Goal: Task Accomplishment & Management: Manage account settings

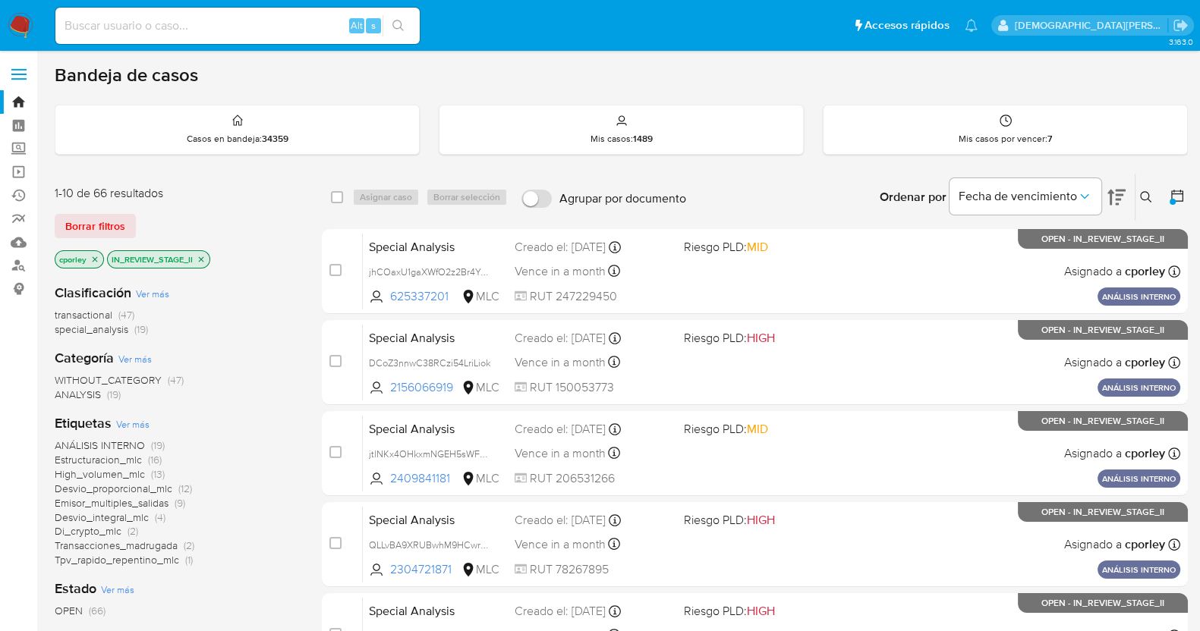
click at [200, 261] on icon "close-filter" at bounding box center [201, 259] width 9 height 9
click at [91, 257] on icon "close-filter" at bounding box center [94, 259] width 9 height 9
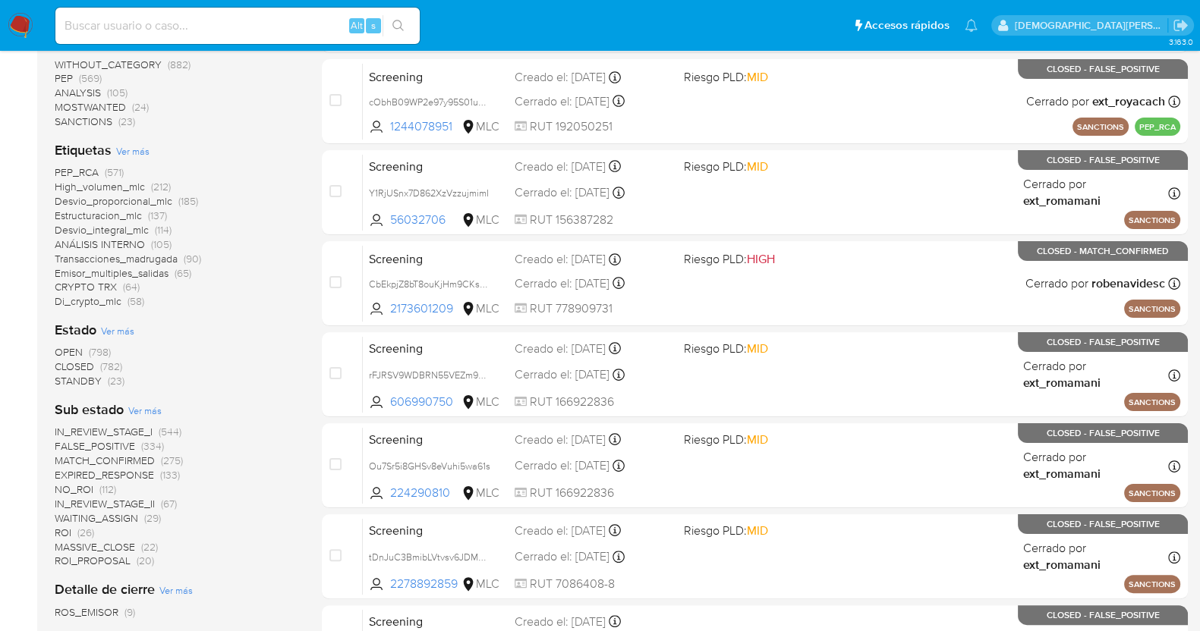
scroll to position [379, 0]
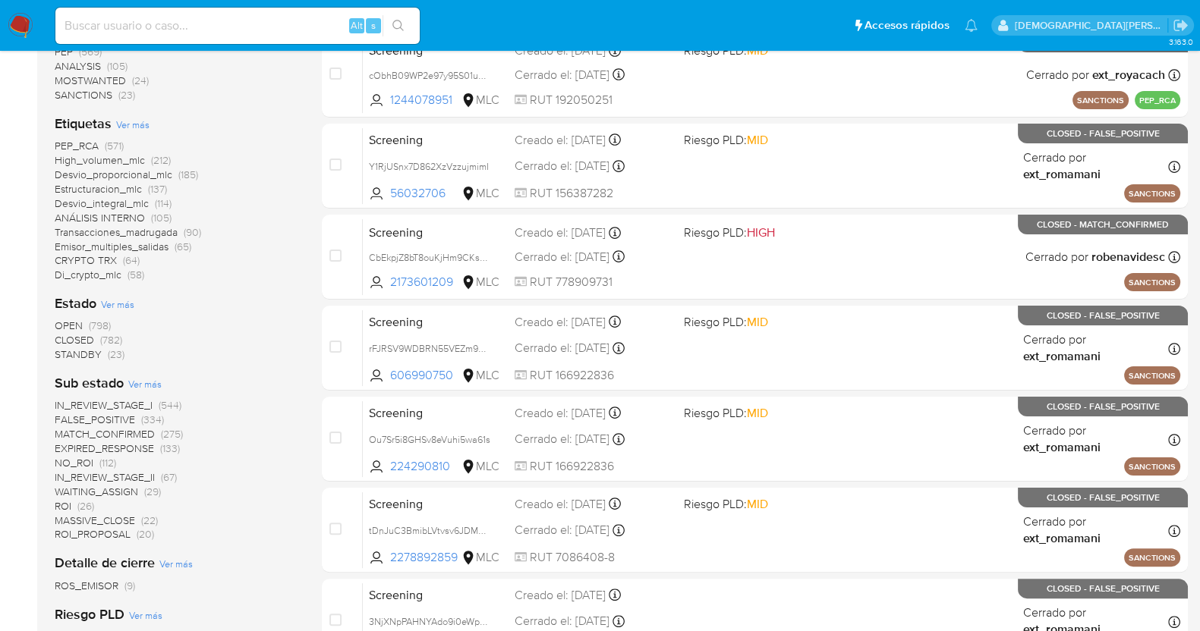
click at [110, 532] on span "ROI_PROPOSAL" at bounding box center [93, 534] width 76 height 15
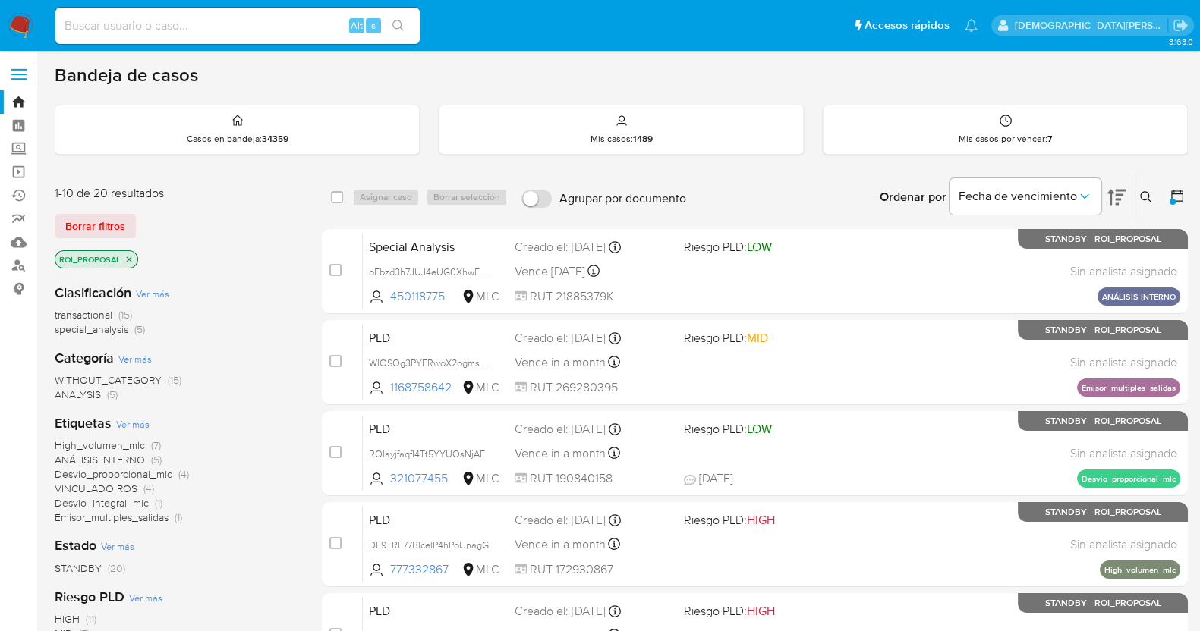
click at [1116, 199] on icon at bounding box center [1116, 198] width 18 height 16
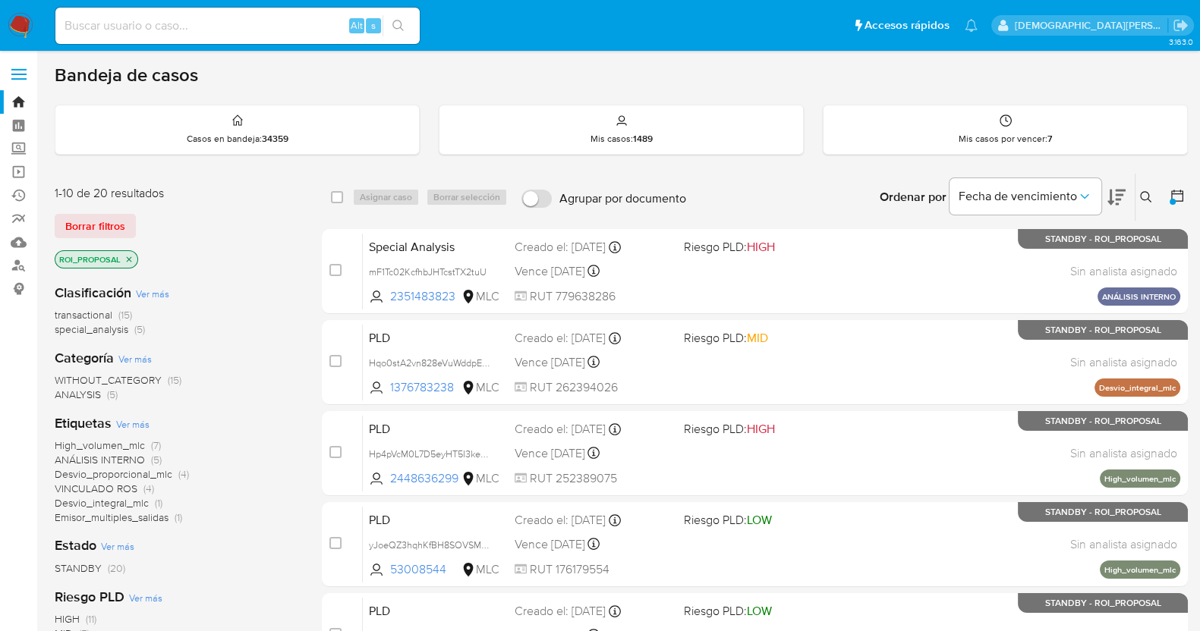
click at [1116, 199] on icon at bounding box center [1116, 198] width 18 height 16
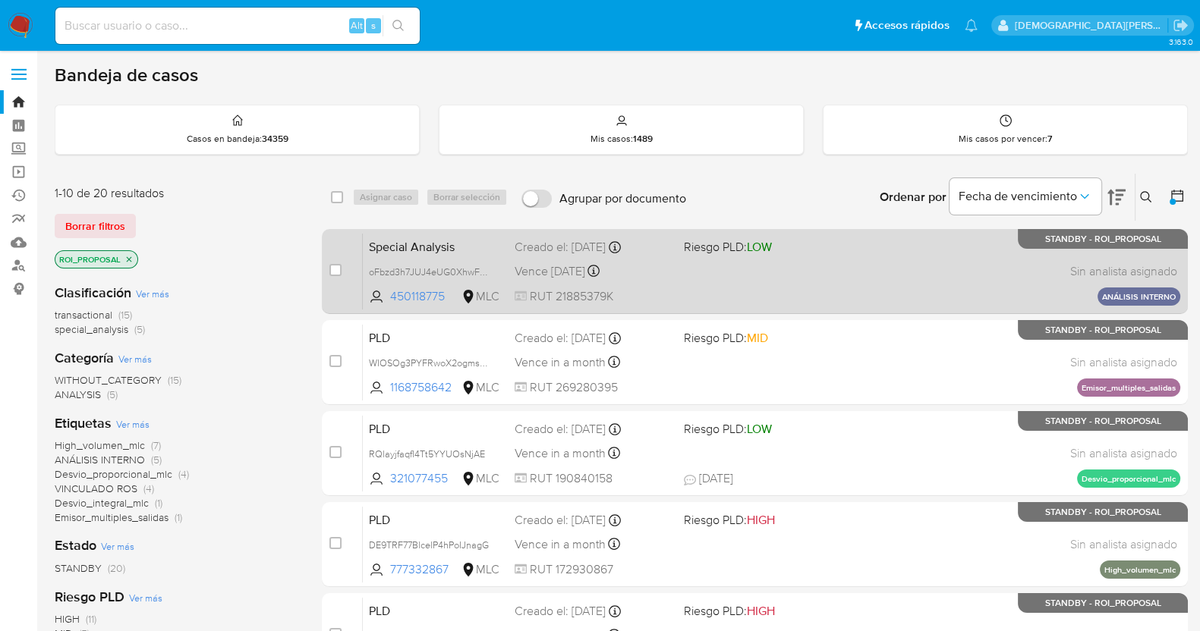
click at [827, 275] on div "Special Analysis oFbzd3h7JUJ4eUG0XhwFPJ0P 450118775 MLC Riesgo PLD: LOW Creado …" at bounding box center [771, 271] width 817 height 77
click at [335, 269] on input "checkbox" at bounding box center [335, 270] width 12 height 12
checkbox input "true"
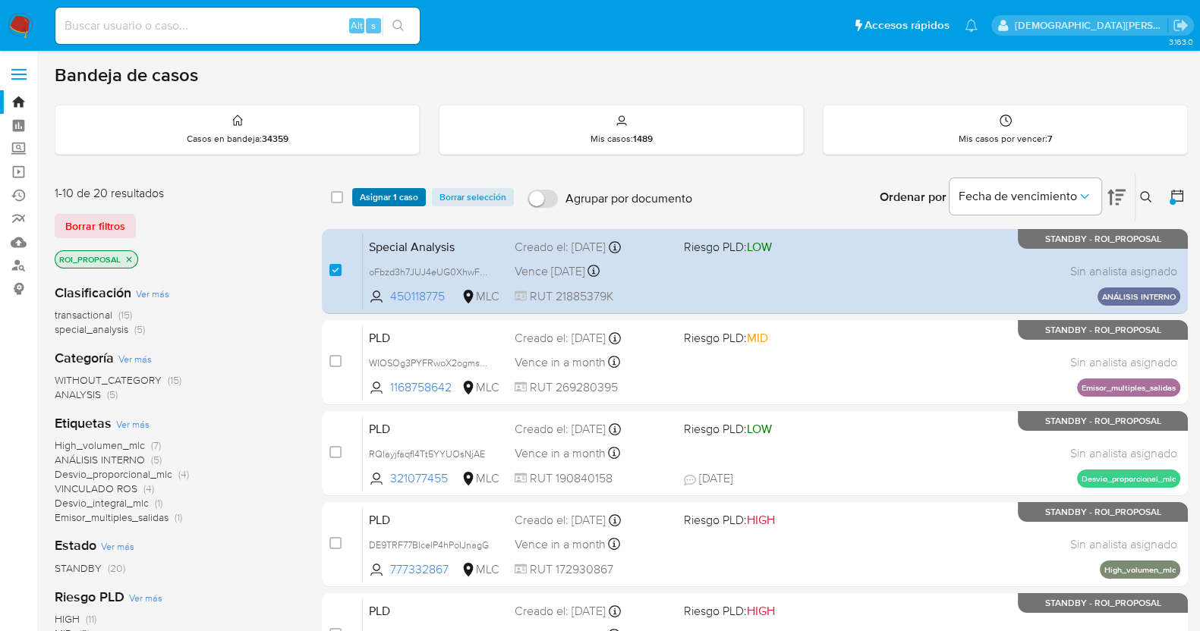
click at [399, 197] on span "Asignar 1 caso" at bounding box center [389, 197] width 58 height 15
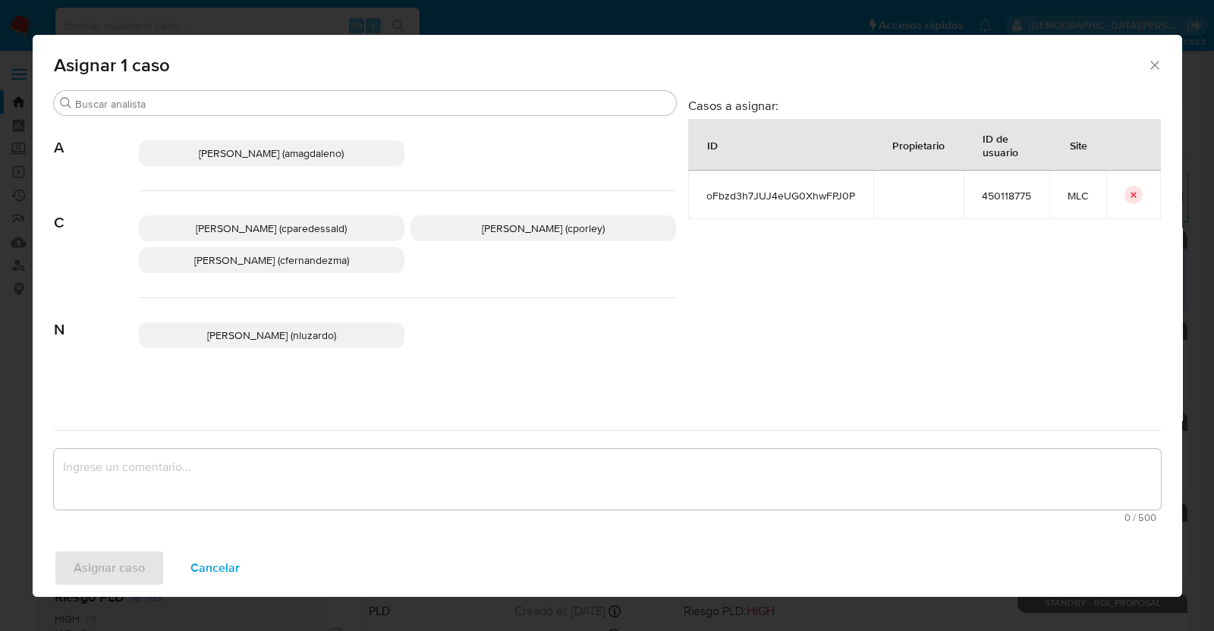
click at [483, 233] on span "Christian Porley (cporley)" at bounding box center [543, 228] width 123 height 15
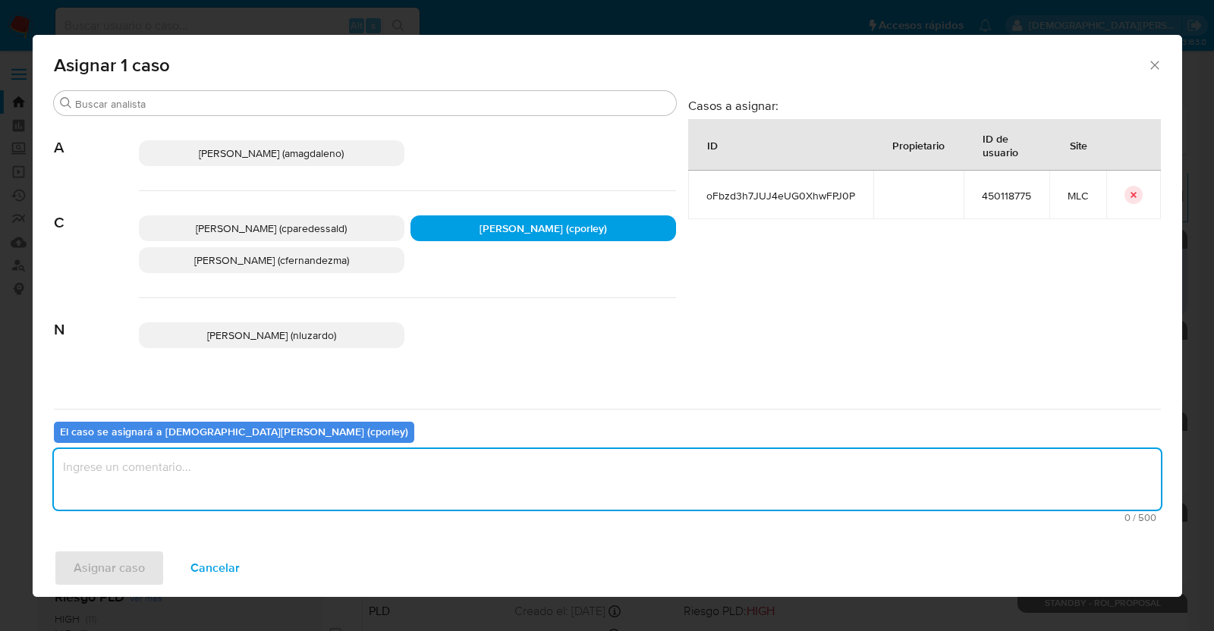
click at [426, 482] on textarea "assign-modal" at bounding box center [607, 479] width 1107 height 61
type textarea "-"
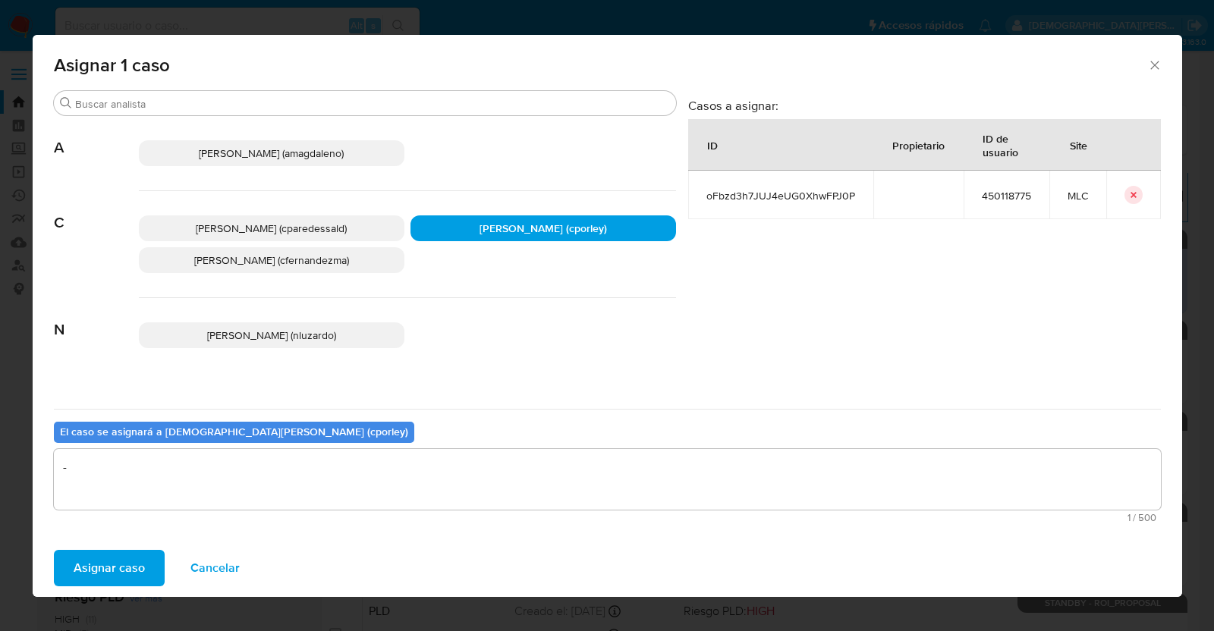
click at [121, 569] on span "Asignar caso" at bounding box center [109, 568] width 71 height 33
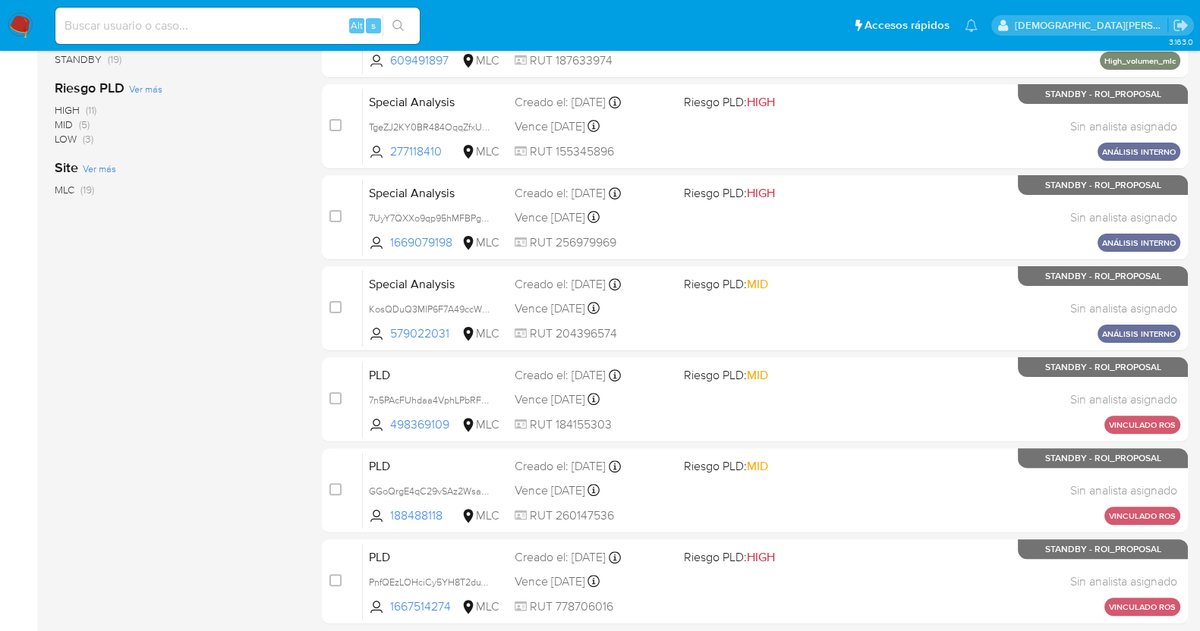
scroll to position [620, 0]
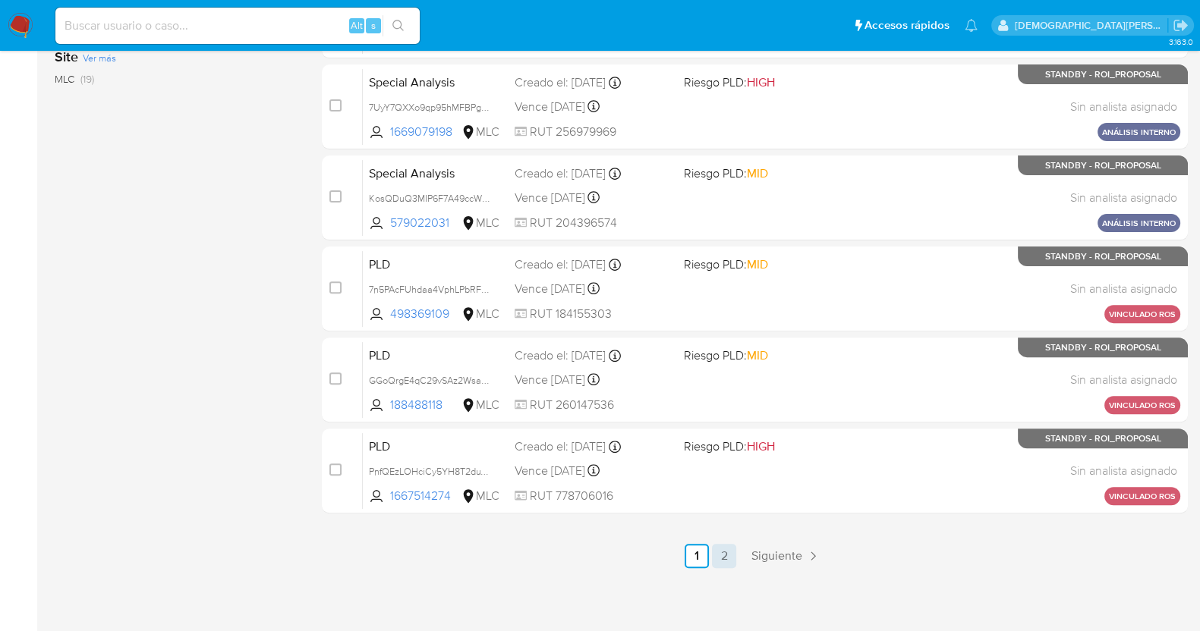
click at [724, 555] on link "2" at bounding box center [724, 556] width 24 height 24
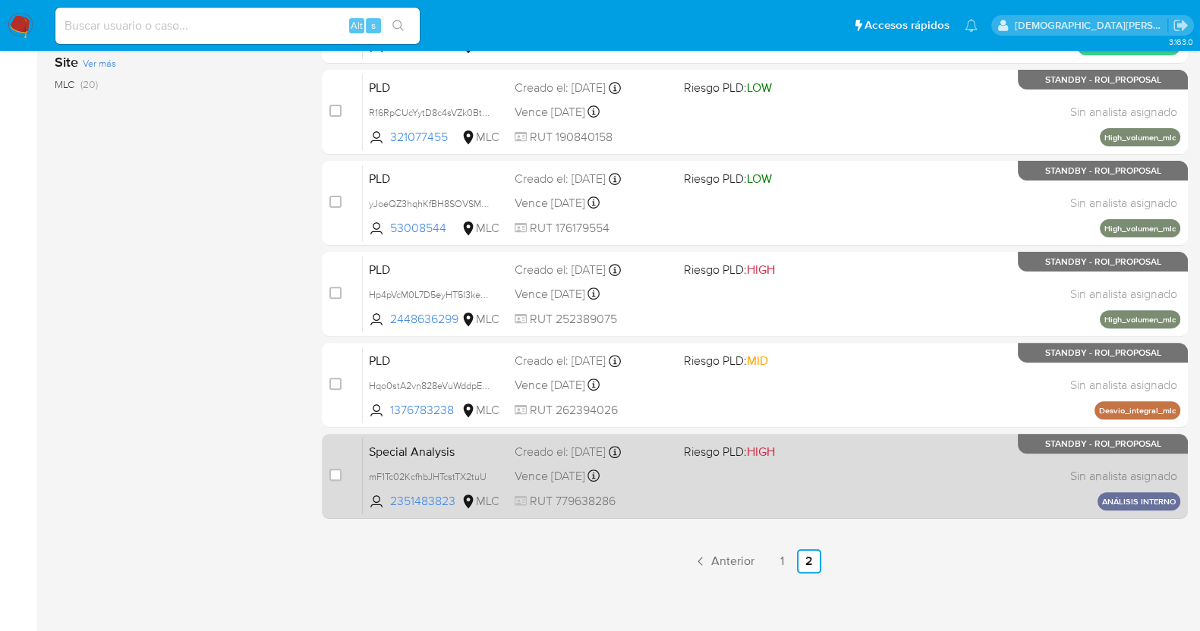
scroll to position [620, 0]
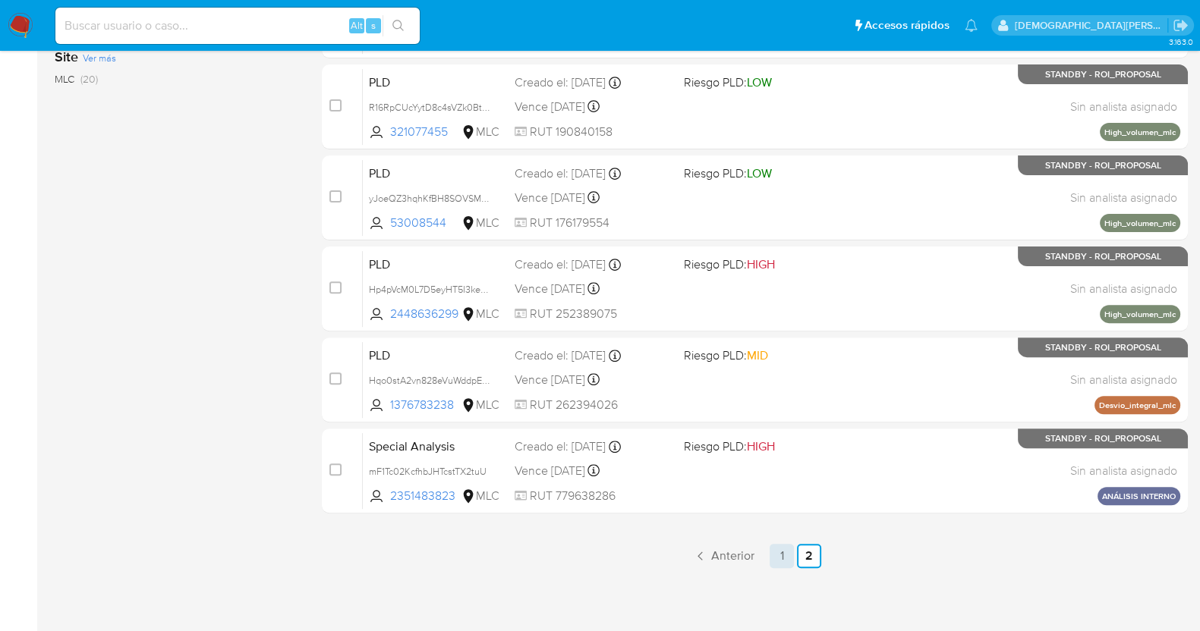
click at [778, 559] on link "1" at bounding box center [781, 556] width 24 height 24
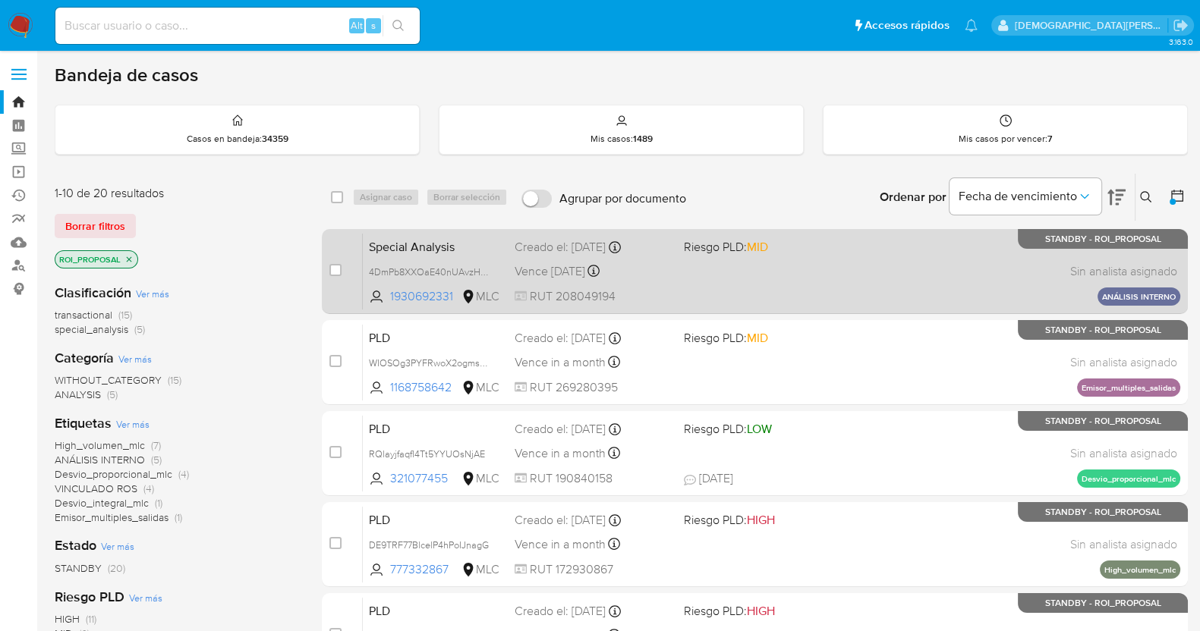
click at [764, 267] on div "Special Analysis 4DmPb8XXOaE40nUAvzHTBajO 1930692331 MLC Riesgo PLD: MID Creado…" at bounding box center [771, 271] width 817 height 77
click at [343, 267] on div "case-item-checkbox No es posible asignar el caso" at bounding box center [345, 271] width 33 height 77
click at [337, 267] on input "checkbox" at bounding box center [335, 270] width 12 height 12
checkbox input "true"
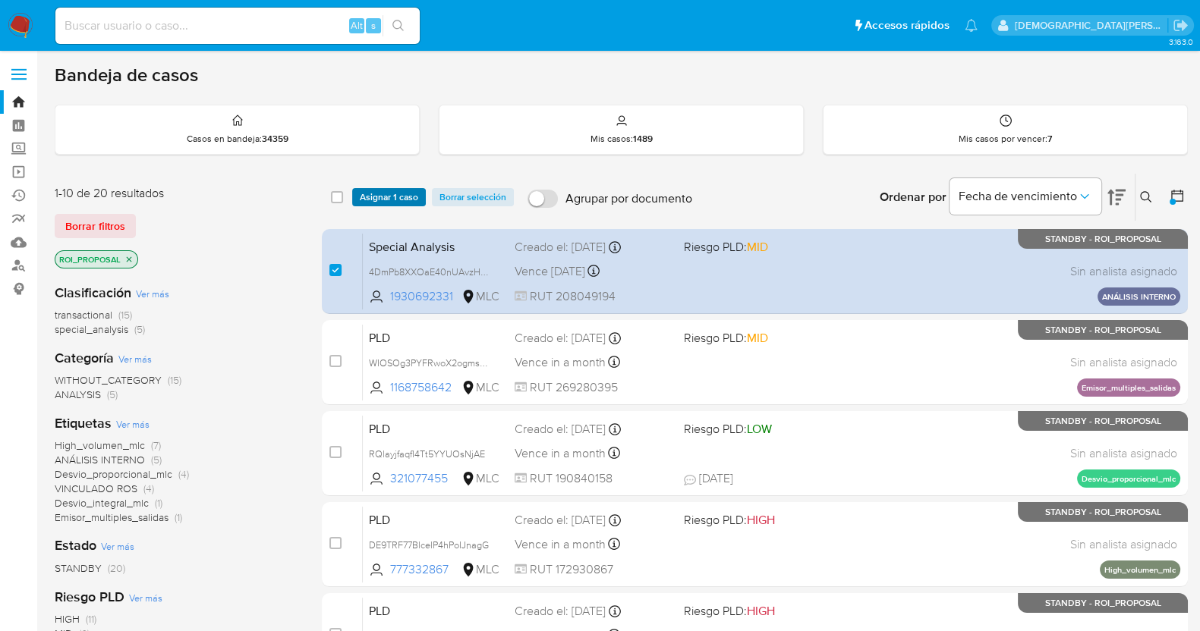
click at [400, 190] on span "Asignar 1 caso" at bounding box center [389, 197] width 58 height 15
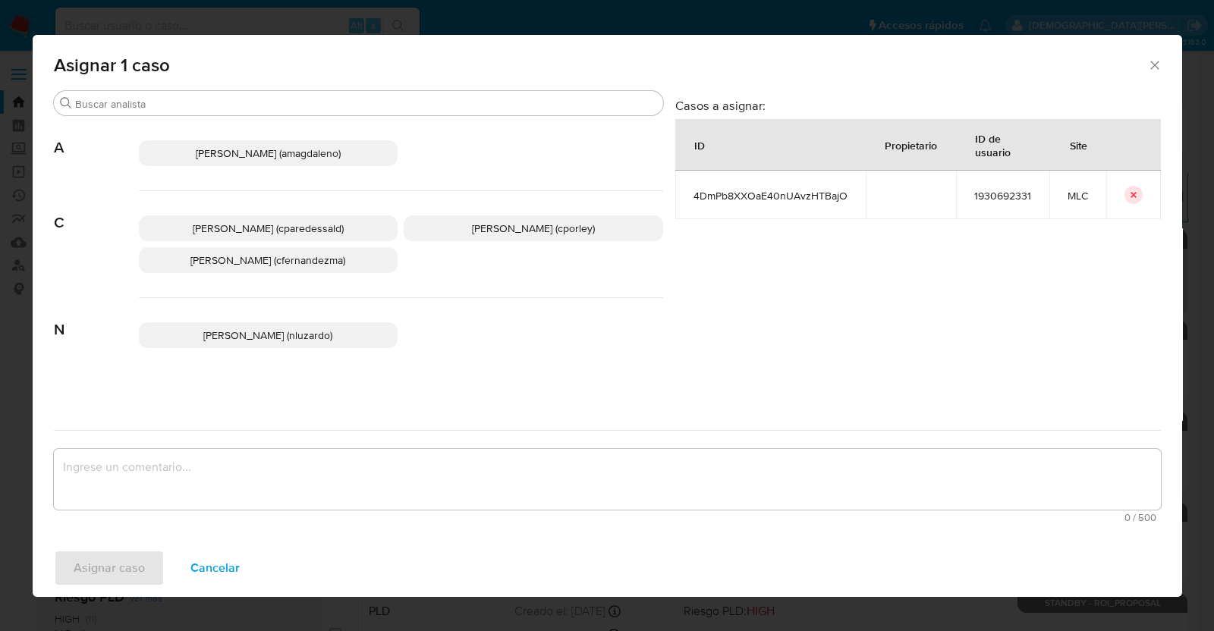
click at [496, 229] on span "Christian Porley (cporley)" at bounding box center [533, 228] width 123 height 15
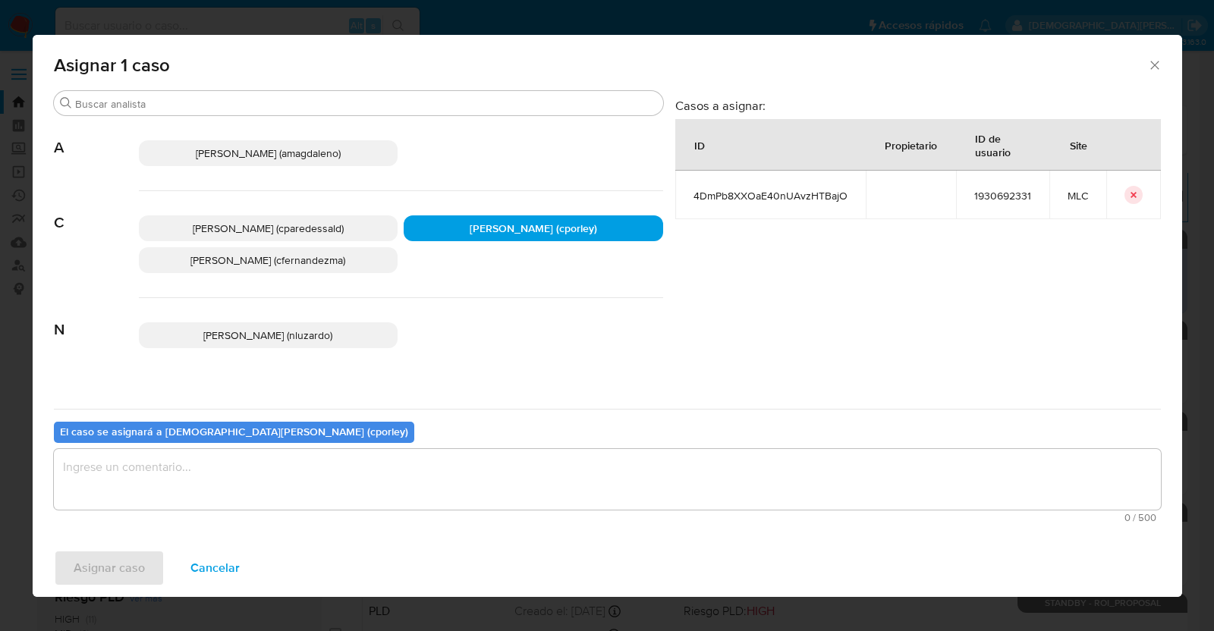
click at [441, 470] on textarea "assign-modal" at bounding box center [607, 479] width 1107 height 61
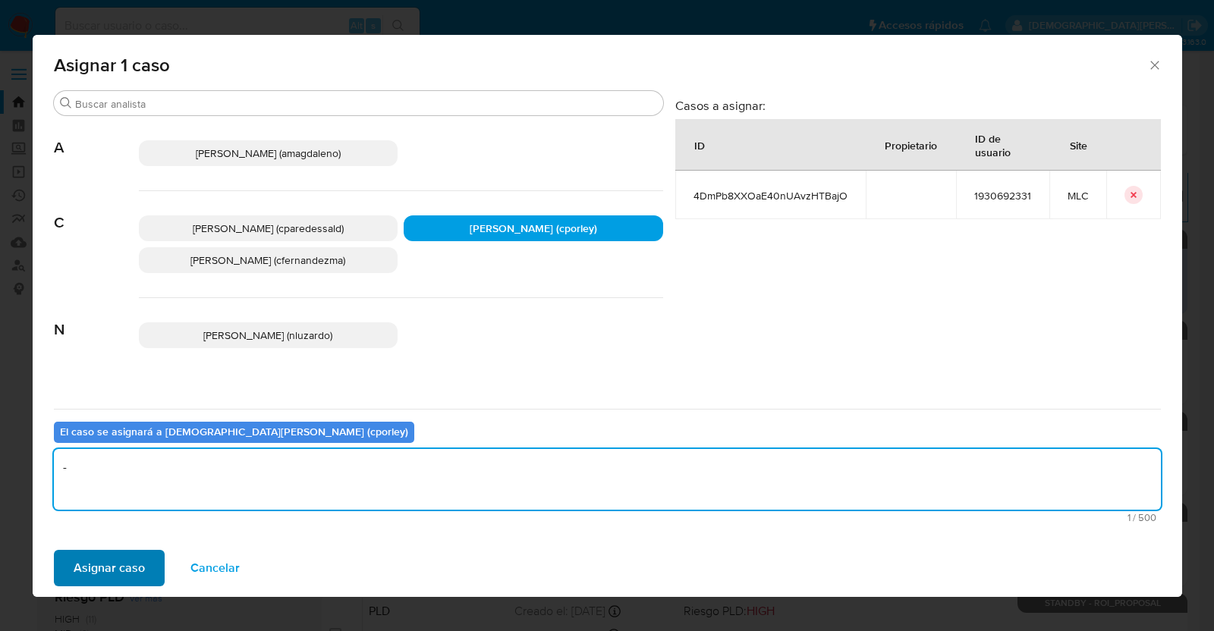
type textarea "-"
click at [127, 576] on span "Asignar caso" at bounding box center [109, 568] width 71 height 33
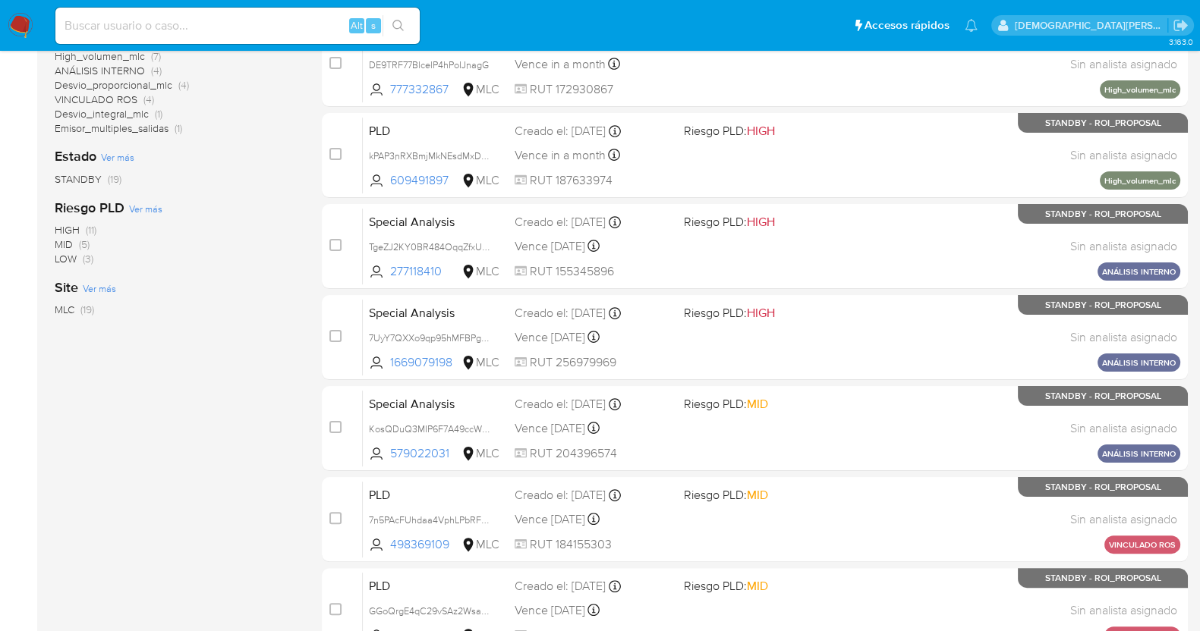
scroll to position [620, 0]
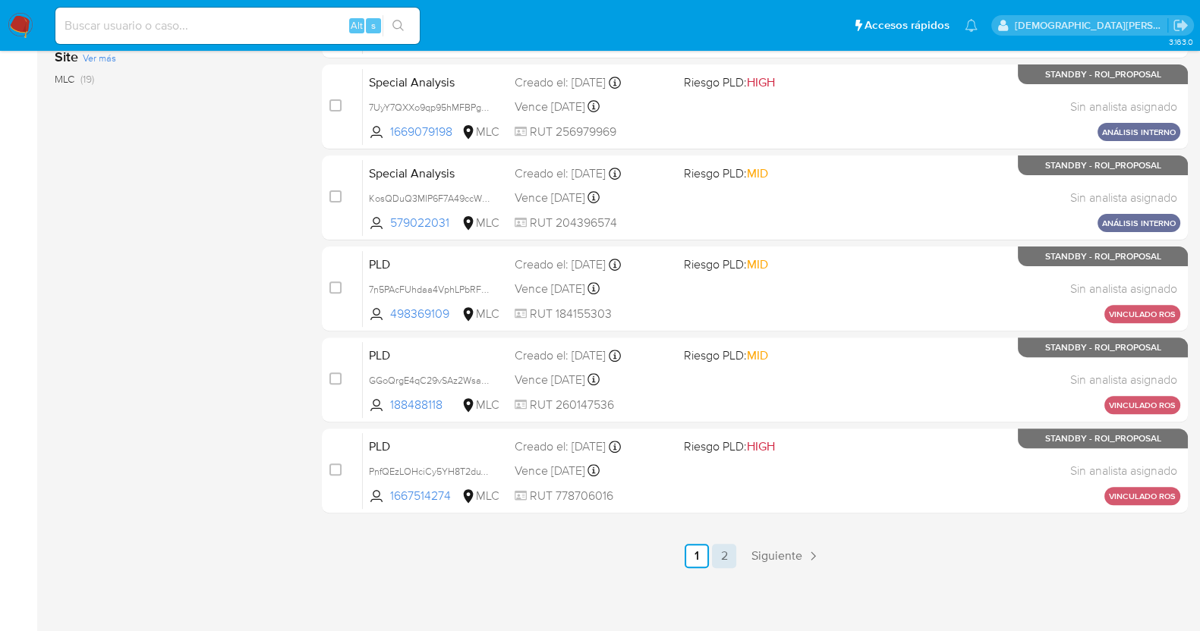
click at [719, 549] on link "2" at bounding box center [724, 556] width 24 height 24
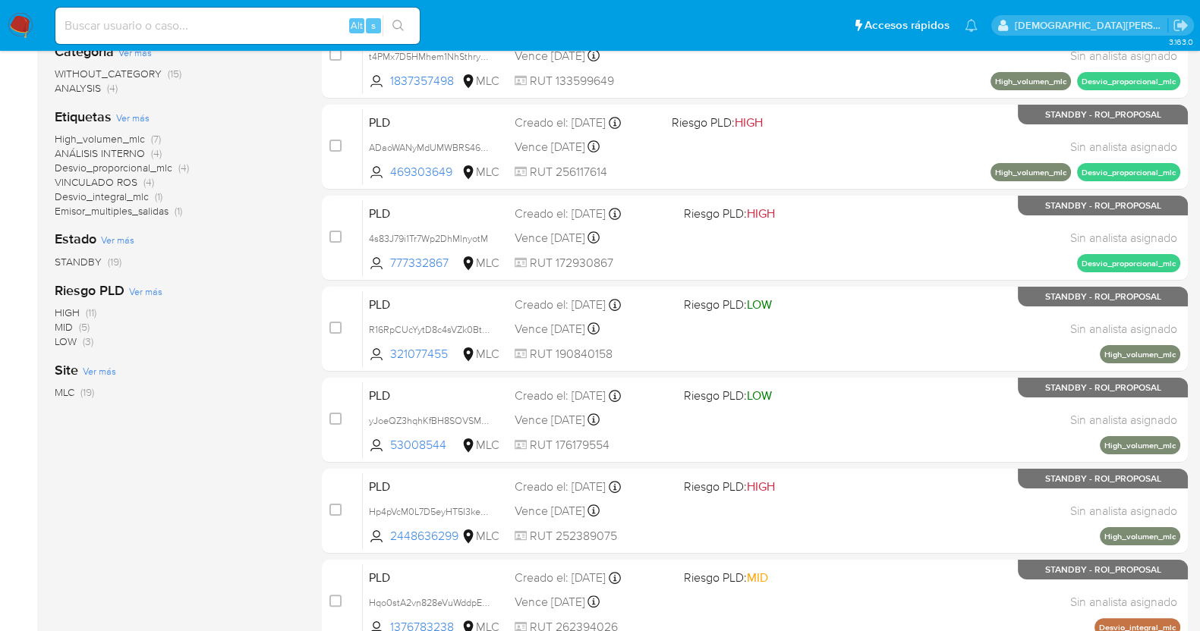
scroll to position [529, 0]
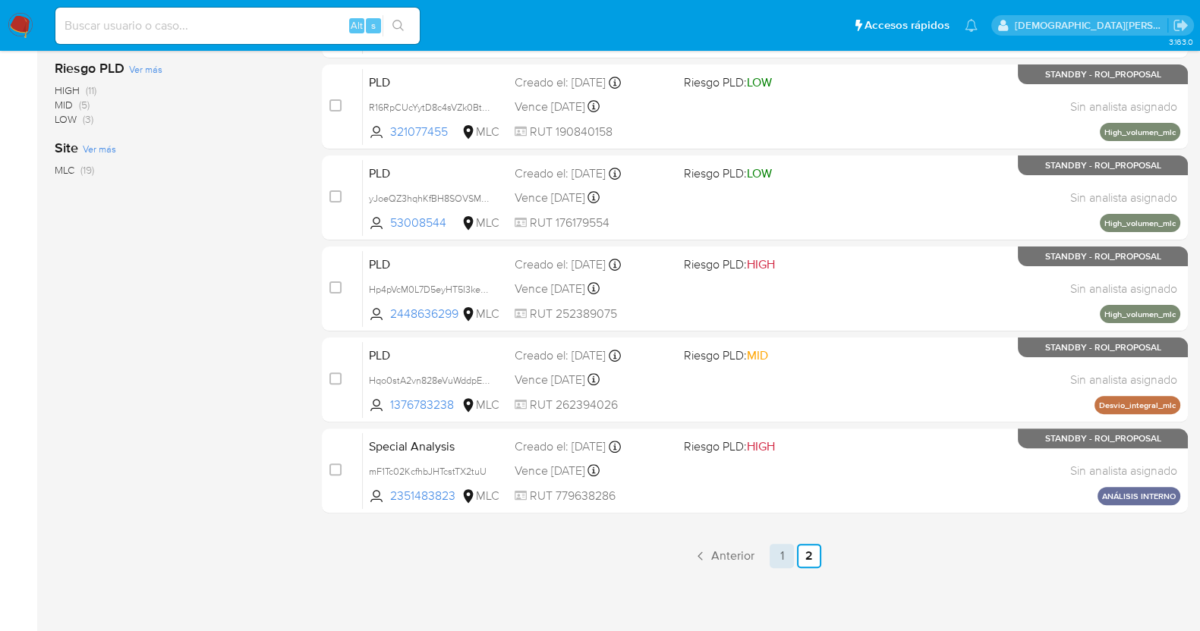
click at [776, 552] on link "1" at bounding box center [781, 556] width 24 height 24
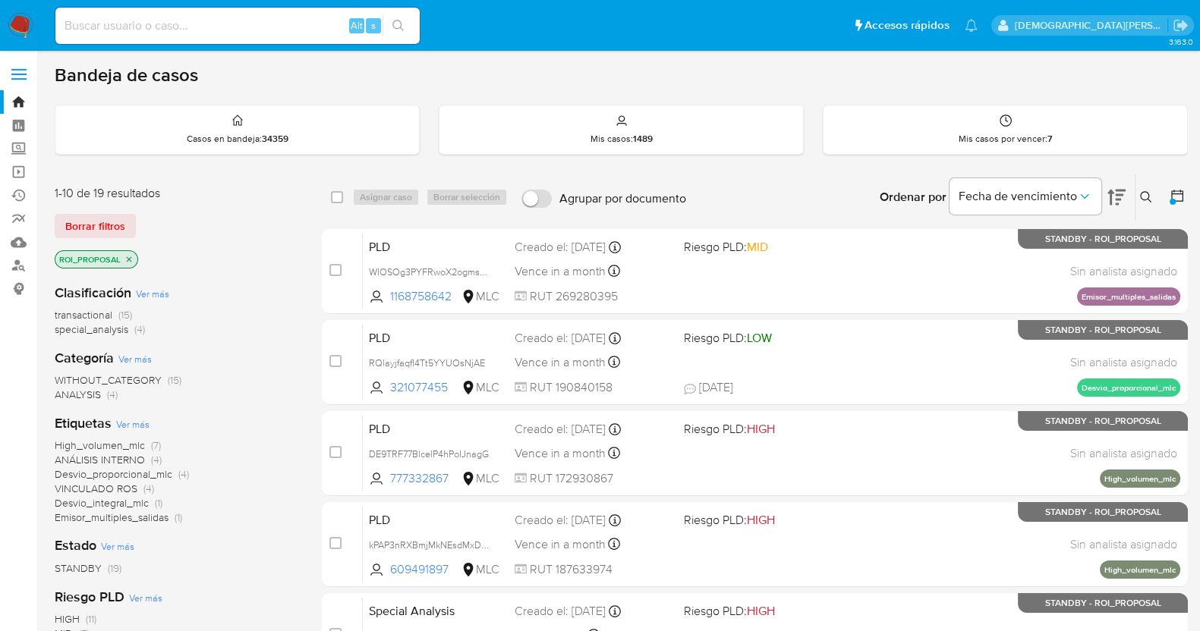
click at [130, 256] on icon "close-filter" at bounding box center [129, 258] width 5 height 5
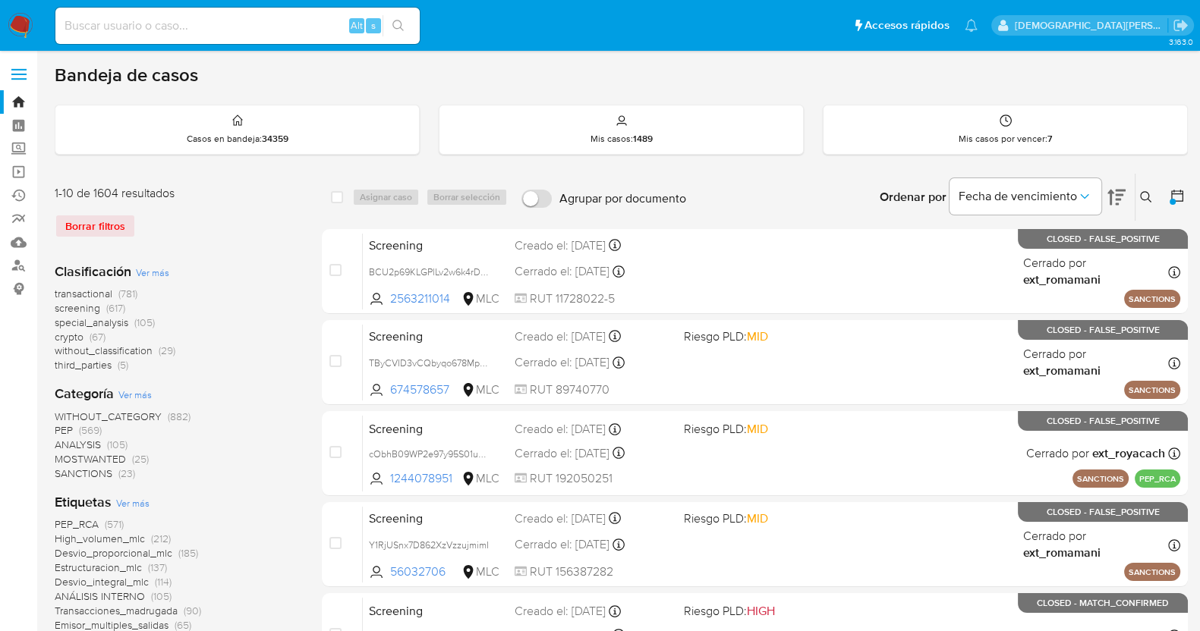
click at [1172, 190] on icon at bounding box center [1177, 196] width 12 height 12
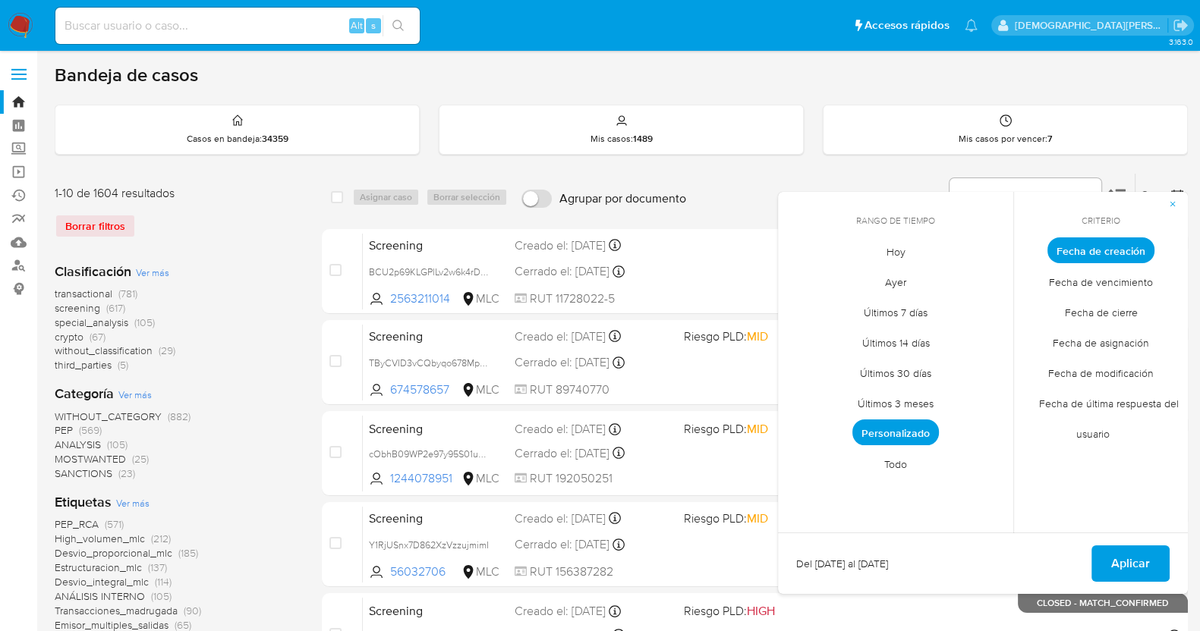
click at [892, 422] on span "Personalizado" at bounding box center [895, 433] width 87 height 26
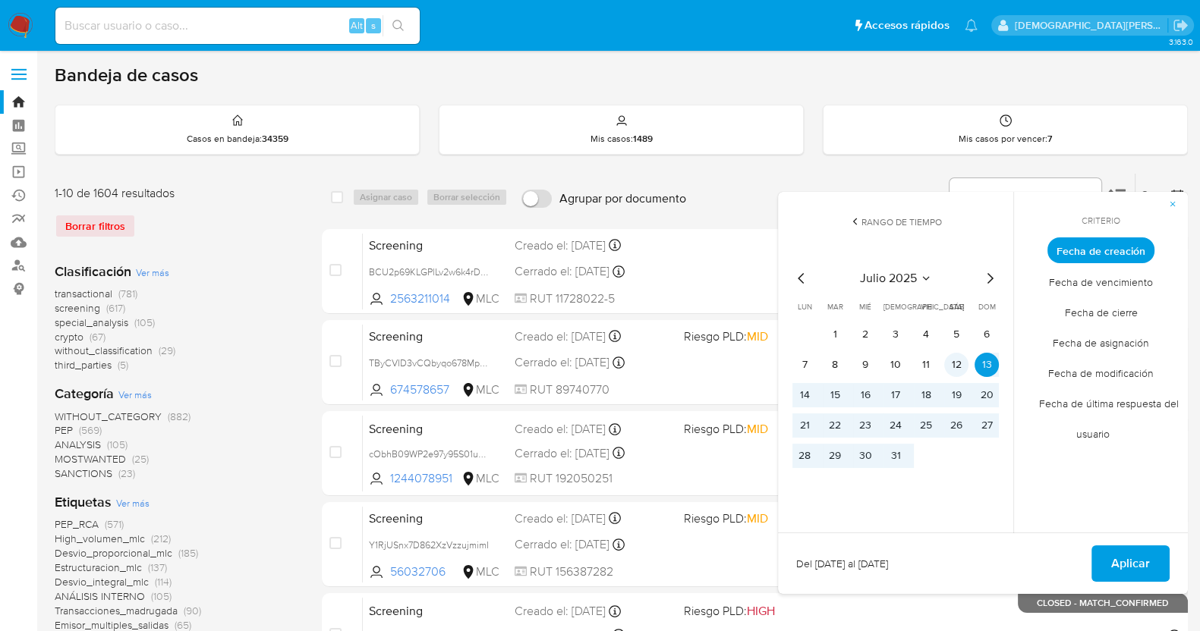
click at [965, 362] on button "12" at bounding box center [956, 365] width 24 height 24
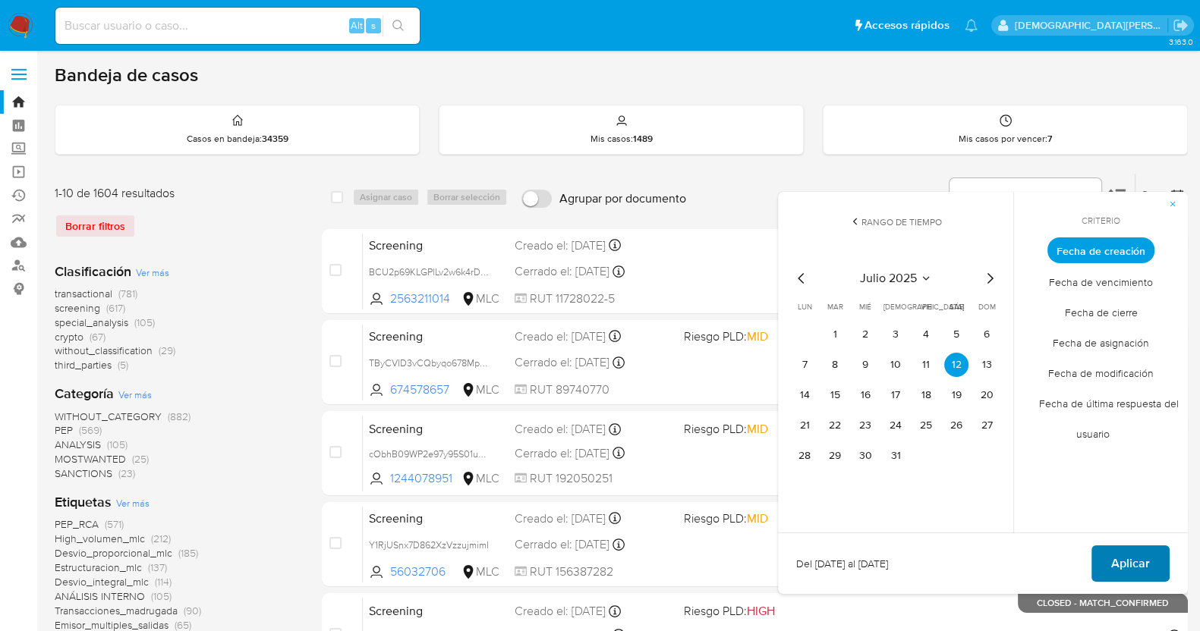
click at [1122, 559] on span "Aplicar" at bounding box center [1130, 563] width 39 height 33
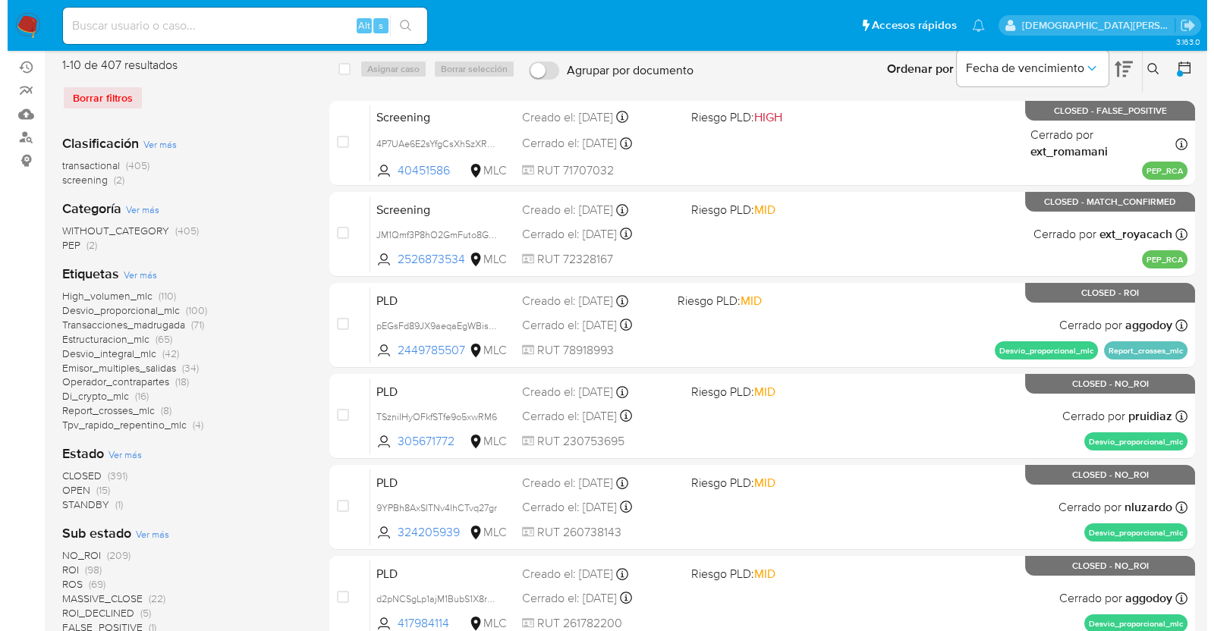
scroll to position [189, 0]
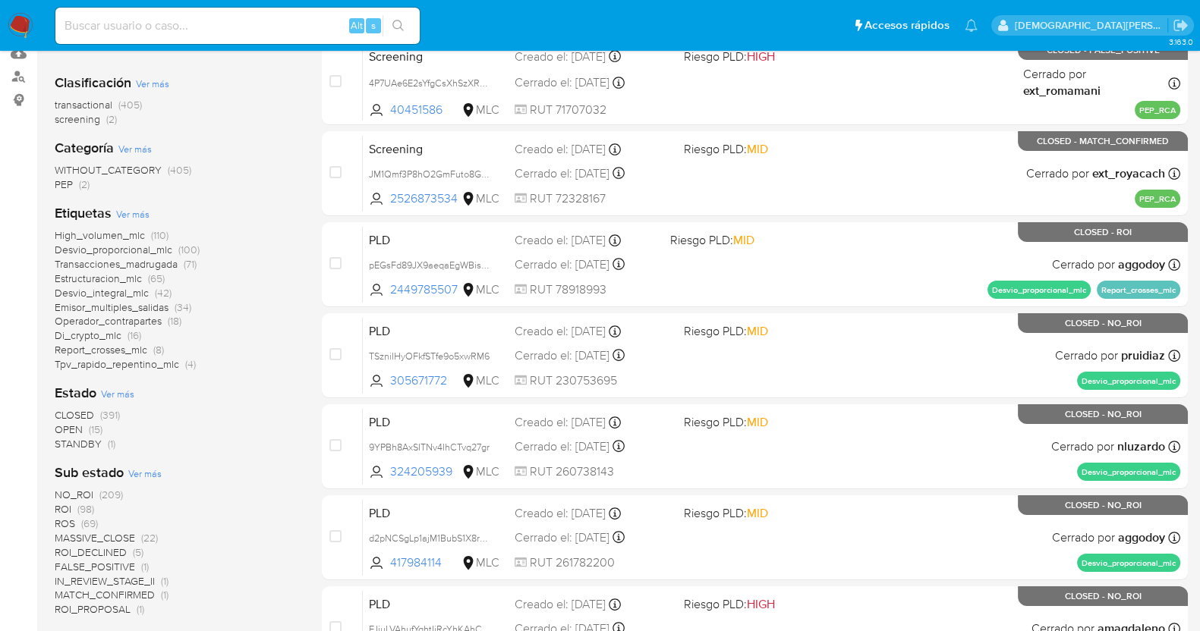
click at [118, 392] on span "Ver más" at bounding box center [117, 394] width 33 height 14
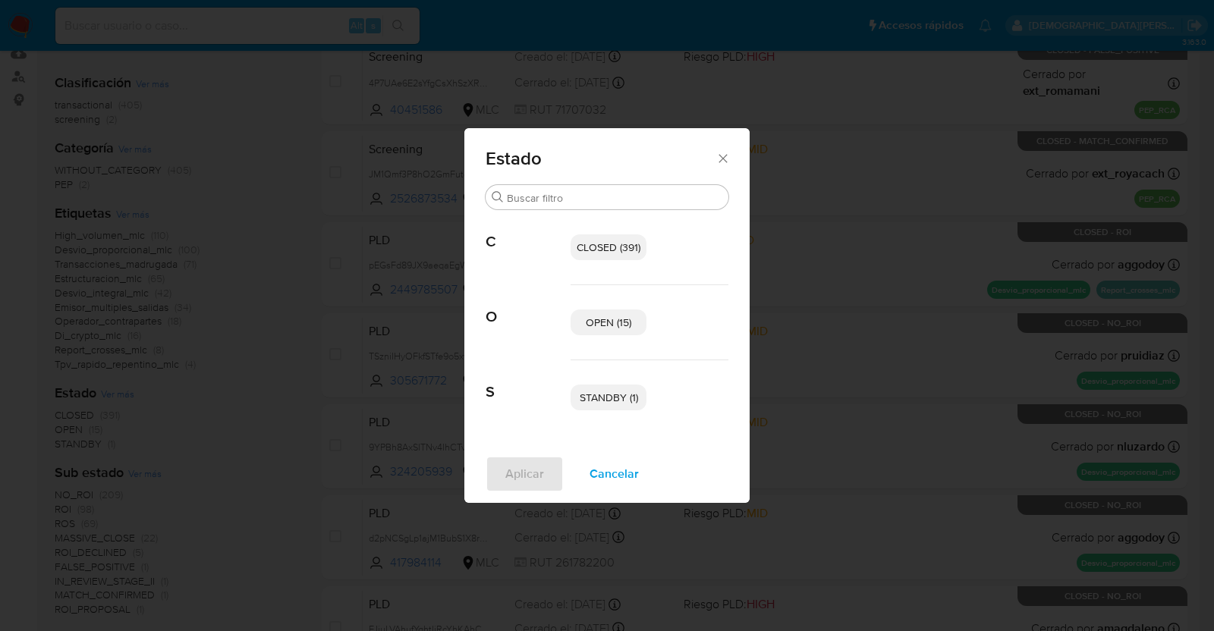
click at [590, 321] on span "OPEN (15)" at bounding box center [609, 322] width 46 height 15
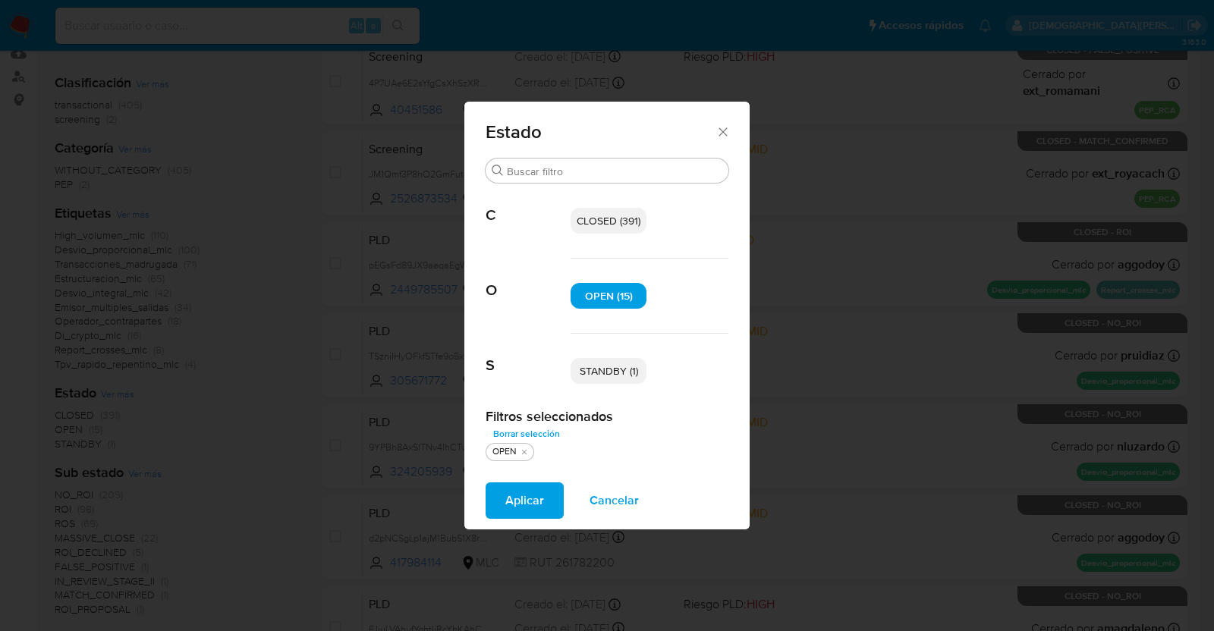
click at [621, 361] on p "STANDBY (1)" at bounding box center [609, 371] width 76 height 26
click at [512, 493] on span "Aplicar" at bounding box center [524, 500] width 39 height 33
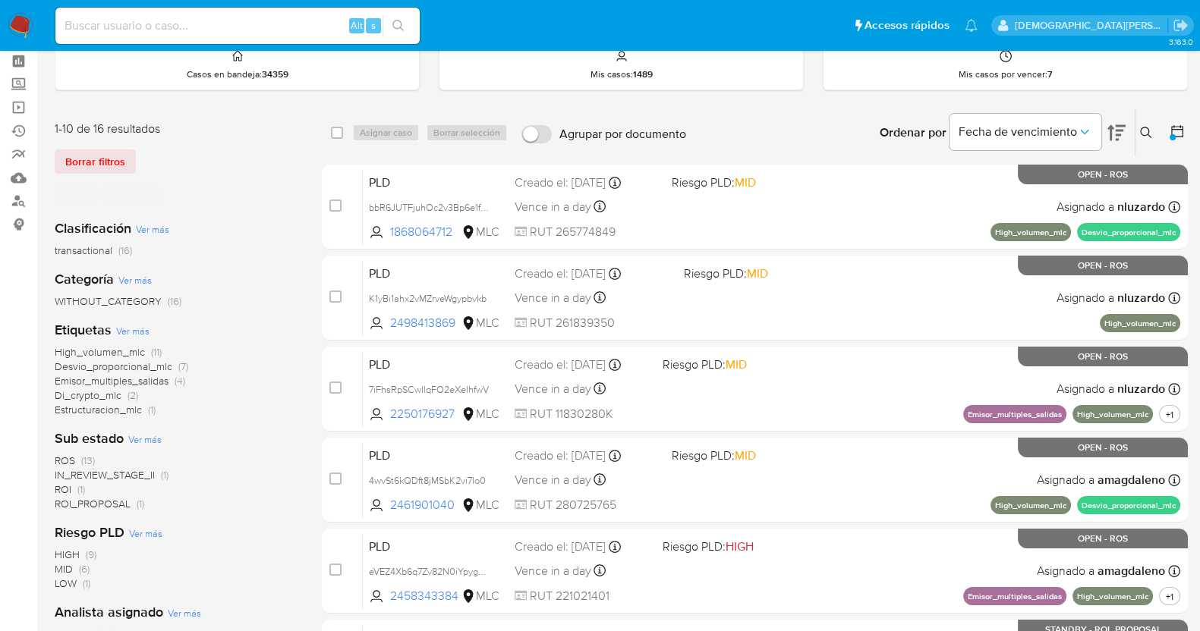
scroll to position [94, 0]
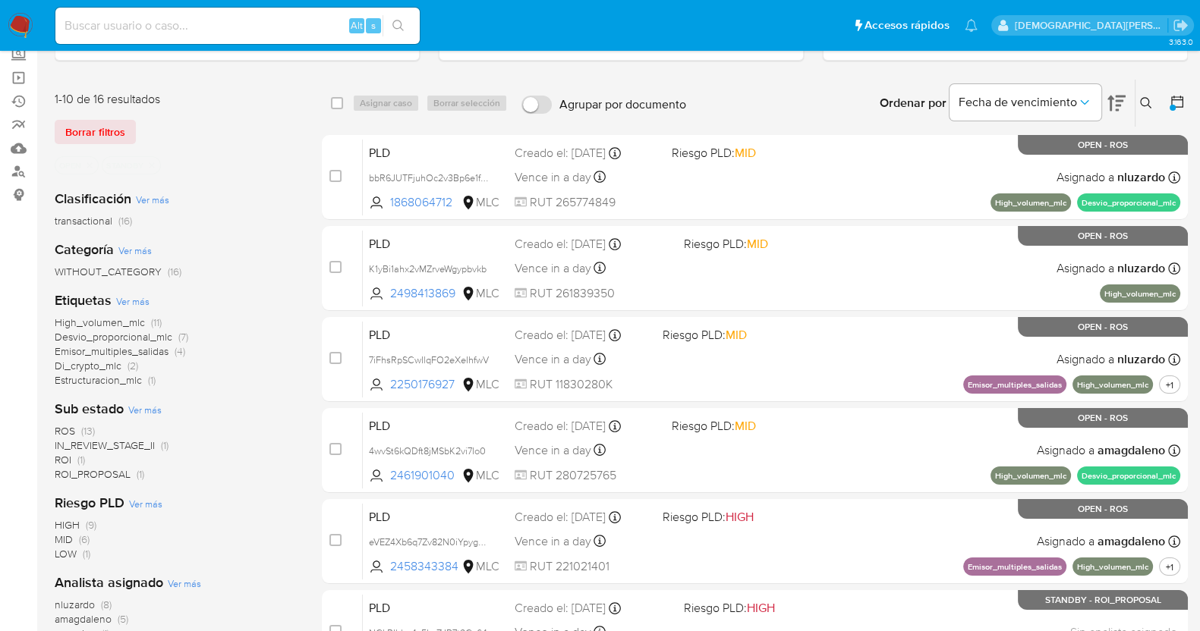
click at [105, 471] on span "ROI_PROPOSAL" at bounding box center [93, 474] width 76 height 15
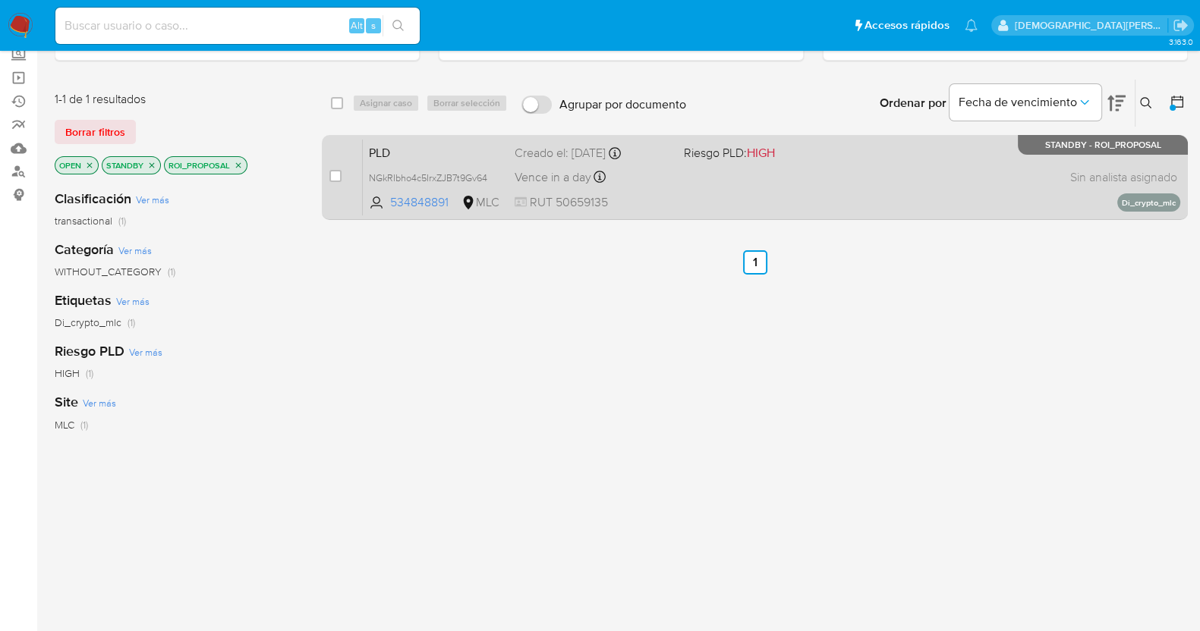
click at [668, 187] on div "PLD NGkRIbho4c5IrxZJB7t9Gv64 534848891 MLC Riesgo PLD: HIGH Creado el: 12/07/20…" at bounding box center [771, 177] width 817 height 77
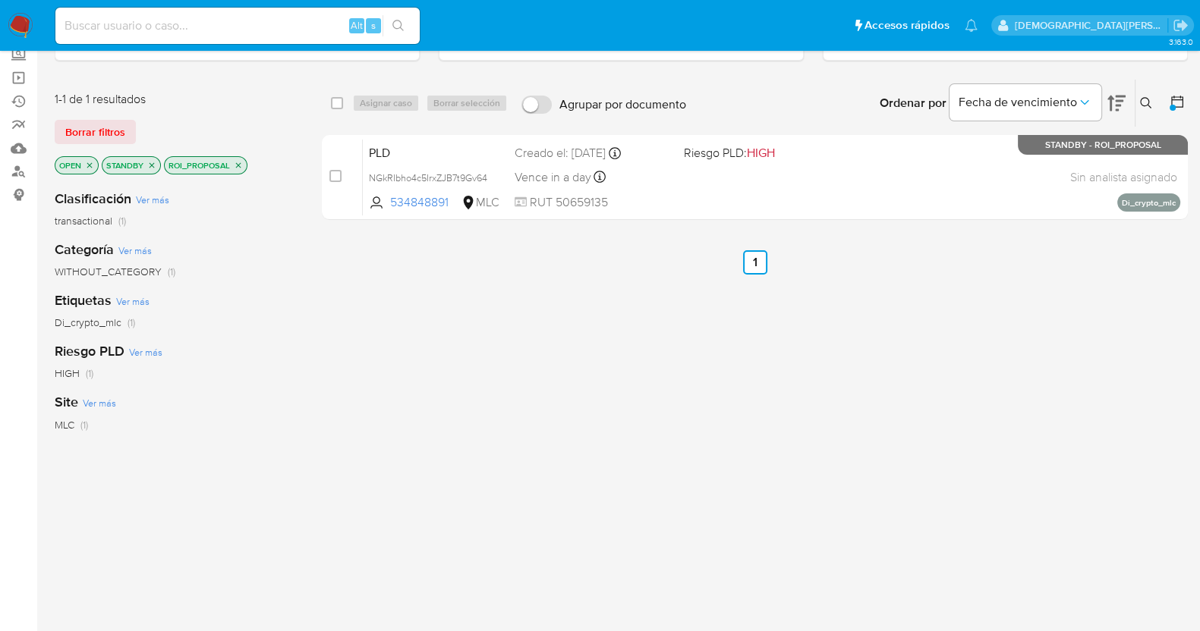
click at [238, 162] on icon "close-filter" at bounding box center [238, 164] width 5 height 5
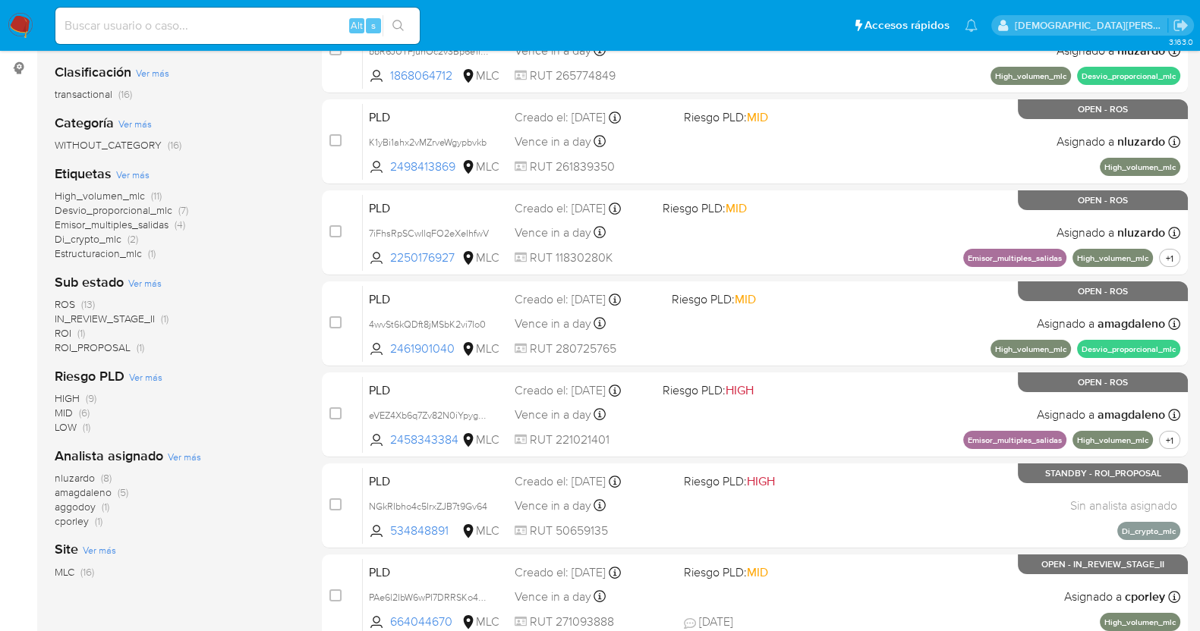
scroll to position [285, 0]
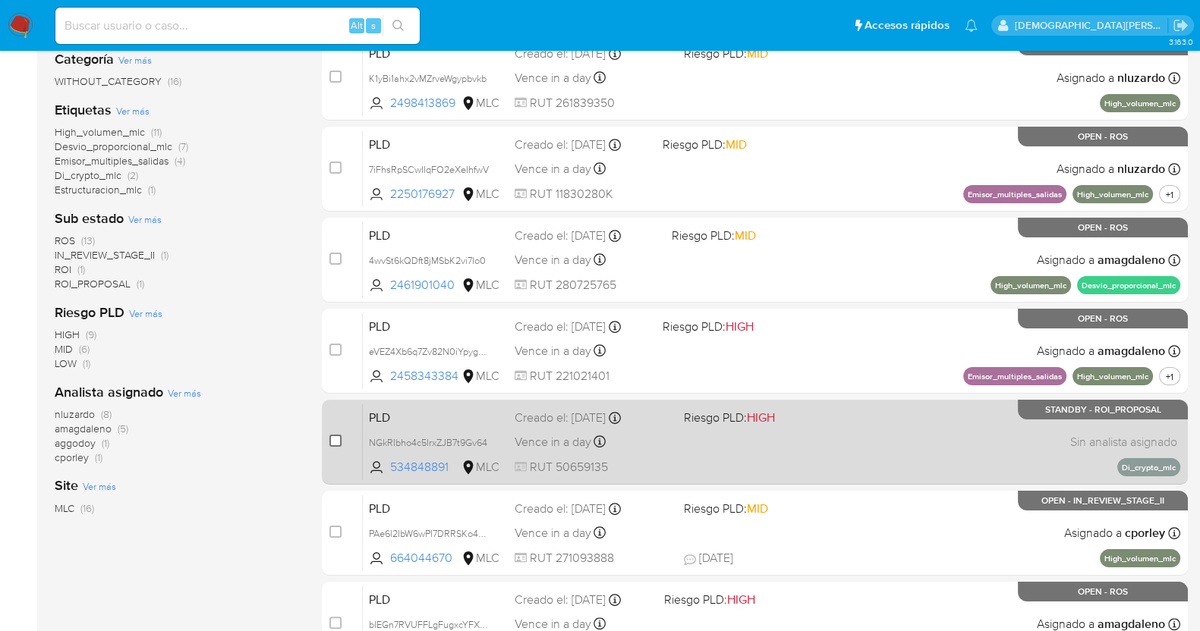
click at [338, 438] on input "checkbox" at bounding box center [335, 441] width 12 height 12
checkbox input "true"
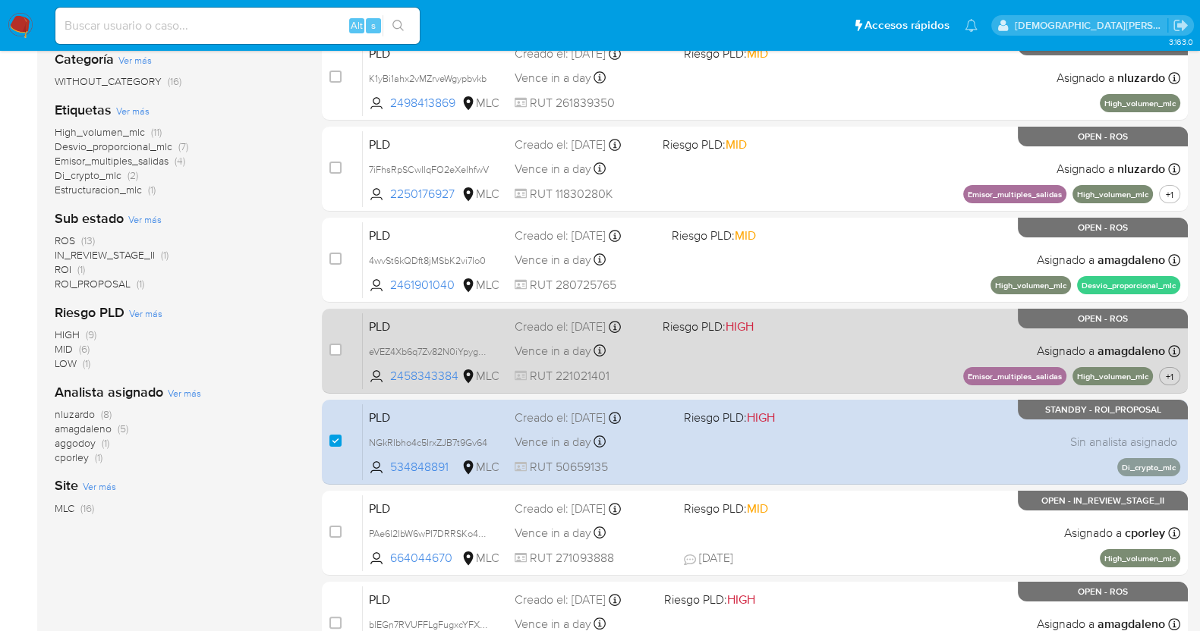
scroll to position [94, 0]
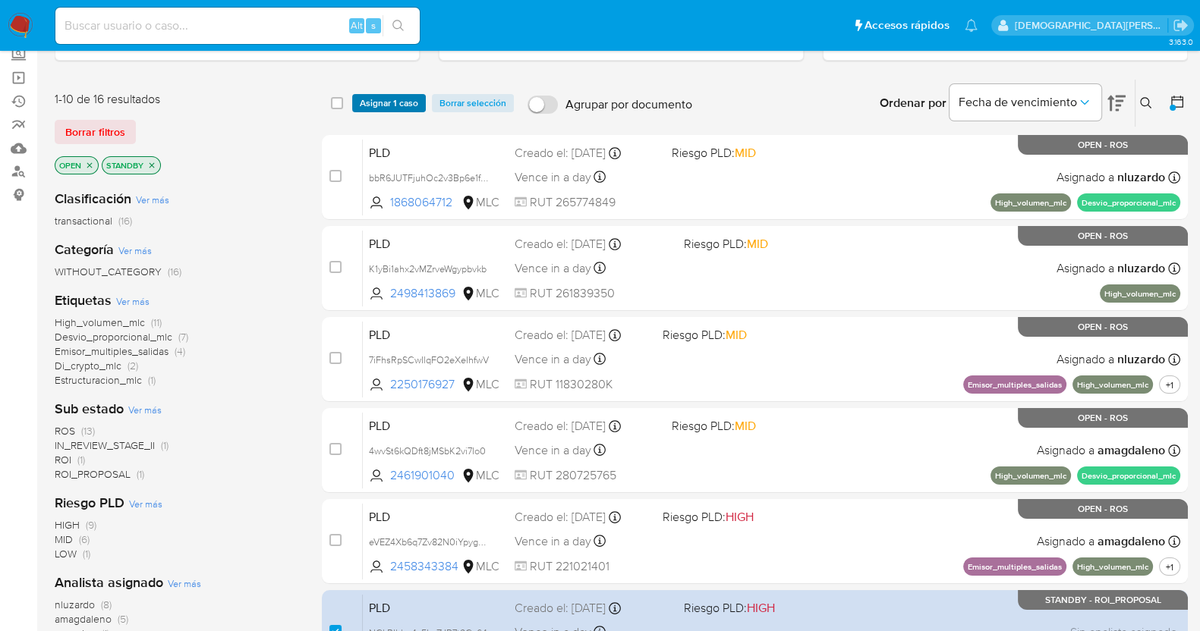
click at [394, 96] on span "Asignar 1 caso" at bounding box center [389, 103] width 58 height 15
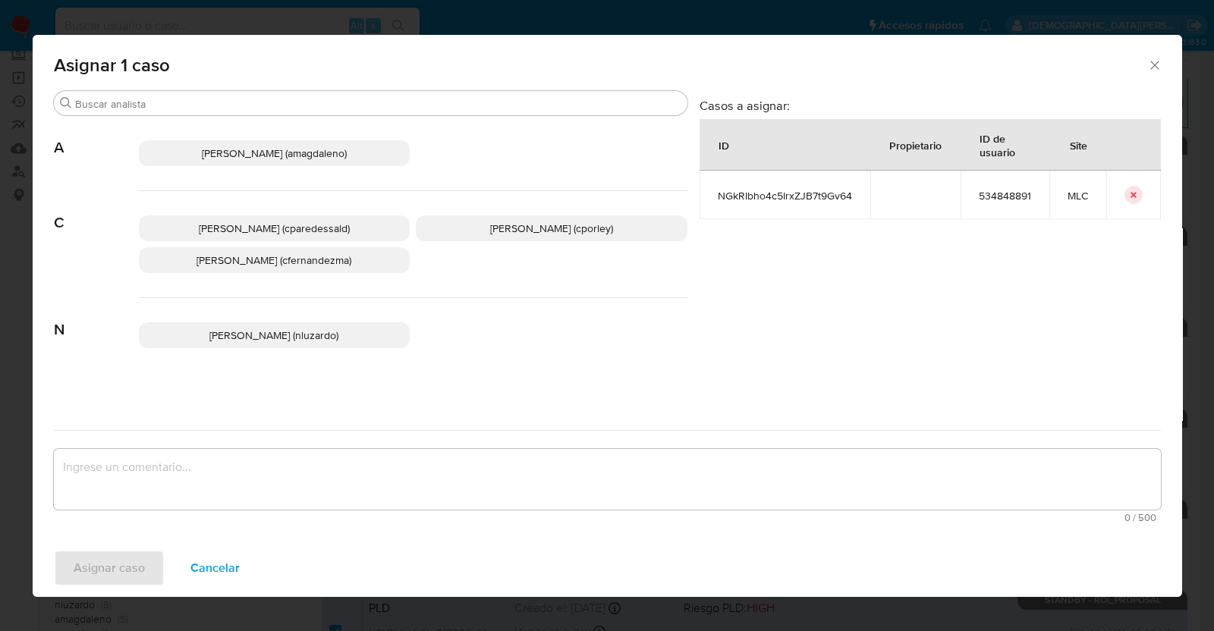
click at [546, 233] on span "Christian Porley (cporley)" at bounding box center [551, 228] width 123 height 15
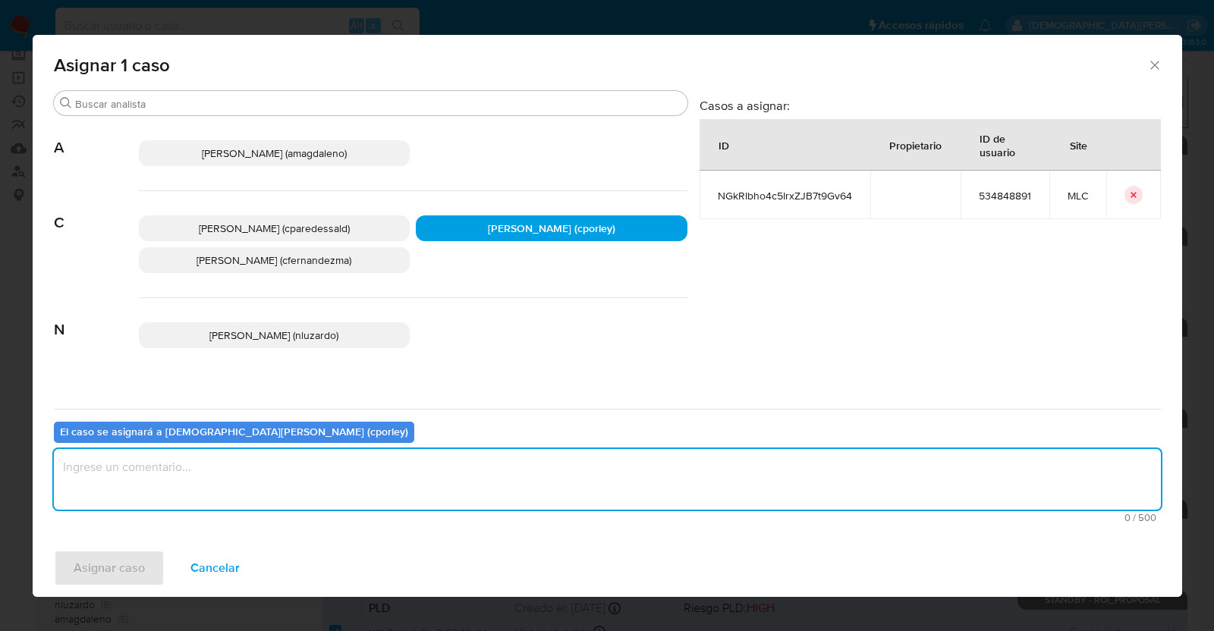
click at [425, 468] on textarea "assign-modal" at bounding box center [607, 479] width 1107 height 61
type textarea "-"
click at [114, 554] on span "Asignar caso" at bounding box center [109, 568] width 71 height 33
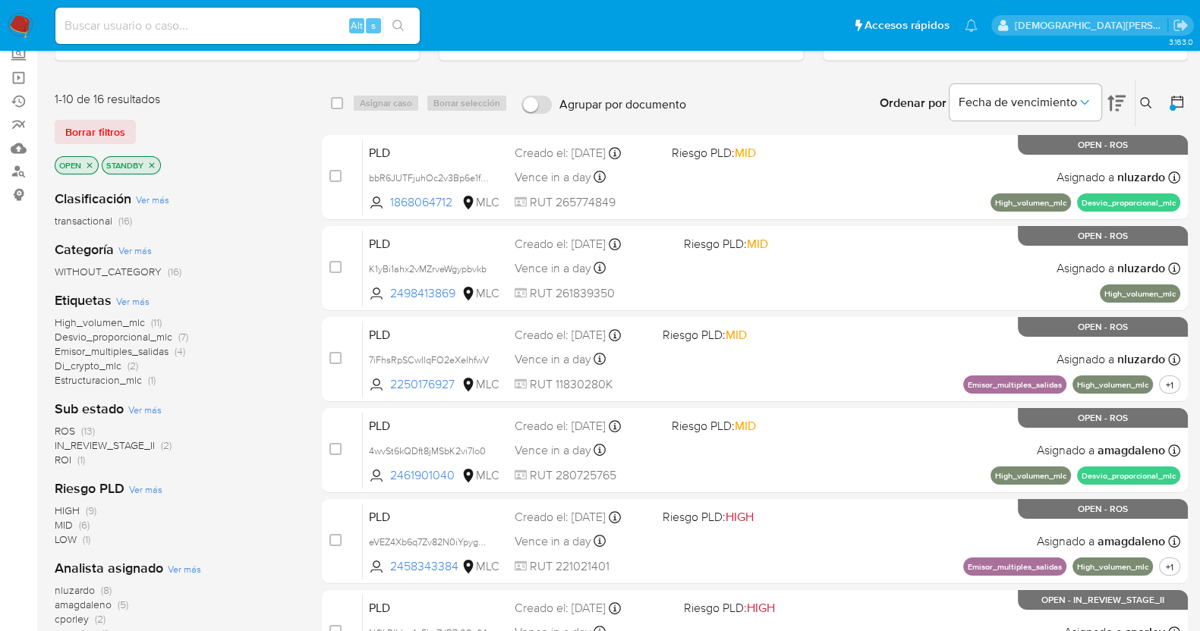
click at [153, 165] on icon "close-filter" at bounding box center [151, 164] width 5 height 5
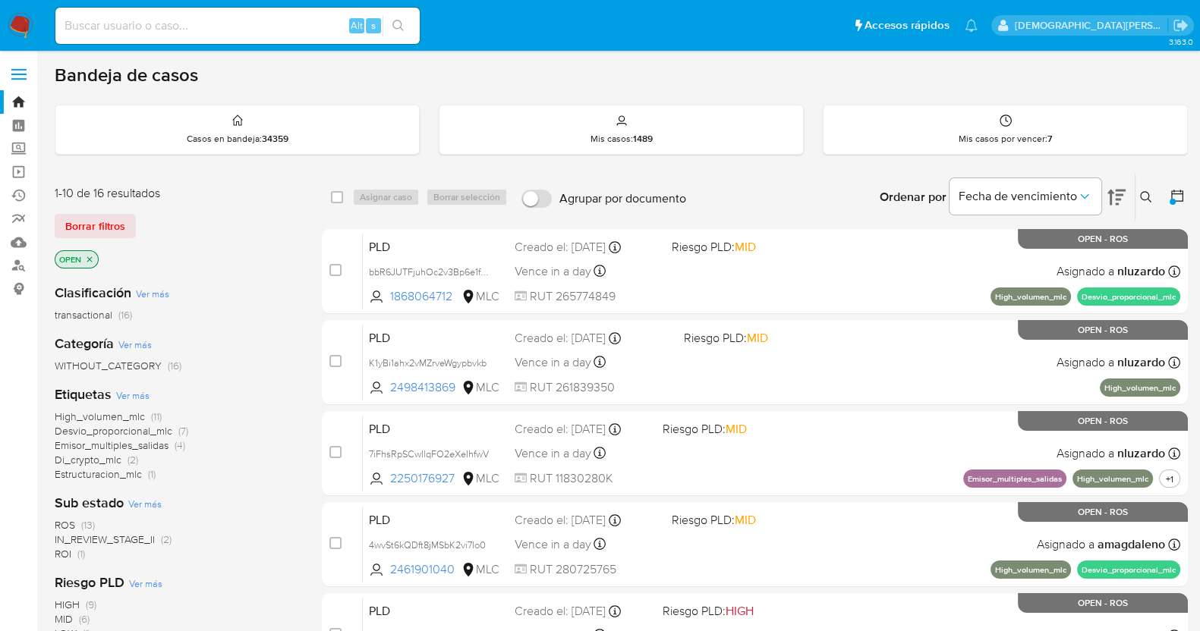
click at [63, 527] on span "ROS" at bounding box center [65, 525] width 20 height 15
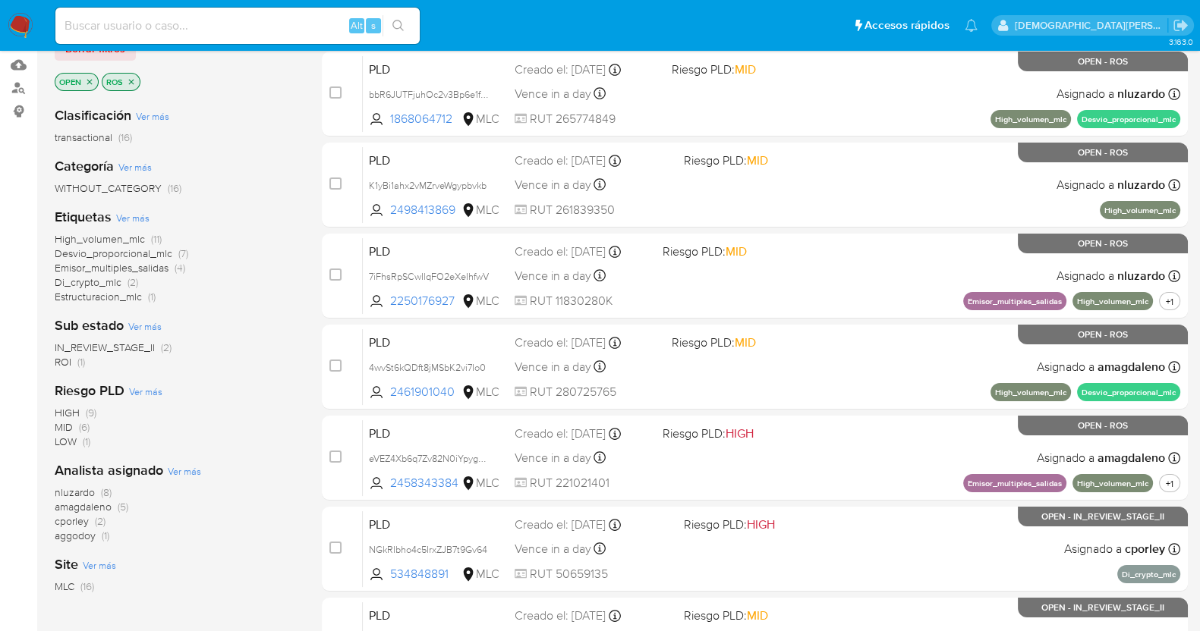
scroll to position [379, 0]
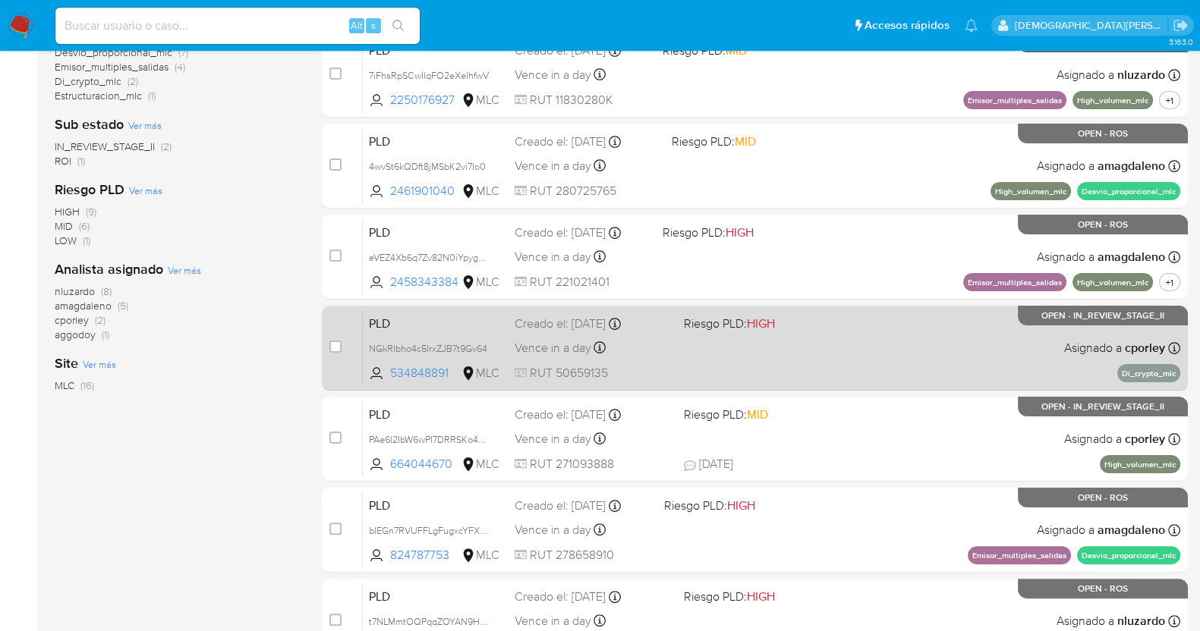
click at [702, 367] on div "PLD NGkRIbho4c5IrxZJB7t9Gv64 534848891 MLC Riesgo PLD: HIGH Creado el: 12/07/20…" at bounding box center [771, 348] width 817 height 77
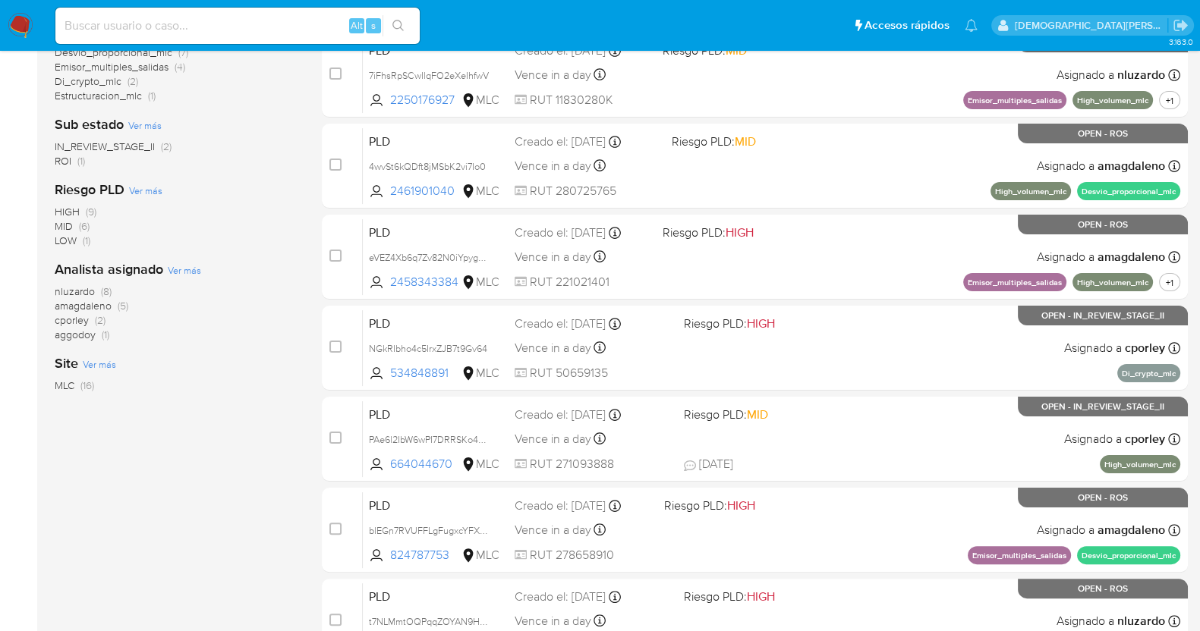
scroll to position [0, 0]
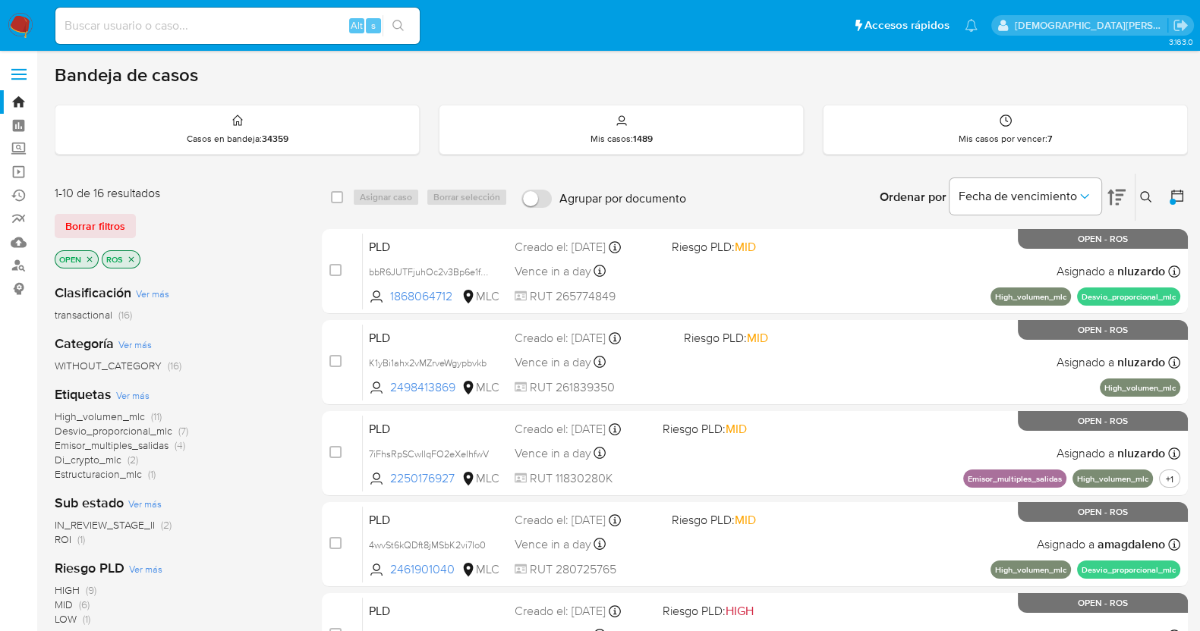
click at [137, 256] on p "ROS" at bounding box center [120, 259] width 37 height 17
click at [132, 257] on icon "close-filter" at bounding box center [131, 259] width 9 height 9
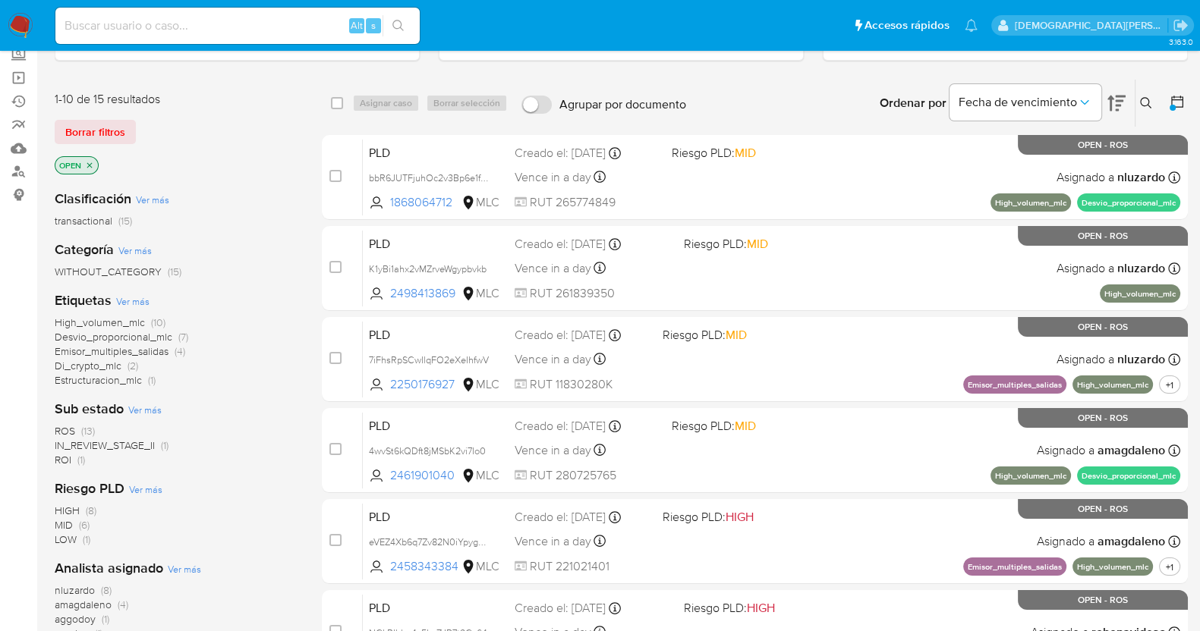
click at [91, 443] on span "IN_REVIEW_STAGE_II" at bounding box center [105, 445] width 100 height 15
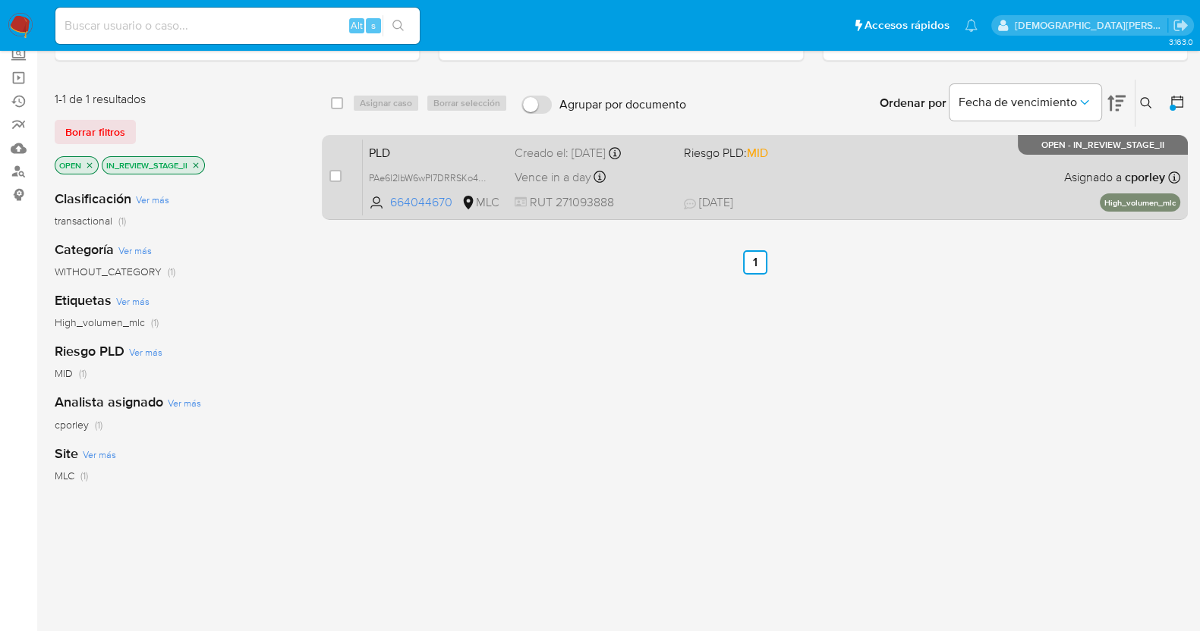
click at [841, 175] on span at bounding box center [762, 176] width 157 height 3
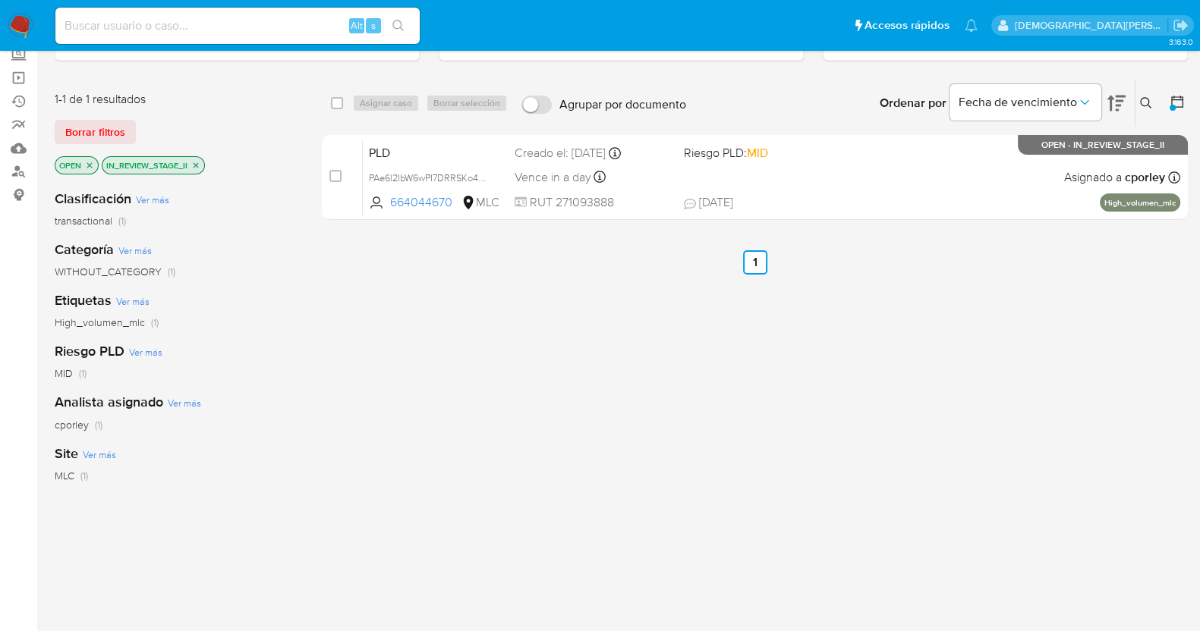
click at [196, 161] on icon "close-filter" at bounding box center [195, 165] width 9 height 9
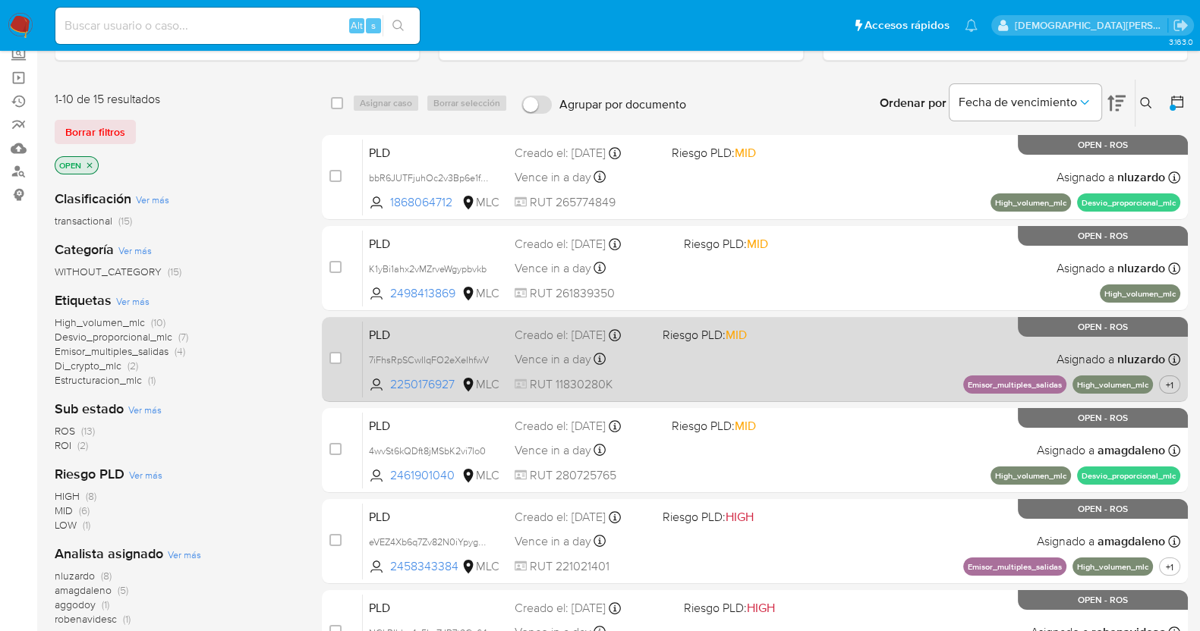
scroll to position [189, 0]
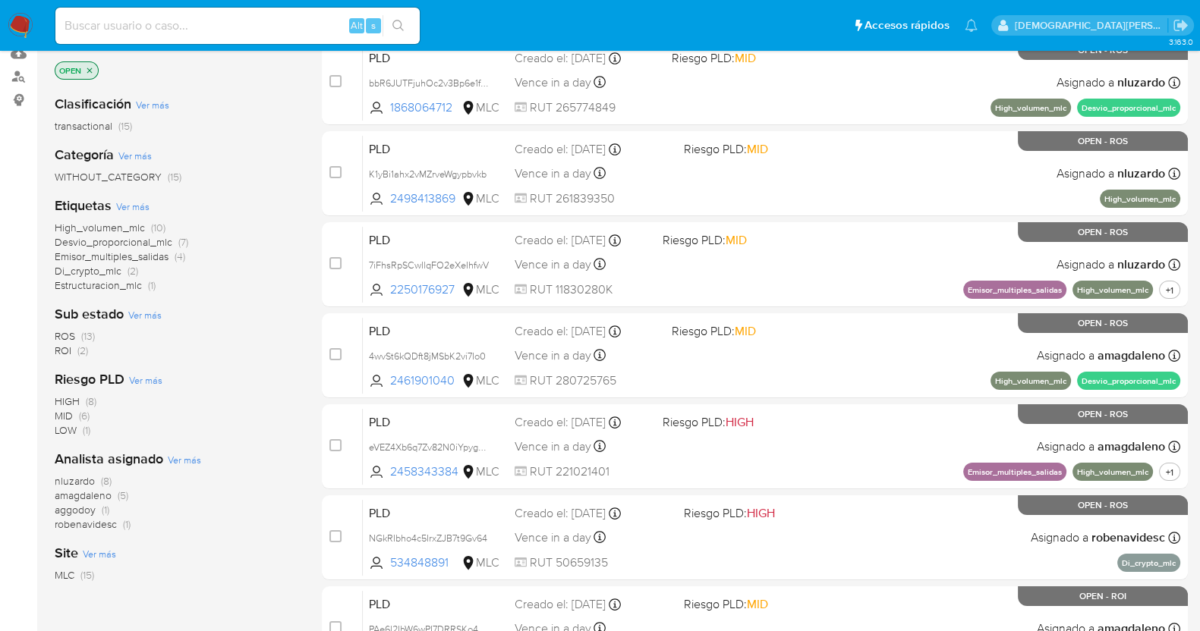
click at [68, 510] on span "aggodoy" at bounding box center [75, 509] width 41 height 15
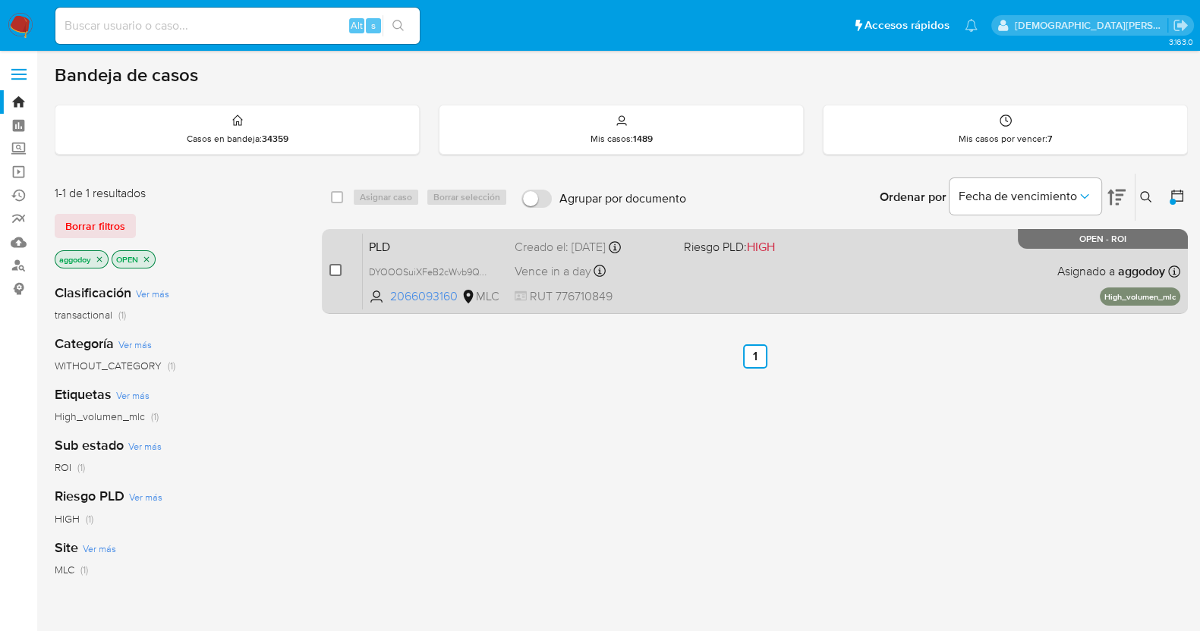
click at [338, 268] on input "checkbox" at bounding box center [335, 270] width 12 height 12
checkbox input "true"
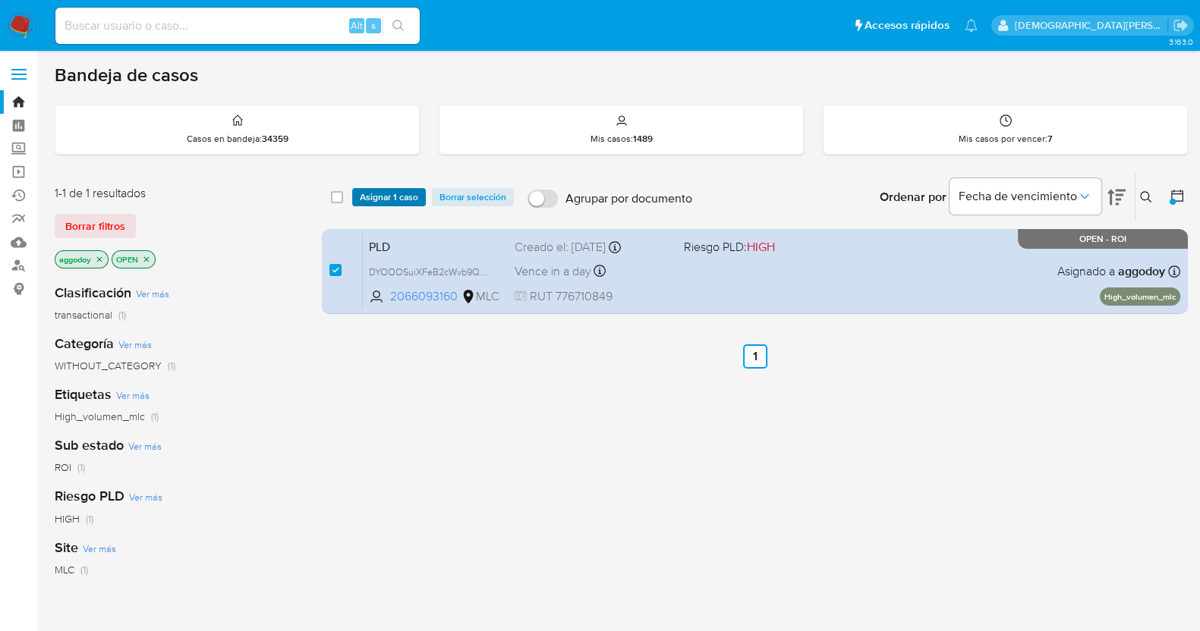
click at [374, 194] on span "Asignar 1 caso" at bounding box center [389, 197] width 58 height 15
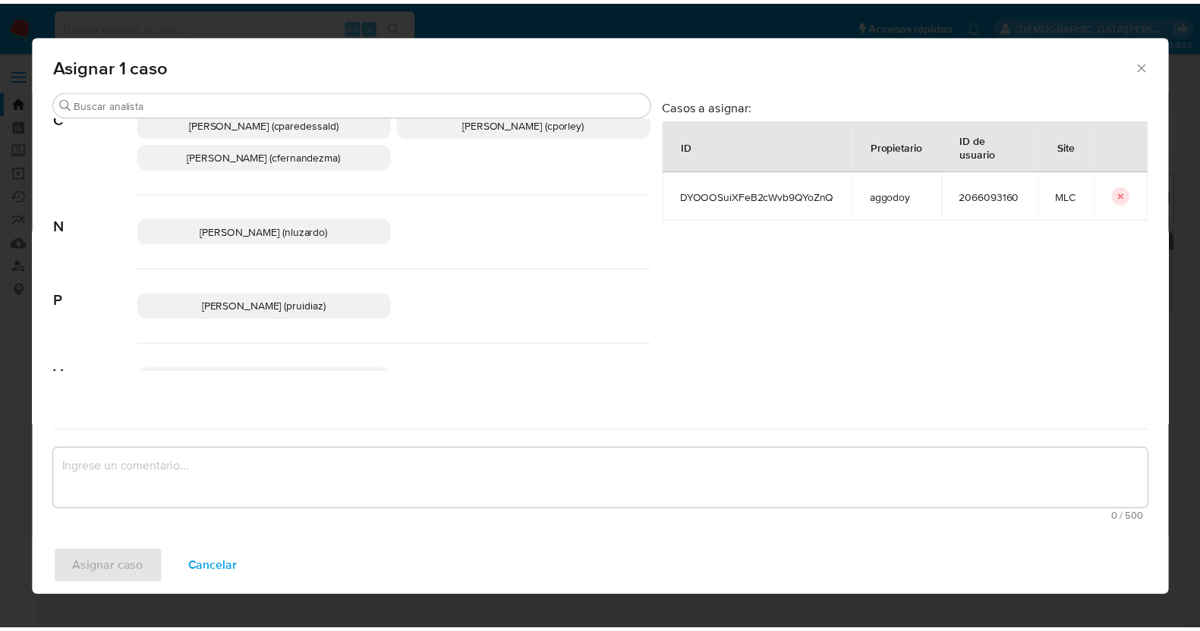
scroll to position [151, 0]
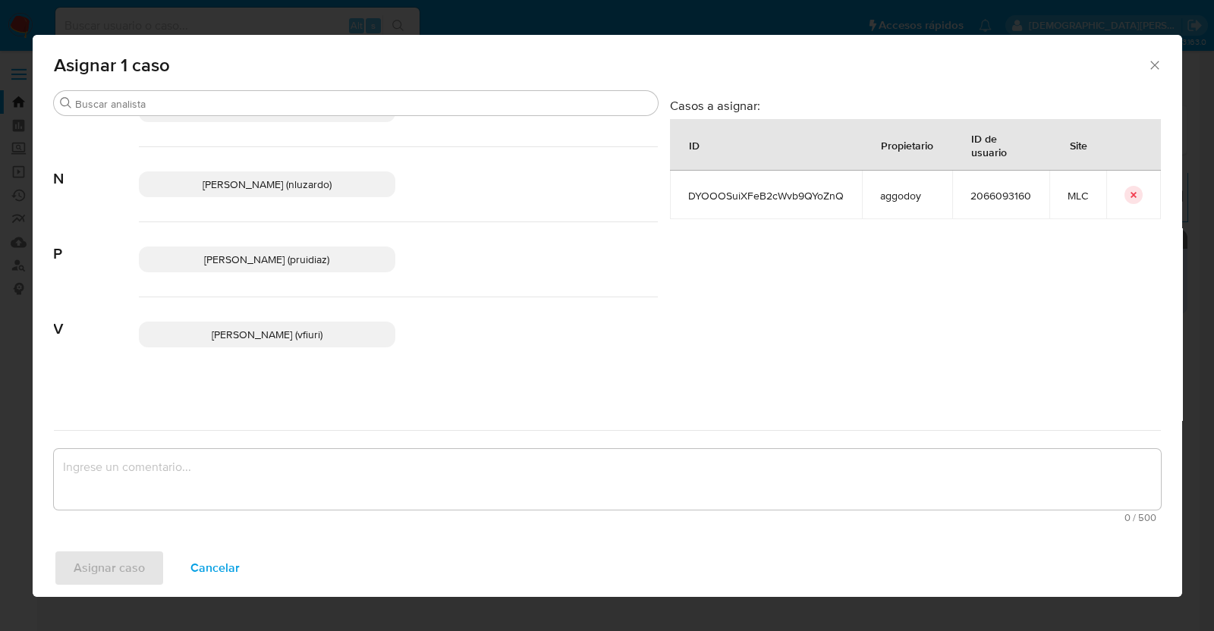
click at [264, 333] on span "Valentina Fiuri (vfiuri)" at bounding box center [267, 334] width 111 height 15
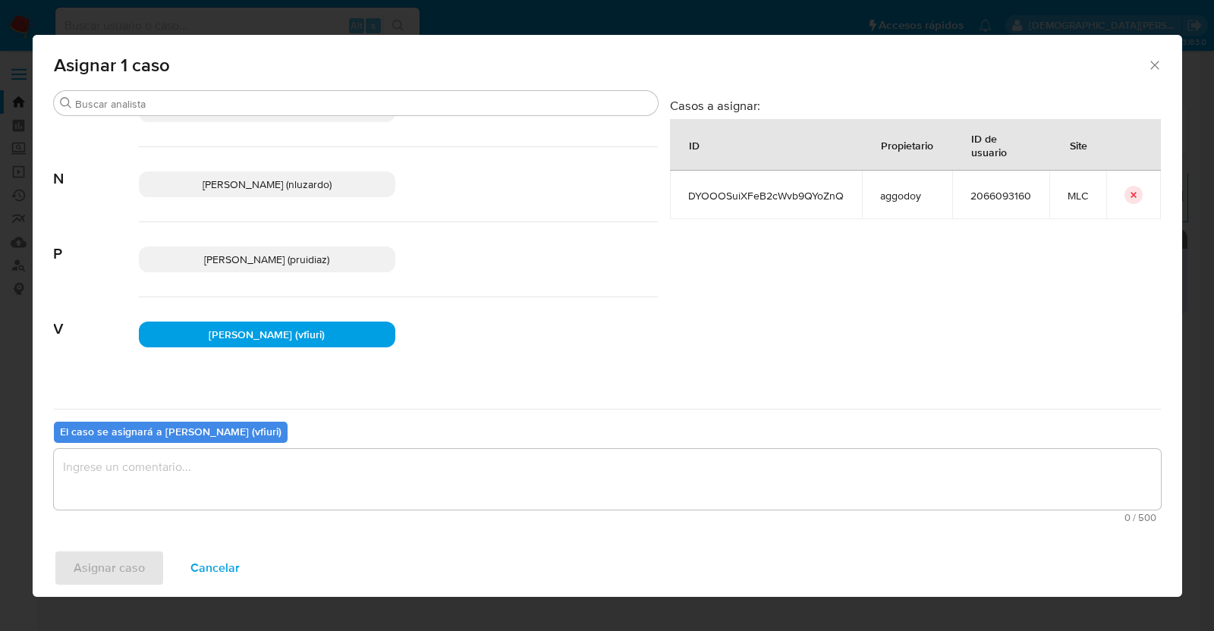
click at [220, 478] on textarea "assign-modal" at bounding box center [607, 479] width 1107 height 61
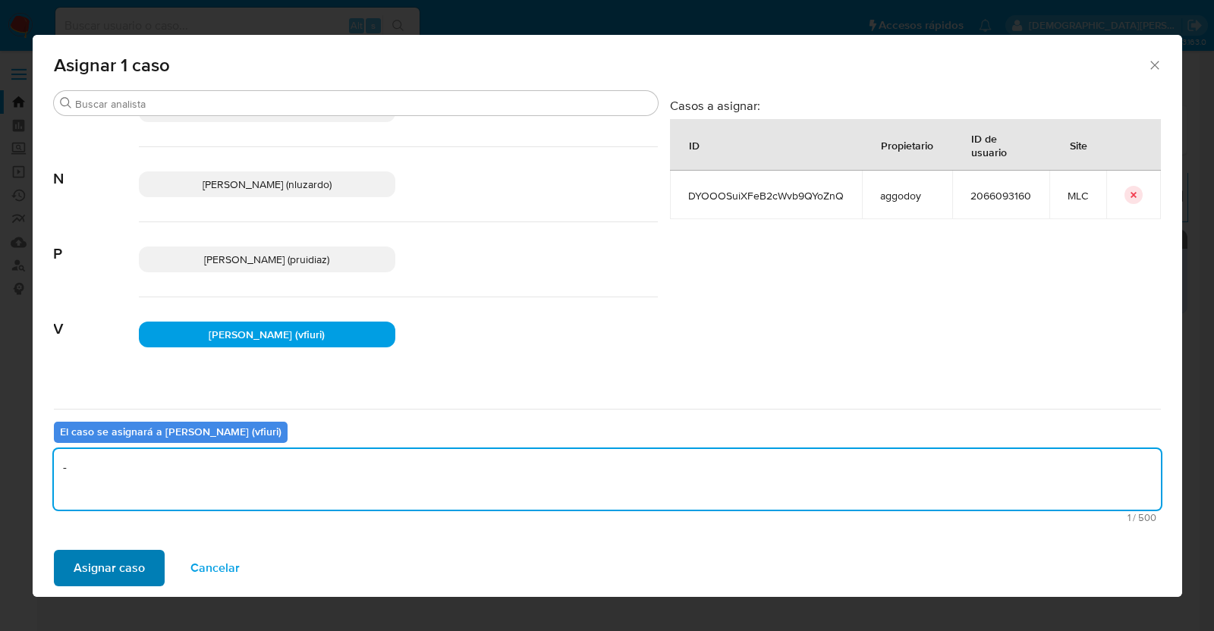
type textarea "-"
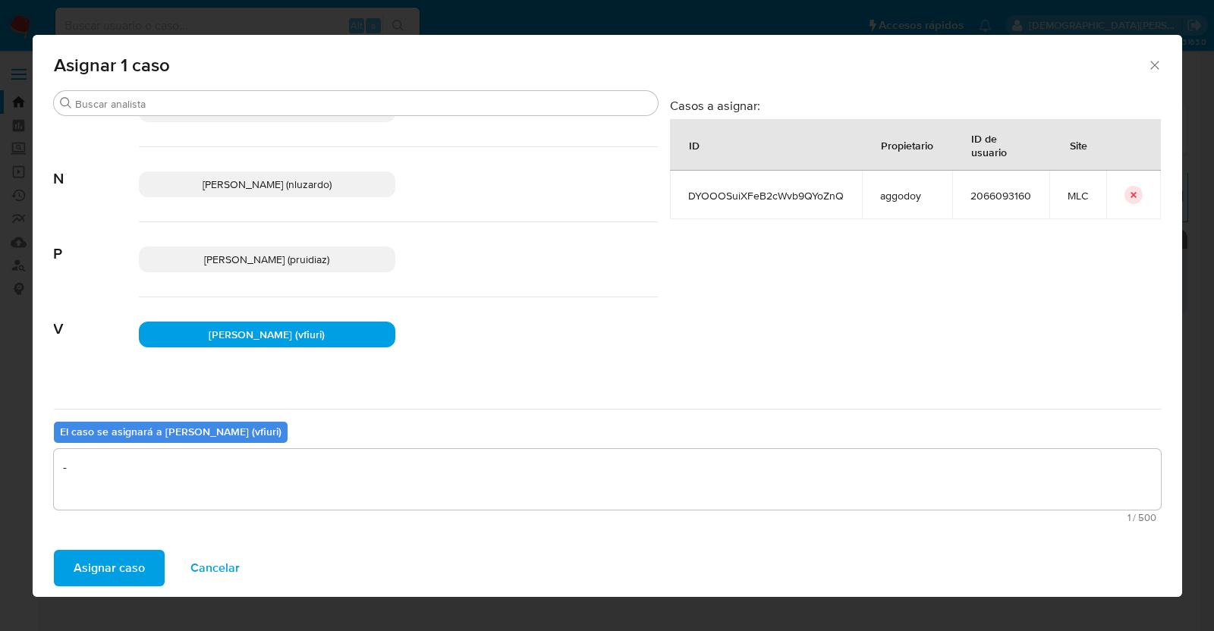
click at [143, 564] on button "Asignar caso" at bounding box center [109, 568] width 111 height 36
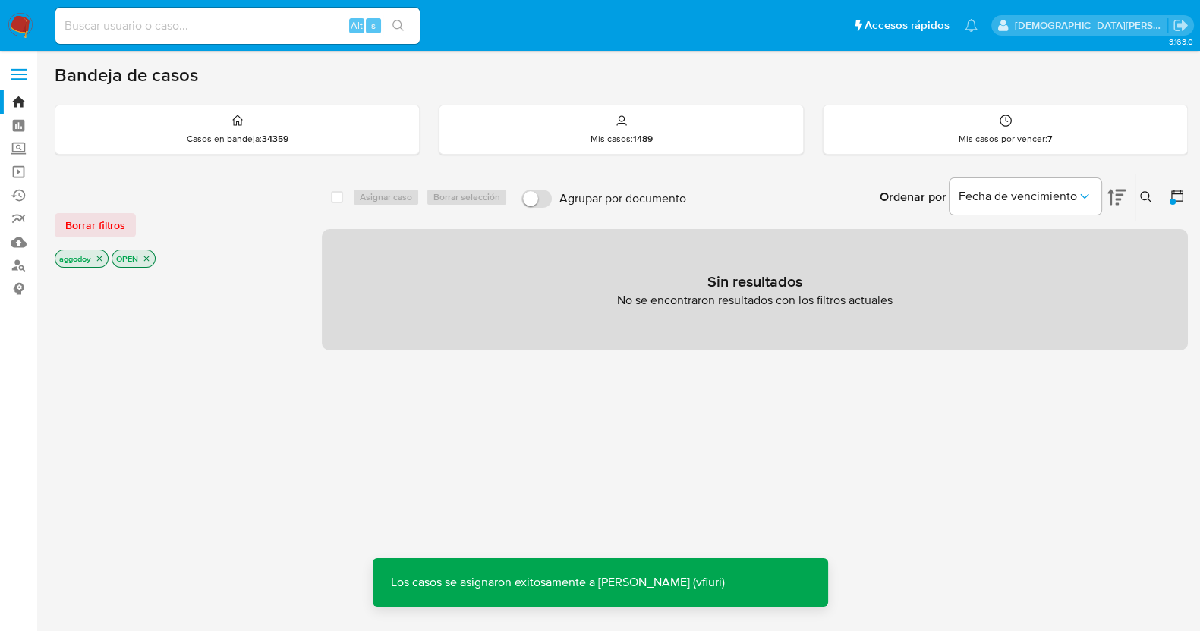
click at [96, 255] on icon "close-filter" at bounding box center [99, 258] width 9 height 9
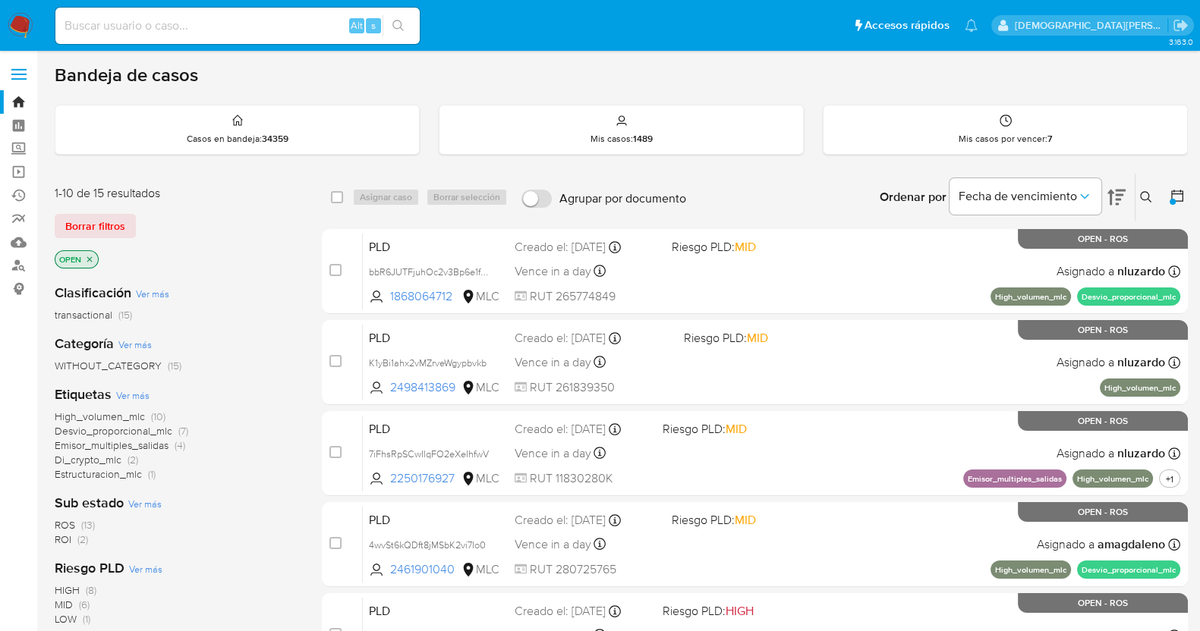
click at [94, 256] on icon "close-filter" at bounding box center [89, 259] width 9 height 9
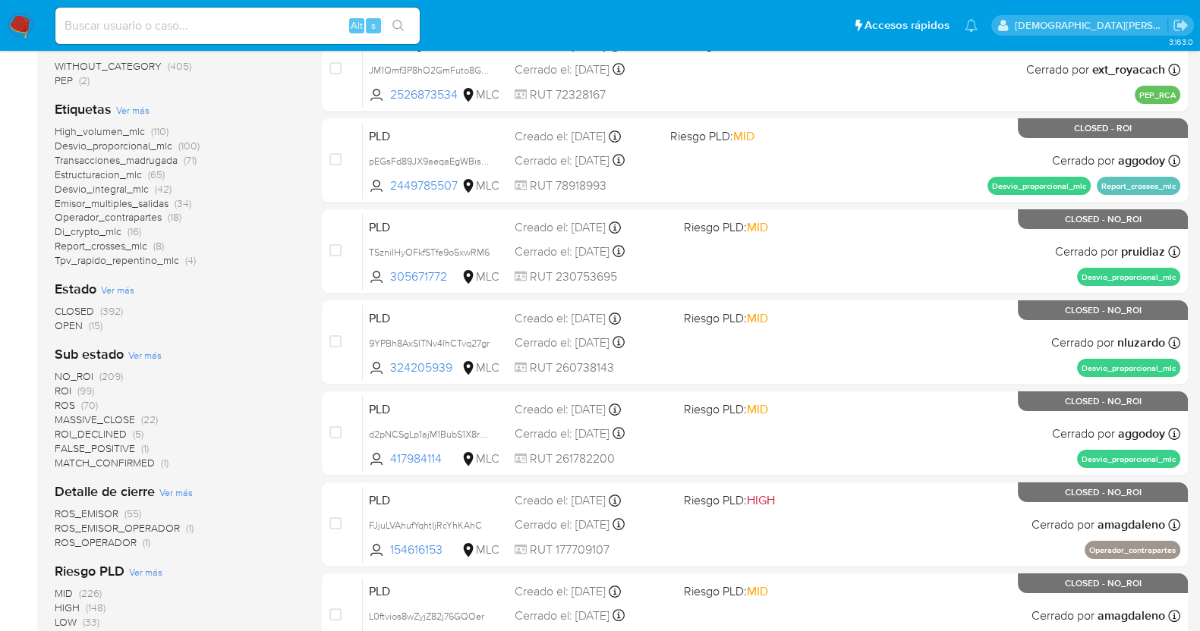
scroll to position [379, 0]
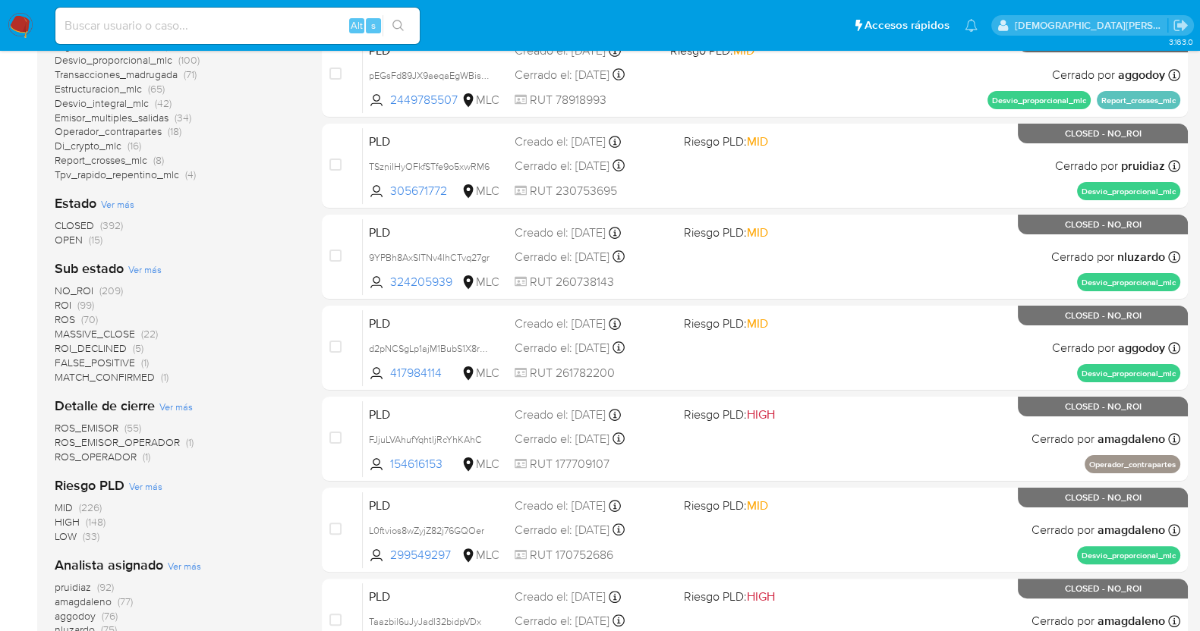
click at [77, 240] on span "OPEN" at bounding box center [69, 239] width 28 height 15
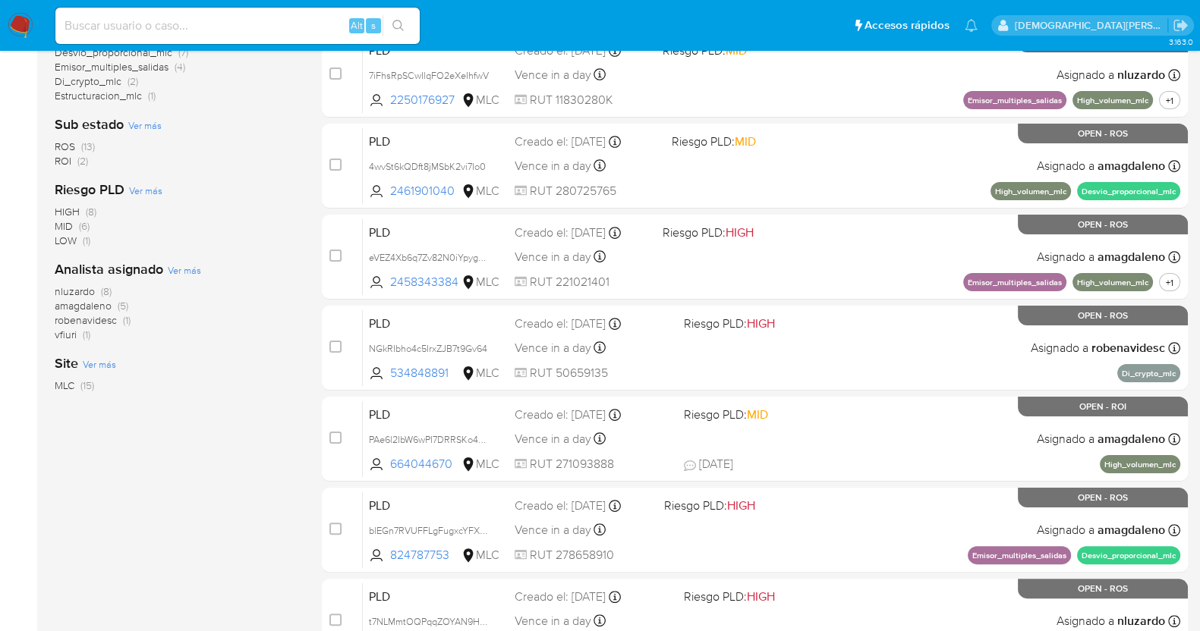
scroll to position [285, 0]
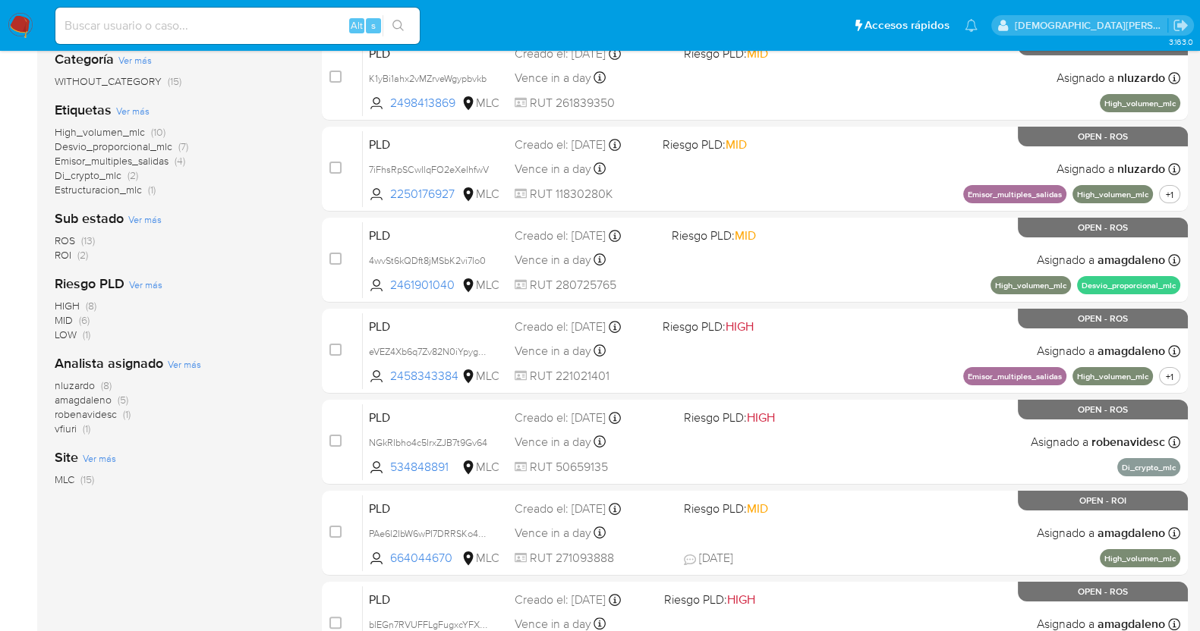
click at [93, 399] on span "amagdaleno" at bounding box center [83, 399] width 57 height 15
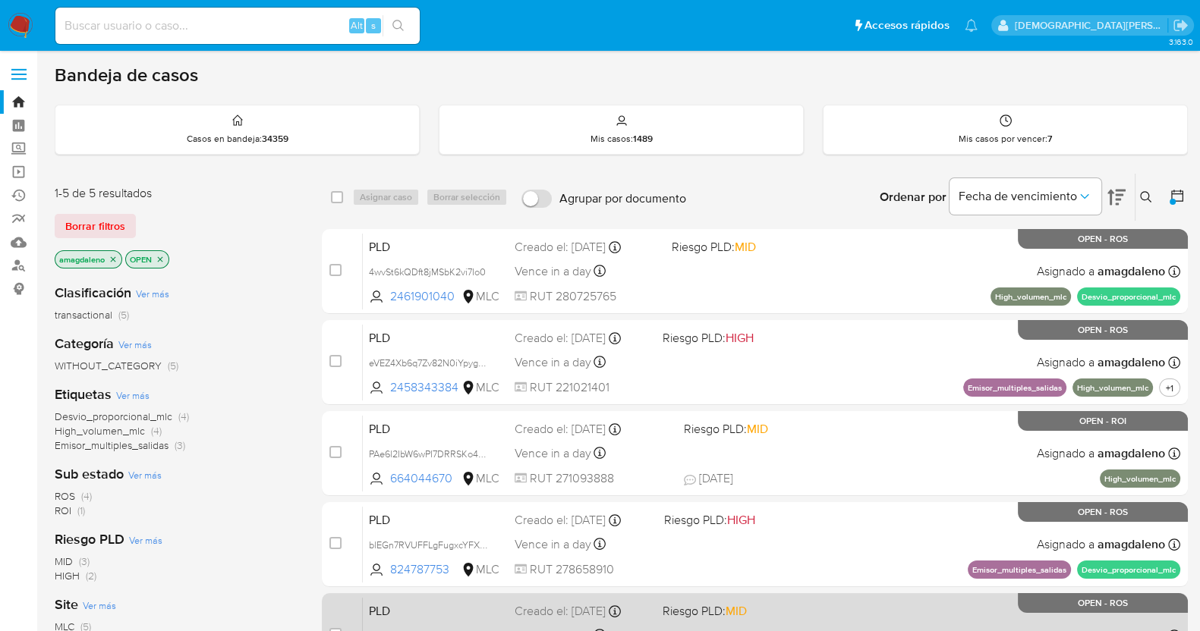
scroll to position [94, 0]
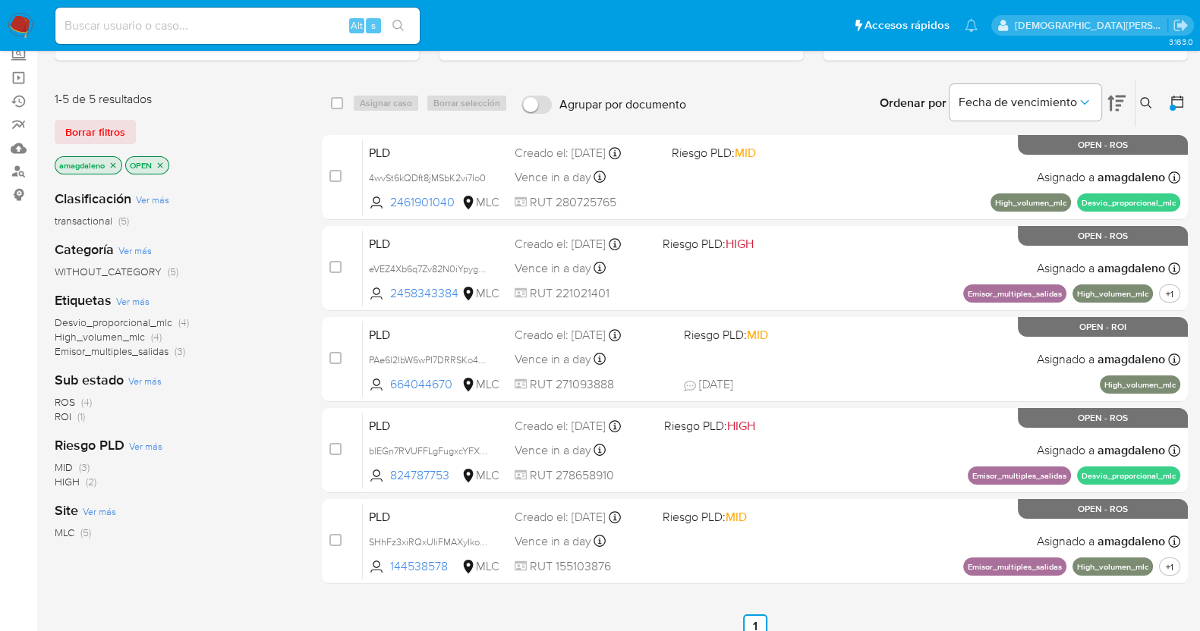
click at [164, 165] on icon "close-filter" at bounding box center [160, 165] width 9 height 9
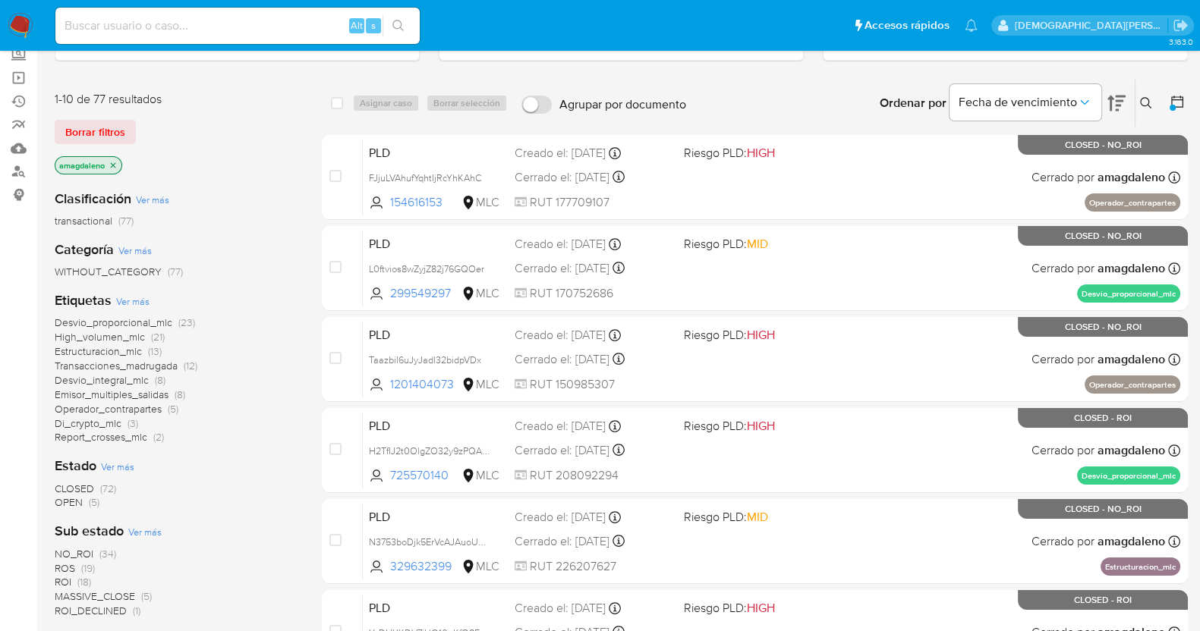
click at [115, 161] on icon "close-filter" at bounding box center [113, 165] width 9 height 9
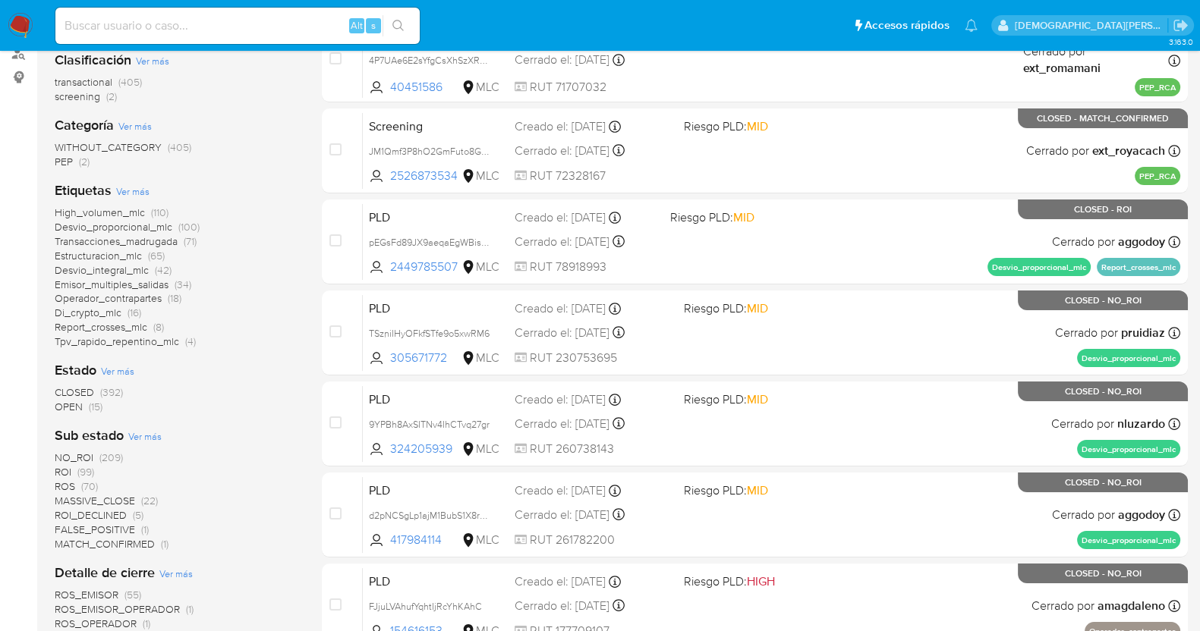
scroll to position [285, 0]
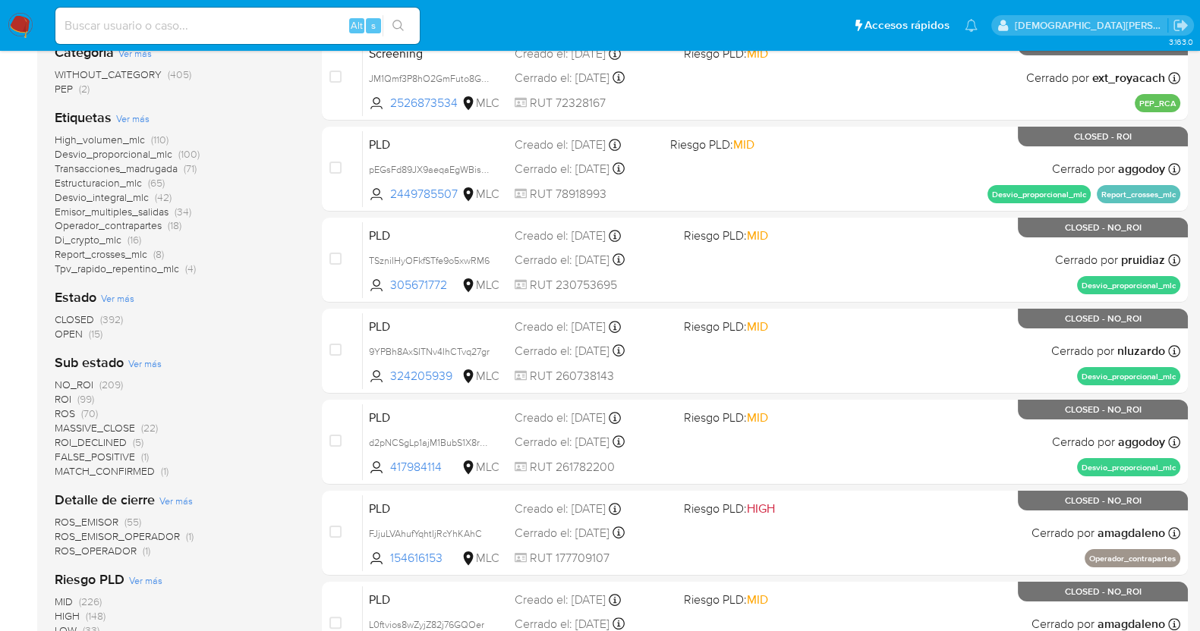
click at [64, 411] on span "ROS" at bounding box center [65, 413] width 20 height 15
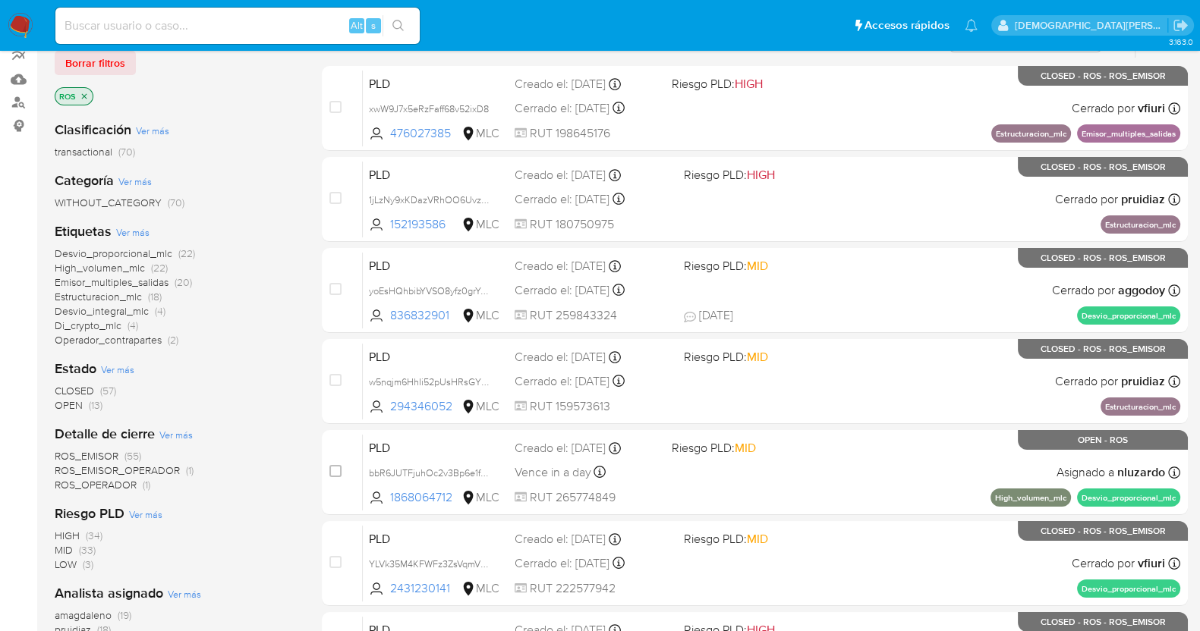
scroll to position [94, 0]
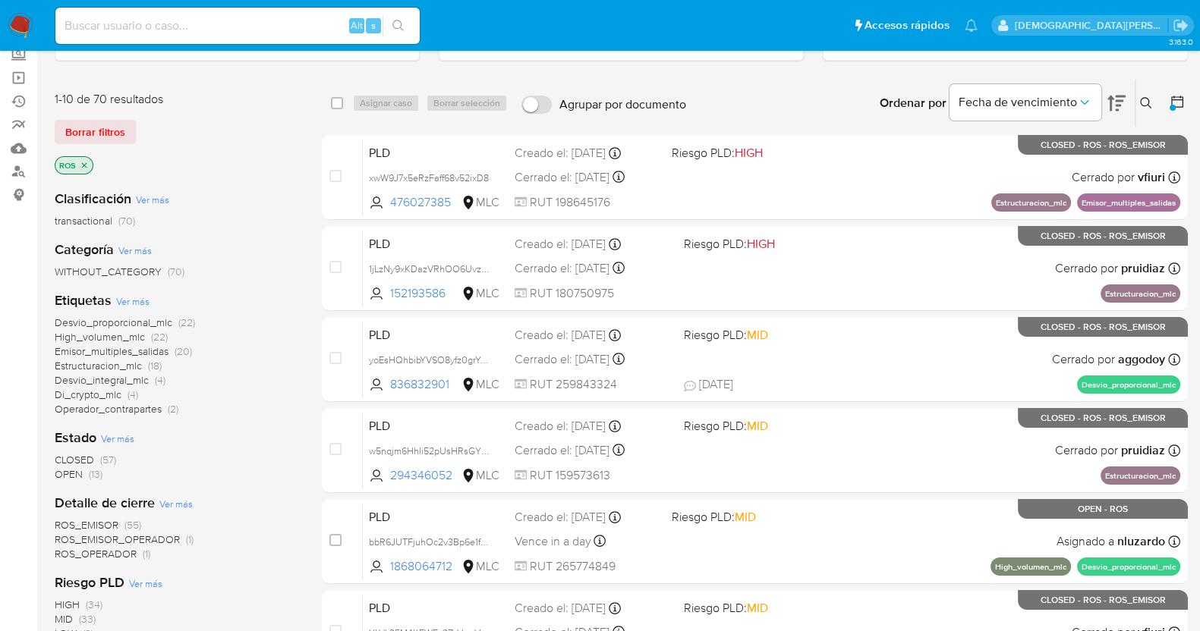
click at [82, 163] on icon "close-filter" at bounding box center [84, 165] width 9 height 9
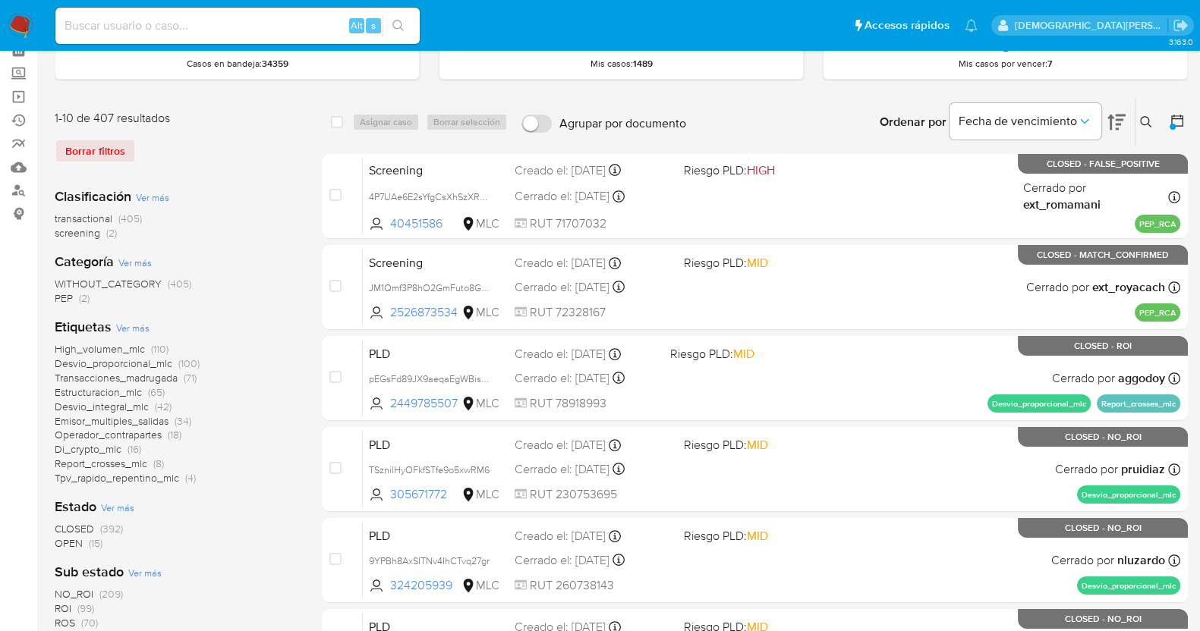
scroll to position [189, 0]
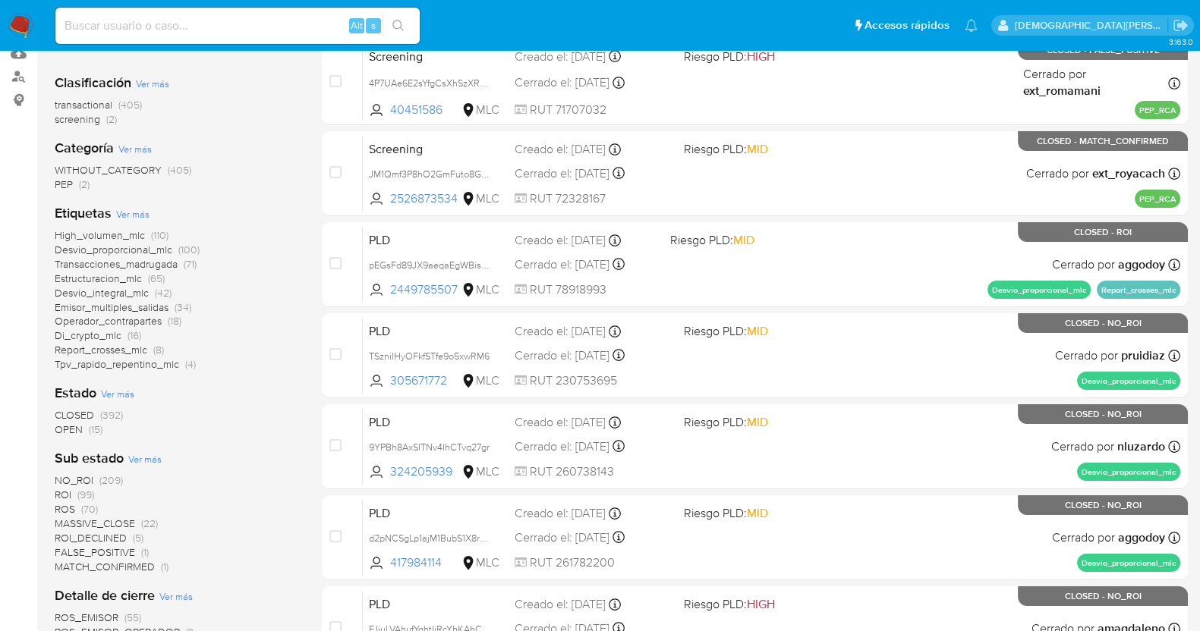
click at [74, 423] on span "OPEN" at bounding box center [69, 429] width 28 height 15
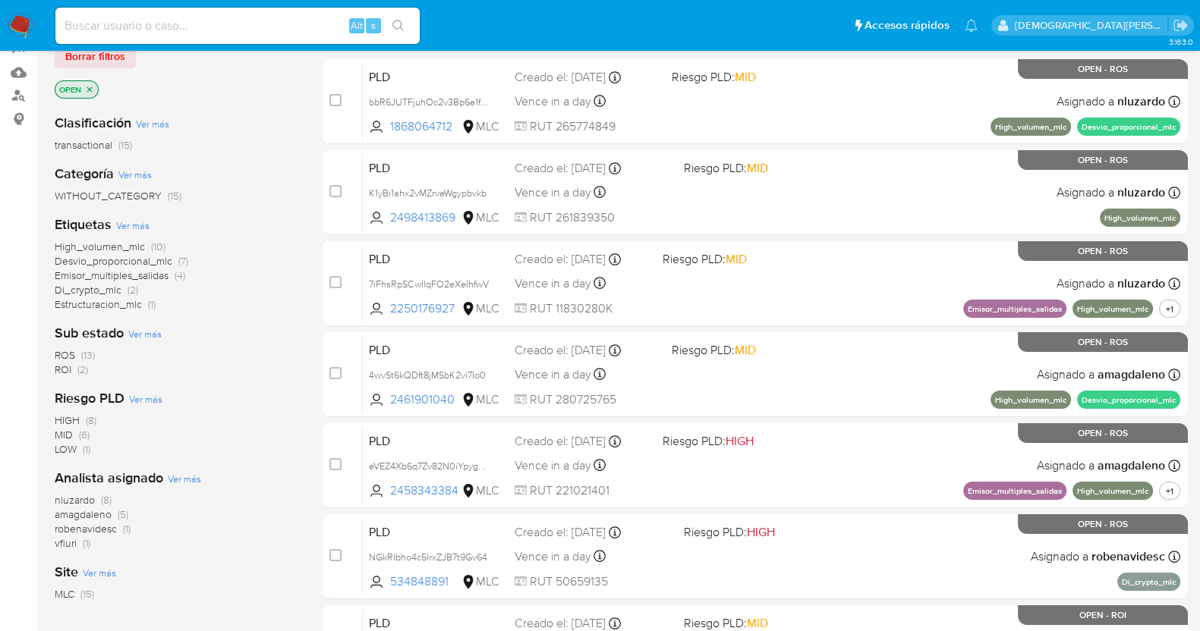
scroll to position [146, 0]
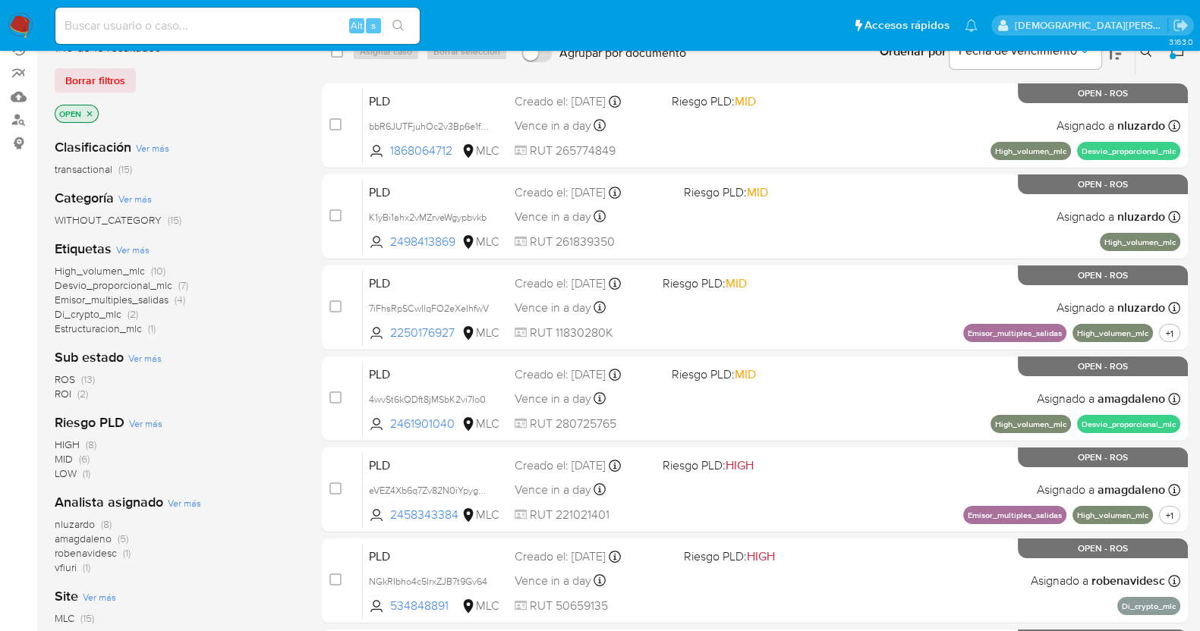
click at [62, 392] on span "ROI" at bounding box center [63, 393] width 17 height 15
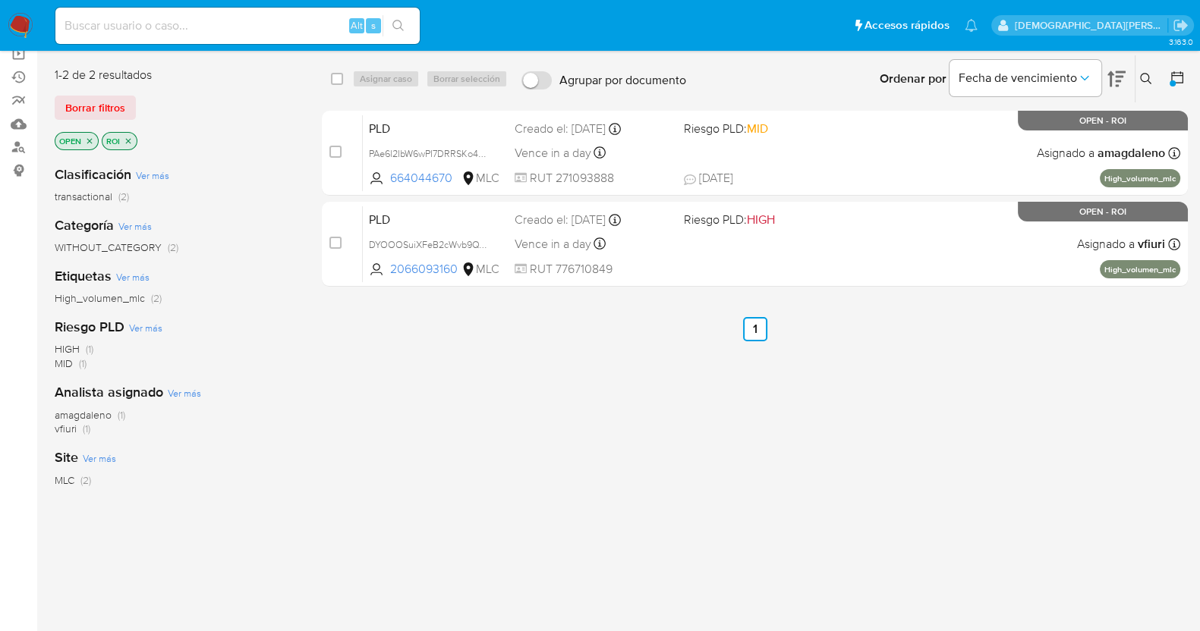
scroll to position [51, 0]
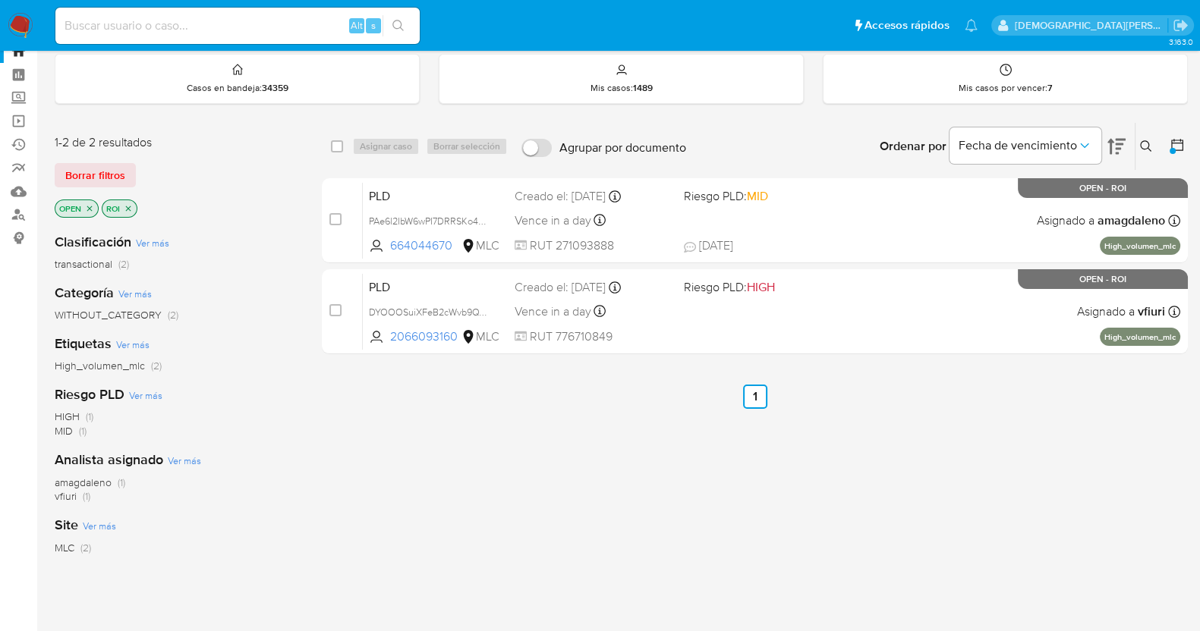
click at [129, 207] on icon "close-filter" at bounding box center [128, 208] width 5 height 5
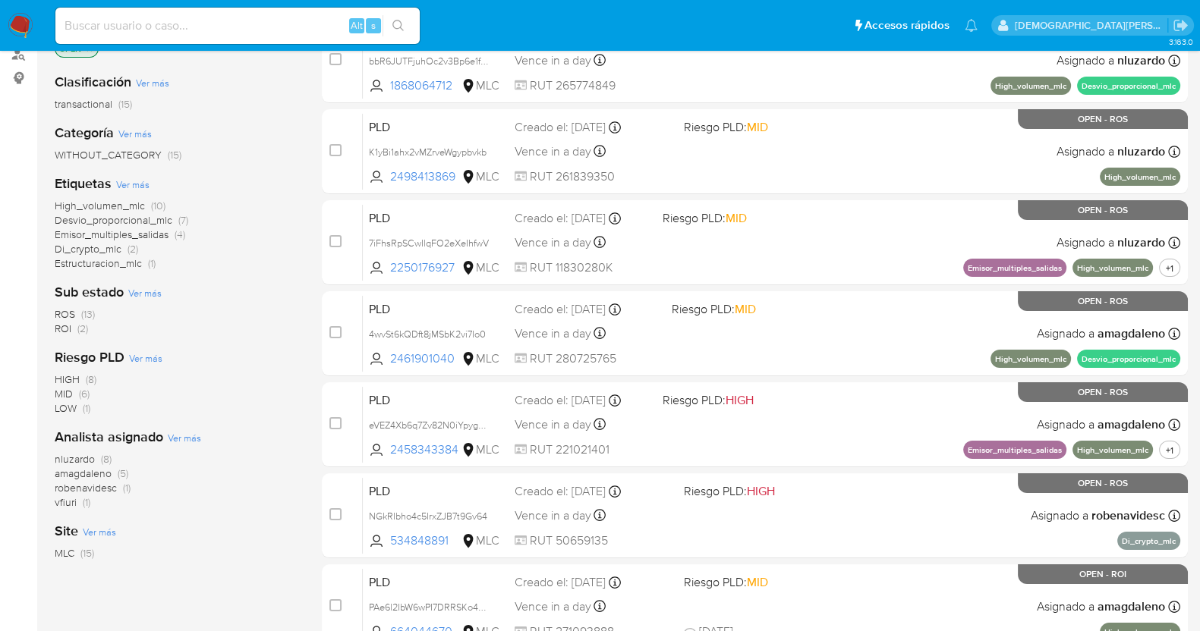
scroll to position [241, 0]
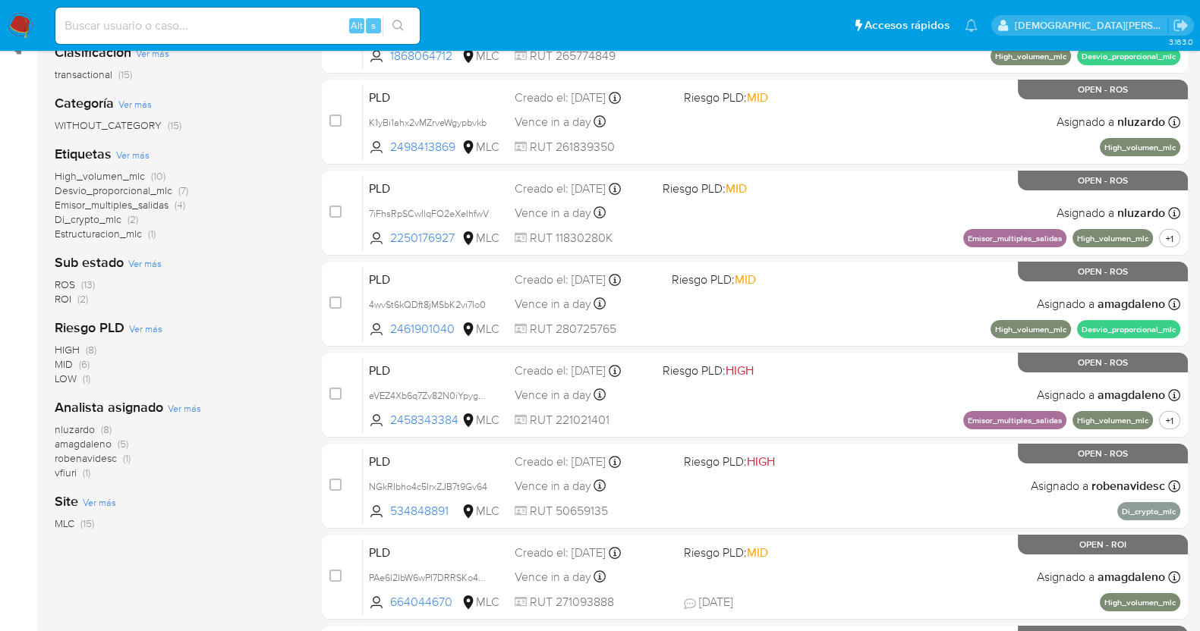
click at [105, 445] on span "amagdaleno" at bounding box center [83, 443] width 57 height 15
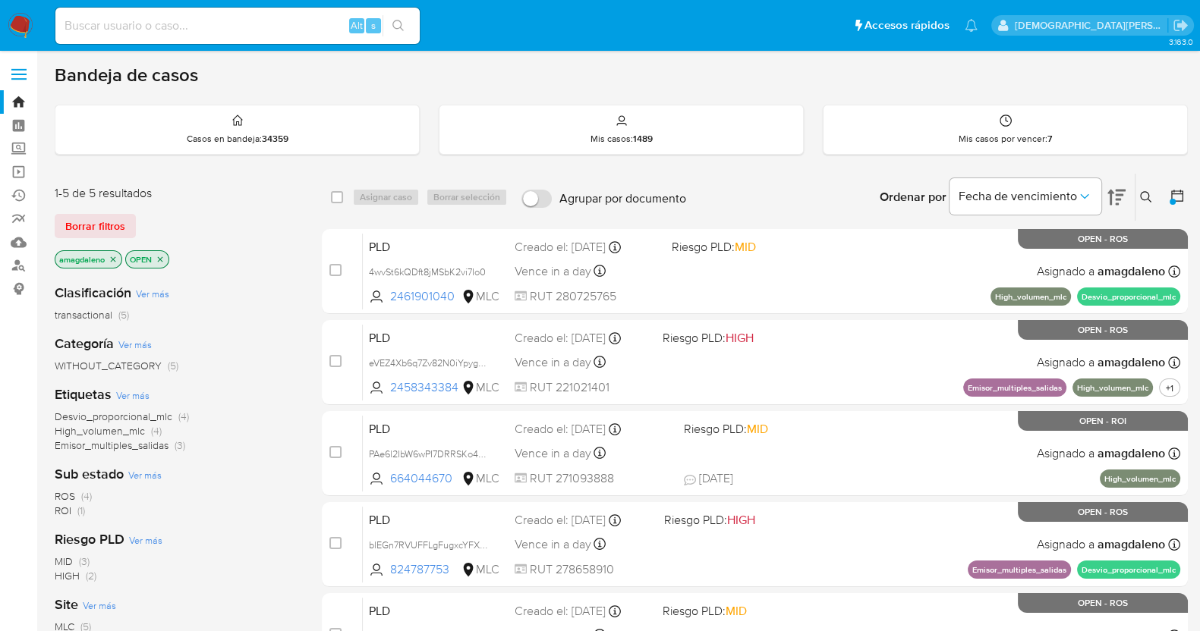
click at [162, 259] on icon "close-filter" at bounding box center [160, 258] width 5 height 5
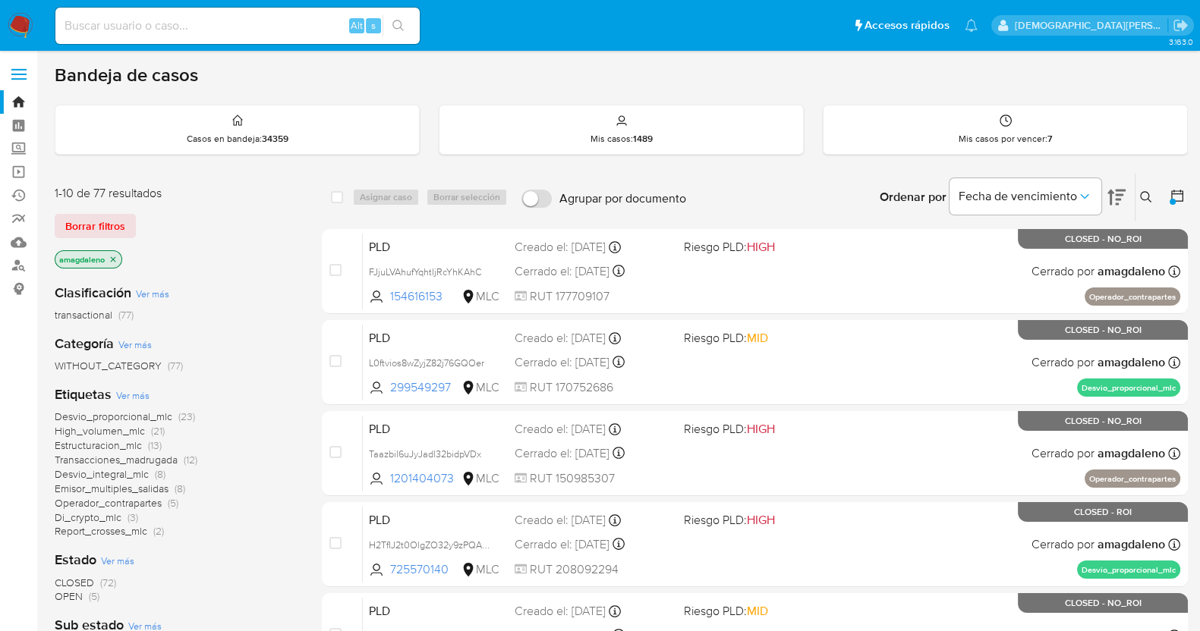
click at [116, 260] on icon "close-filter" at bounding box center [113, 259] width 9 height 9
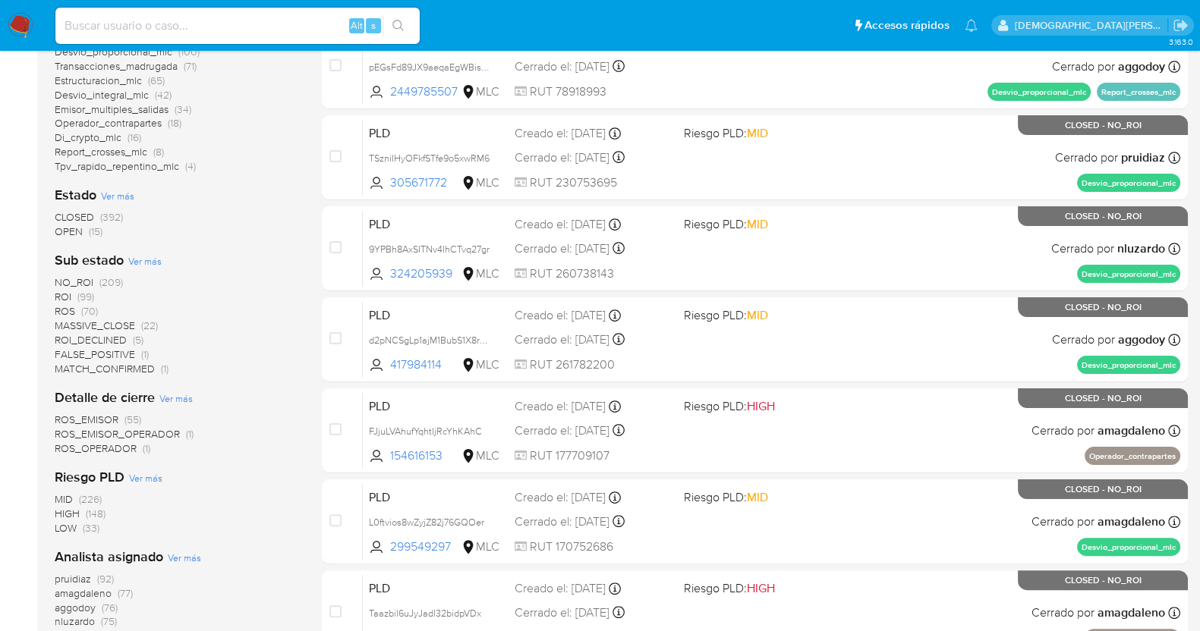
scroll to position [359, 0]
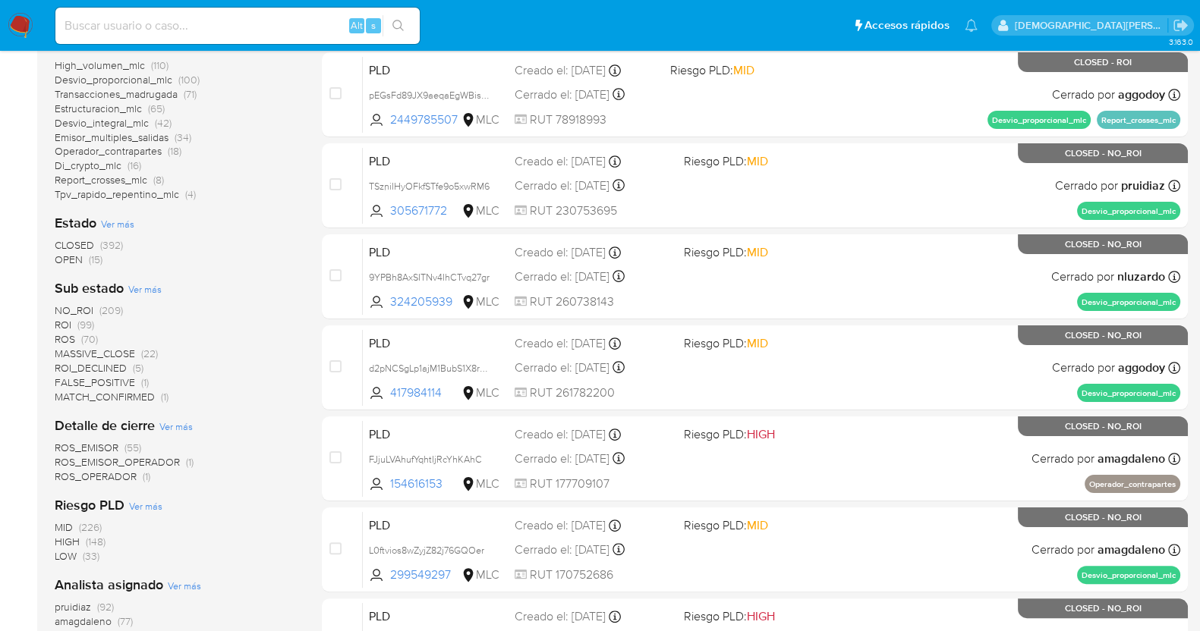
click at [76, 264] on span "OPEN" at bounding box center [69, 259] width 28 height 15
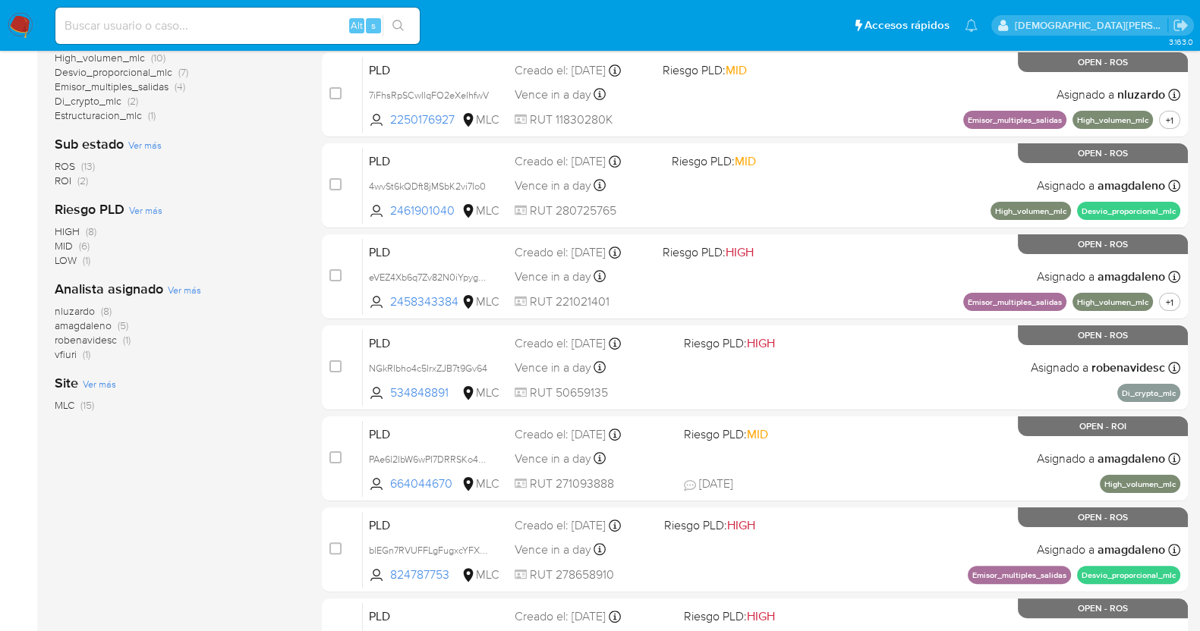
click at [63, 313] on span "nluzardo" at bounding box center [75, 311] width 40 height 15
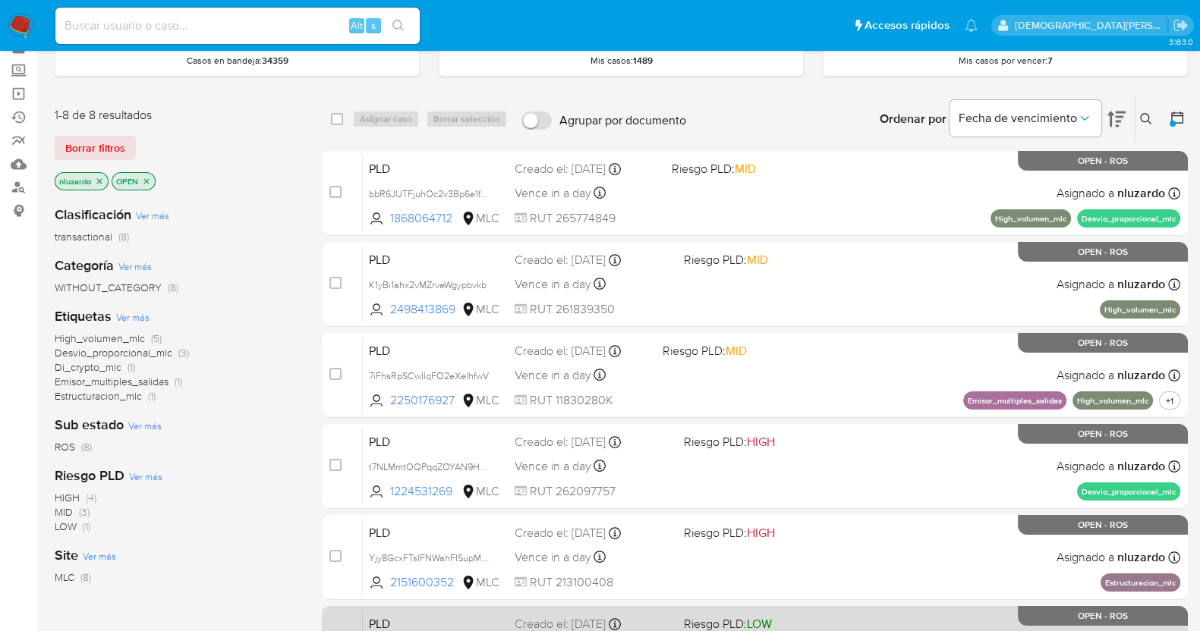
scroll to position [74, 0]
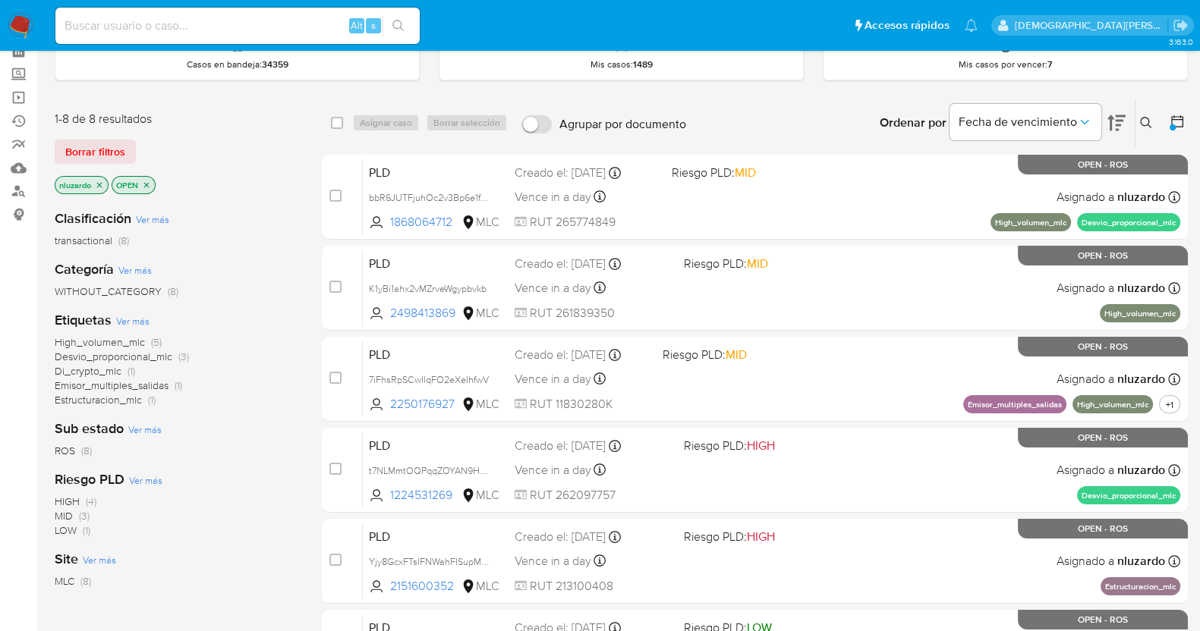
click at [145, 183] on icon "close-filter" at bounding box center [146, 185] width 9 height 9
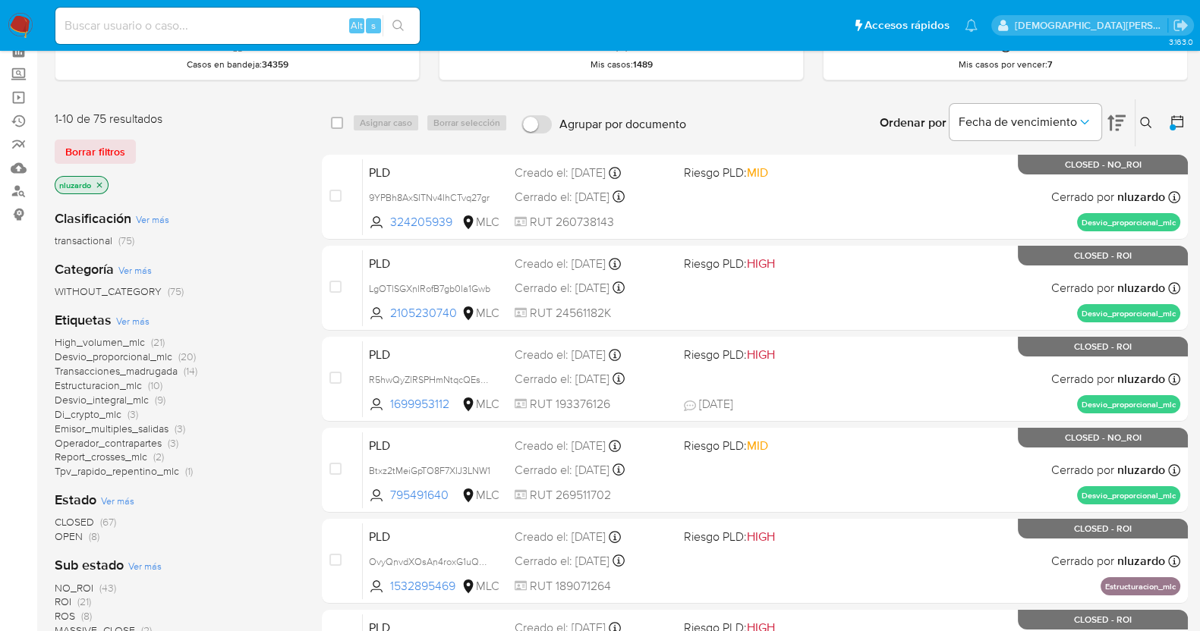
click at [105, 184] on p "nluzardo" at bounding box center [81, 185] width 52 height 17
click at [101, 184] on icon "close-filter" at bounding box center [99, 184] width 5 height 5
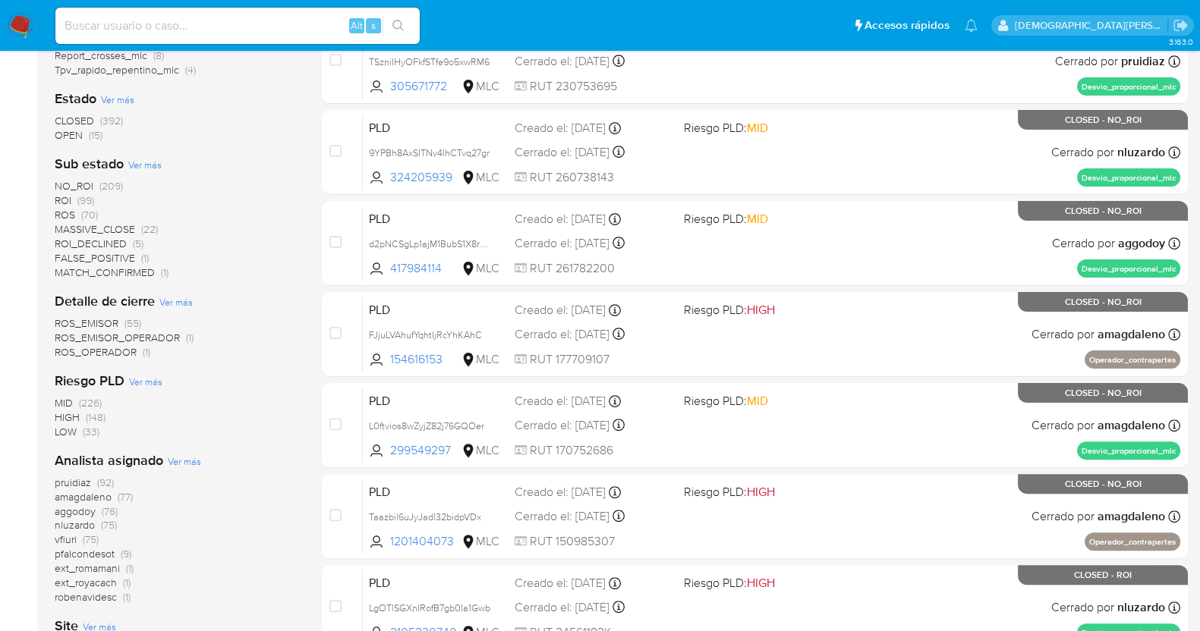
scroll to position [454, 0]
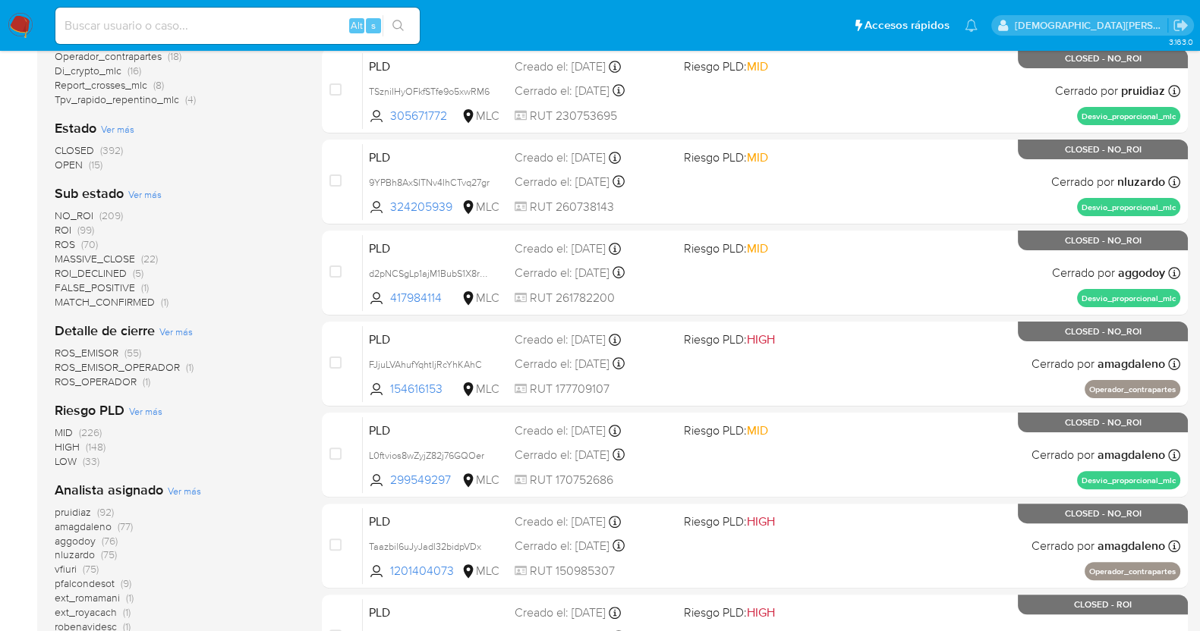
click at [68, 162] on span "OPEN" at bounding box center [69, 164] width 28 height 15
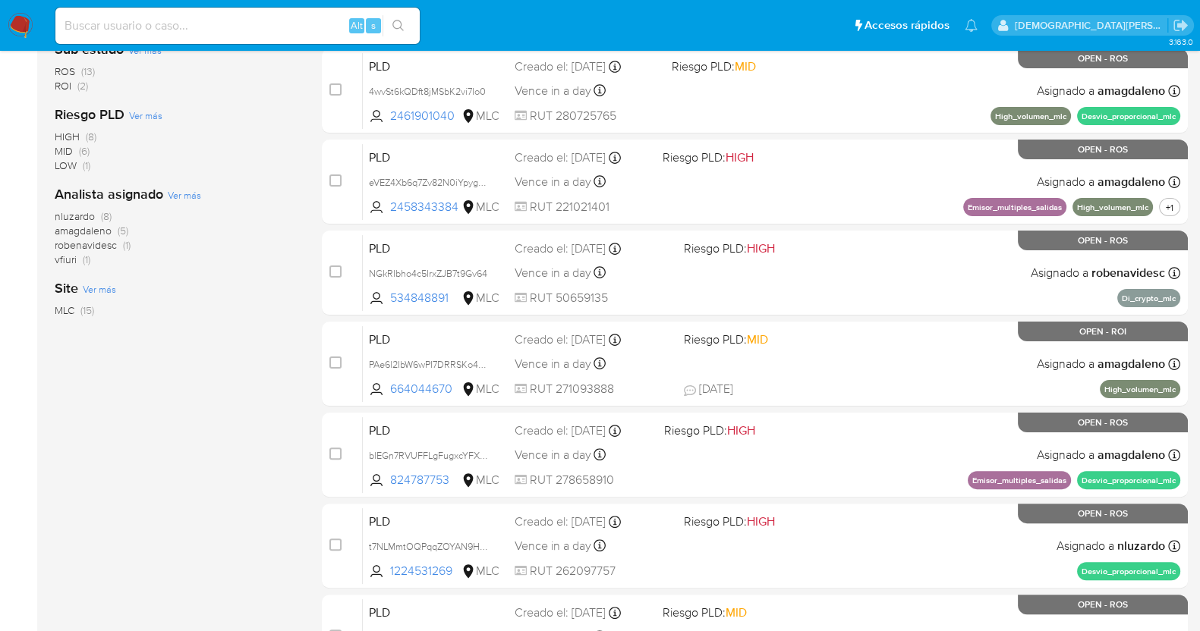
click at [81, 211] on span "nluzardo" at bounding box center [75, 216] width 40 height 15
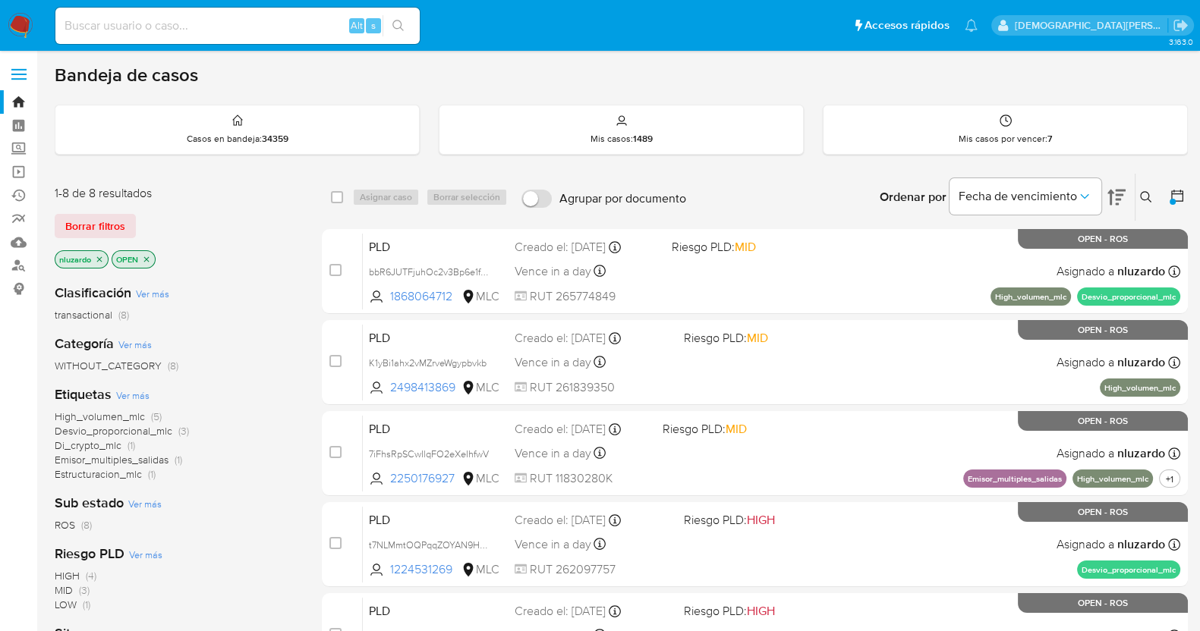
click at [146, 259] on icon "close-filter" at bounding box center [146, 259] width 9 height 9
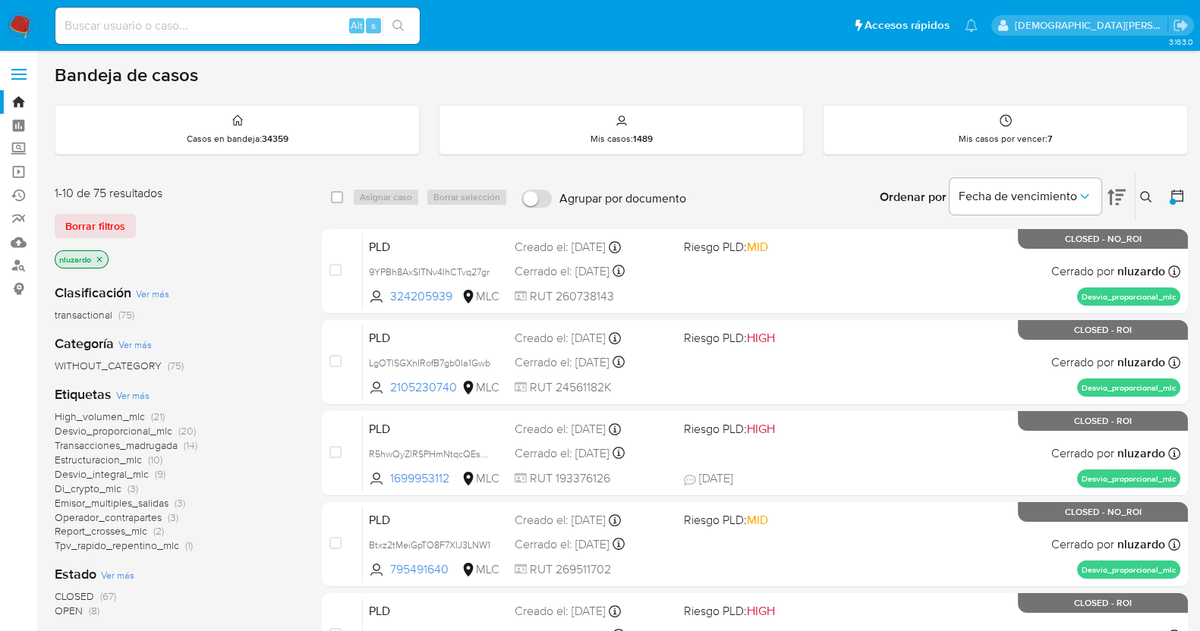
click at [100, 260] on icon "close-filter" at bounding box center [99, 259] width 9 height 9
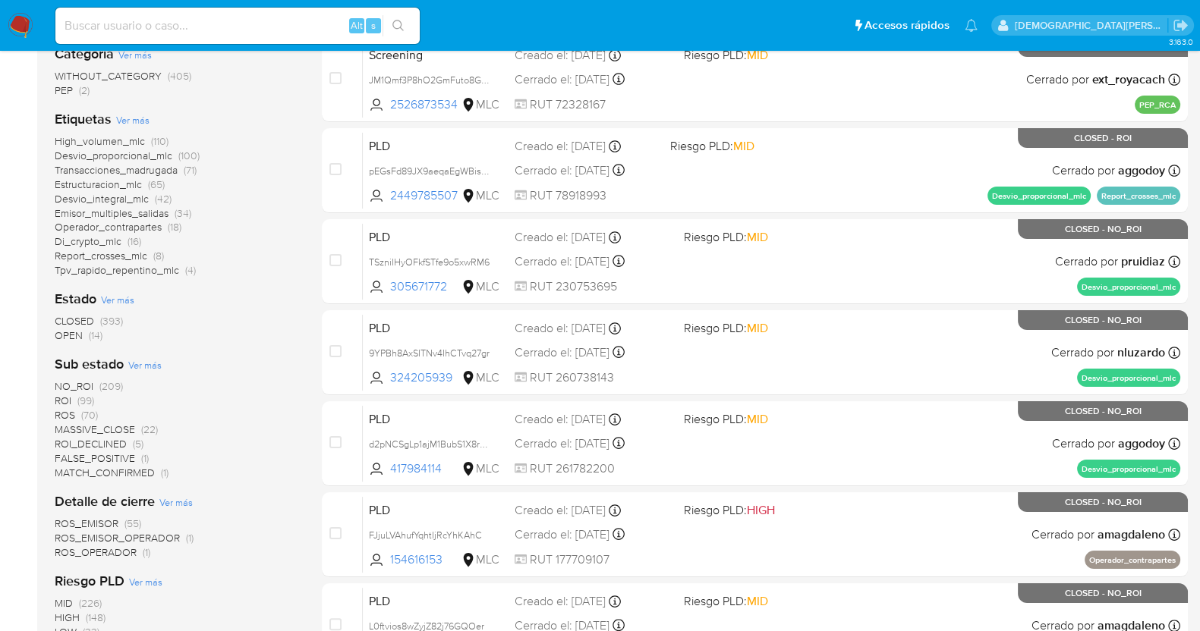
scroll to position [285, 0]
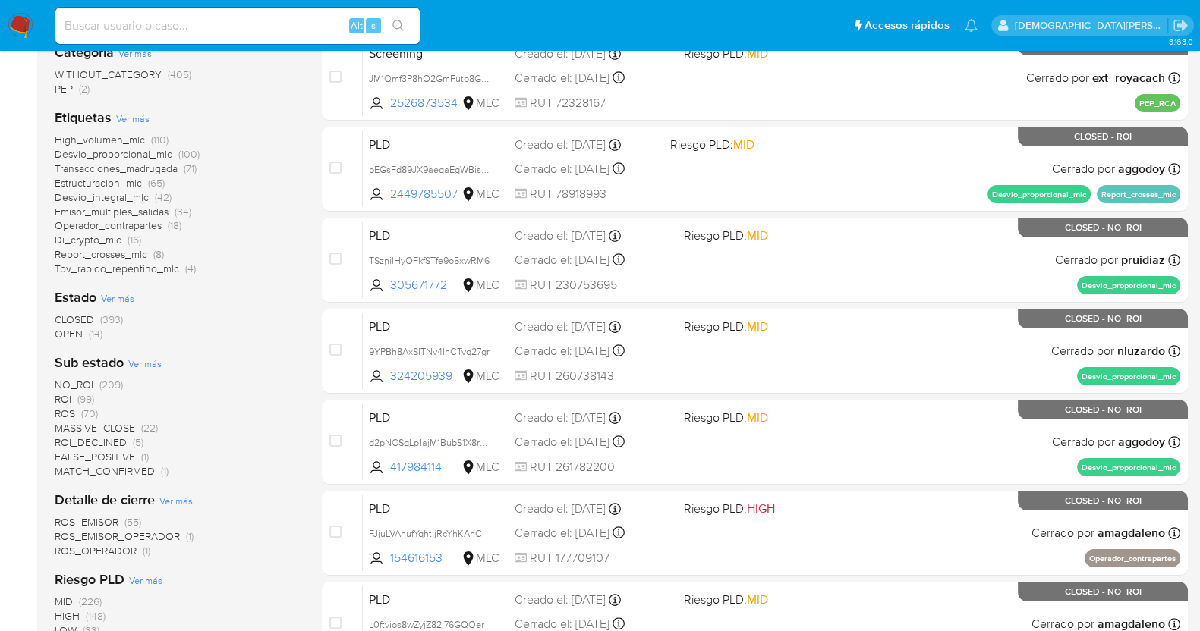
click at [69, 331] on span "OPEN" at bounding box center [69, 333] width 28 height 15
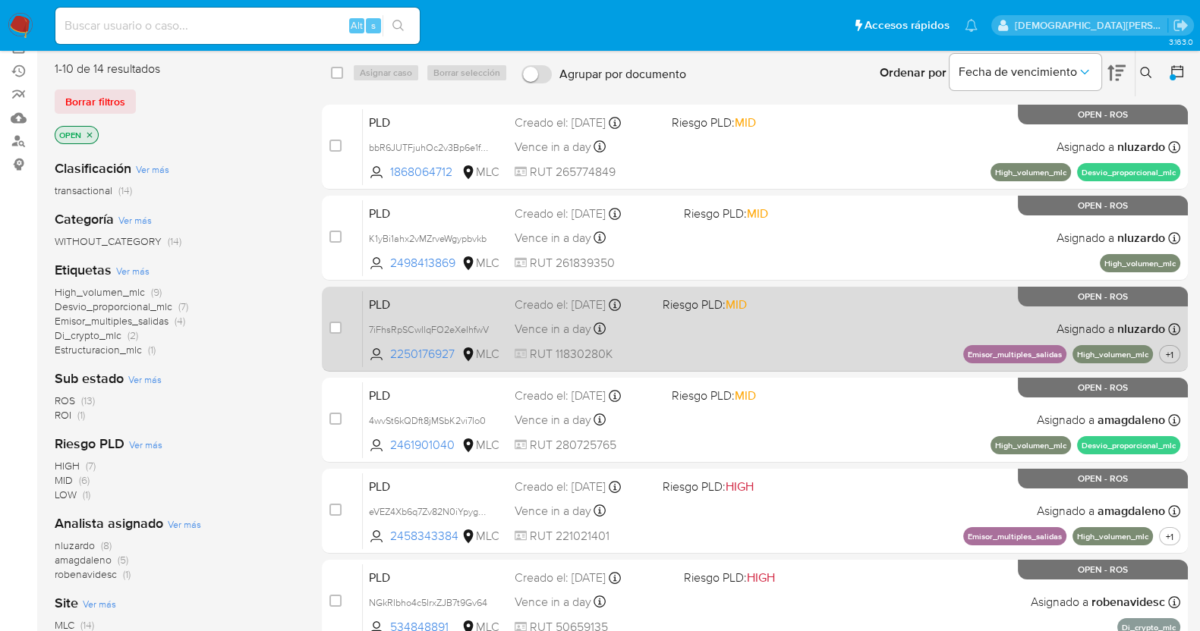
scroll to position [94, 0]
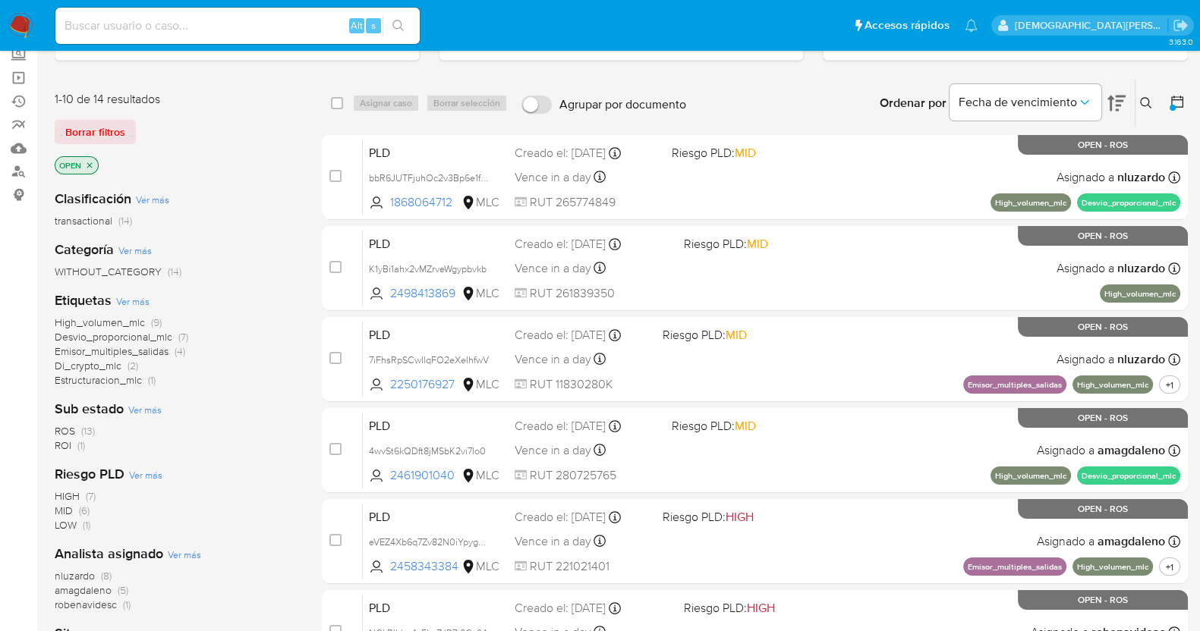
click at [1116, 100] on icon at bounding box center [1116, 104] width 18 height 16
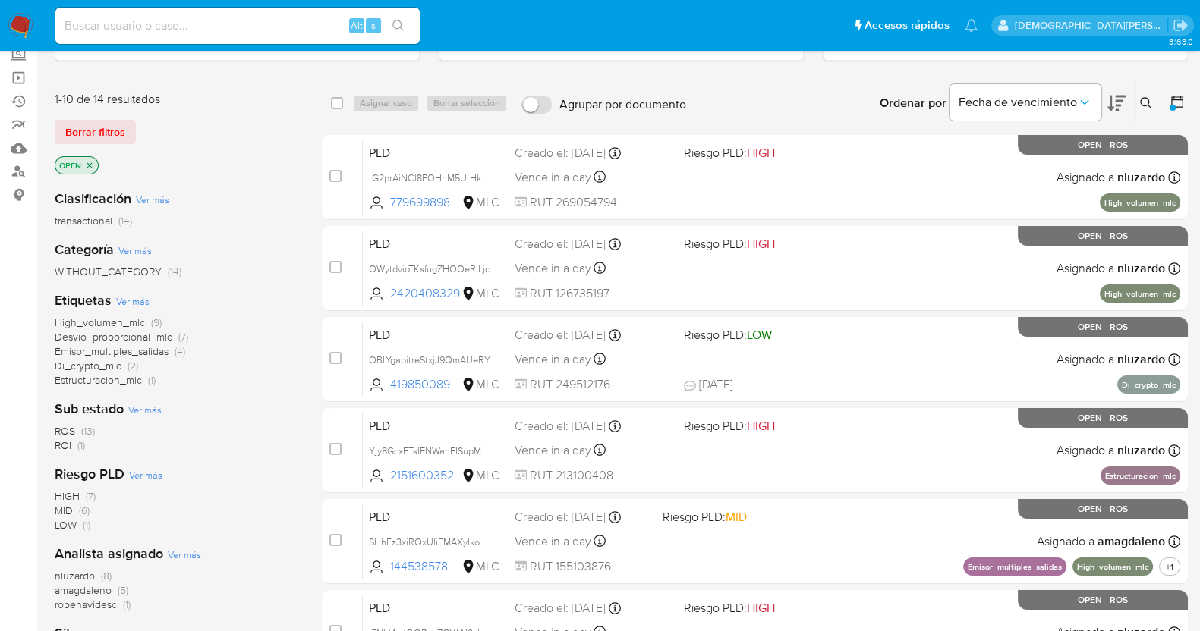
click at [1113, 96] on icon at bounding box center [1116, 103] width 18 height 18
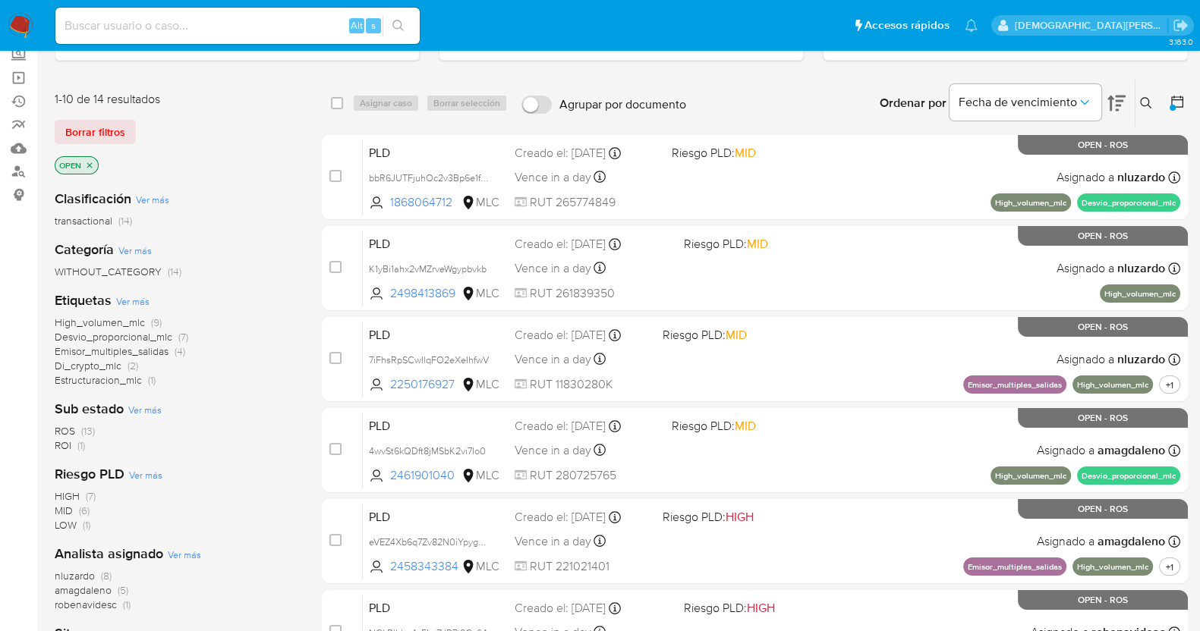
click at [89, 161] on icon "close-filter" at bounding box center [89, 165] width 9 height 9
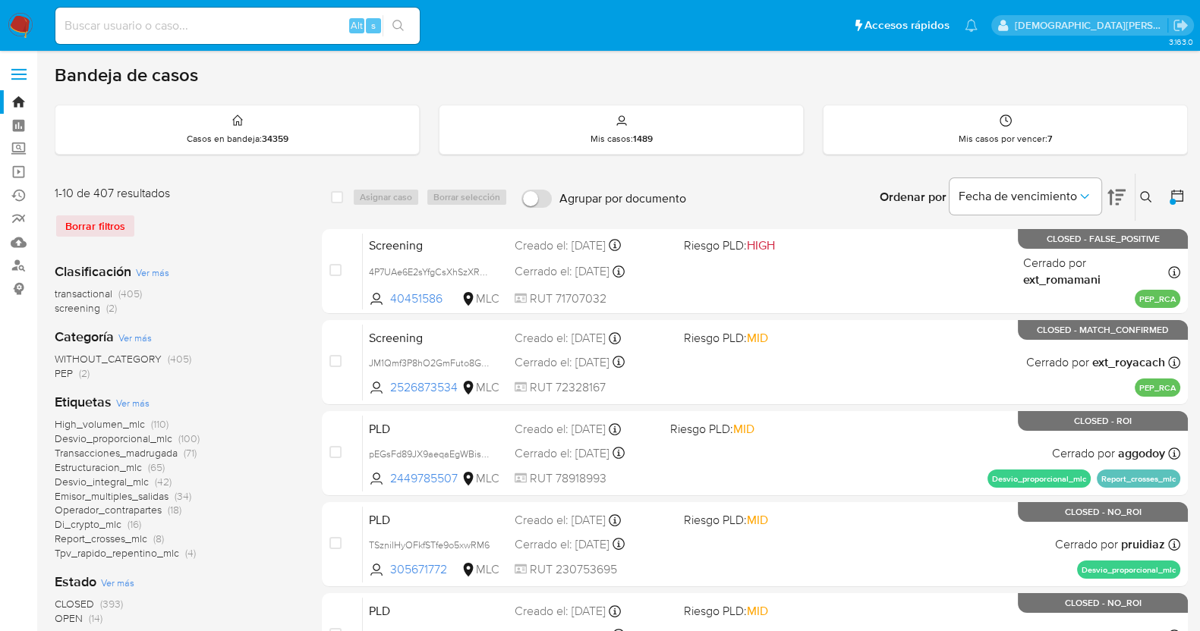
click at [1181, 194] on icon at bounding box center [1176, 195] width 15 height 15
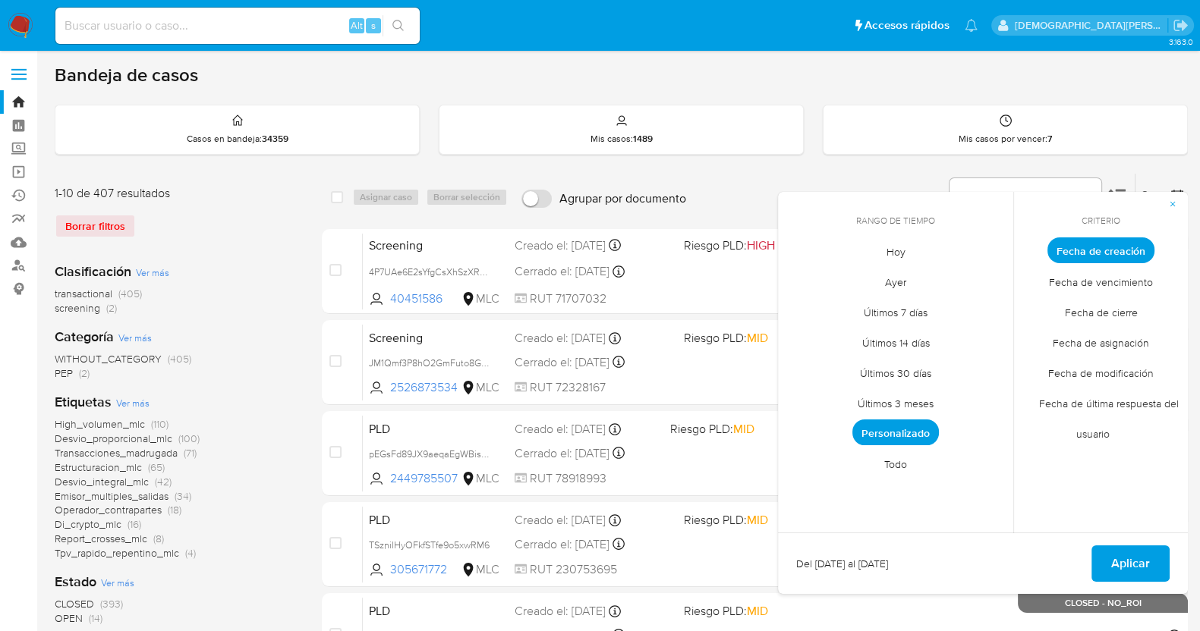
click at [888, 468] on span "Todo" at bounding box center [895, 463] width 55 height 31
click at [1146, 562] on span "Aplicar" at bounding box center [1130, 563] width 39 height 33
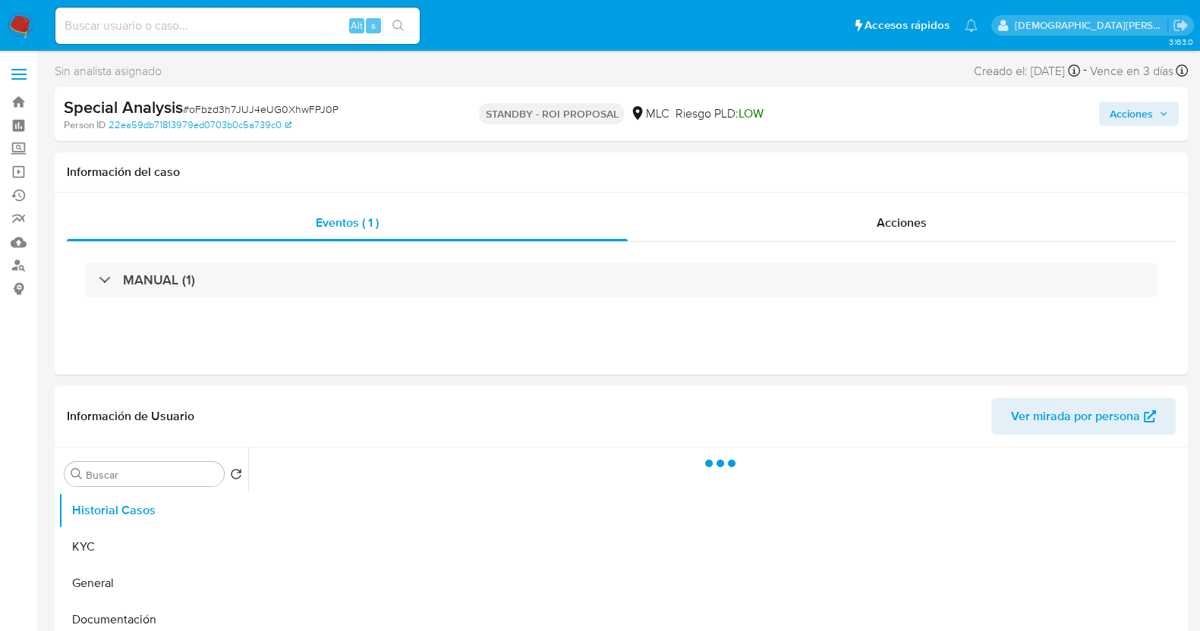
select select "10"
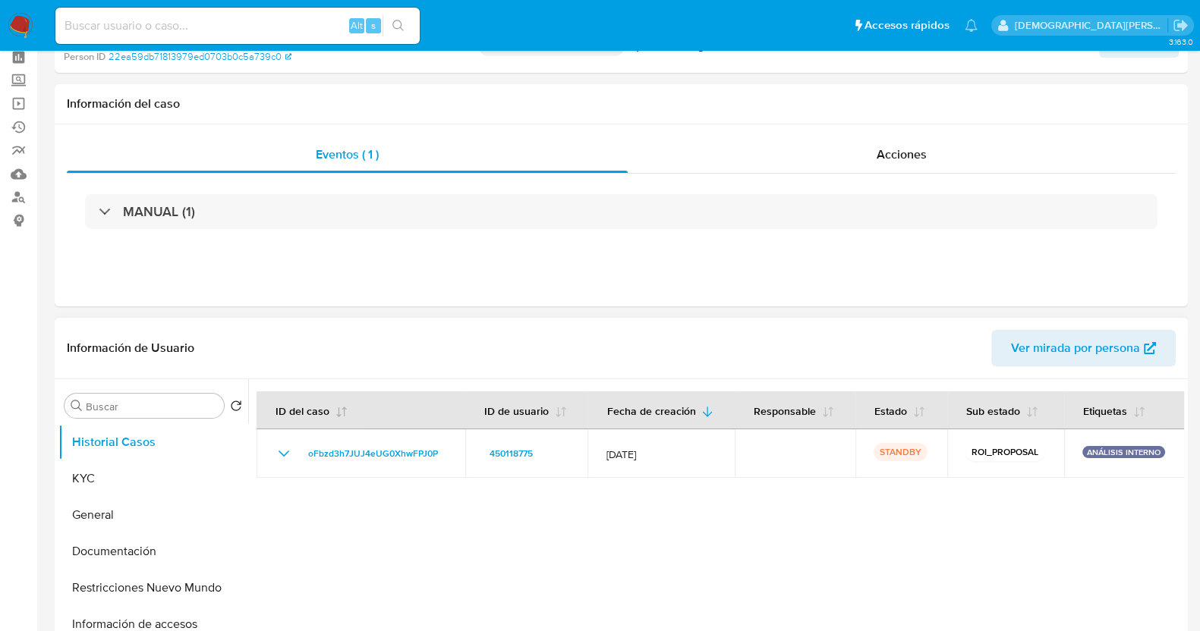
scroll to position [94, 0]
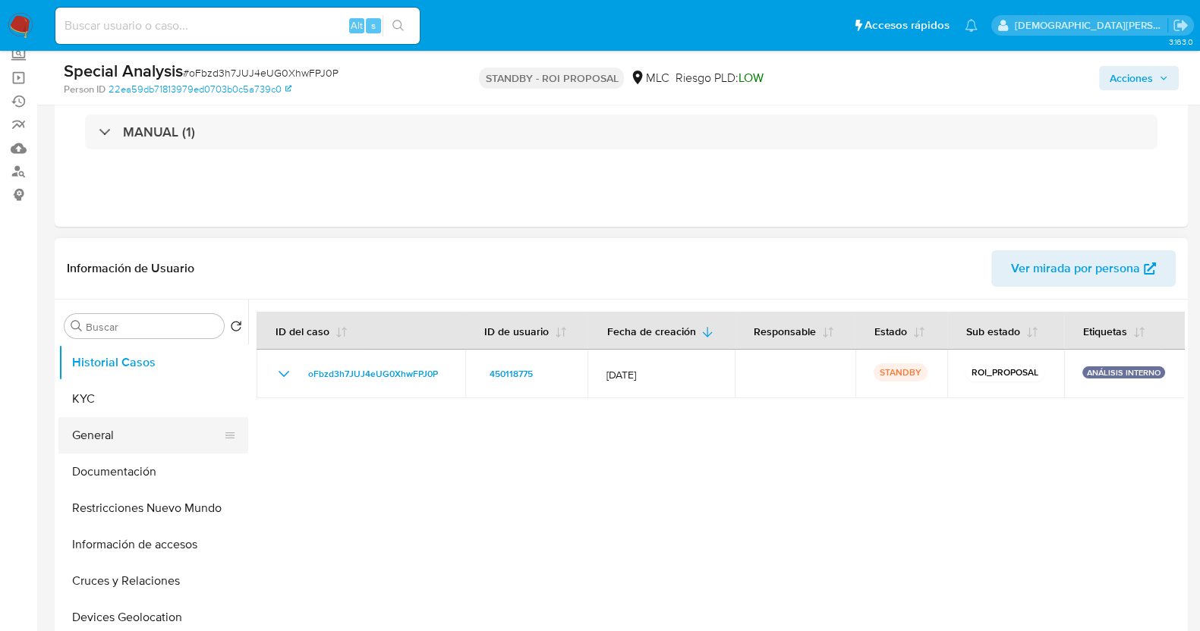
click at [115, 419] on button "General" at bounding box center [147, 435] width 178 height 36
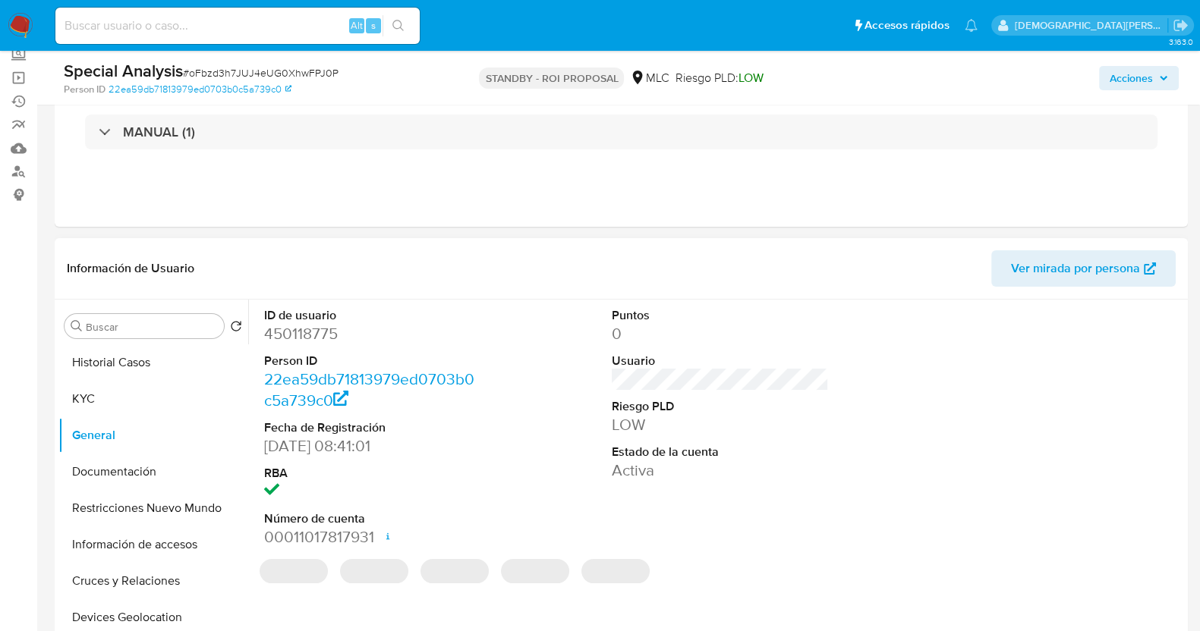
click at [290, 339] on dd "450118775" at bounding box center [372, 333] width 217 height 21
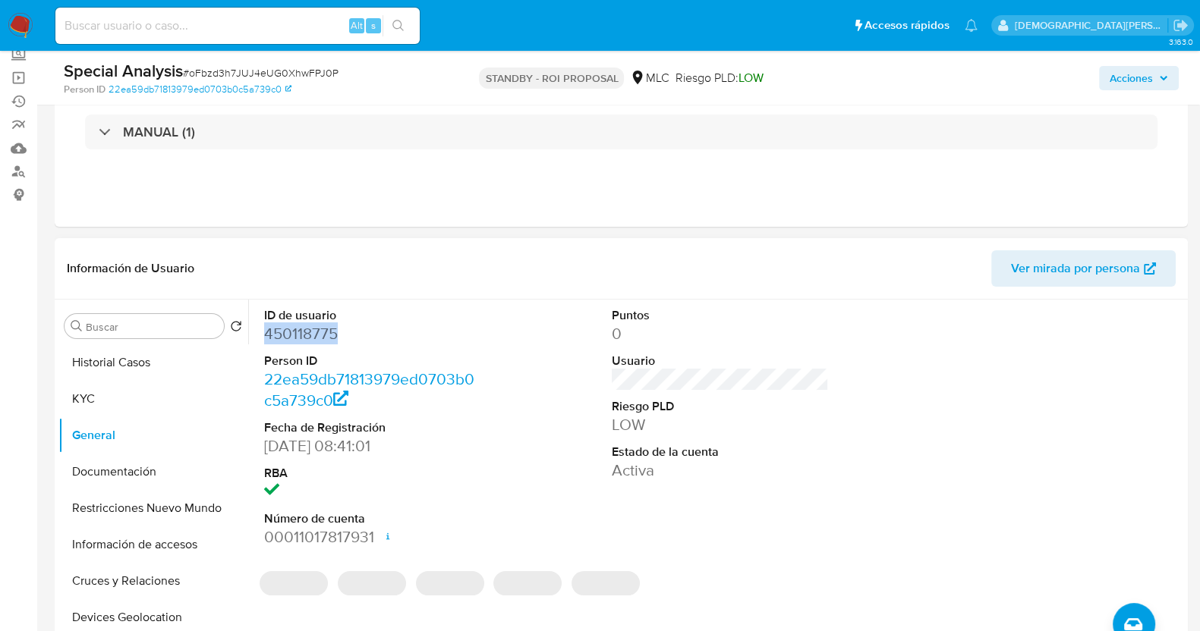
copy dd "450118775"
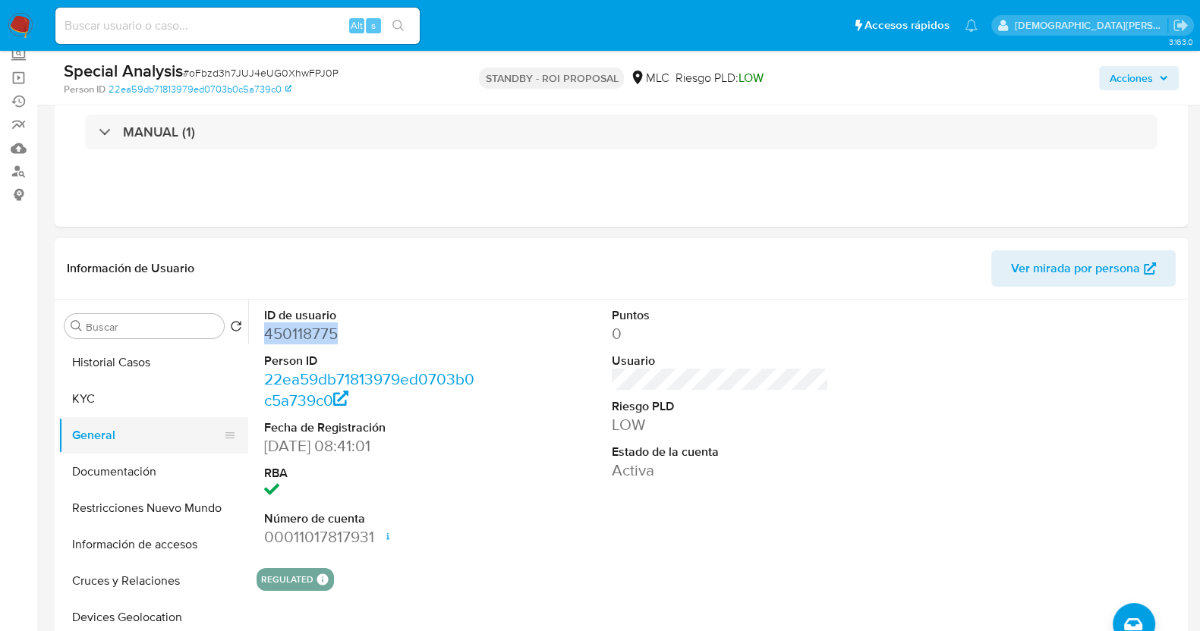
drag, startPoint x: 146, startPoint y: 470, endPoint x: 157, endPoint y: 426, distance: 44.7
click at [146, 469] on button "Documentación" at bounding box center [153, 472] width 190 height 36
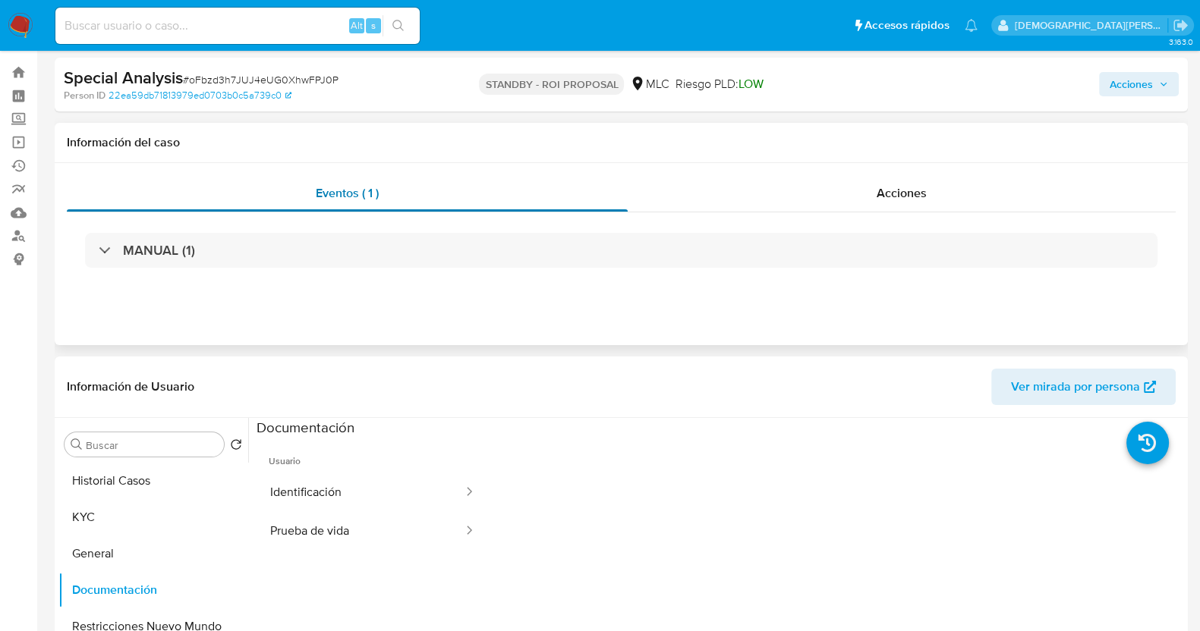
scroll to position [0, 0]
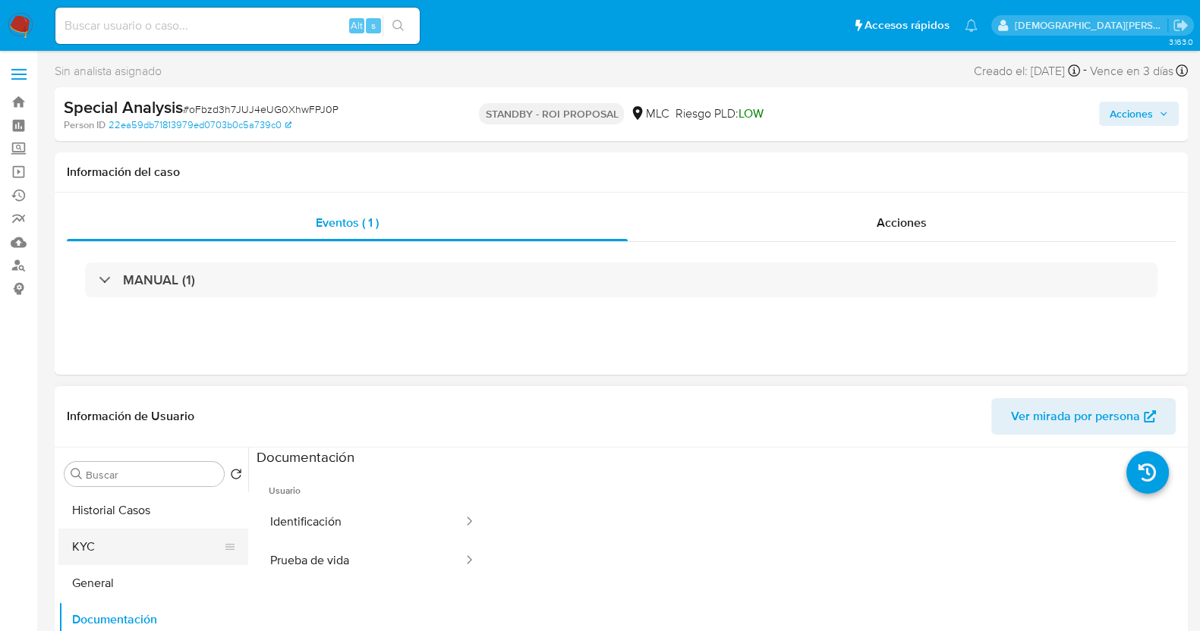
click at [127, 548] on button "KYC" at bounding box center [147, 547] width 178 height 36
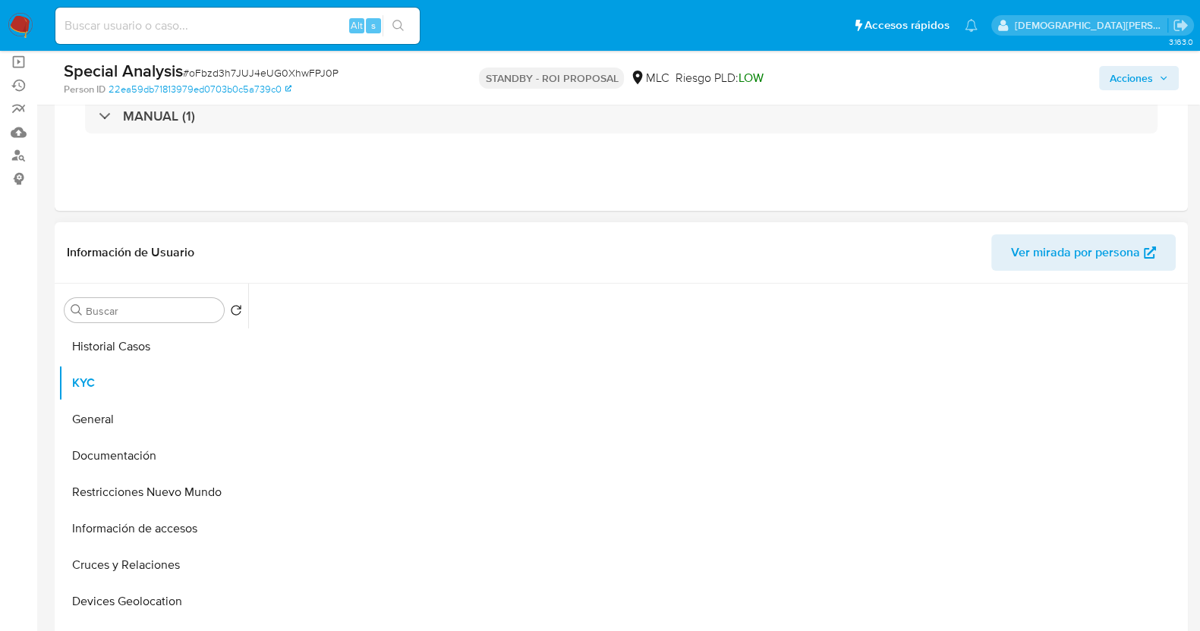
scroll to position [189, 0]
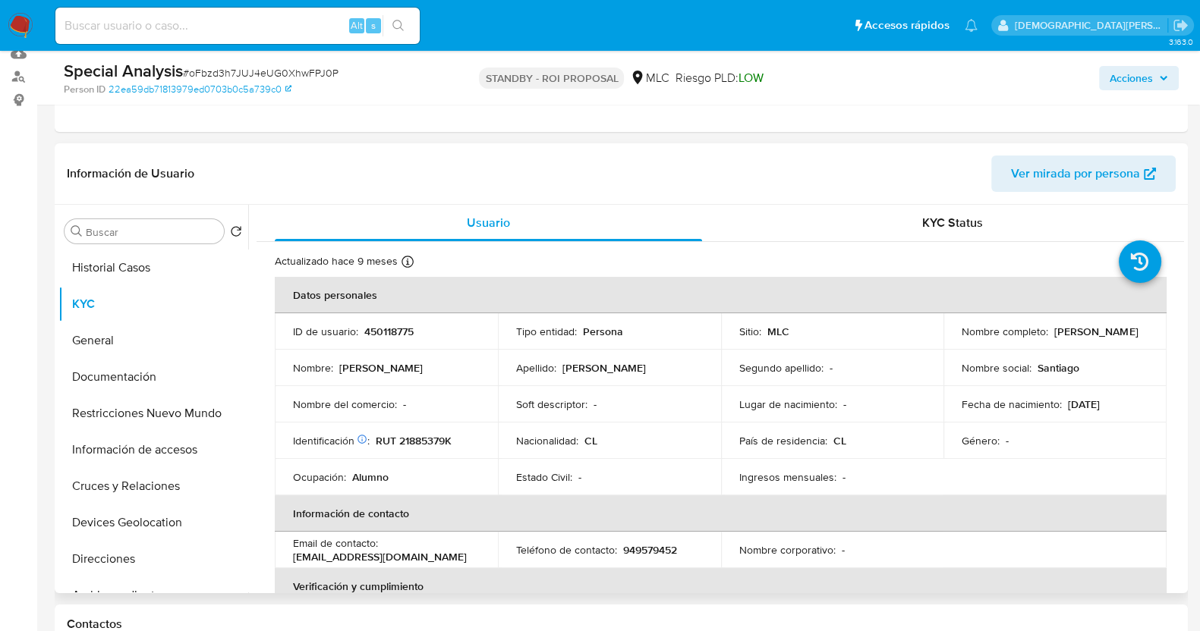
drag, startPoint x: 1123, startPoint y: 338, endPoint x: 955, endPoint y: 339, distance: 168.5
click at [955, 339] on td "Nombre completo : Santiago Ignacio Reyes Muñoz" at bounding box center [1054, 331] width 223 height 36
click at [81, 370] on button "Documentación" at bounding box center [147, 377] width 178 height 36
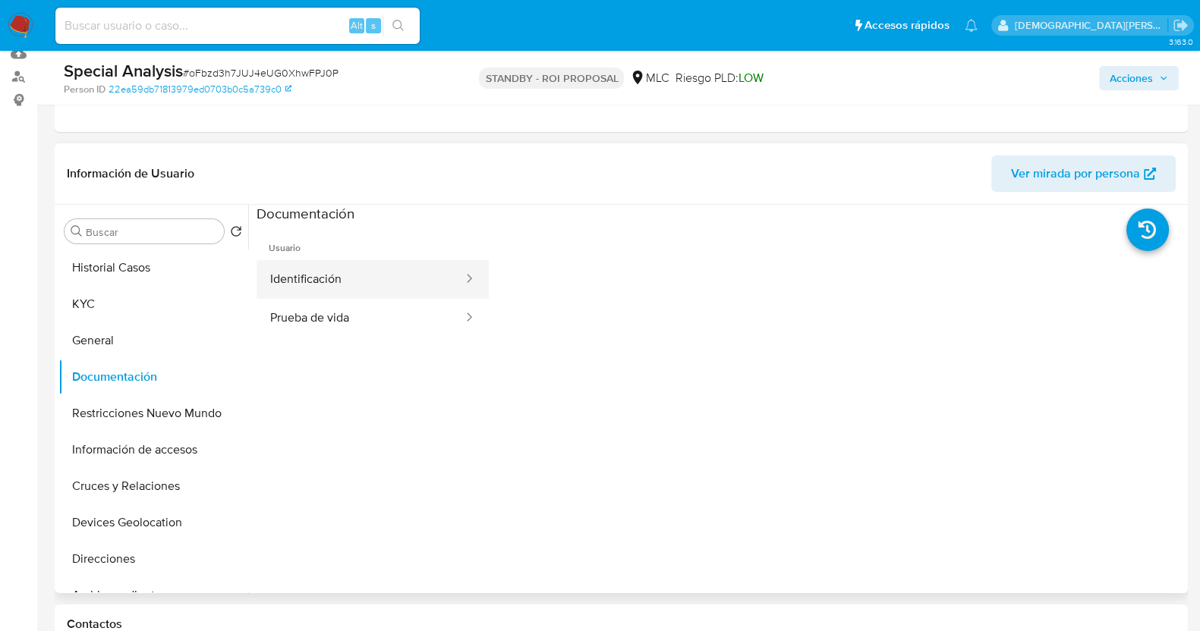
click at [370, 278] on button "Identificación" at bounding box center [360, 279] width 208 height 39
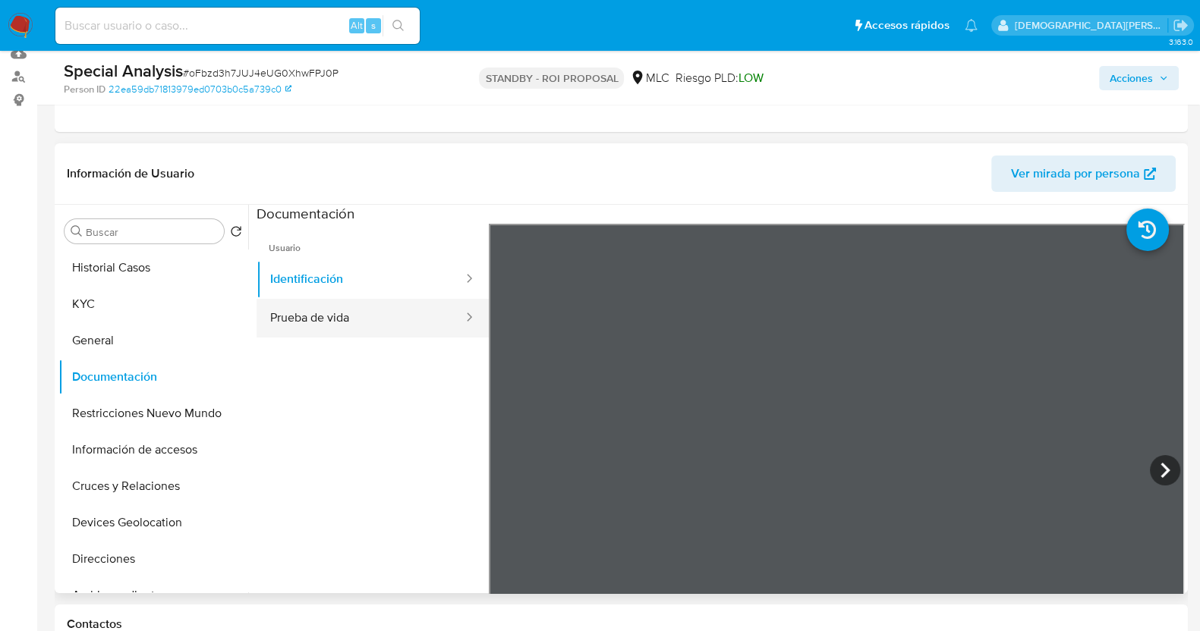
click at [334, 318] on button "Prueba de vida" at bounding box center [360, 318] width 208 height 39
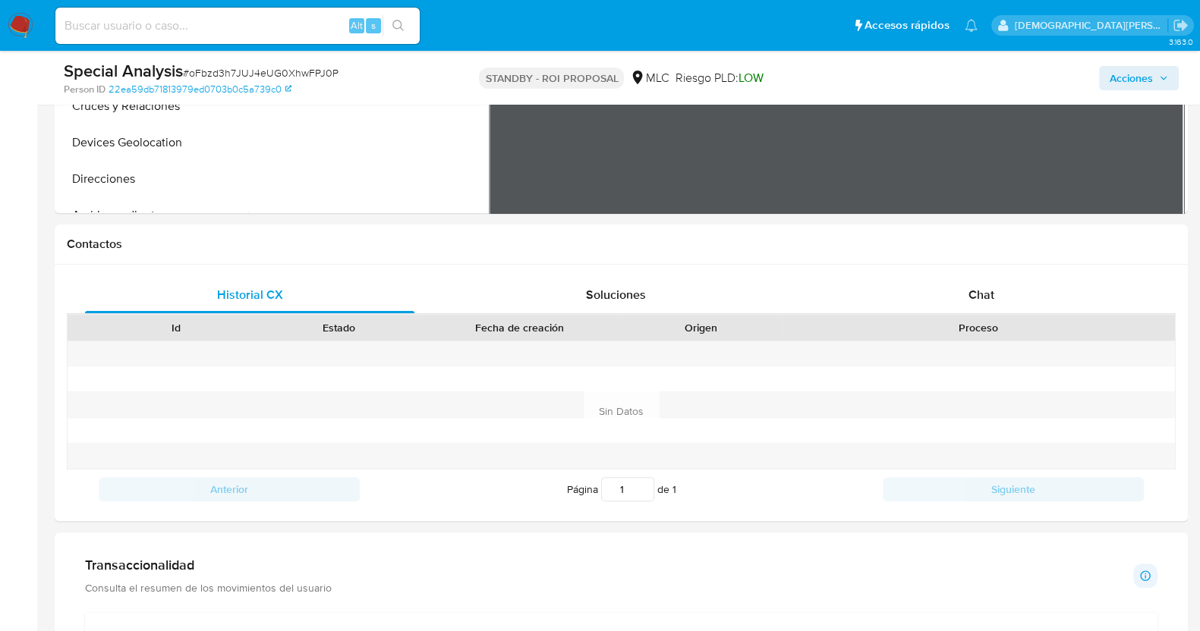
scroll to position [285, 0]
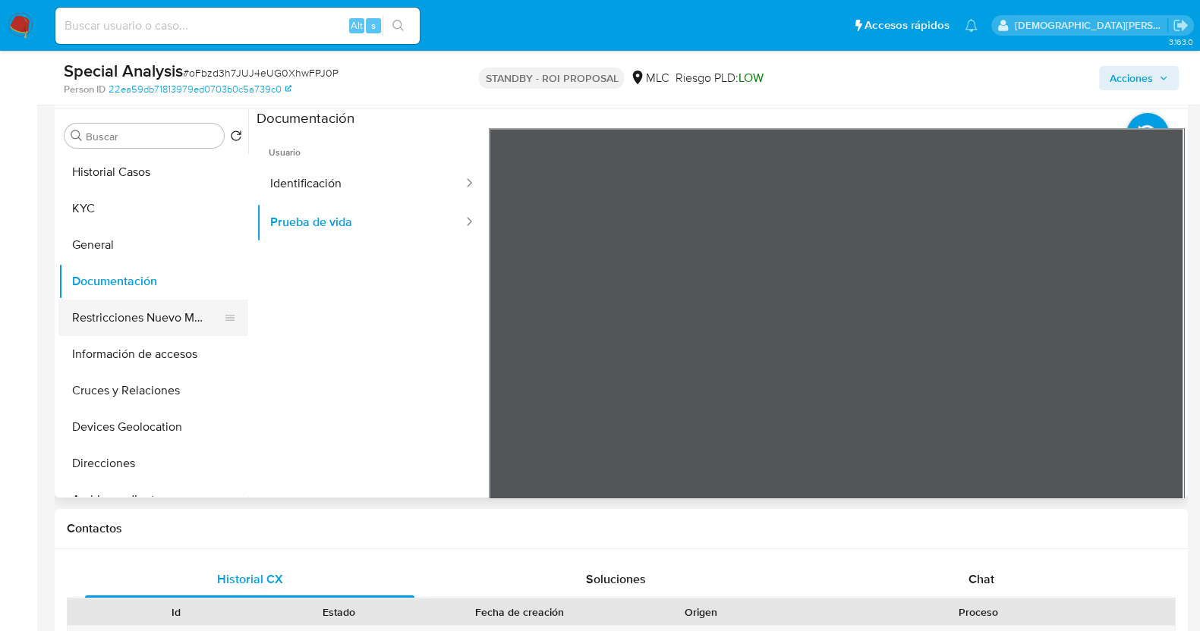
click at [192, 310] on button "Restricciones Nuevo Mundo" at bounding box center [147, 318] width 178 height 36
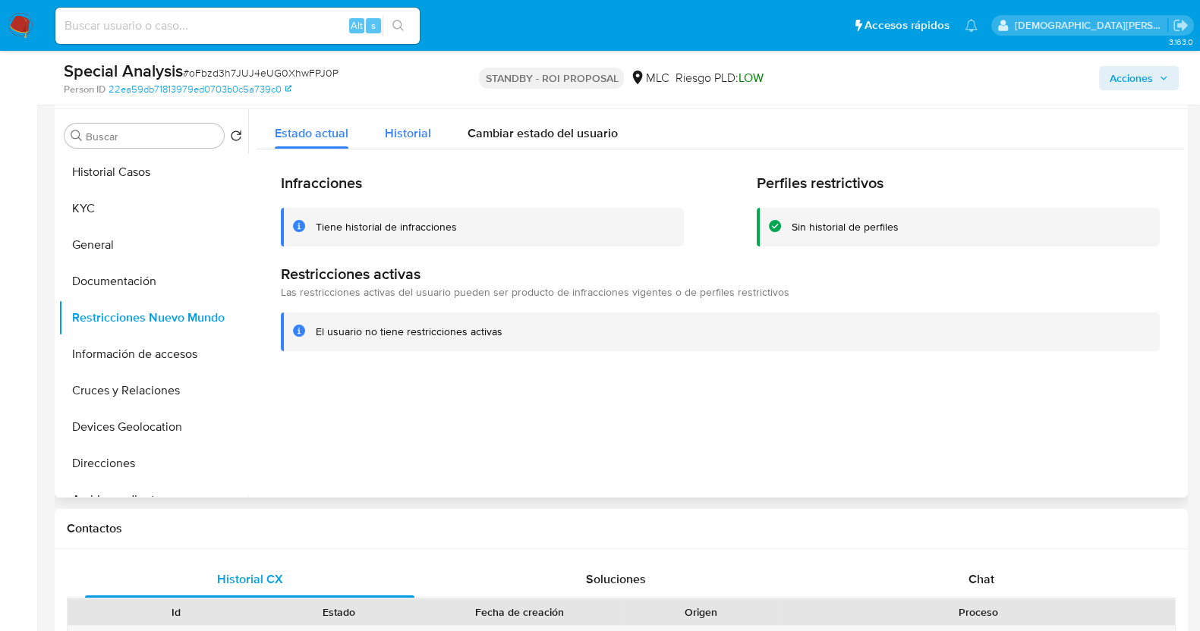
click at [389, 132] on span "Historial" at bounding box center [408, 132] width 46 height 17
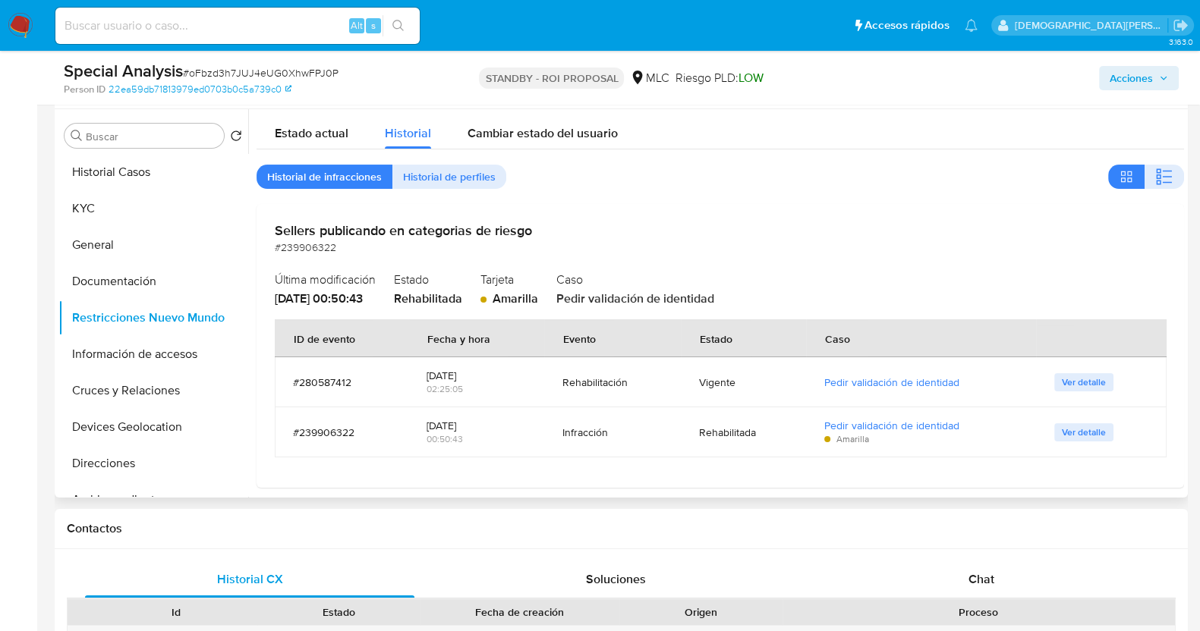
scroll to position [10, 0]
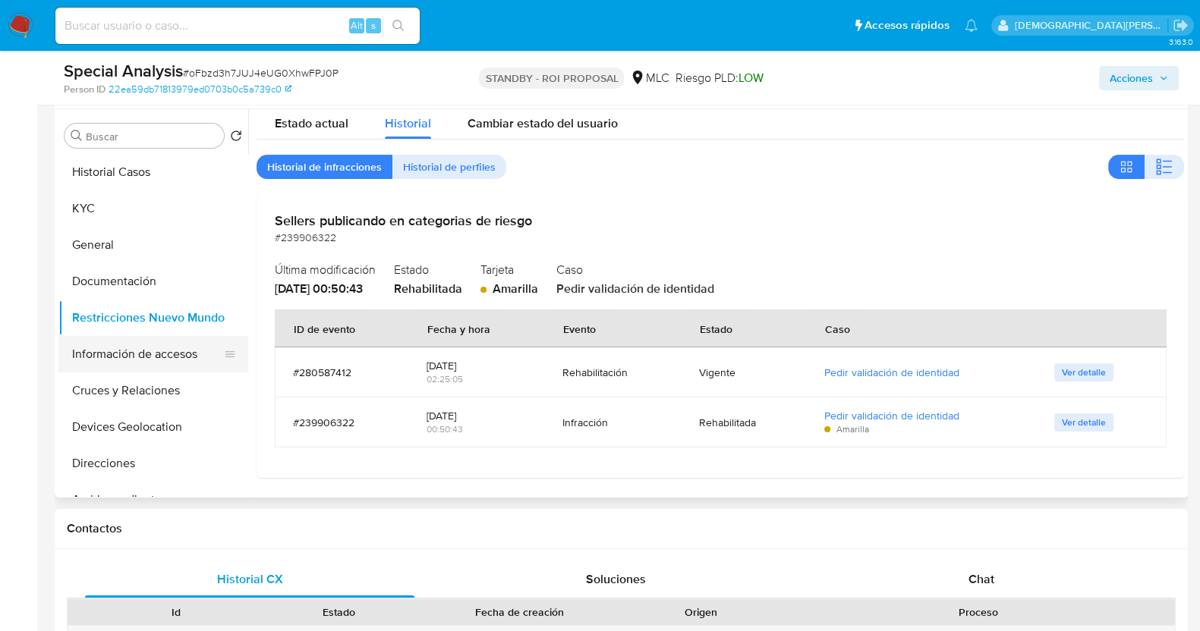
click at [131, 347] on button "Información de accesos" at bounding box center [147, 354] width 178 height 36
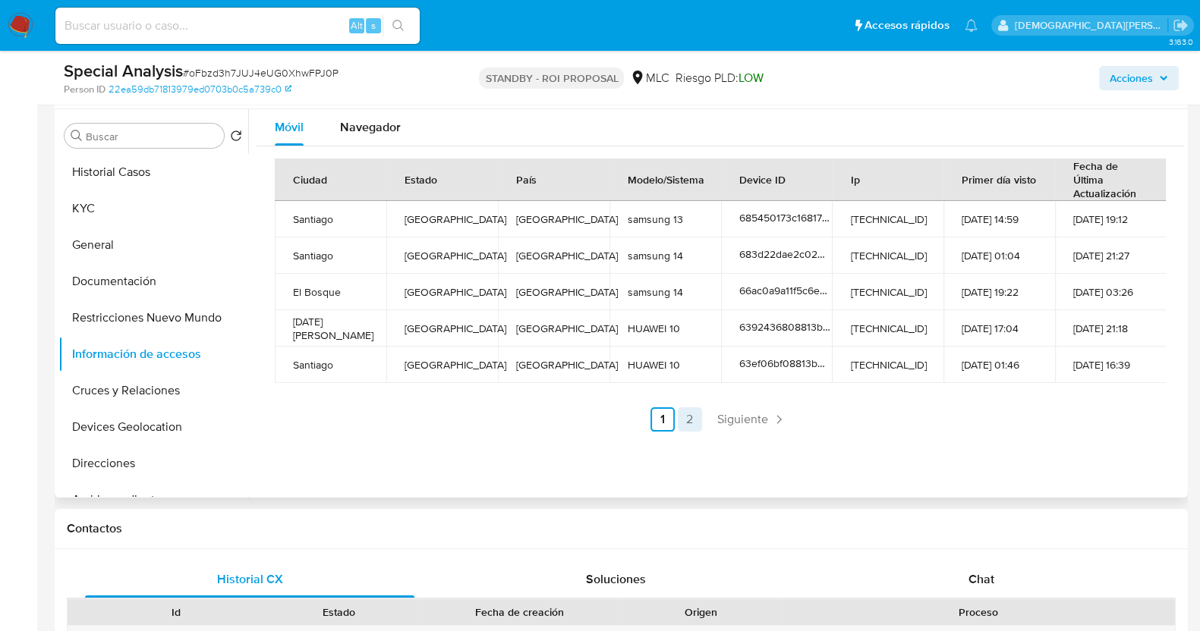
click at [684, 426] on link "2" at bounding box center [690, 420] width 24 height 24
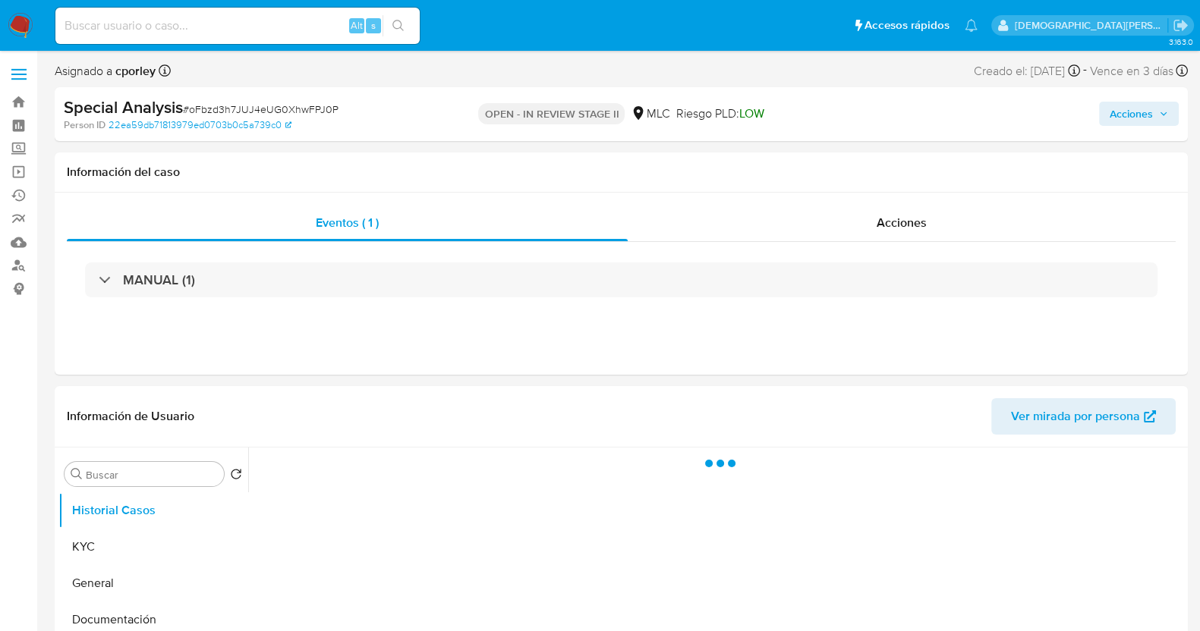
select select "10"
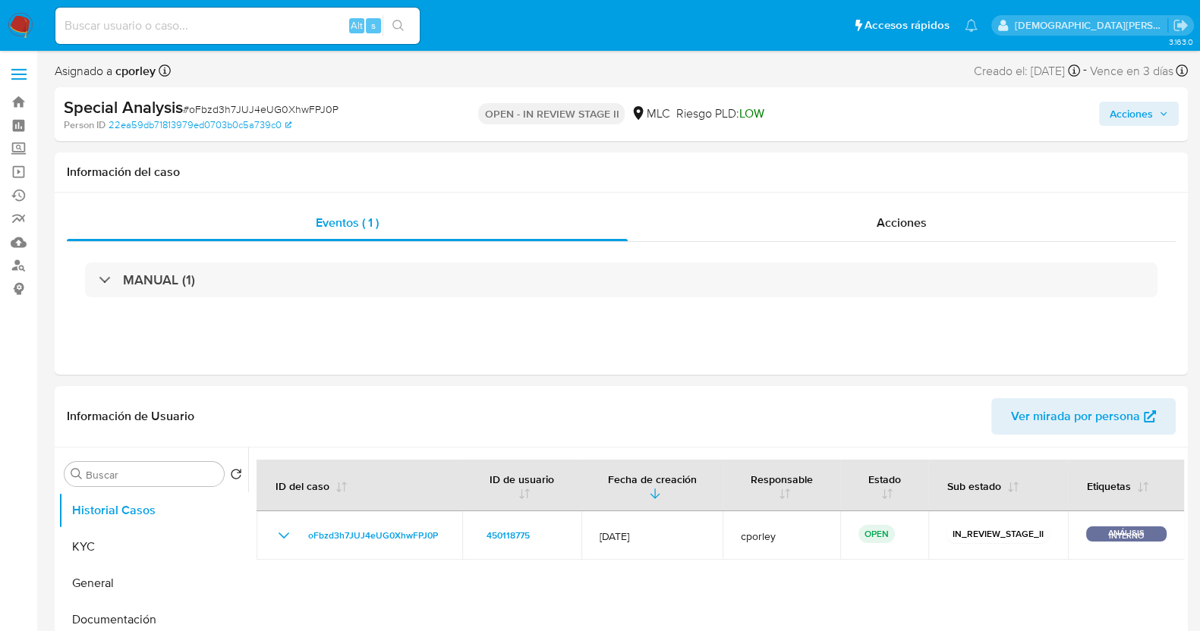
click at [1118, 111] on span "Acciones" at bounding box center [1130, 114] width 43 height 24
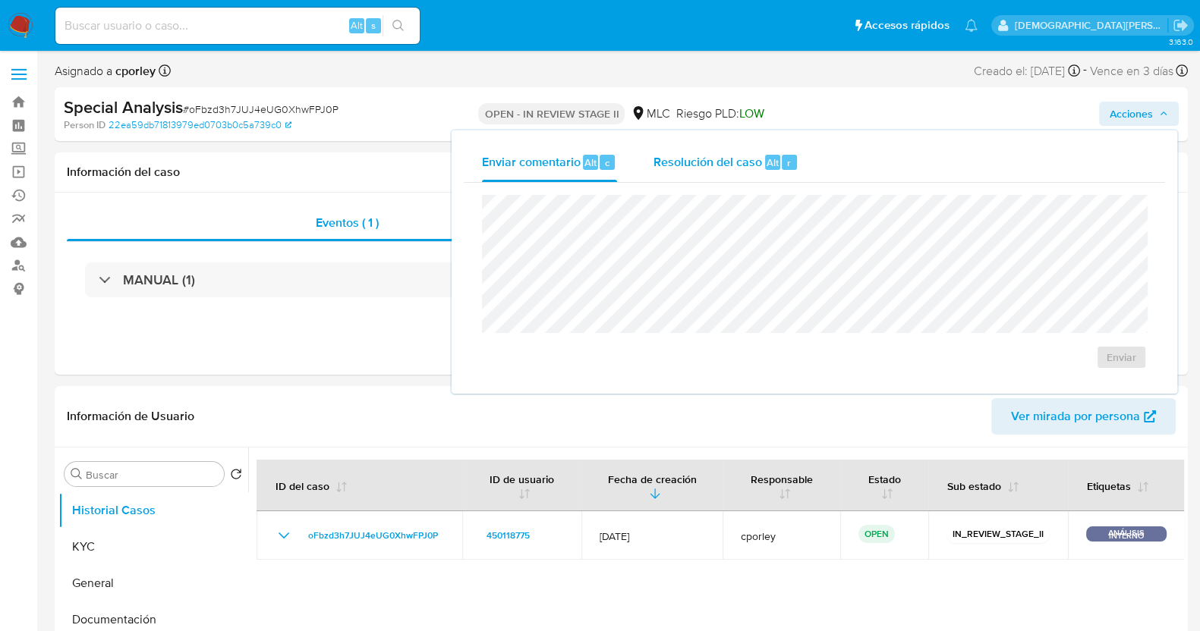
click at [741, 159] on span "Resolución del caso" at bounding box center [707, 161] width 109 height 17
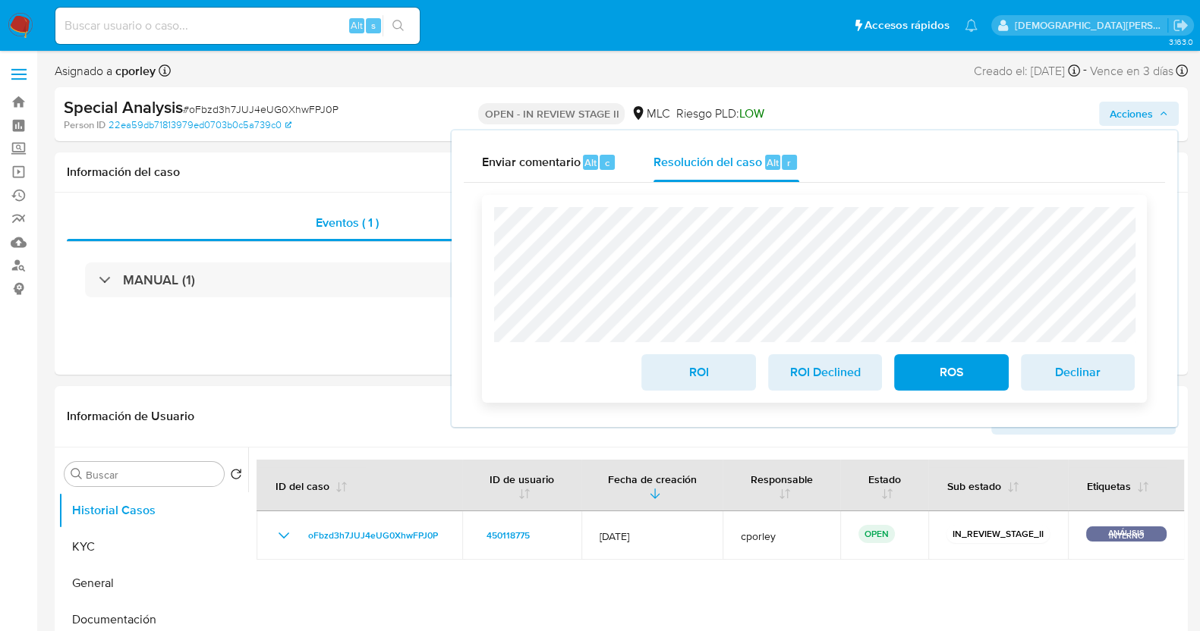
click at [692, 369] on span "ROI" at bounding box center [698, 372] width 74 height 33
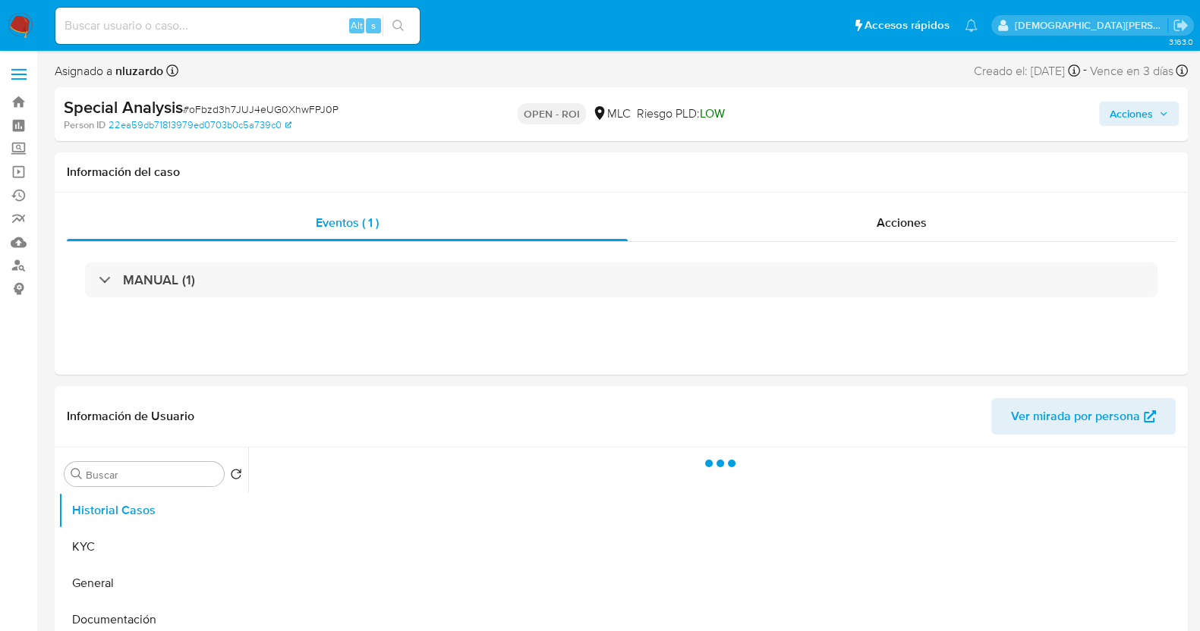
select select "10"
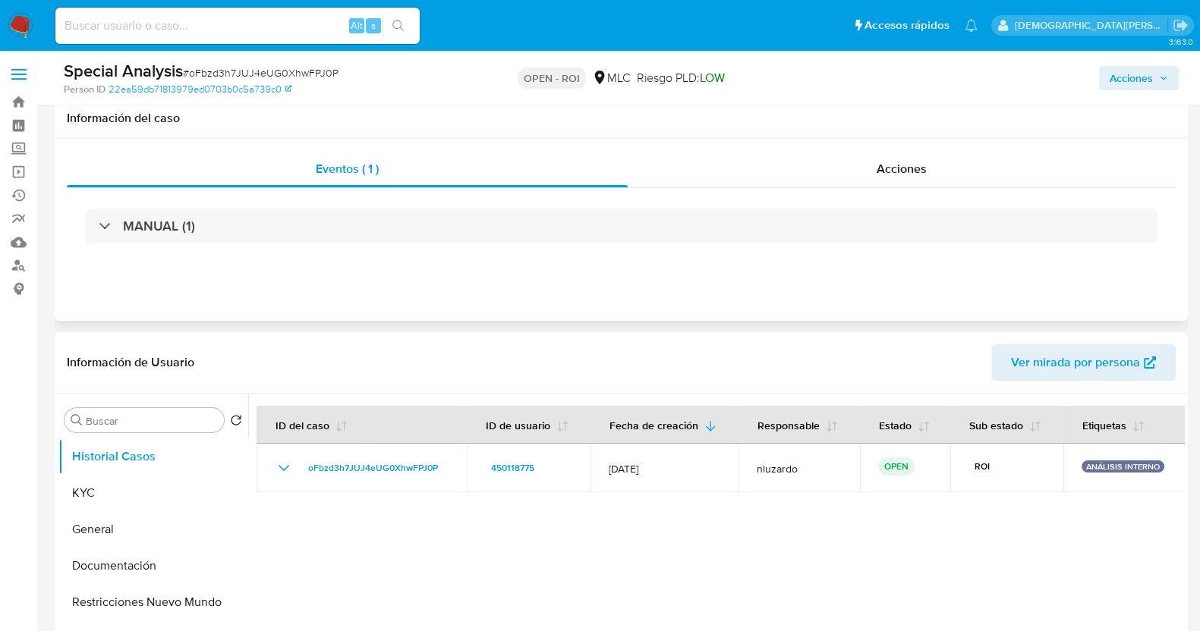
scroll to position [189, 0]
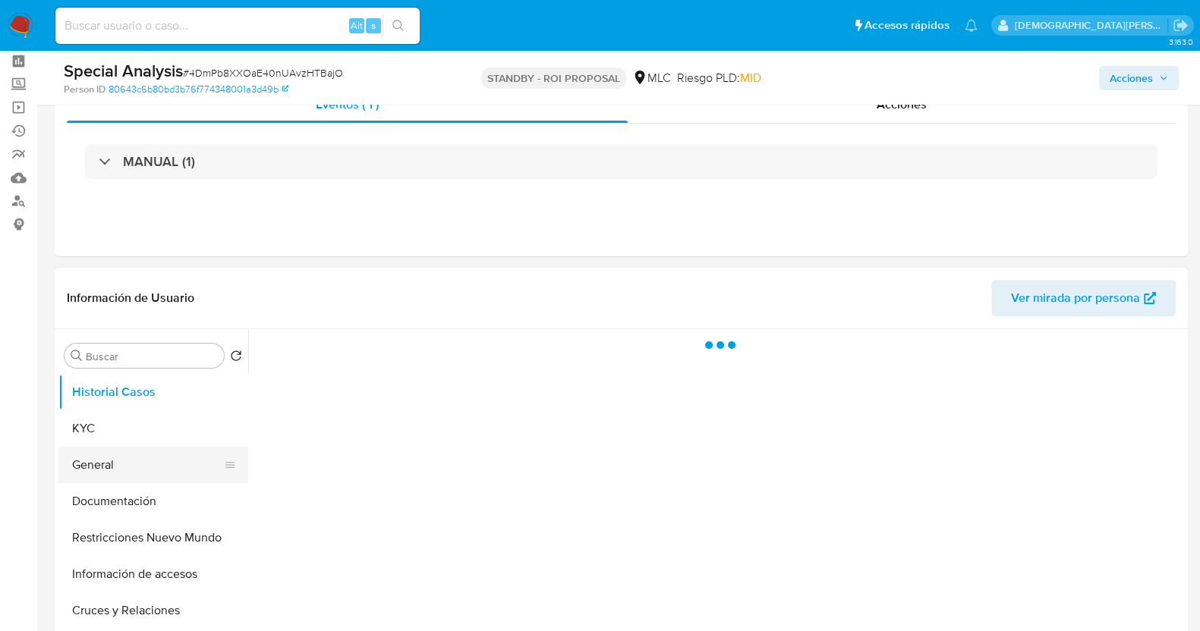
scroll to position [94, 0]
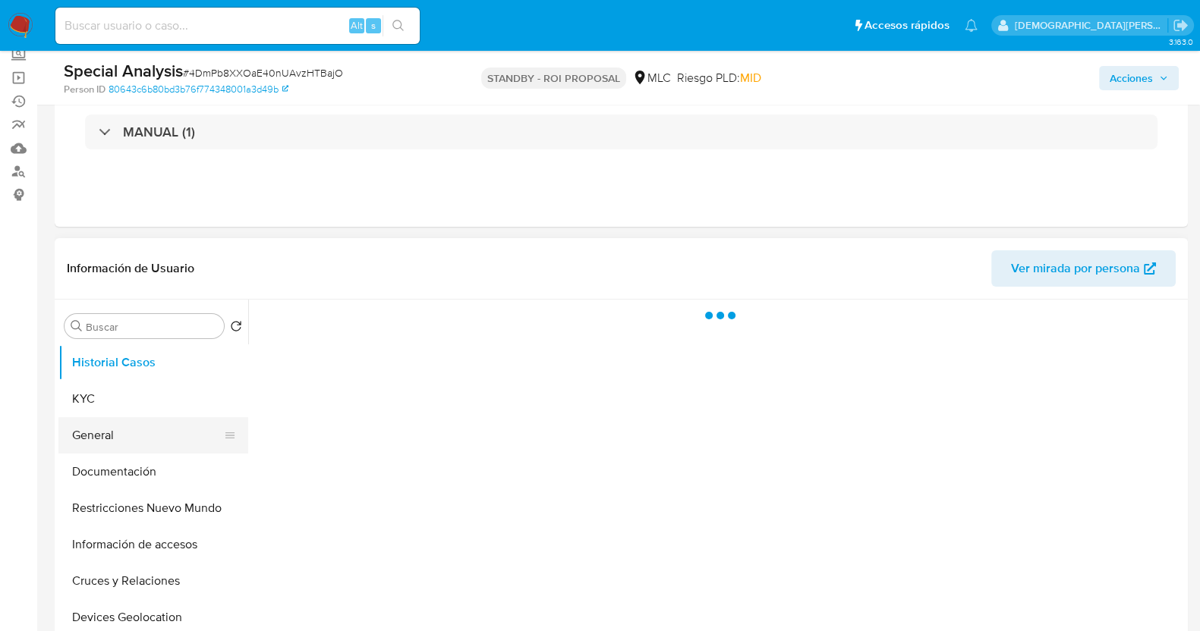
select select "10"
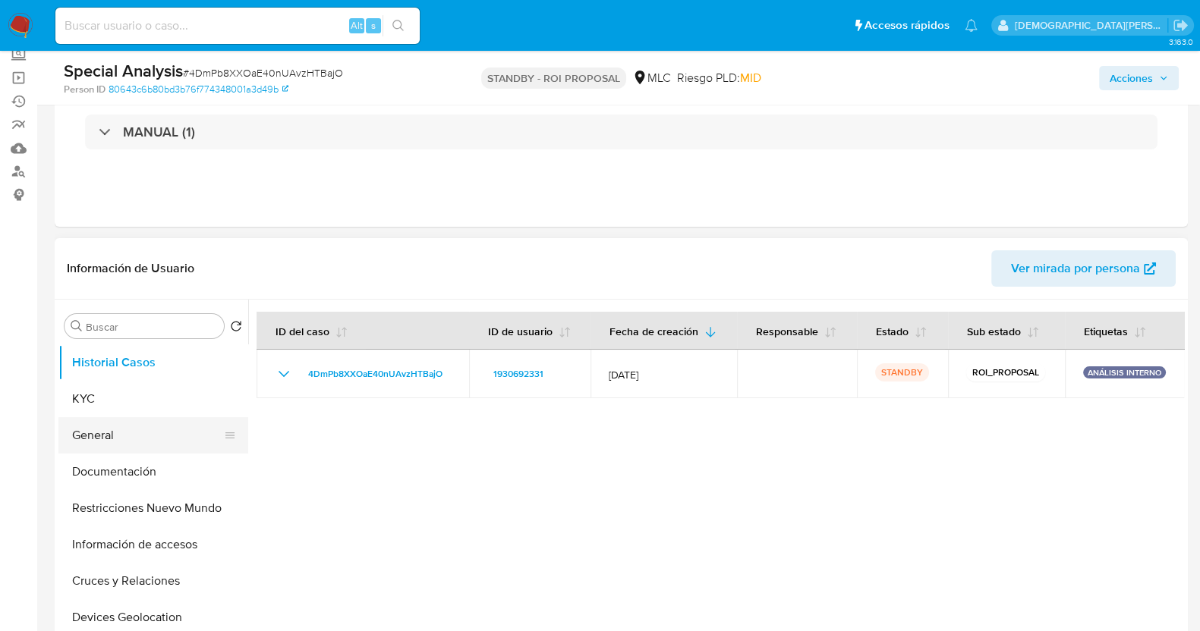
click at [118, 433] on button "General" at bounding box center [147, 435] width 178 height 36
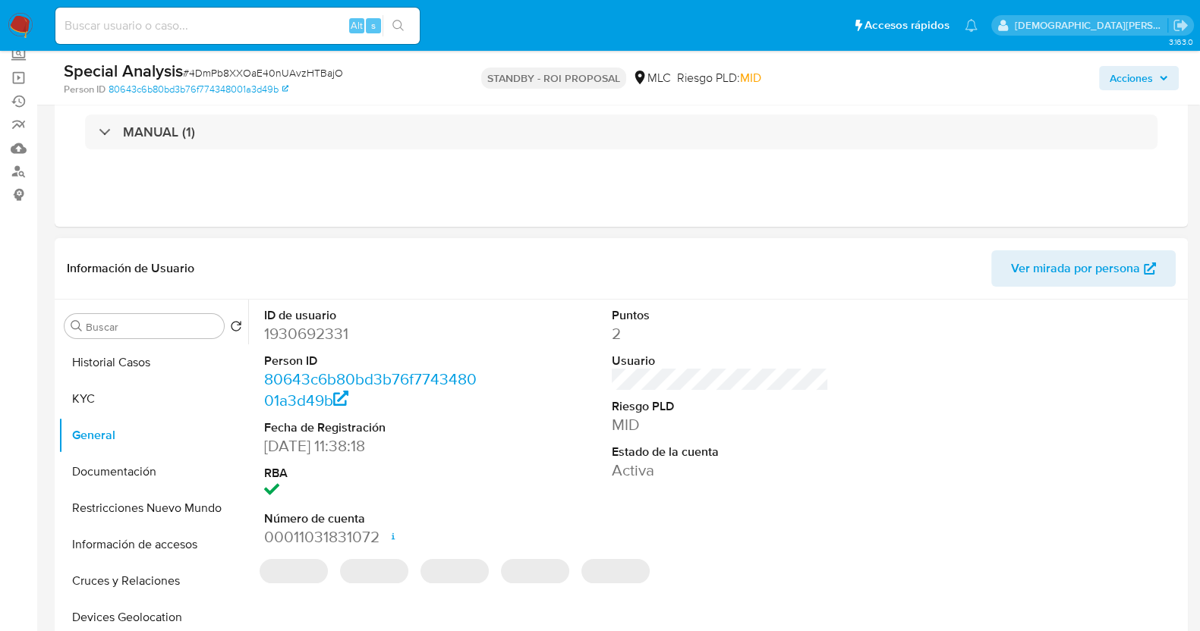
click at [314, 332] on dd "1930692331" at bounding box center [372, 333] width 217 height 21
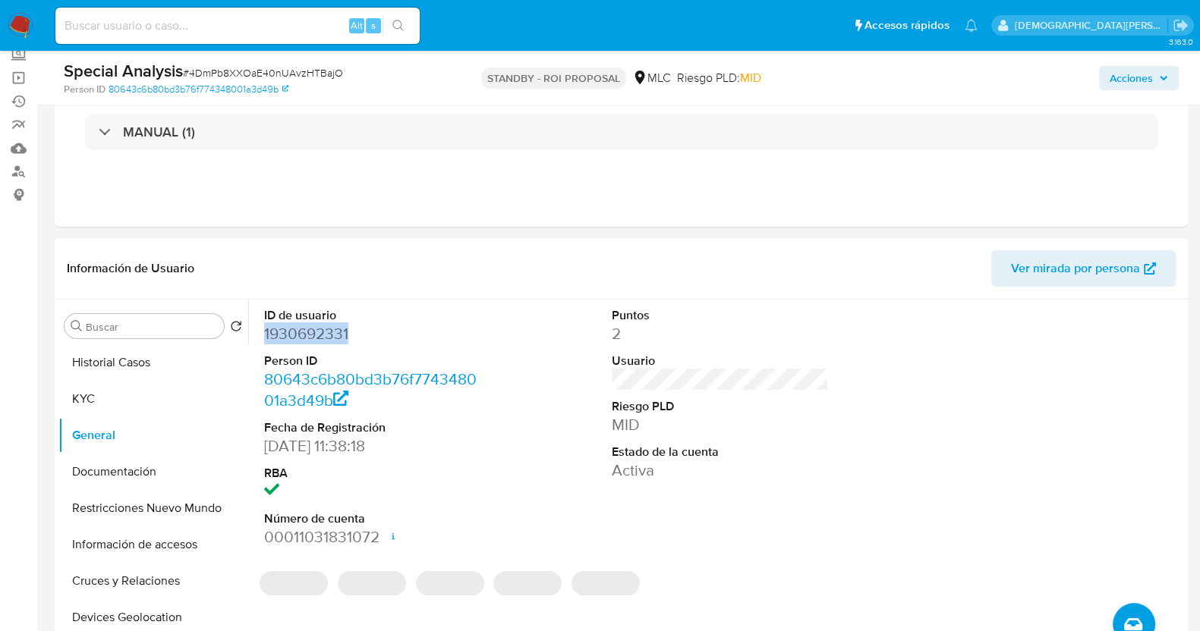
click at [314, 332] on dd "1930692331" at bounding box center [372, 333] width 217 height 21
copy dd "1930692331"
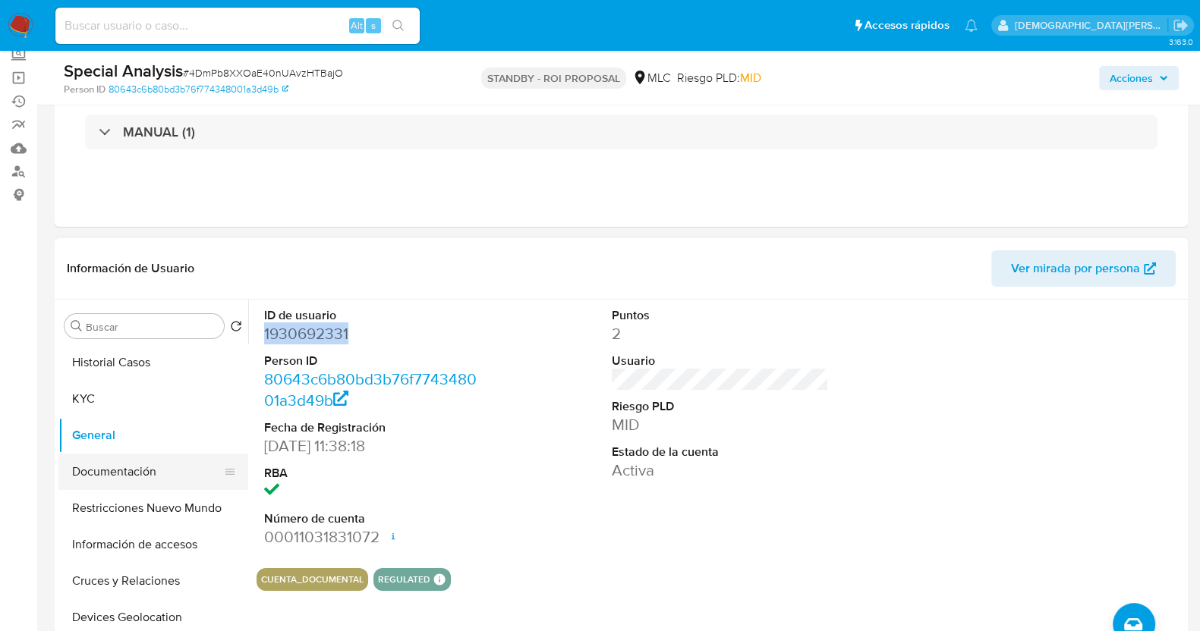
click at [136, 470] on button "Documentación" at bounding box center [147, 472] width 178 height 36
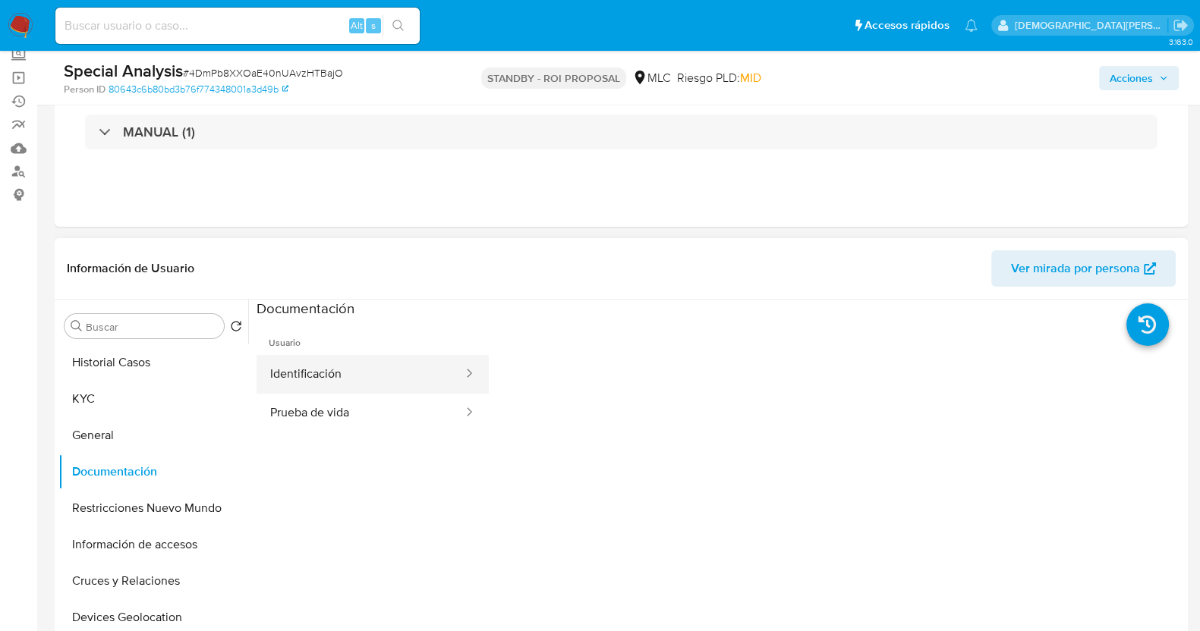
click at [387, 363] on button "Identificación" at bounding box center [360, 374] width 208 height 39
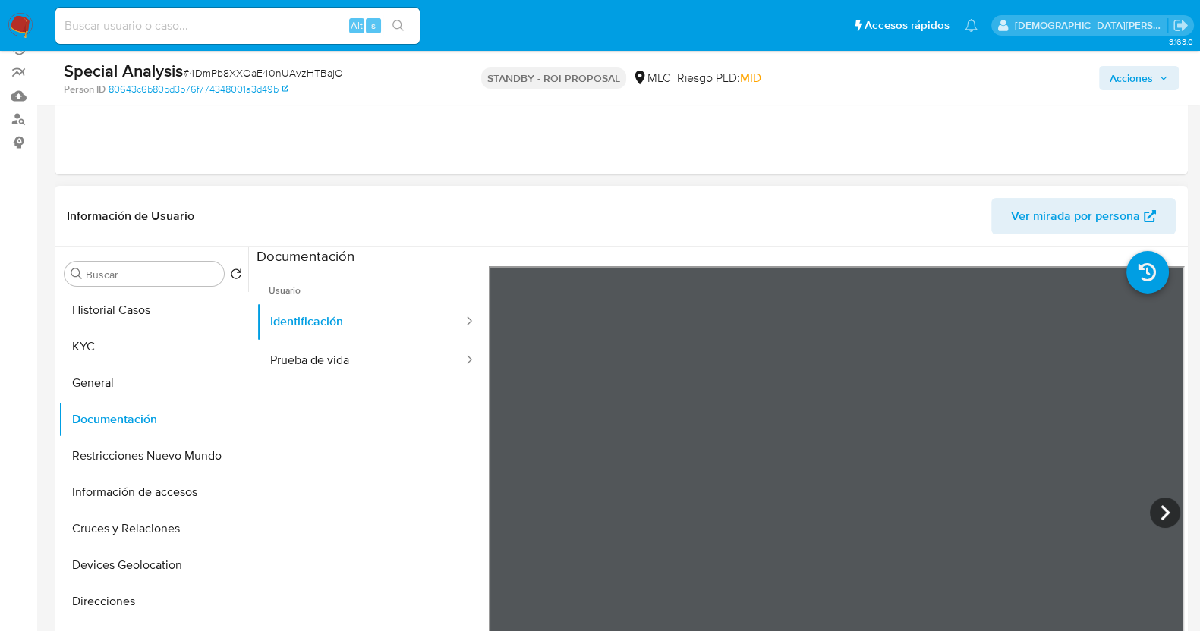
scroll to position [189, 0]
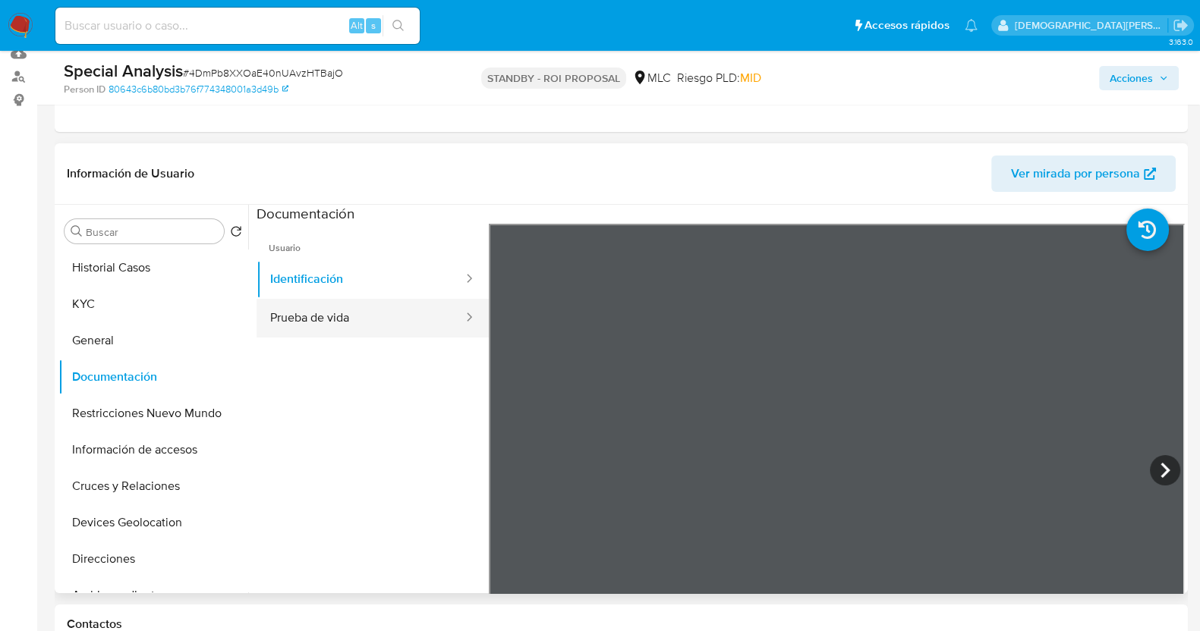
click at [370, 310] on button "Prueba de vida" at bounding box center [360, 318] width 208 height 39
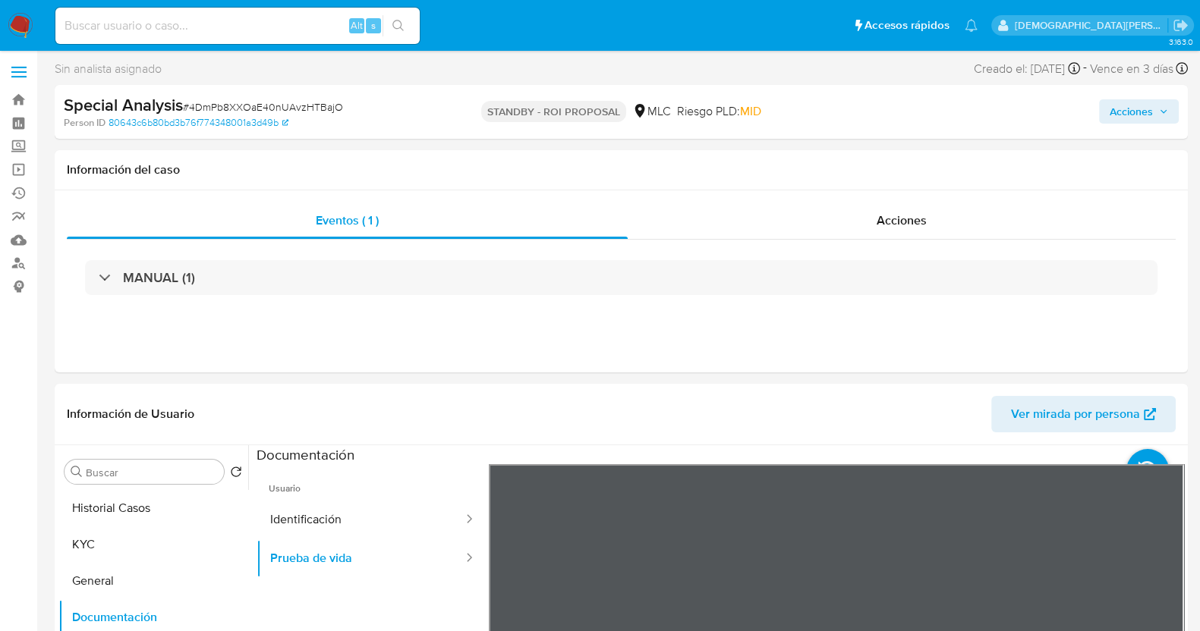
scroll to position [0, 0]
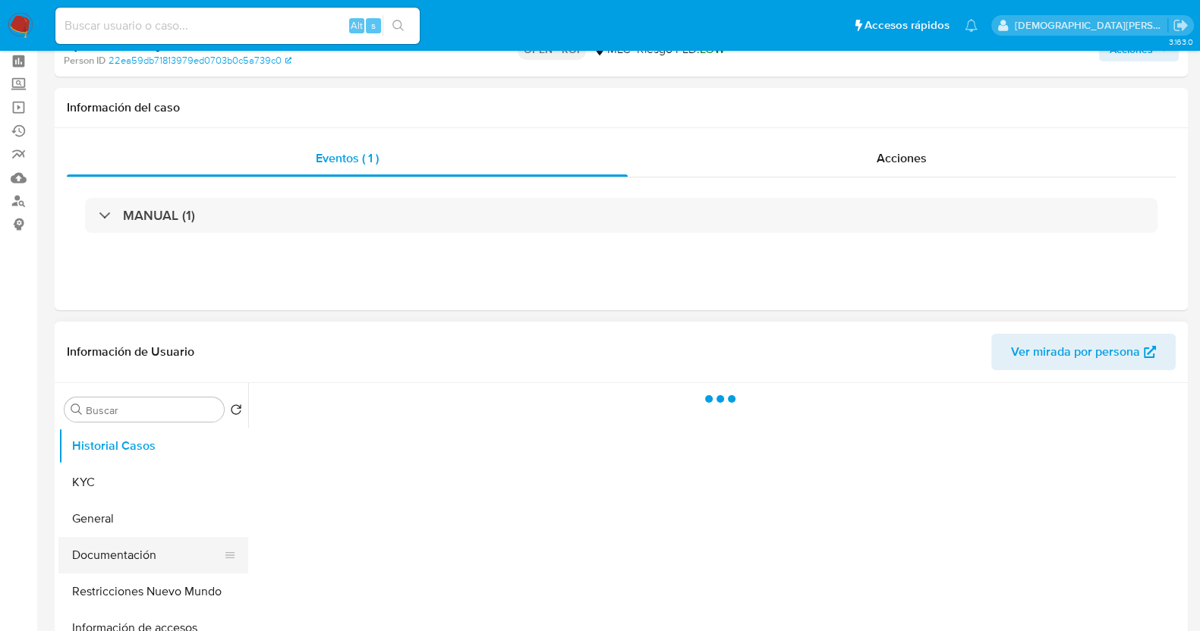
select select "10"
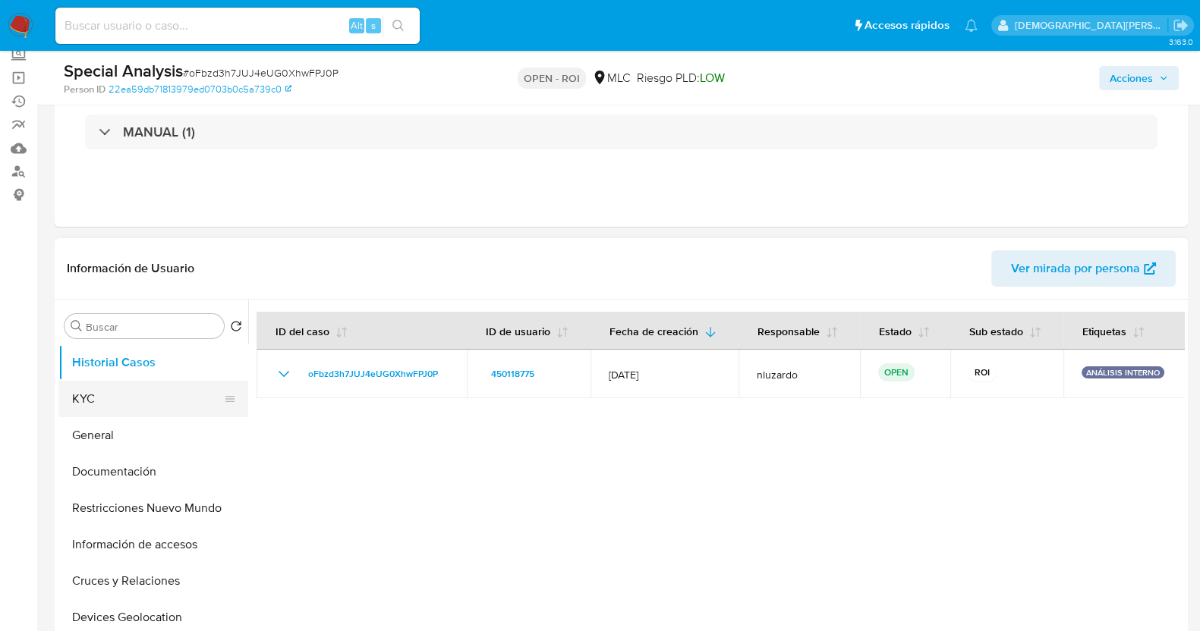
click at [113, 402] on button "KYC" at bounding box center [147, 399] width 178 height 36
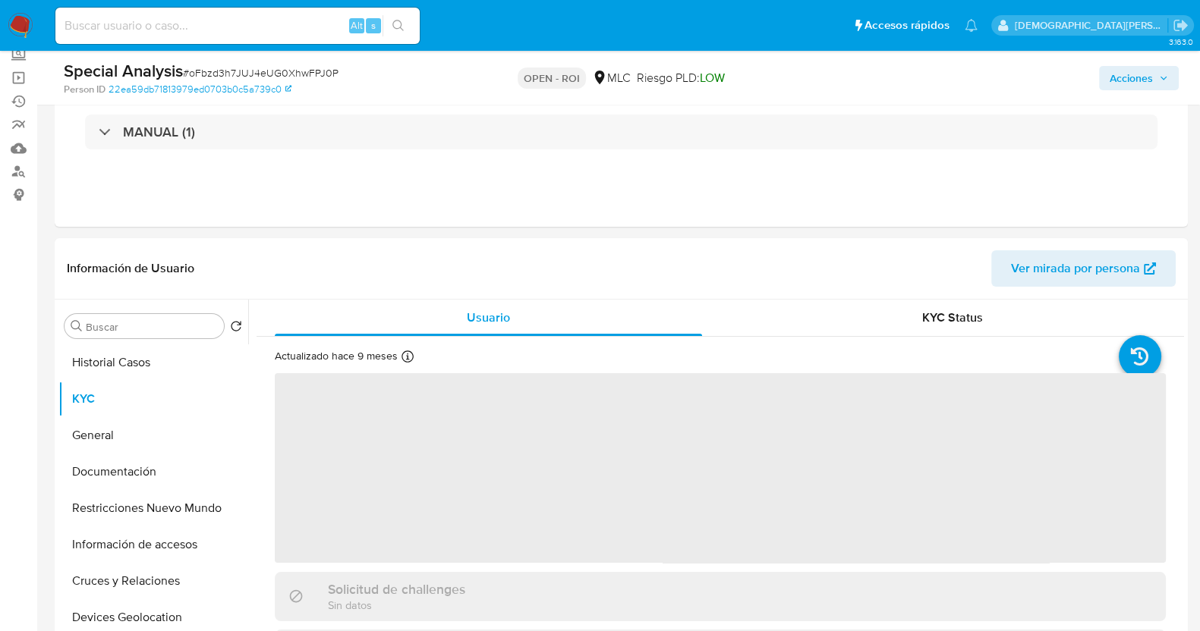
scroll to position [189, 0]
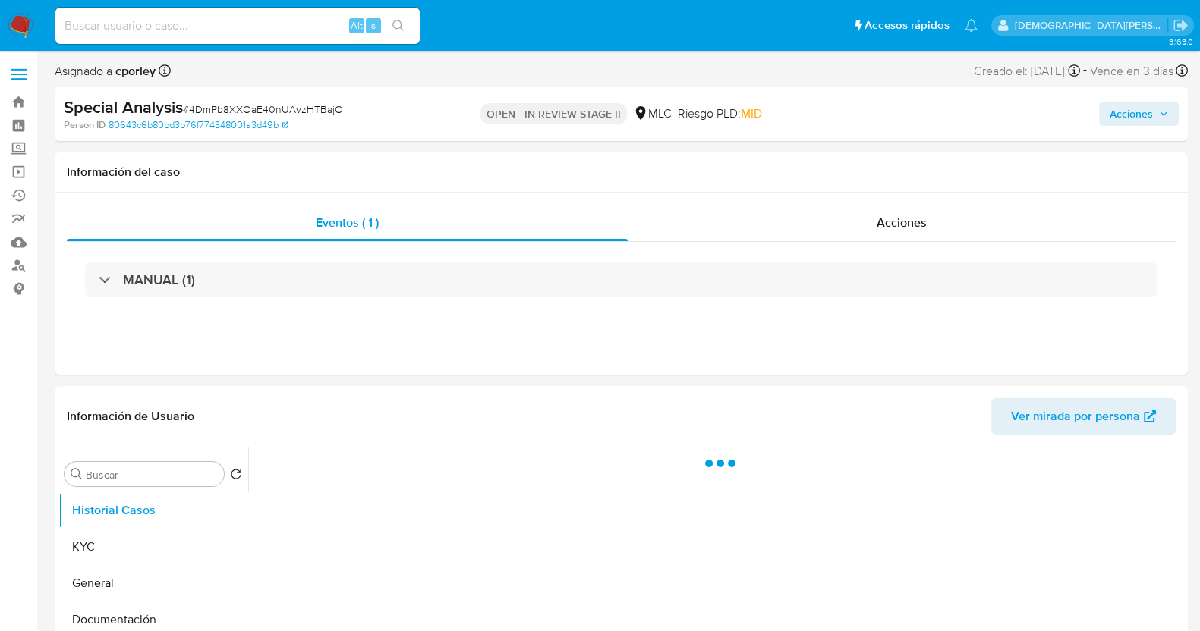
click at [1128, 115] on span "Acciones" at bounding box center [1130, 114] width 43 height 24
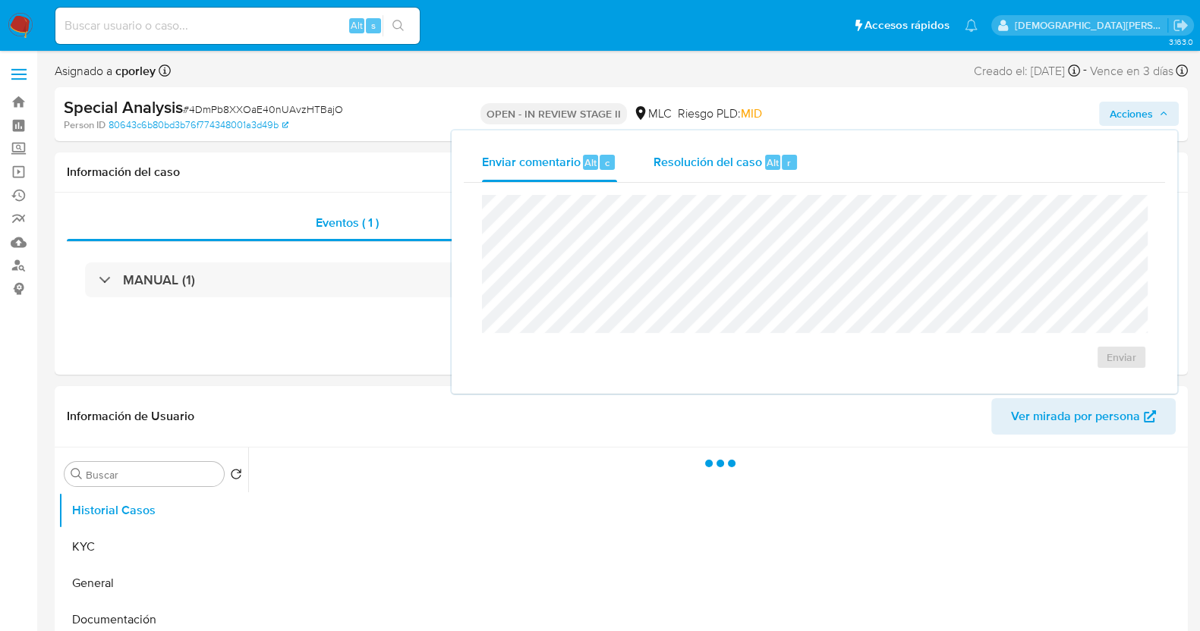
select select "10"
click at [741, 161] on span "Resolución del caso" at bounding box center [707, 161] width 109 height 17
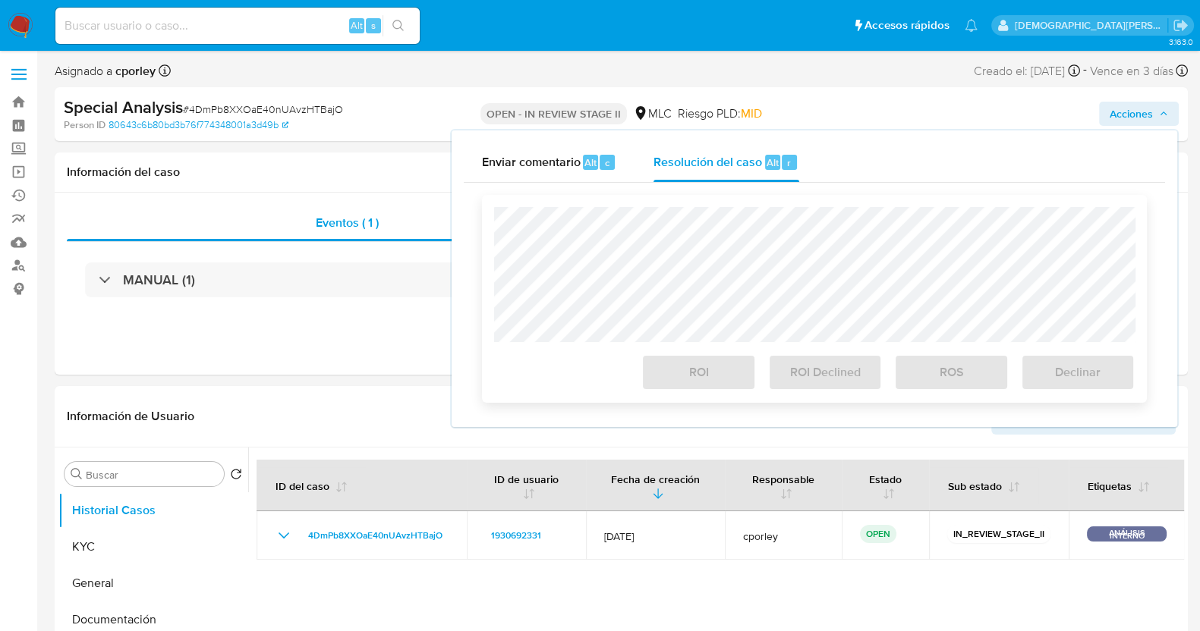
click at [732, 201] on div "ROI ROI Declined ROS Declinar" at bounding box center [814, 299] width 665 height 208
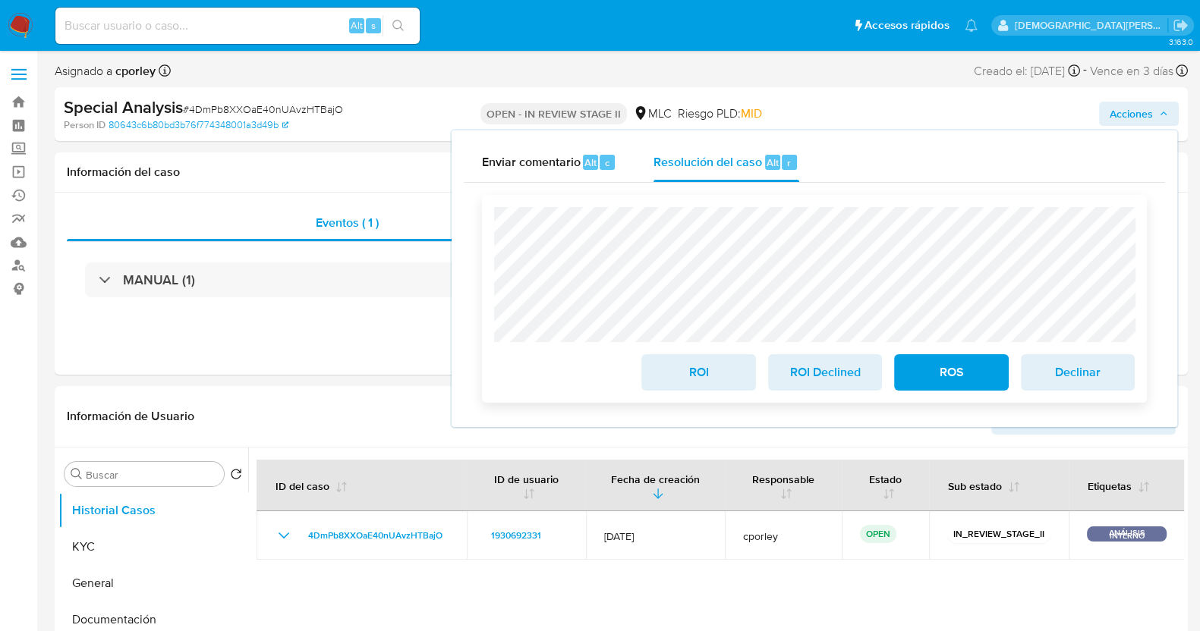
click at [678, 373] on span "ROI" at bounding box center [698, 372] width 74 height 33
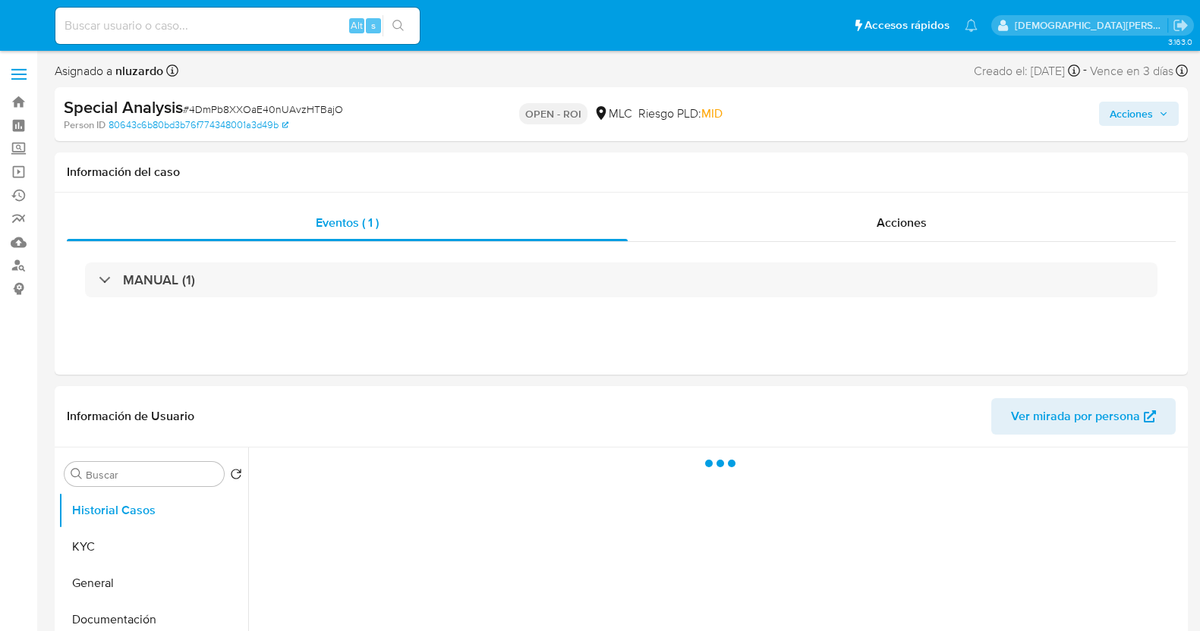
select select "10"
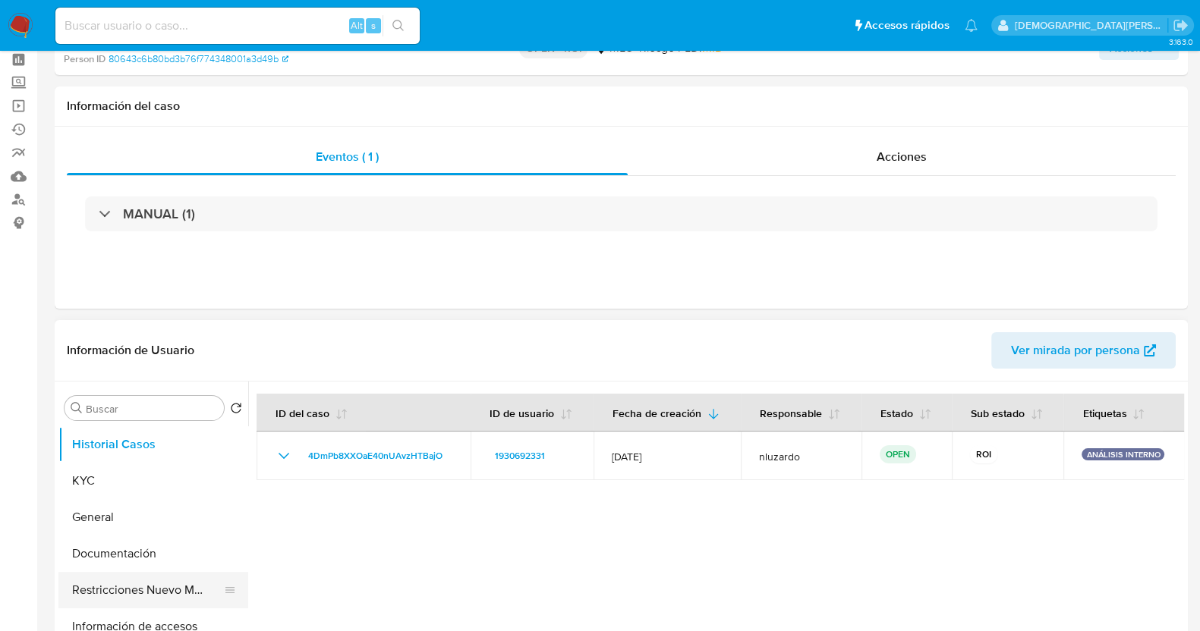
scroll to position [94, 0]
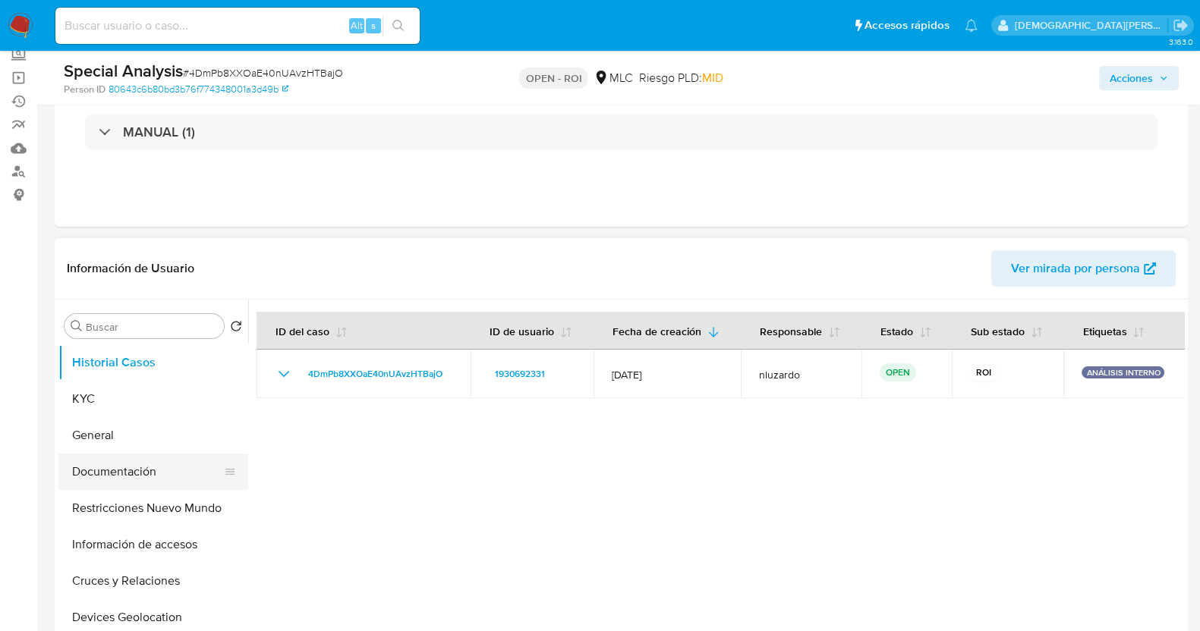
click at [146, 463] on button "Documentación" at bounding box center [147, 472] width 178 height 36
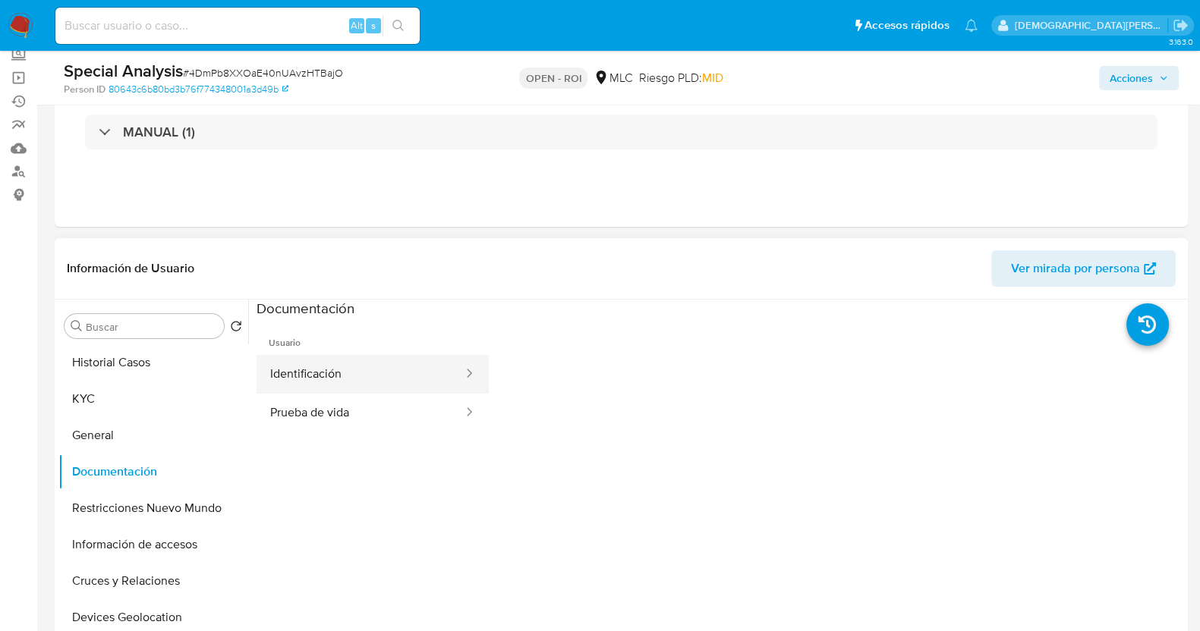
click at [408, 376] on button "Identificación" at bounding box center [360, 374] width 208 height 39
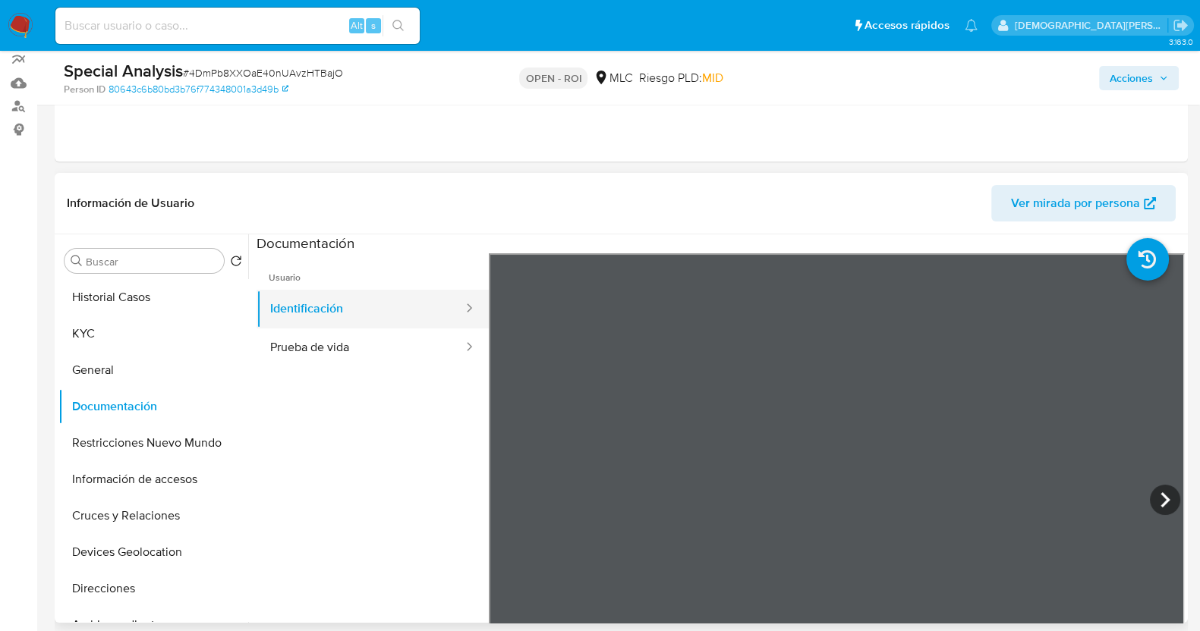
scroll to position [189, 0]
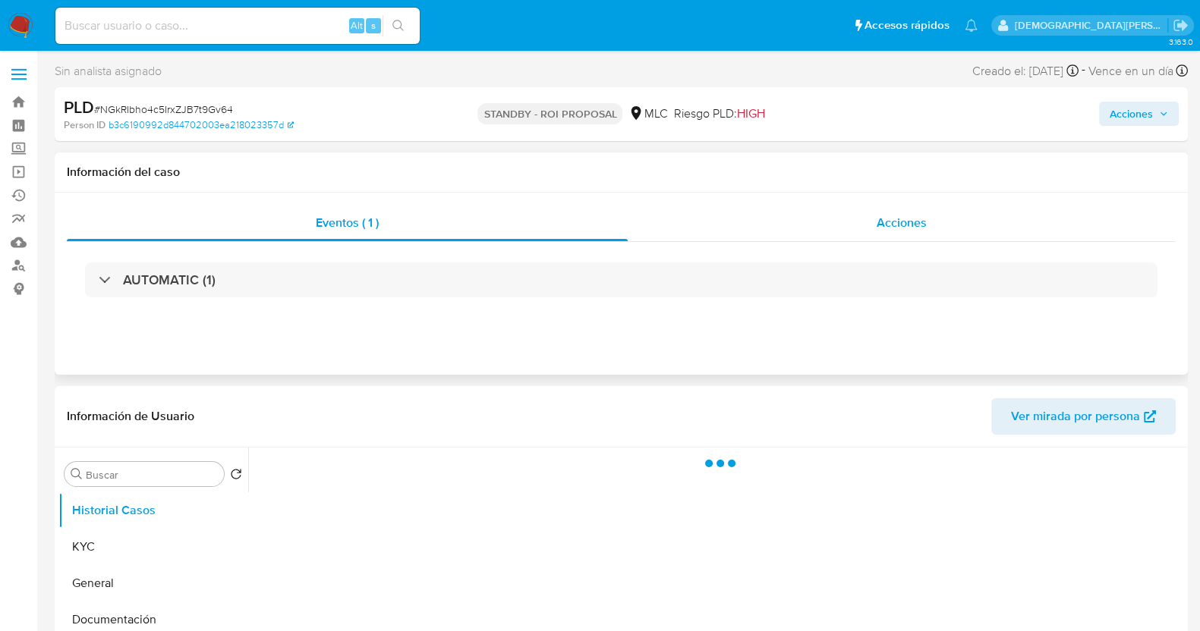
click at [887, 227] on span "Acciones" at bounding box center [901, 222] width 50 height 17
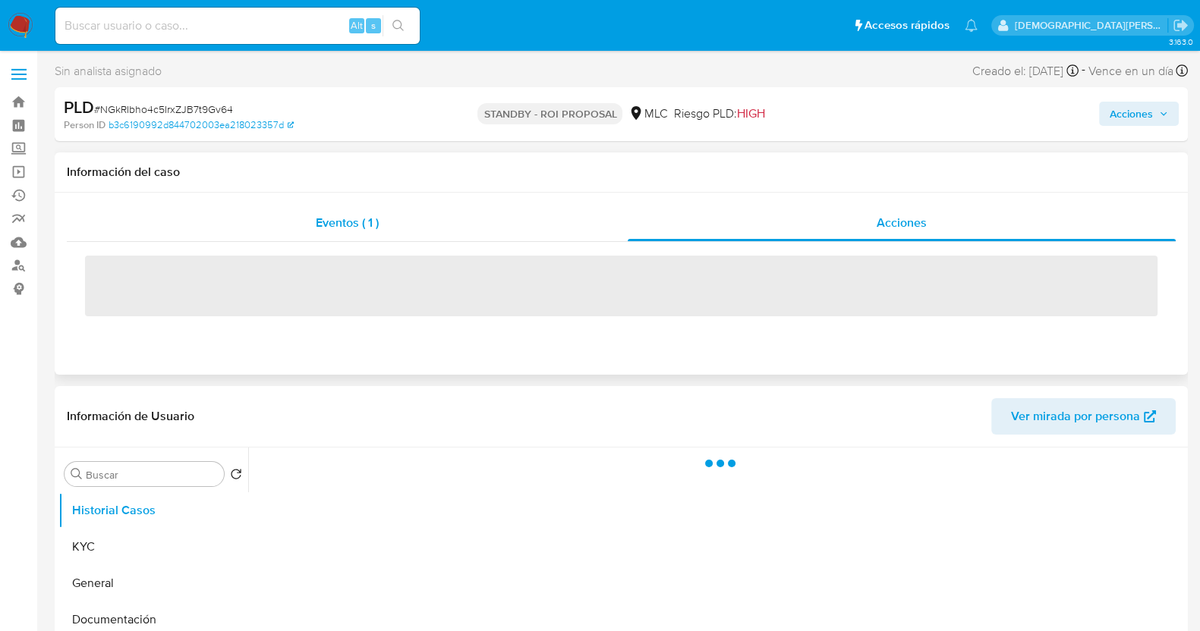
select select "10"
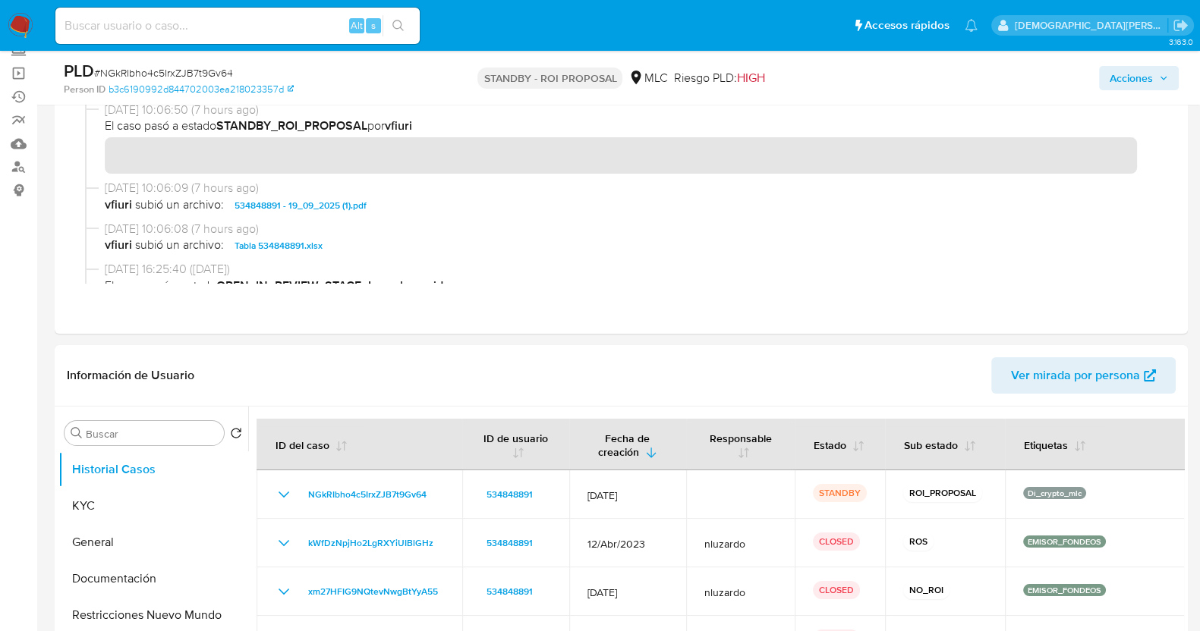
scroll to position [189, 0]
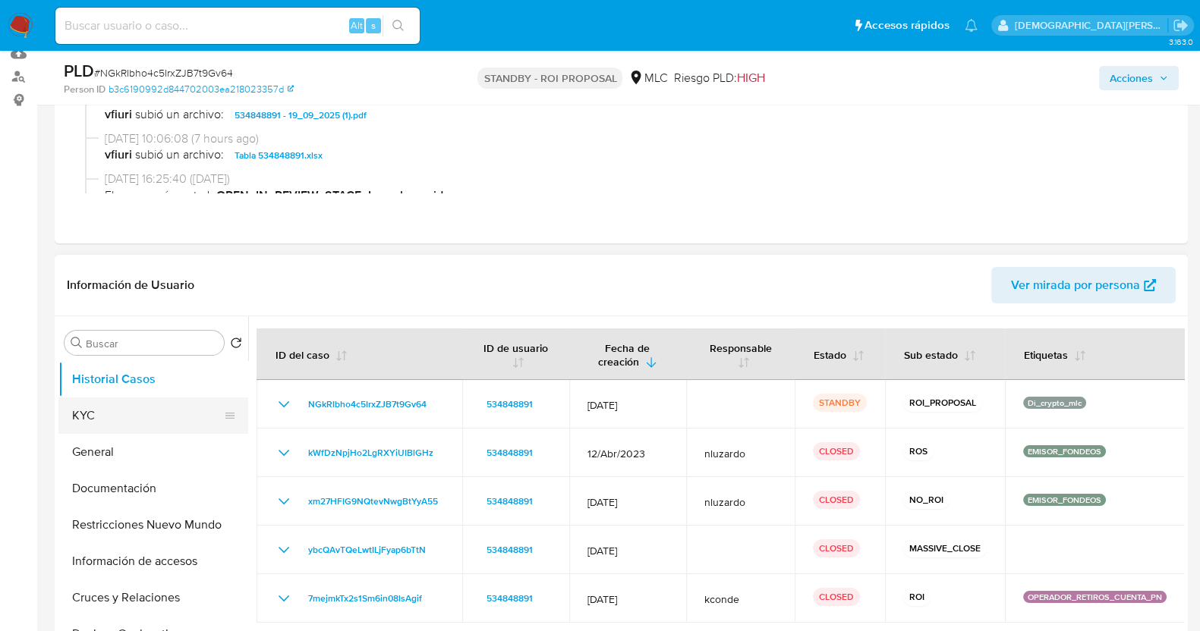
click at [129, 420] on button "KYC" at bounding box center [147, 416] width 178 height 36
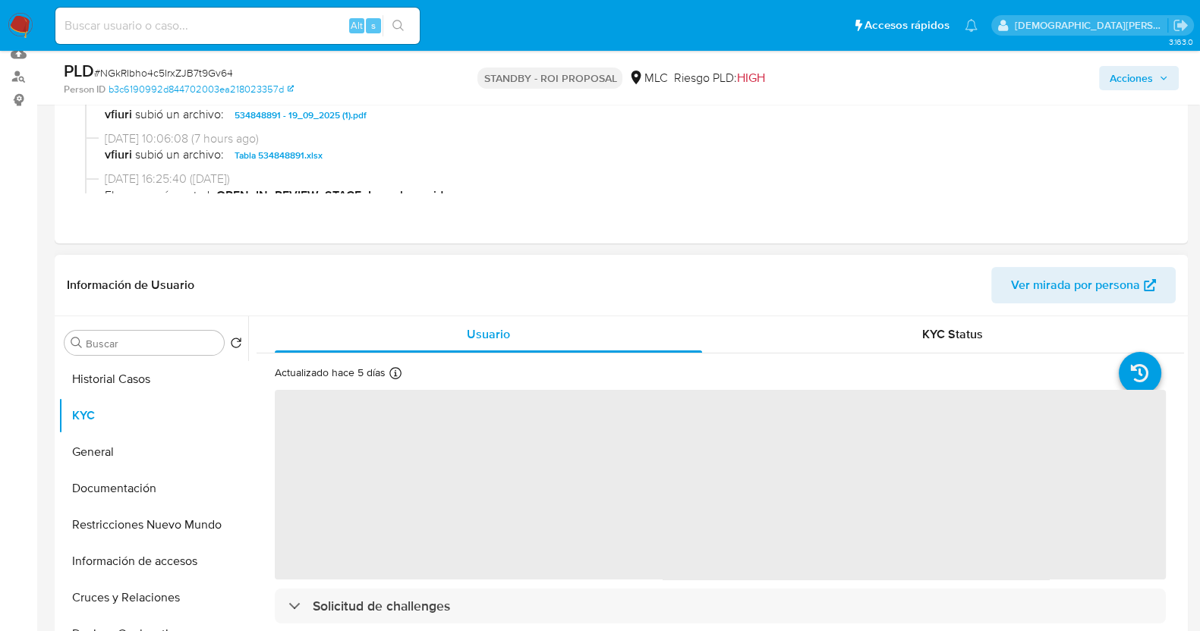
scroll to position [285, 0]
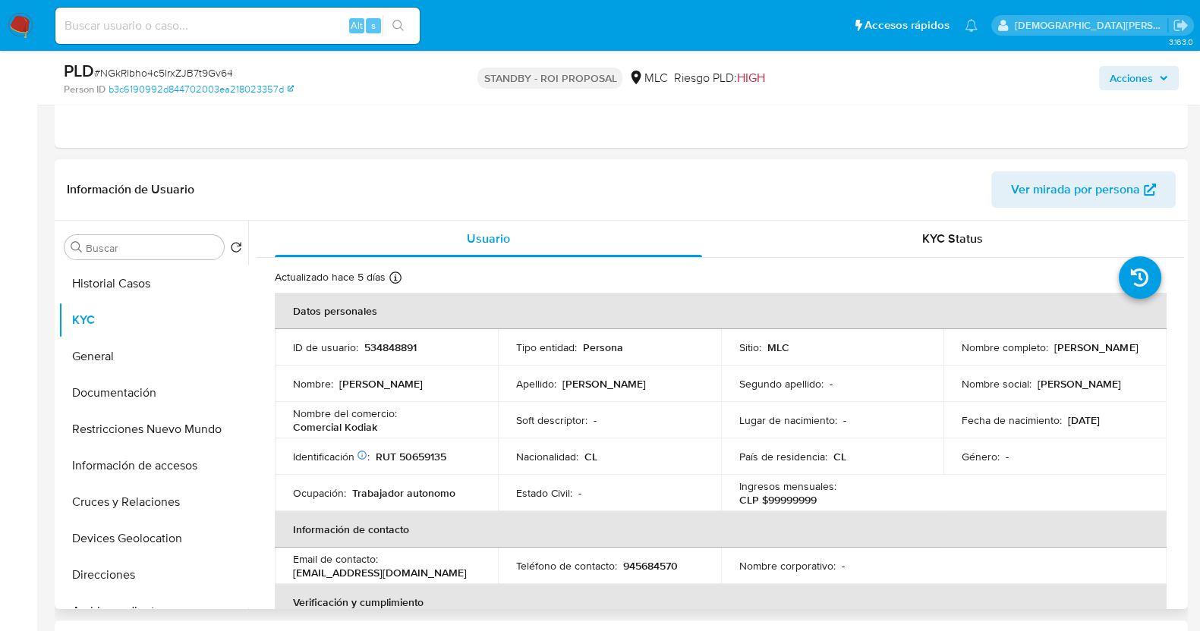
click at [393, 350] on p "534848891" at bounding box center [390, 348] width 52 height 14
copy p "534848891"
click at [118, 362] on button "General" at bounding box center [147, 356] width 178 height 36
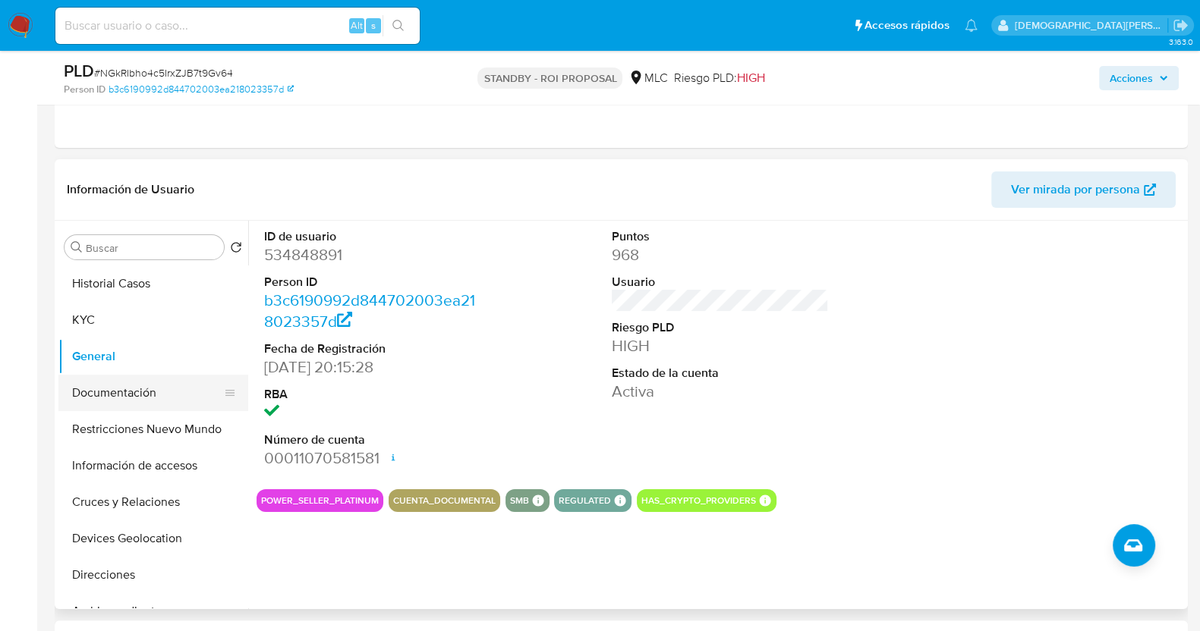
click at [131, 392] on button "Documentación" at bounding box center [147, 393] width 178 height 36
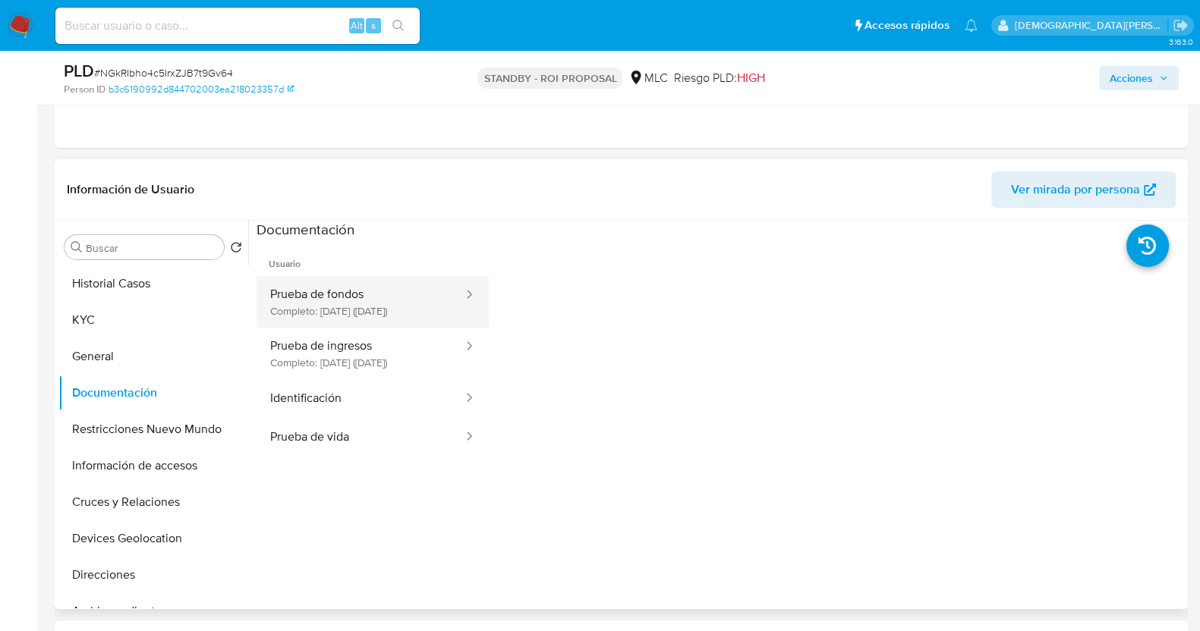
click at [354, 307] on button "Prueba de fondos Completo: 17/04/2023 (hace 2 años)" at bounding box center [360, 302] width 208 height 52
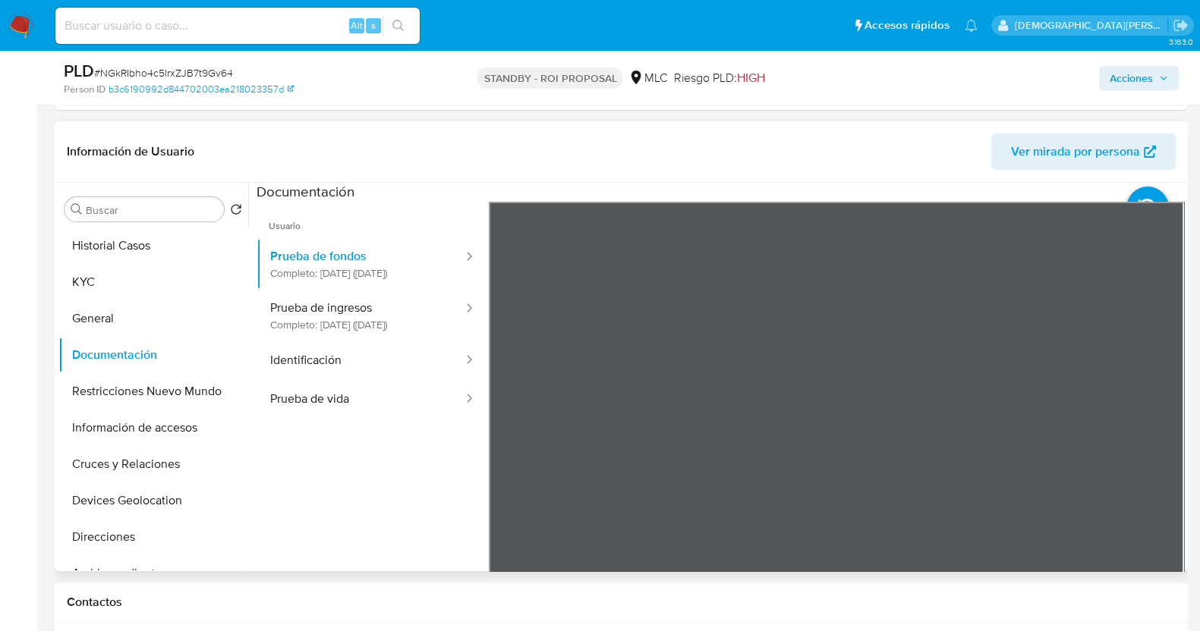
scroll to position [379, 0]
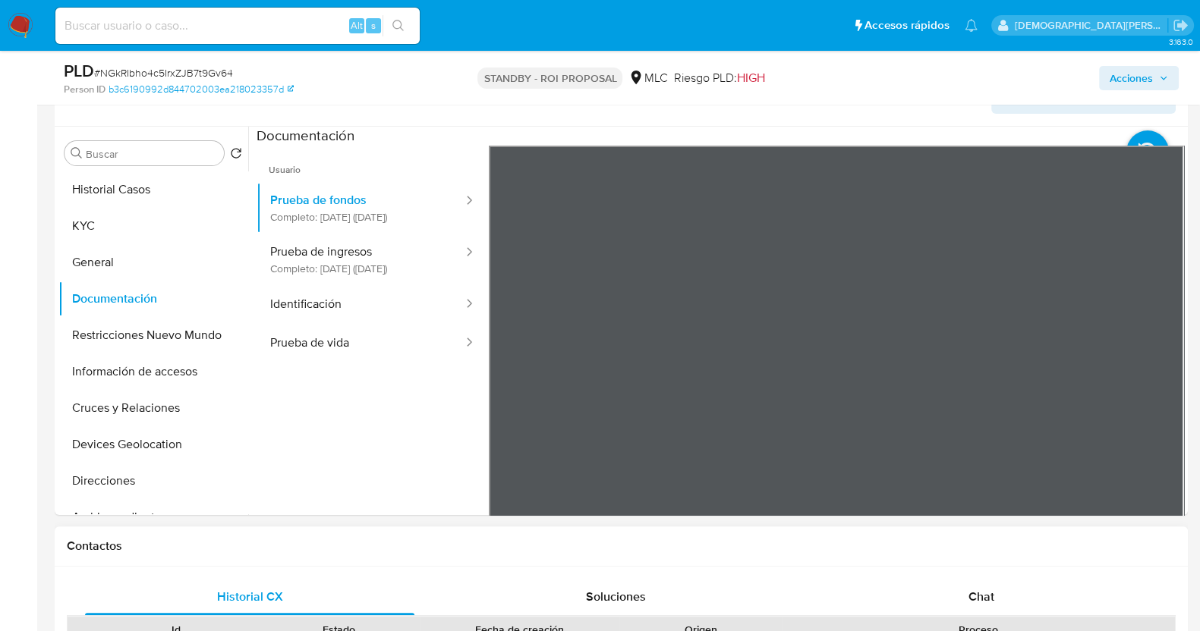
click at [394, 272] on button "Prueba de ingresos Completo: 01/02/2022 (hace 4 años)" at bounding box center [360, 260] width 208 height 52
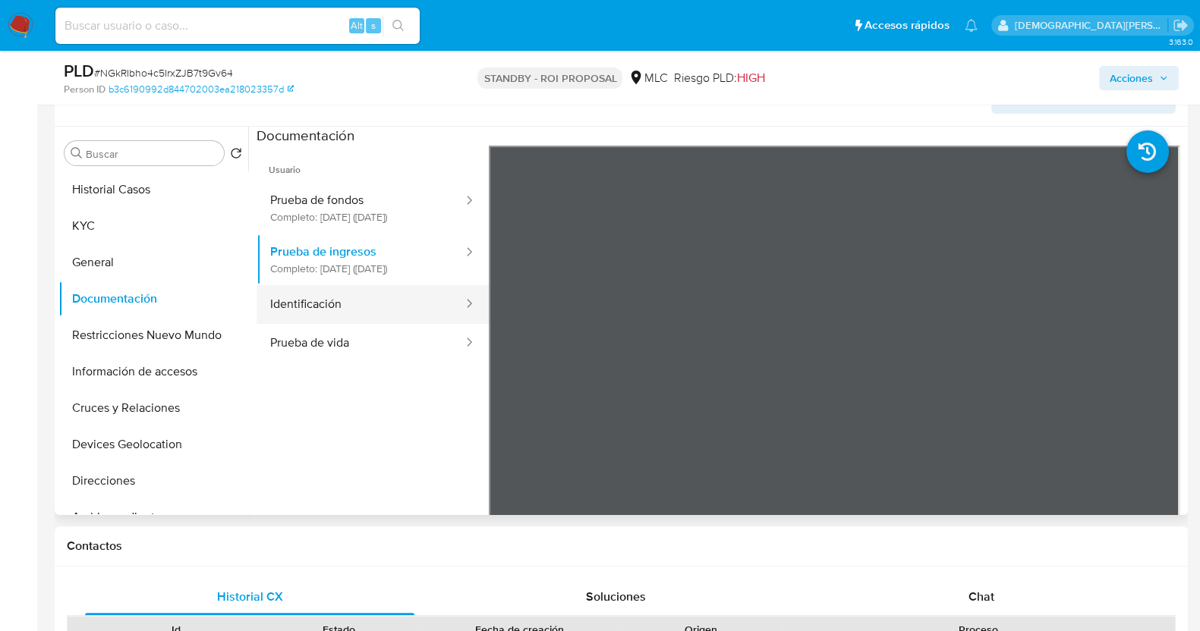
click at [331, 324] on button "Identificación" at bounding box center [360, 304] width 208 height 39
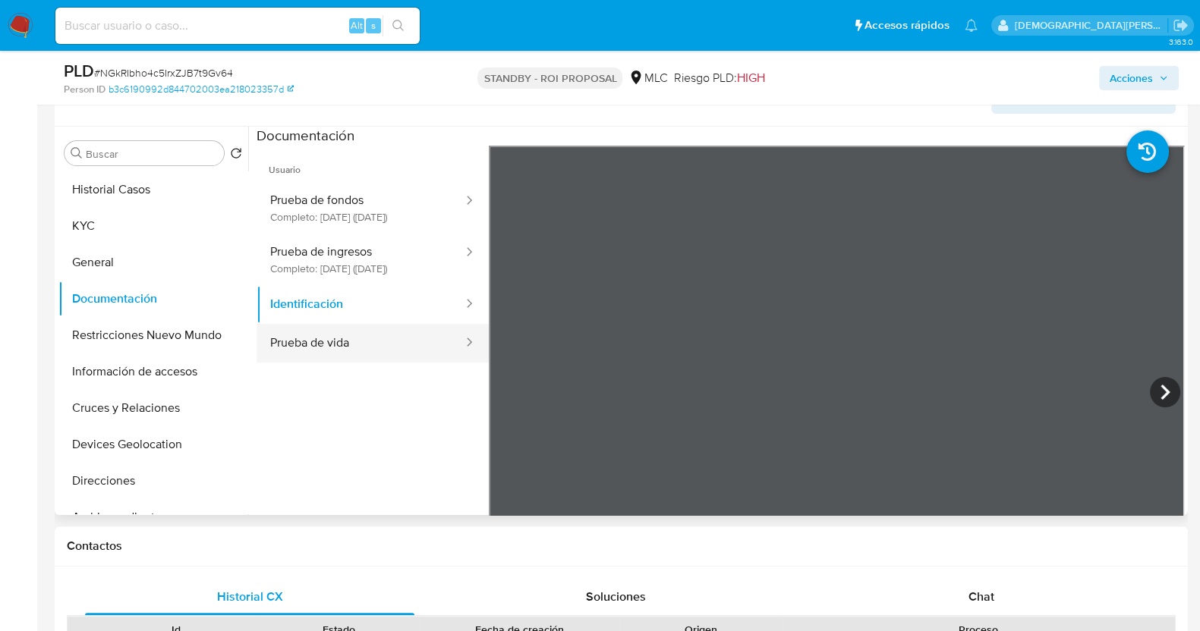
click at [366, 363] on button "Prueba de vida" at bounding box center [360, 343] width 208 height 39
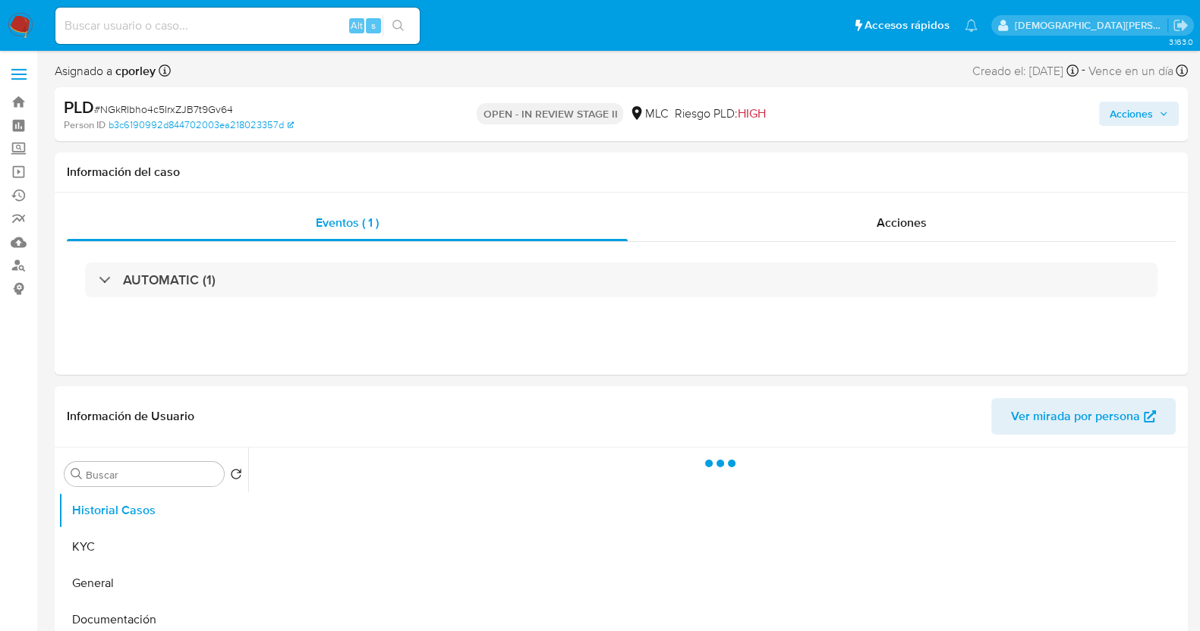
click at [1118, 115] on span "Acciones" at bounding box center [1130, 114] width 43 height 24
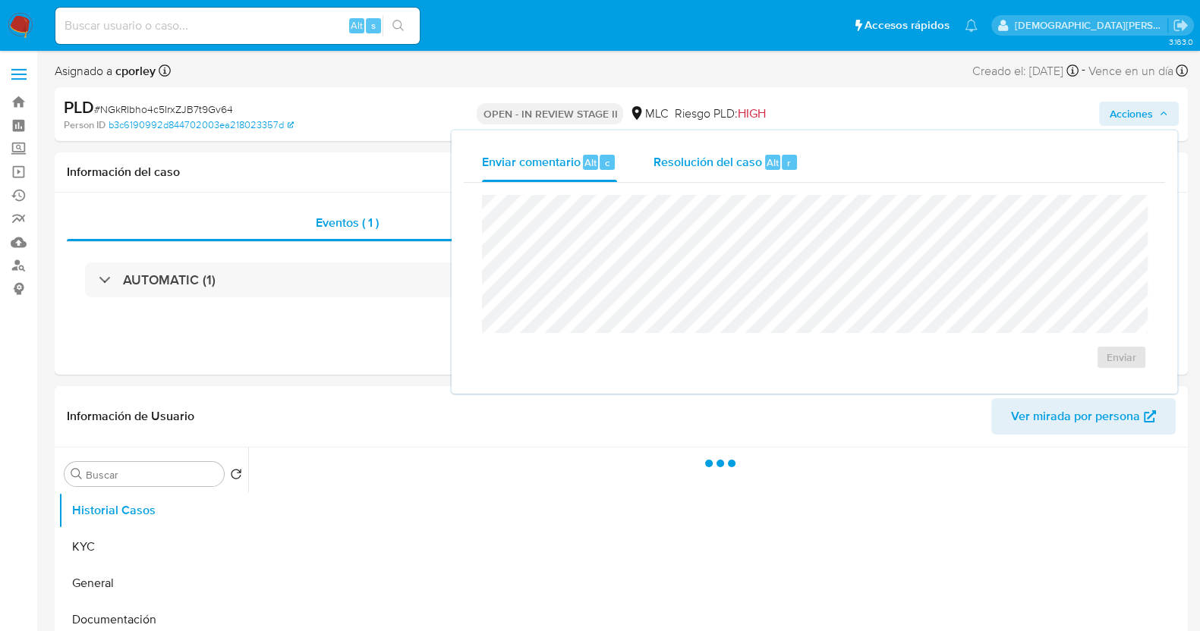
click at [691, 165] on span "Resolución del caso" at bounding box center [707, 161] width 109 height 17
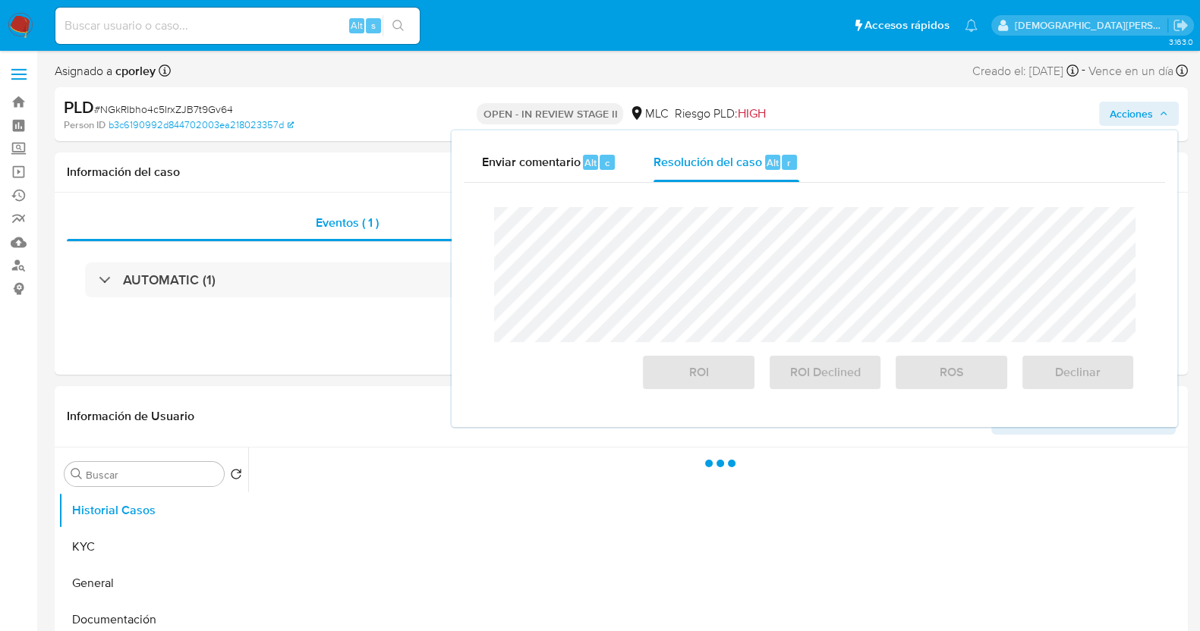
select select "10"
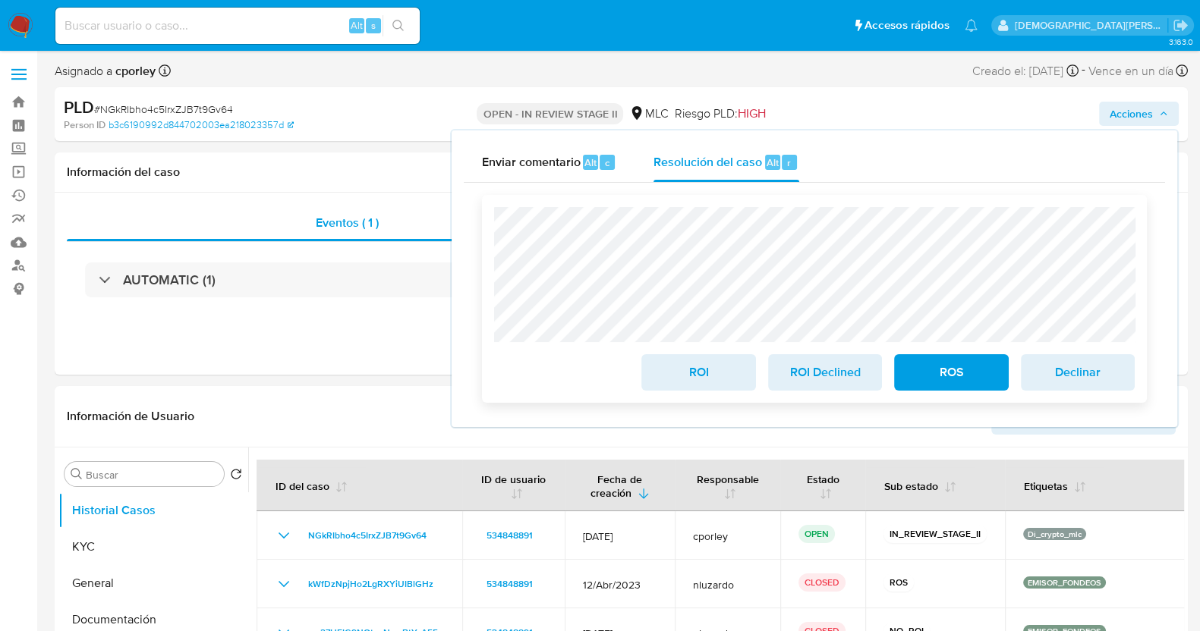
click at [964, 357] on button "ROS" at bounding box center [951, 372] width 114 height 36
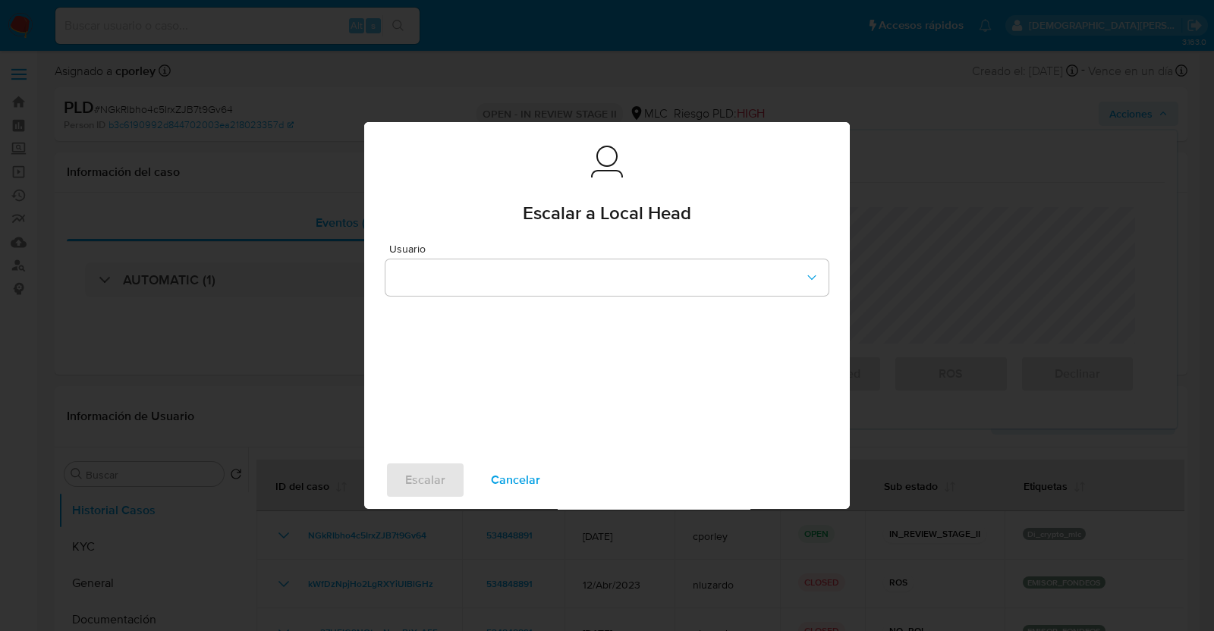
click at [529, 472] on span "Cancelar" at bounding box center [515, 480] width 49 height 33
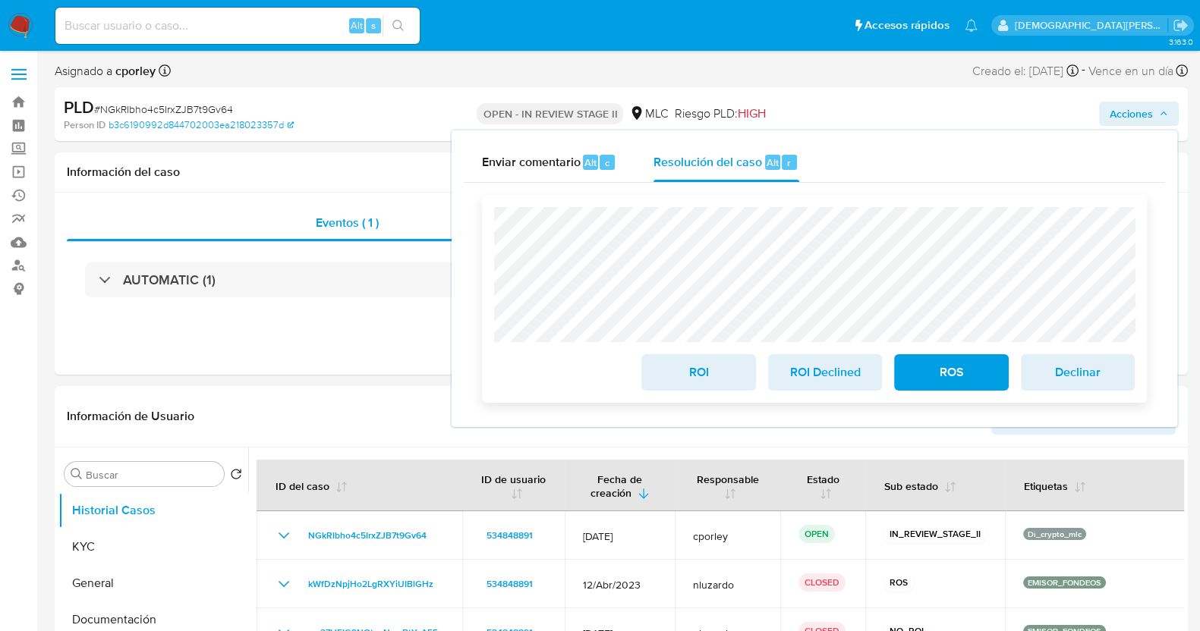
click at [961, 367] on span "ROS" at bounding box center [951, 372] width 74 height 33
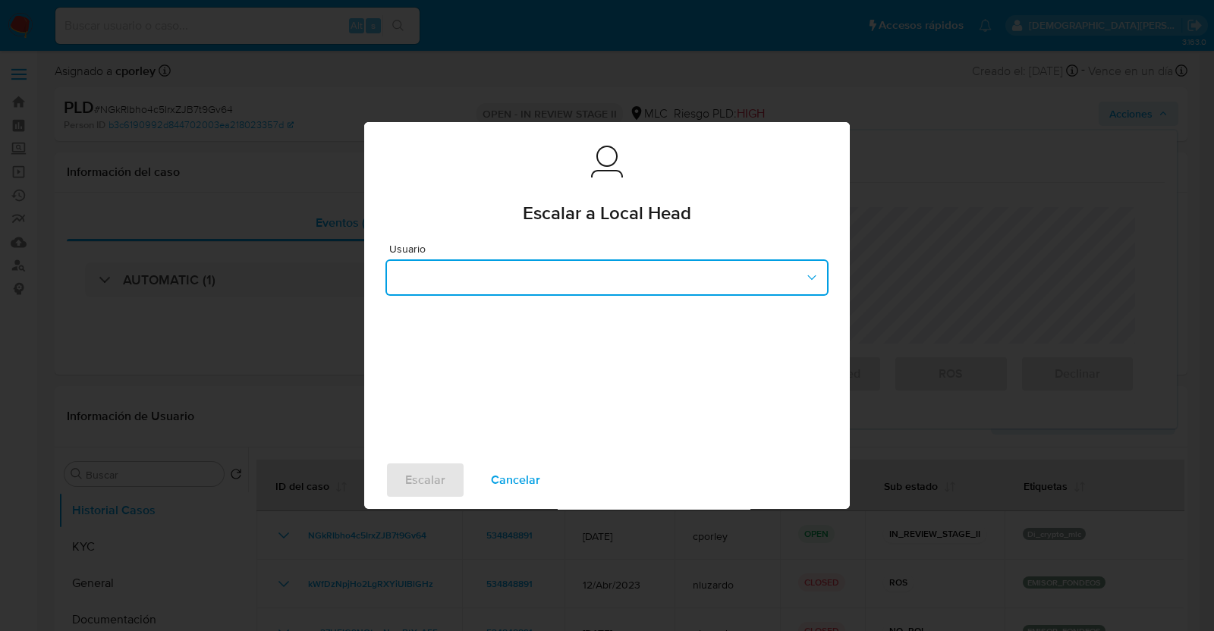
click at [486, 276] on button "button" at bounding box center [606, 278] width 443 height 36
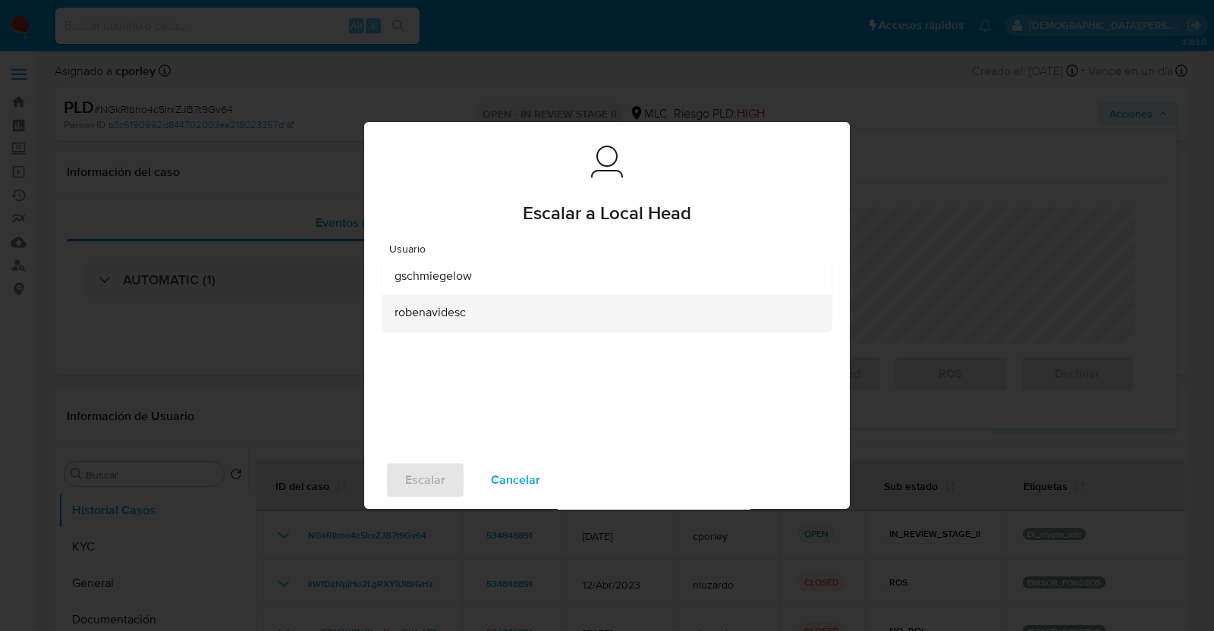
click at [464, 305] on span "robenavidesc" at bounding box center [430, 312] width 71 height 15
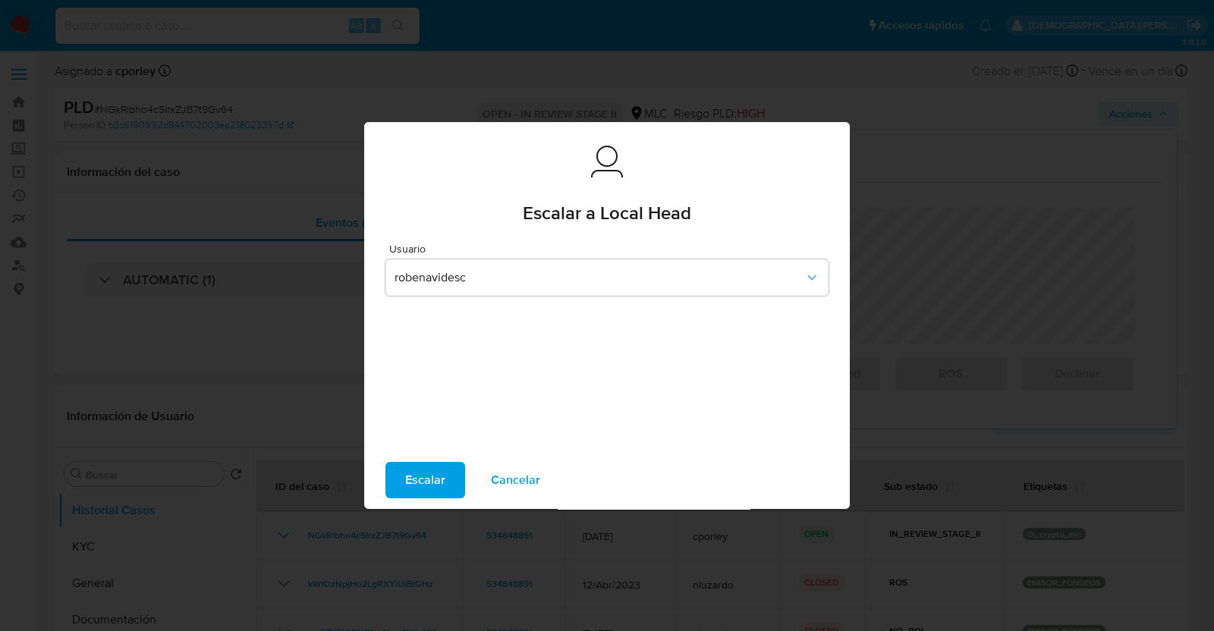
click at [411, 477] on span "Escalar" at bounding box center [425, 480] width 40 height 33
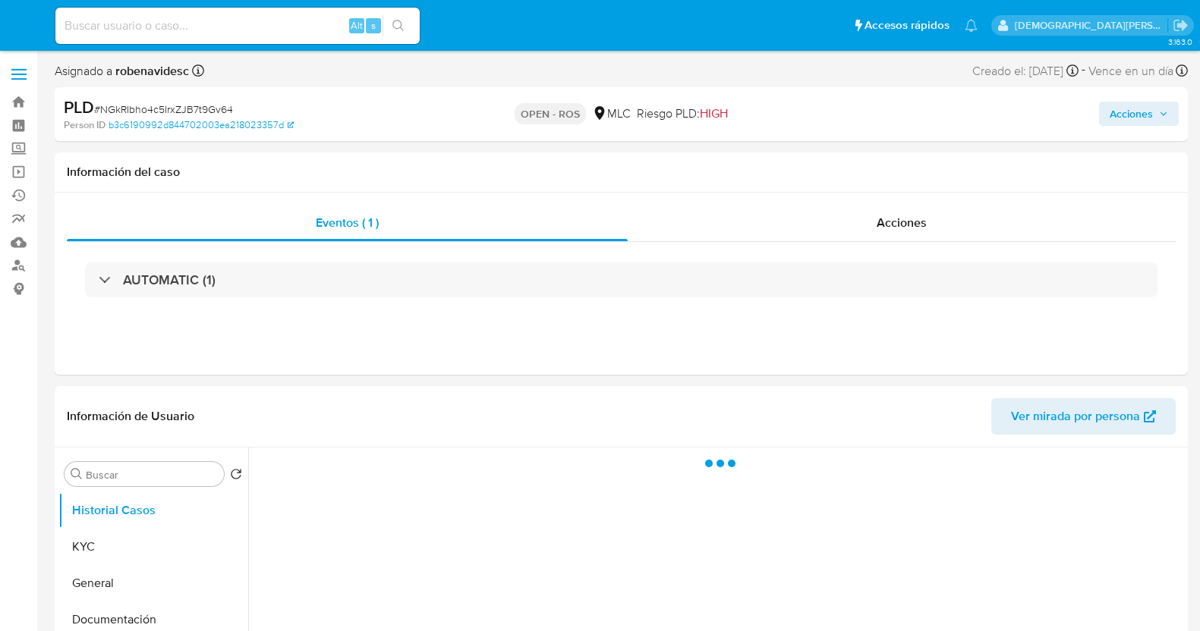
select select "10"
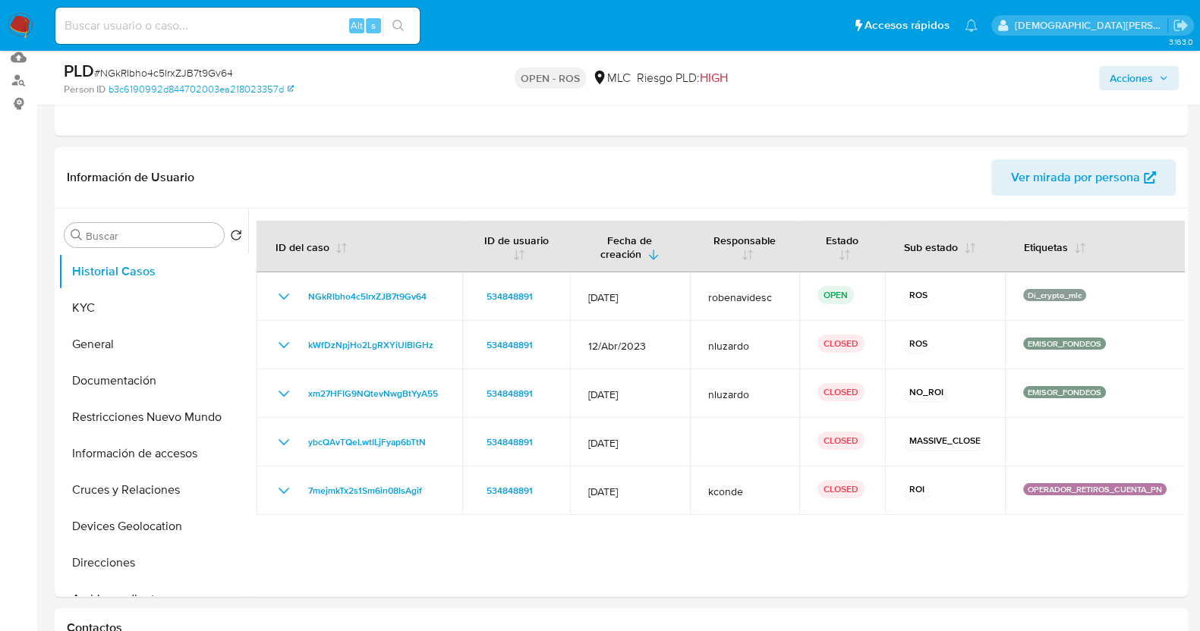
scroll to position [189, 0]
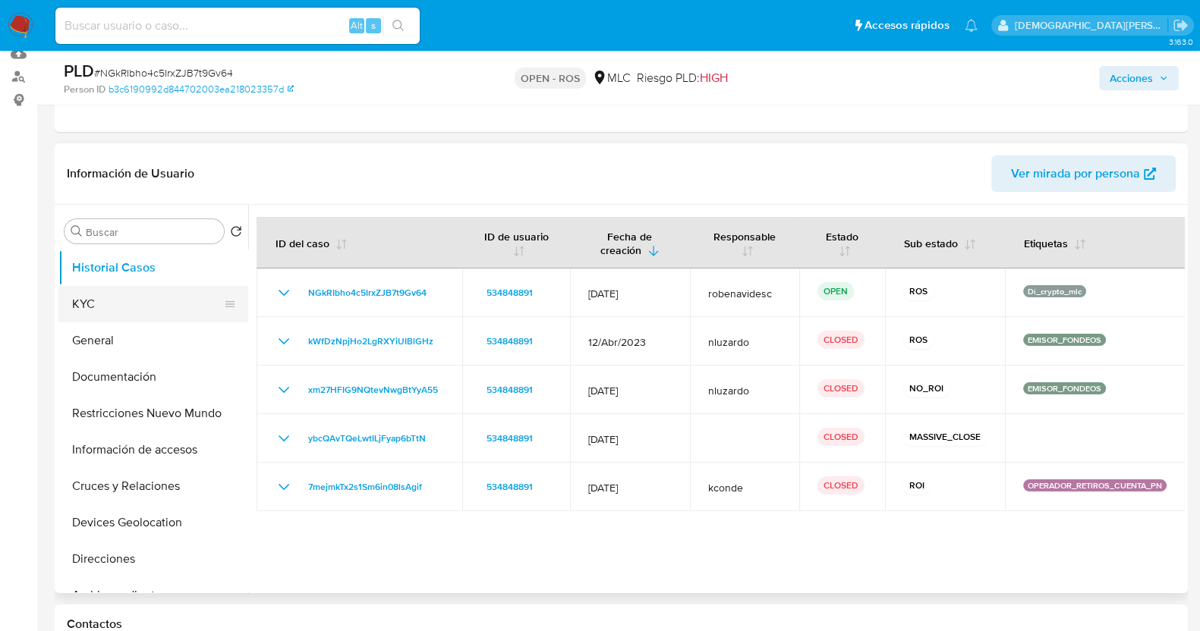
click at [121, 295] on button "KYC" at bounding box center [147, 304] width 178 height 36
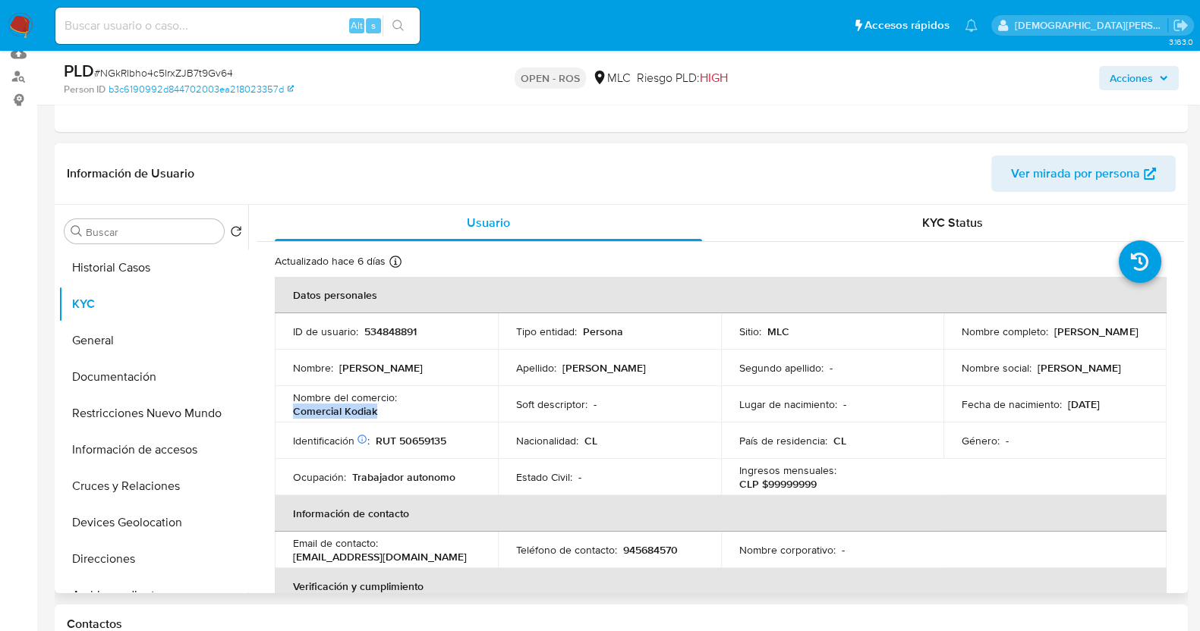
drag, startPoint x: 291, startPoint y: 415, endPoint x: 396, endPoint y: 415, distance: 105.5
click at [396, 415] on td "Nombre del comercio : Comercial Kodiak" at bounding box center [386, 404] width 223 height 36
click at [411, 438] on p "RUT 50659135" at bounding box center [411, 441] width 71 height 14
copy p "50659135"
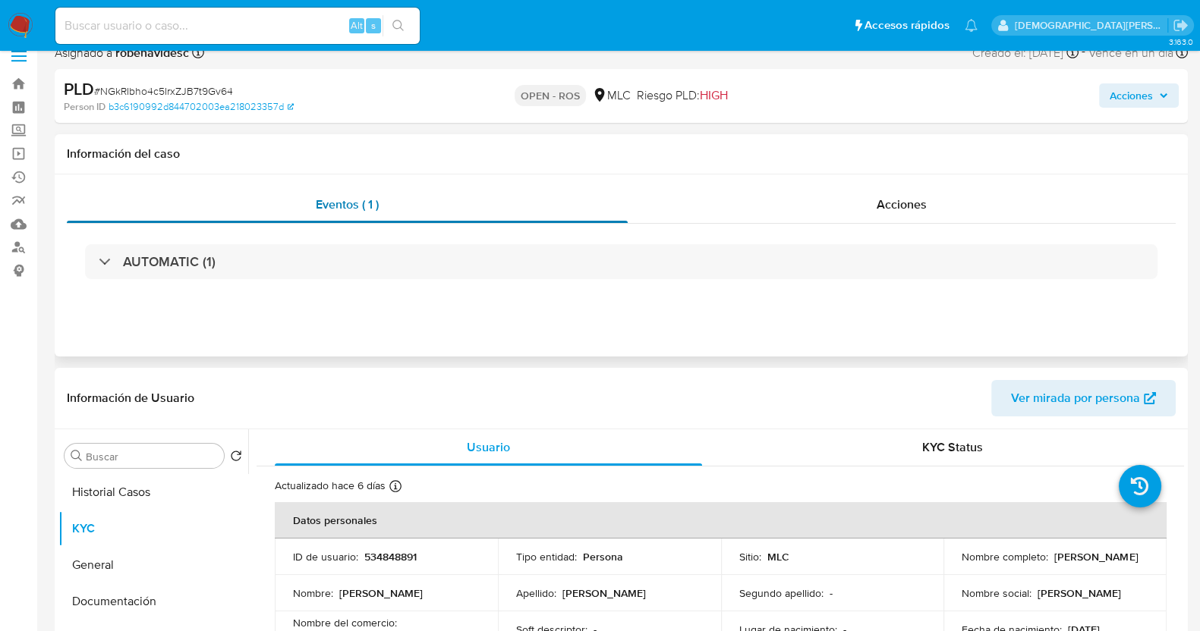
scroll to position [0, 0]
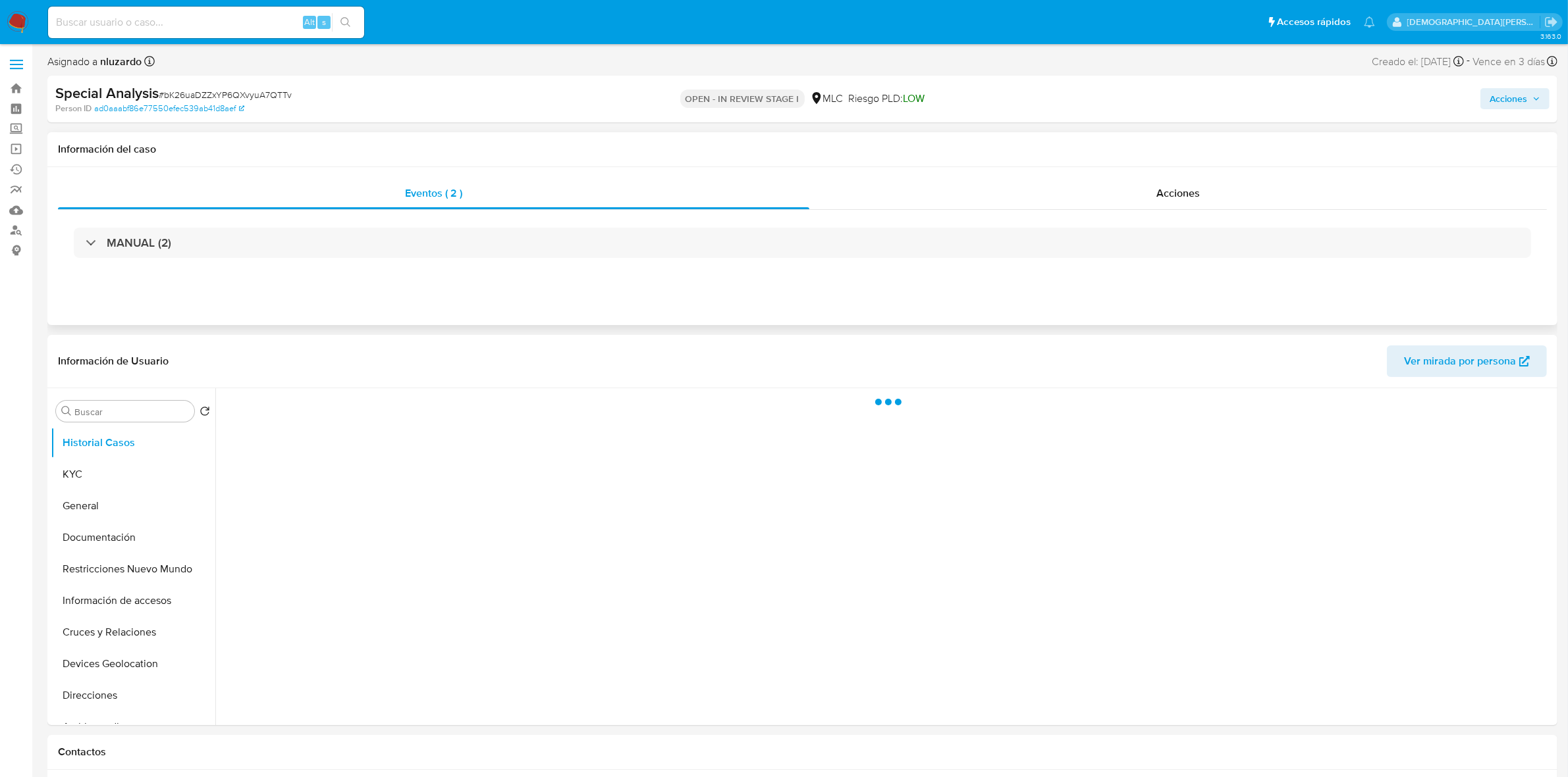
select select "10"
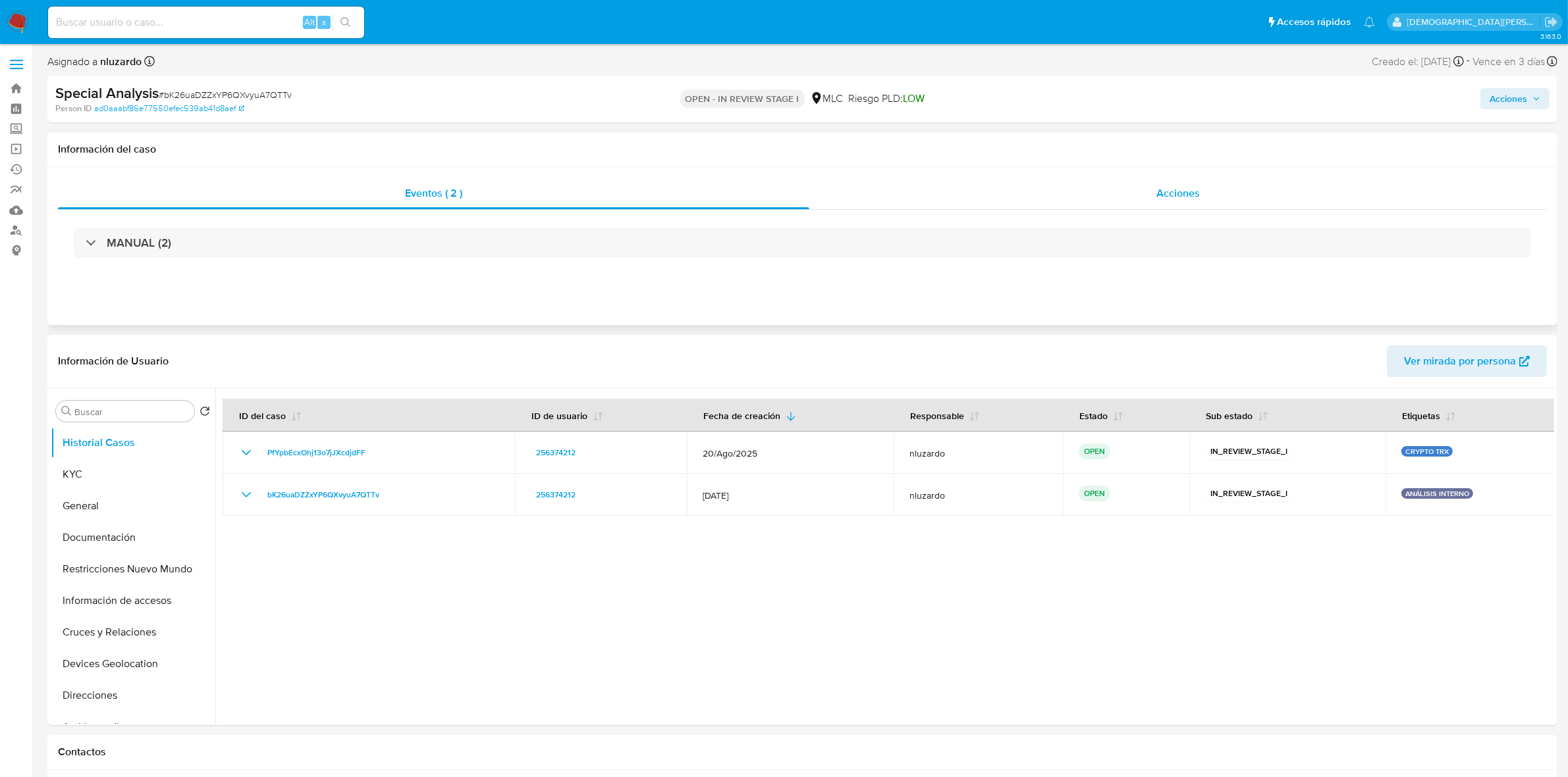
click at [1158, 199] on span "Acciones" at bounding box center [1178, 193] width 43 height 15
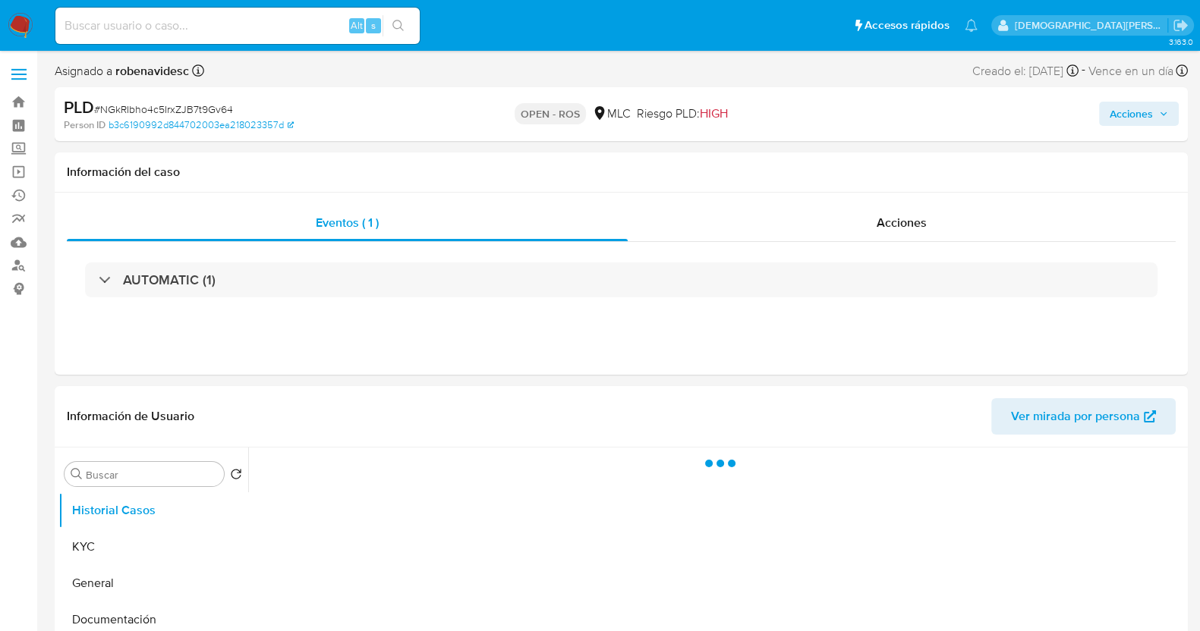
select select "10"
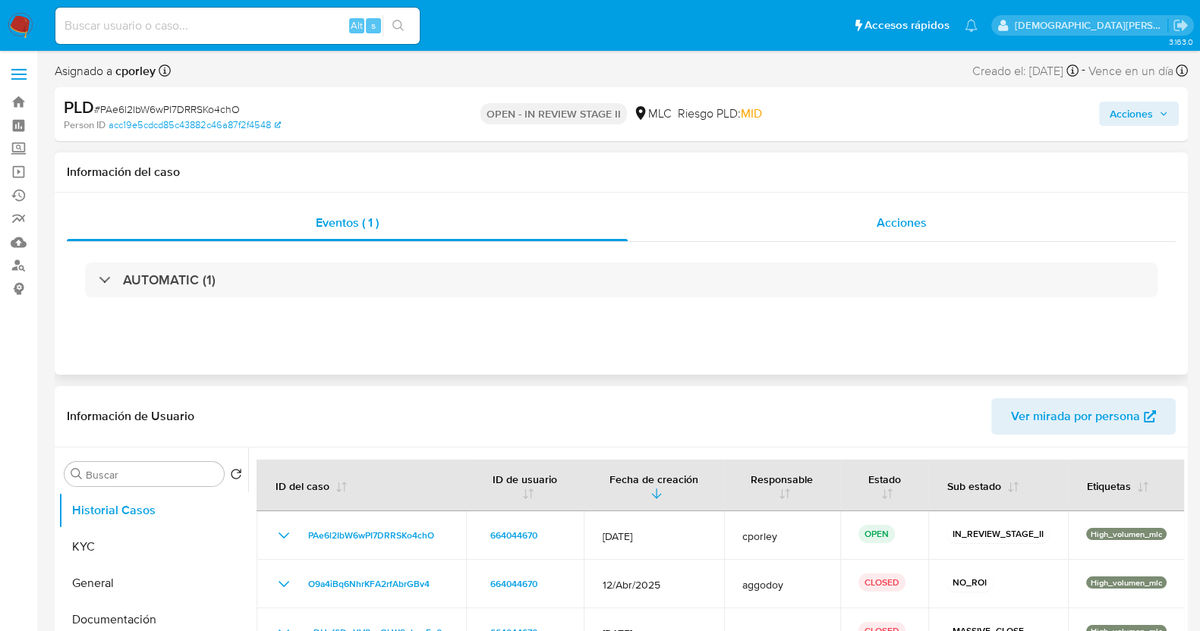
click at [902, 218] on span "Acciones" at bounding box center [901, 222] width 50 height 17
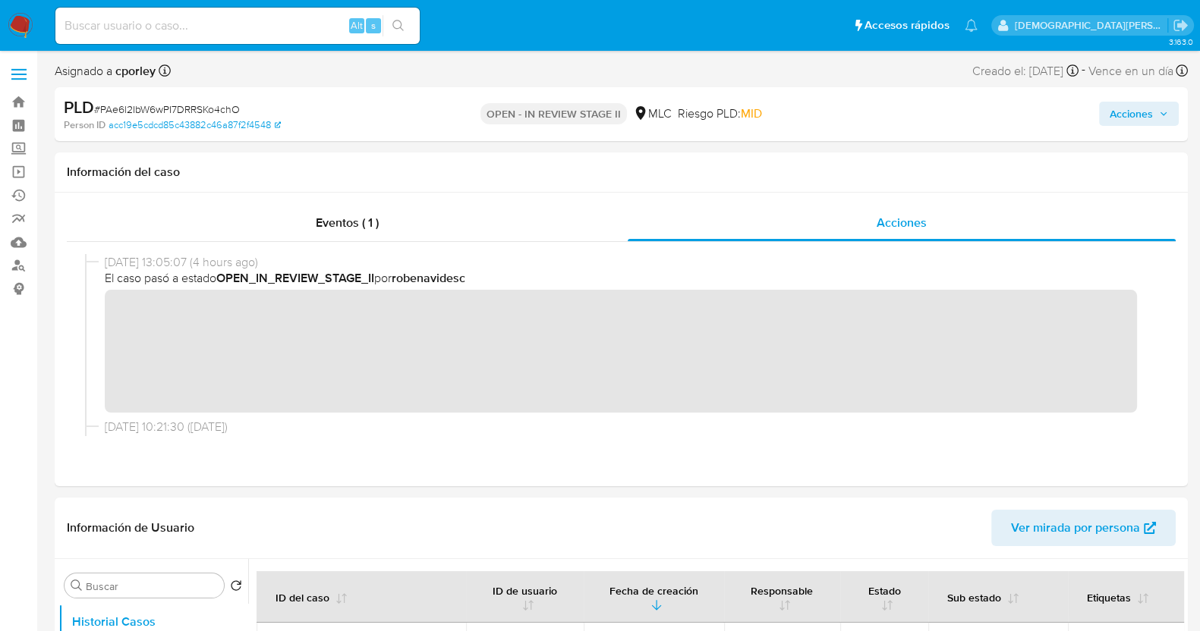
click at [959, 118] on span "Acciones" at bounding box center [1130, 114] width 43 height 24
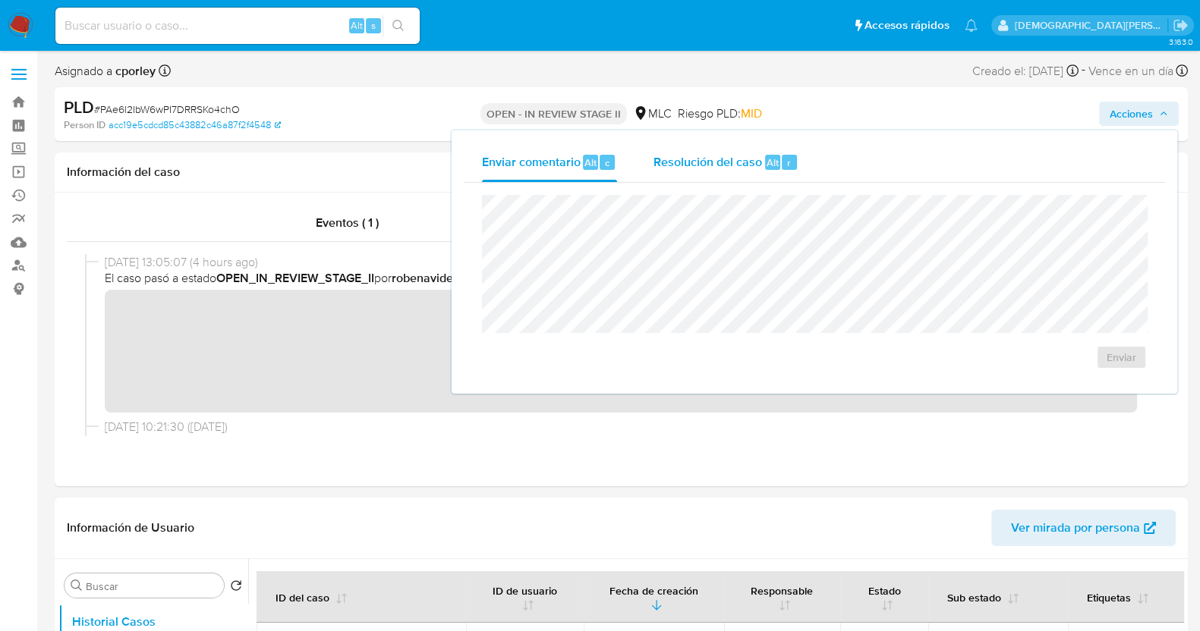
click at [679, 153] on span "Resolución del caso" at bounding box center [707, 161] width 109 height 17
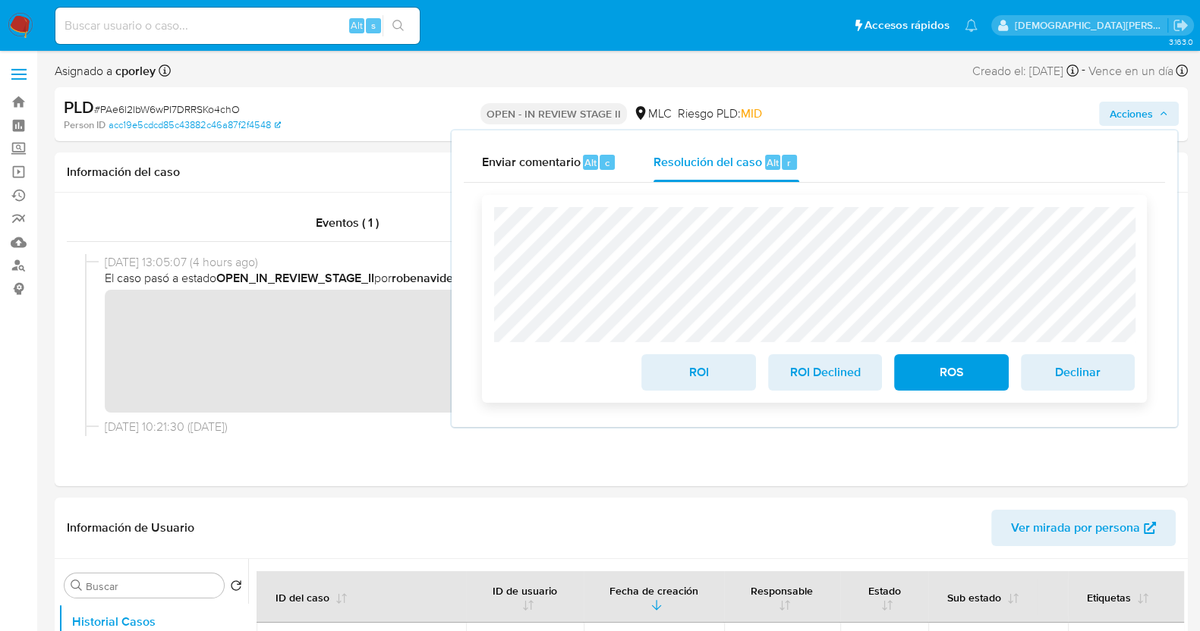
click at [690, 373] on span "ROI" at bounding box center [698, 372] width 74 height 33
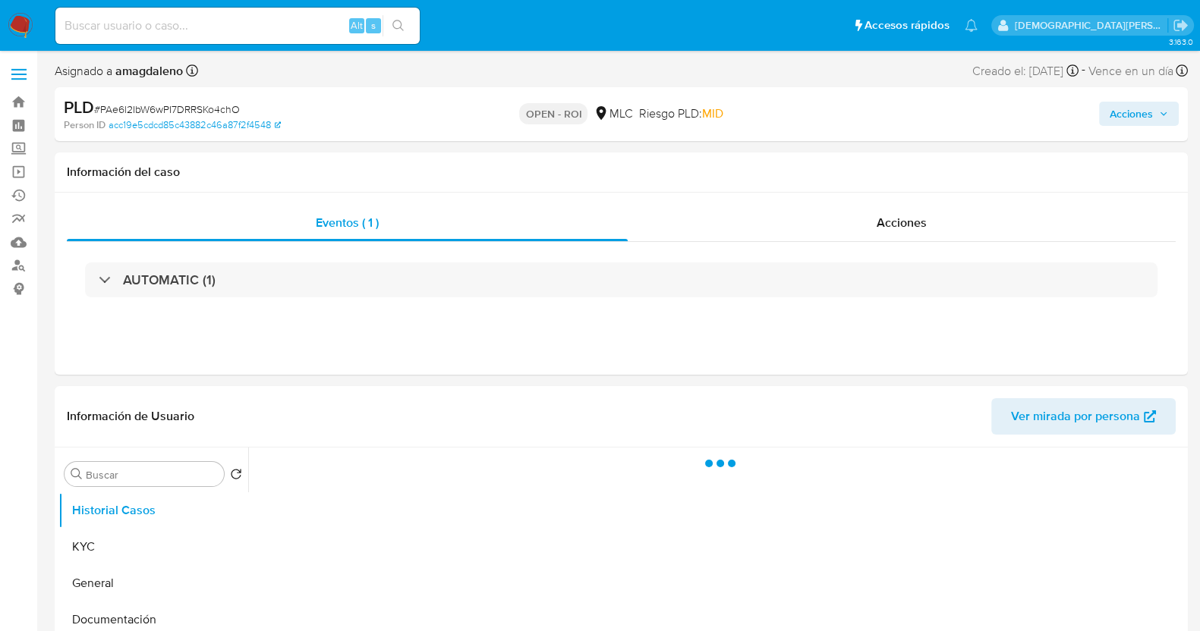
select select "10"
